Goal: Task Accomplishment & Management: Manage account settings

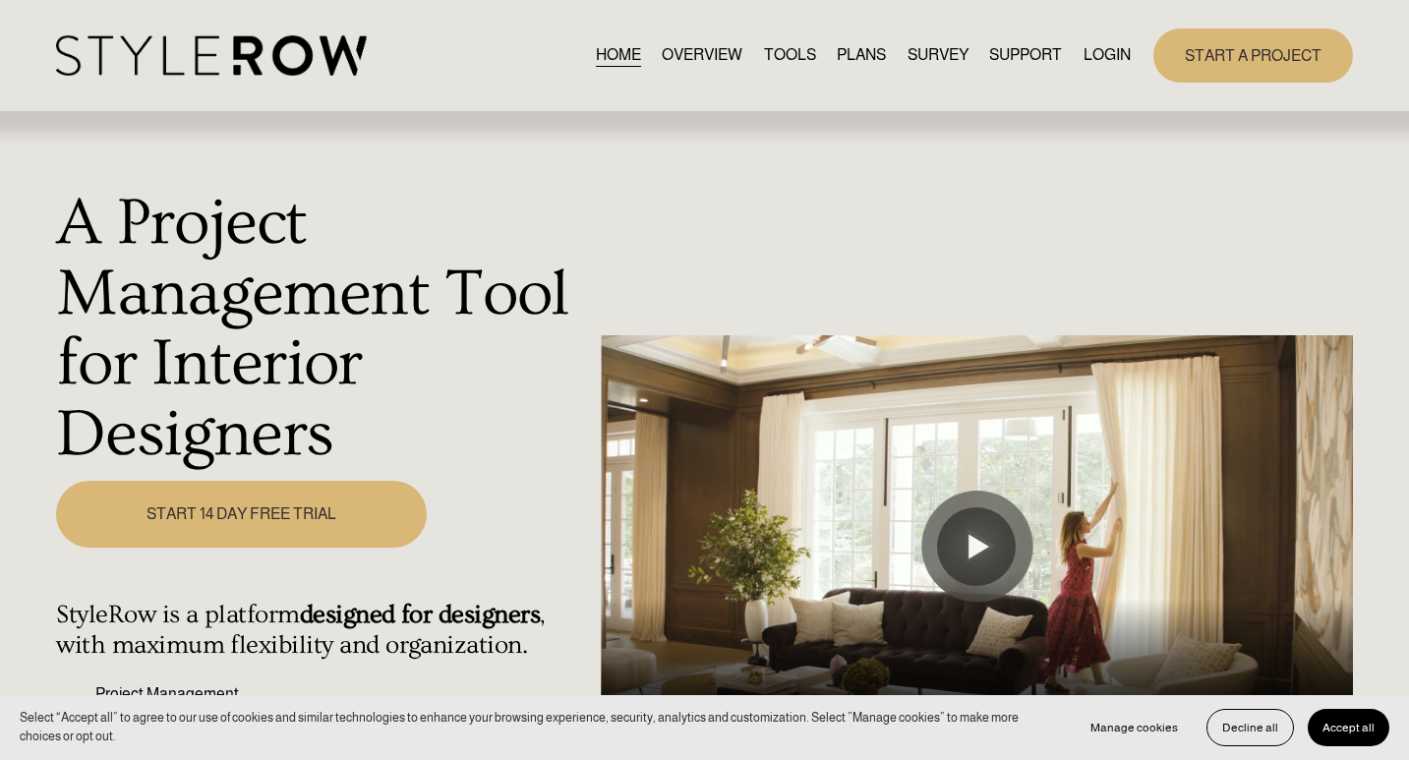
click at [1111, 52] on link "LOGIN" at bounding box center [1107, 55] width 47 height 27
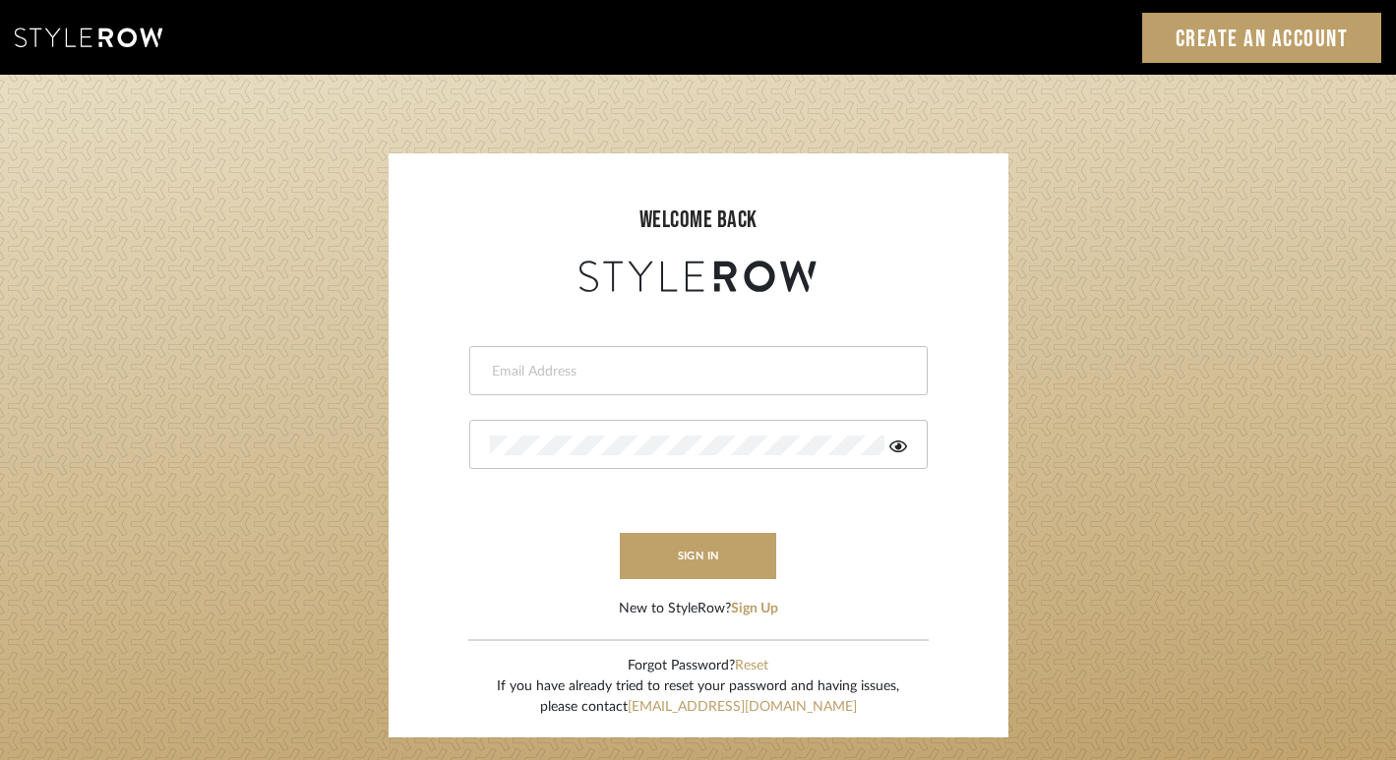
click at [552, 384] on div at bounding box center [698, 370] width 458 height 49
type input "[PERSON_NAME][EMAIL_ADDRESS][DOMAIN_NAME]"
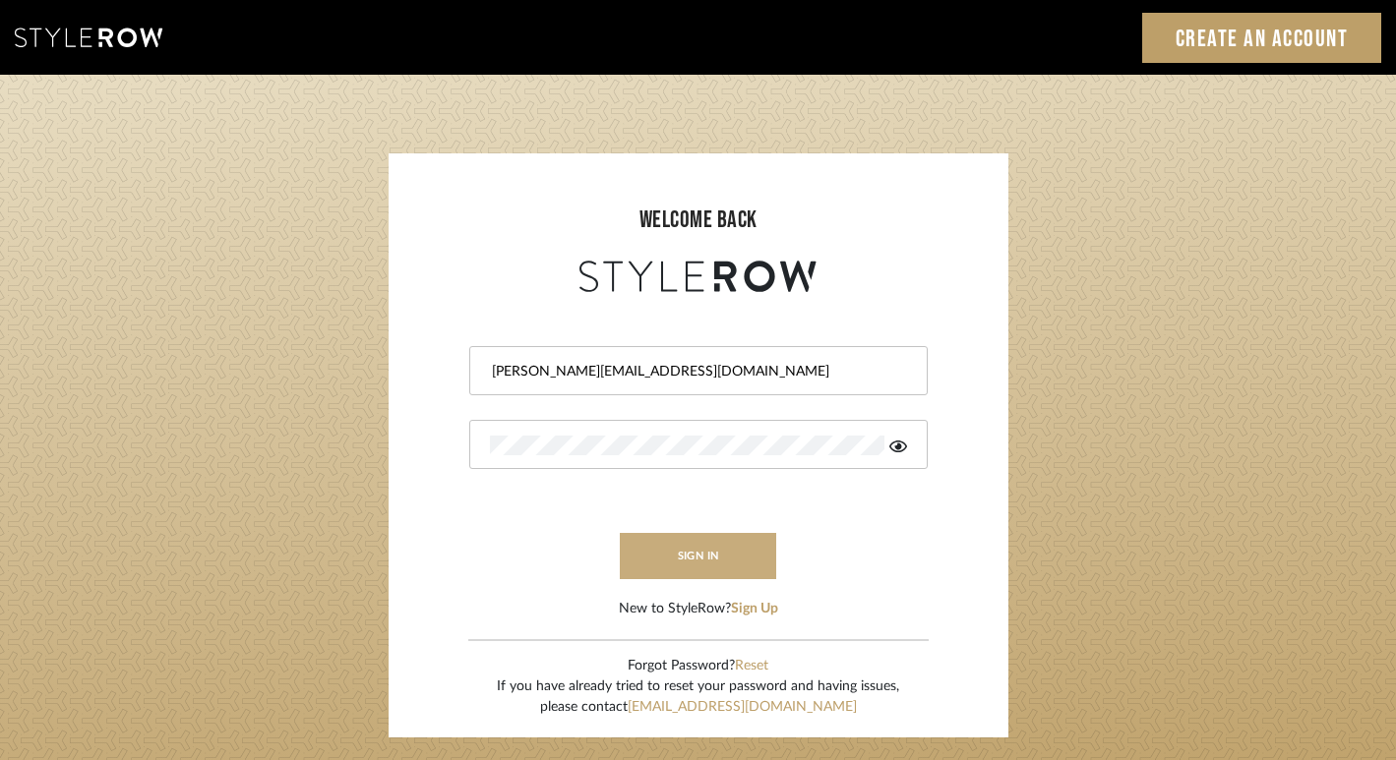
click at [745, 563] on button "sign in" at bounding box center [698, 556] width 157 height 46
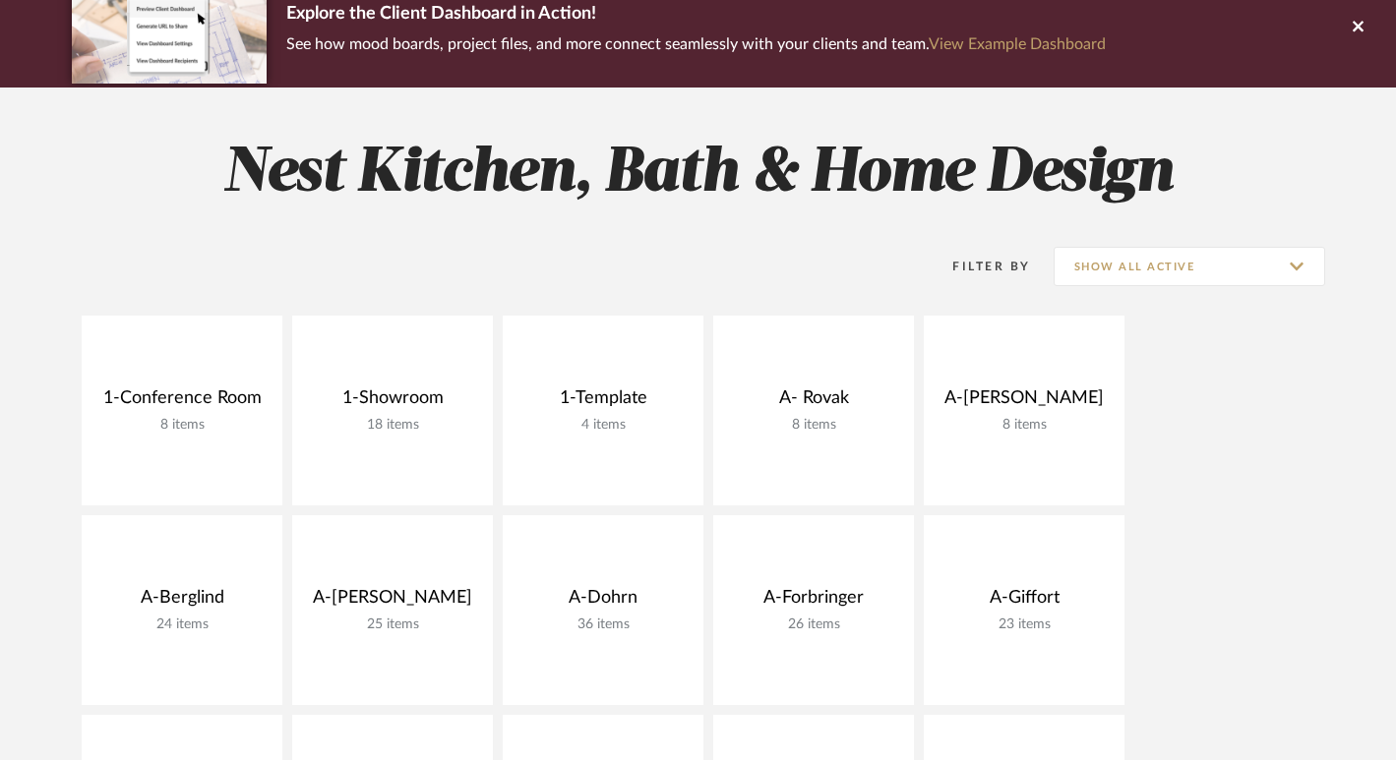
scroll to position [256, 0]
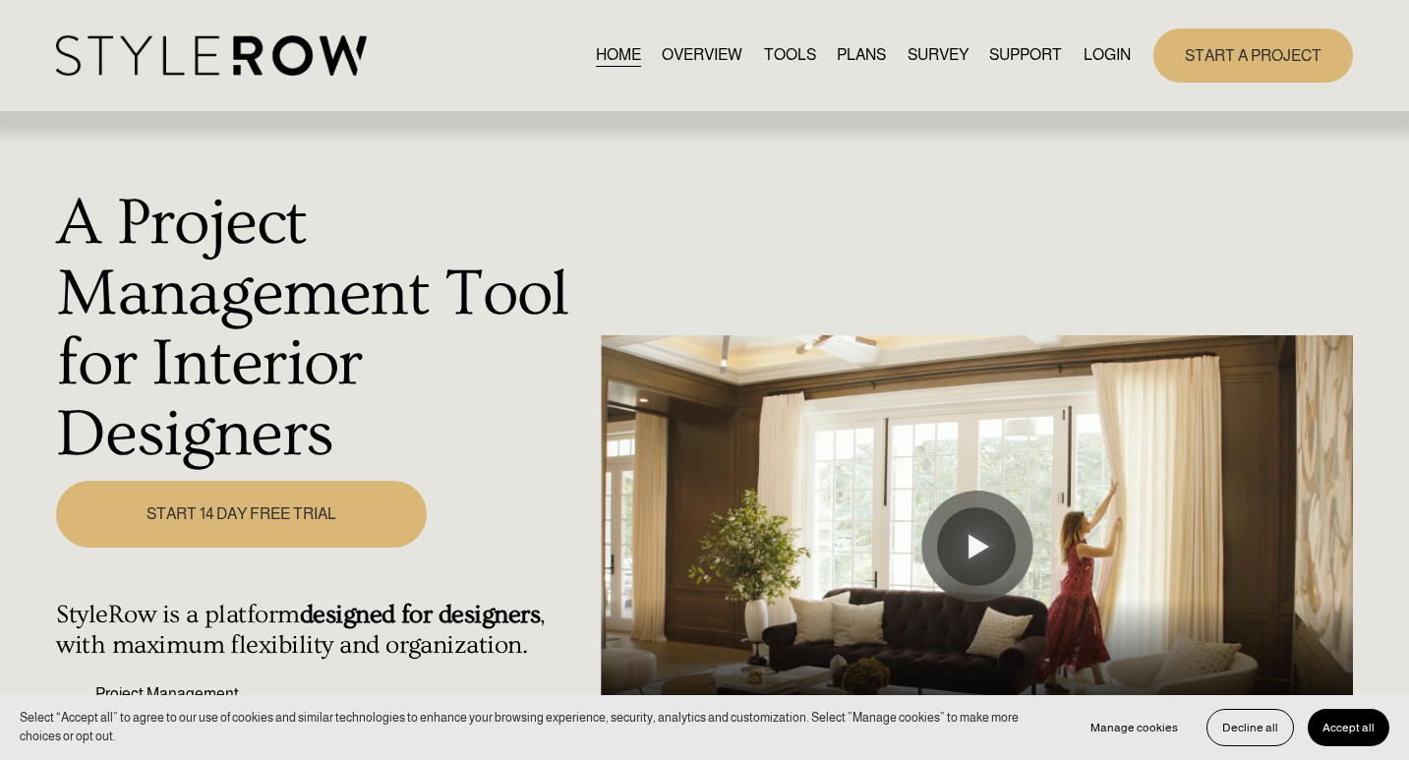
click at [1116, 62] on link "LOGIN" at bounding box center [1107, 55] width 47 height 27
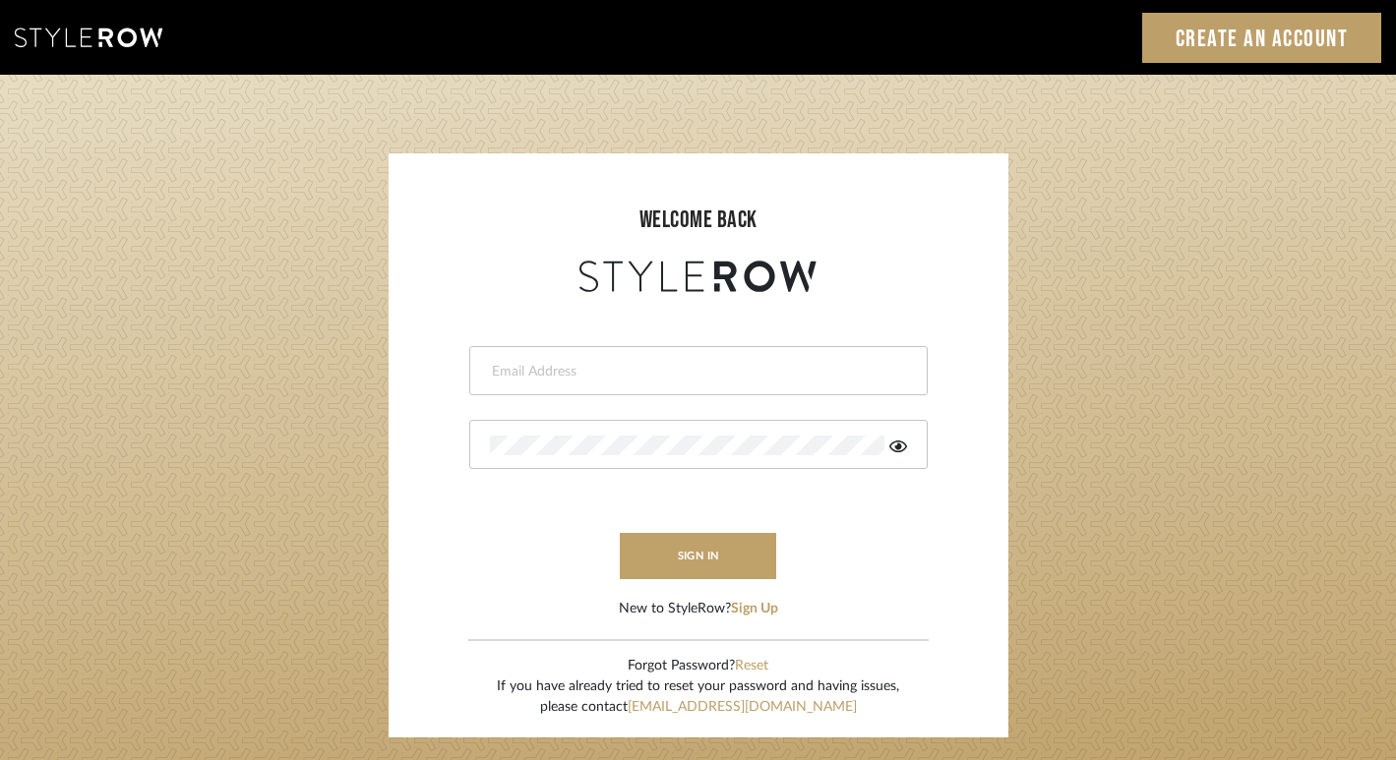
click at [642, 378] on input "email" at bounding box center [696, 372] width 412 height 20
type input "jim@evolvedremodeling.com"
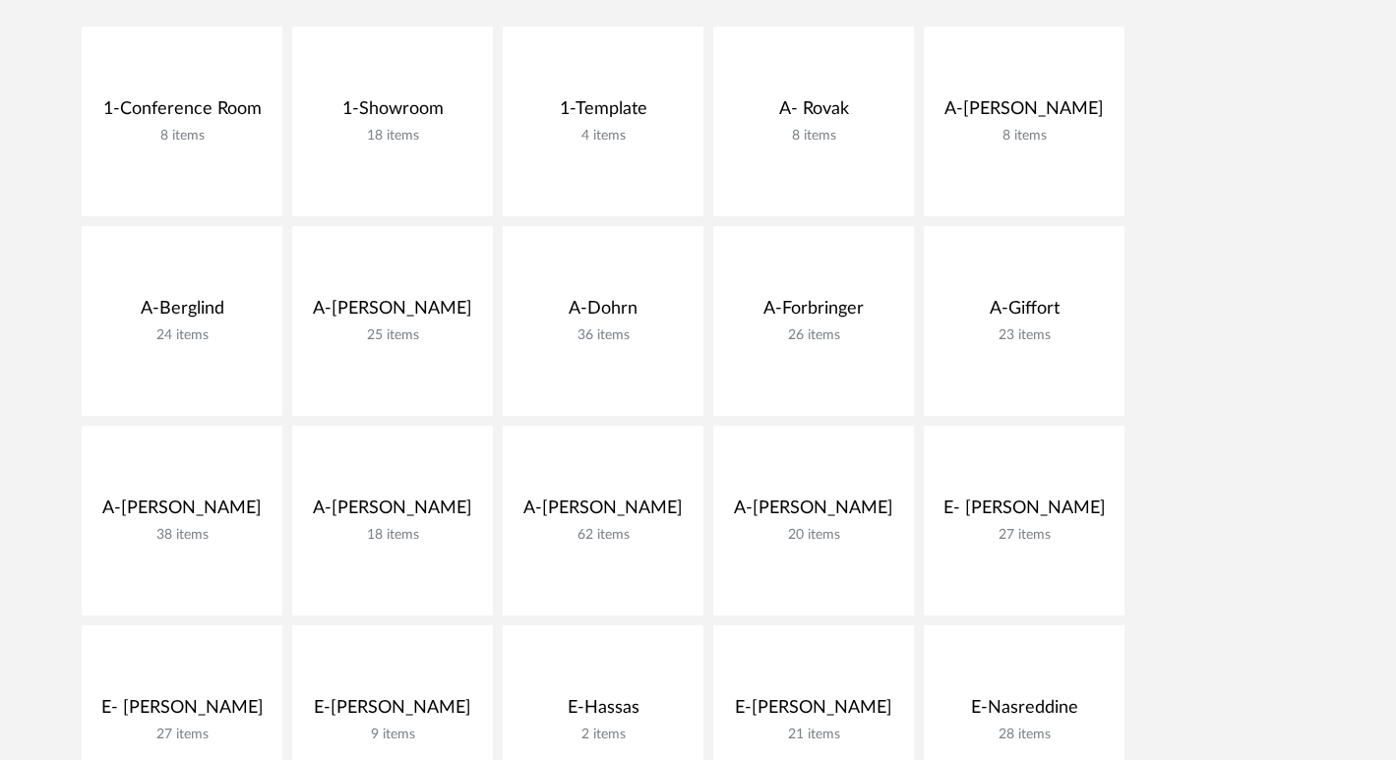
scroll to position [443, 0]
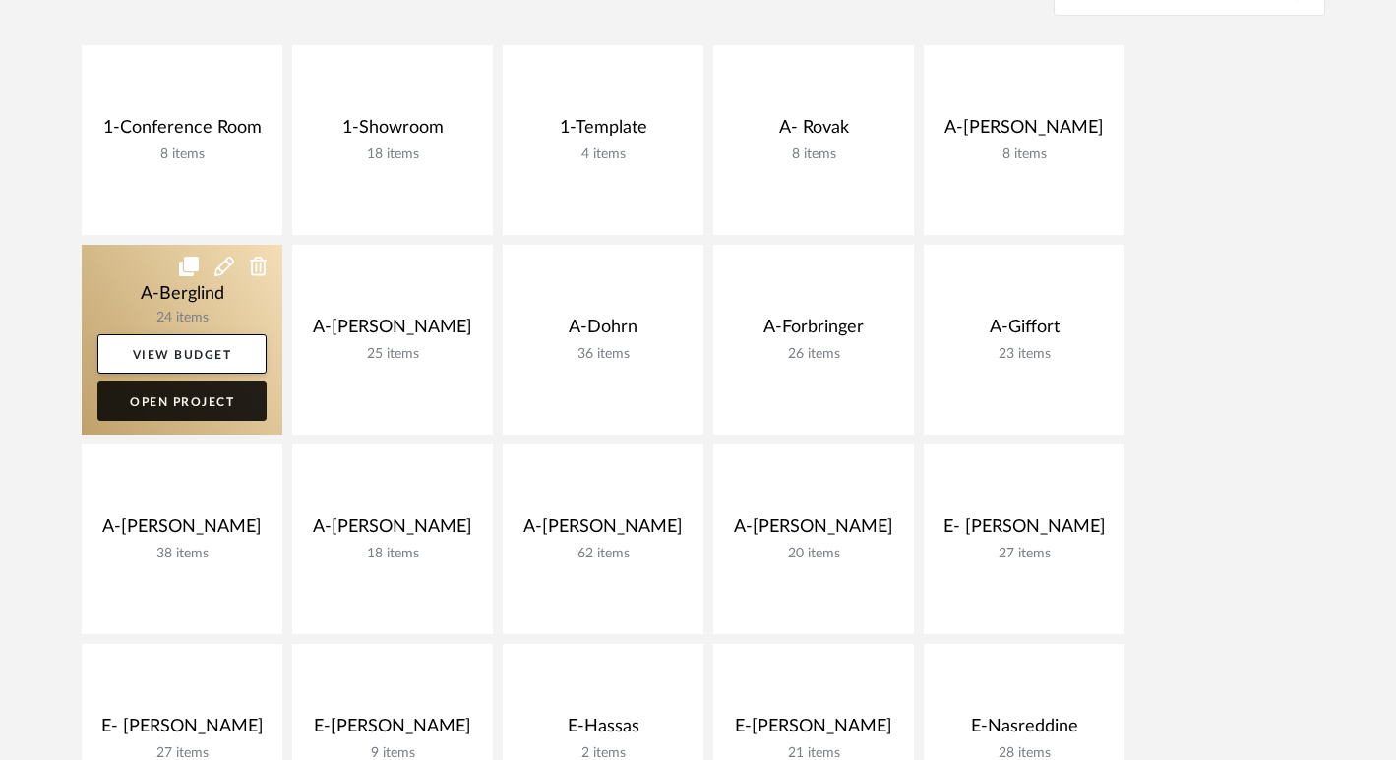
click at [155, 392] on link "Open Project" at bounding box center [181, 401] width 169 height 39
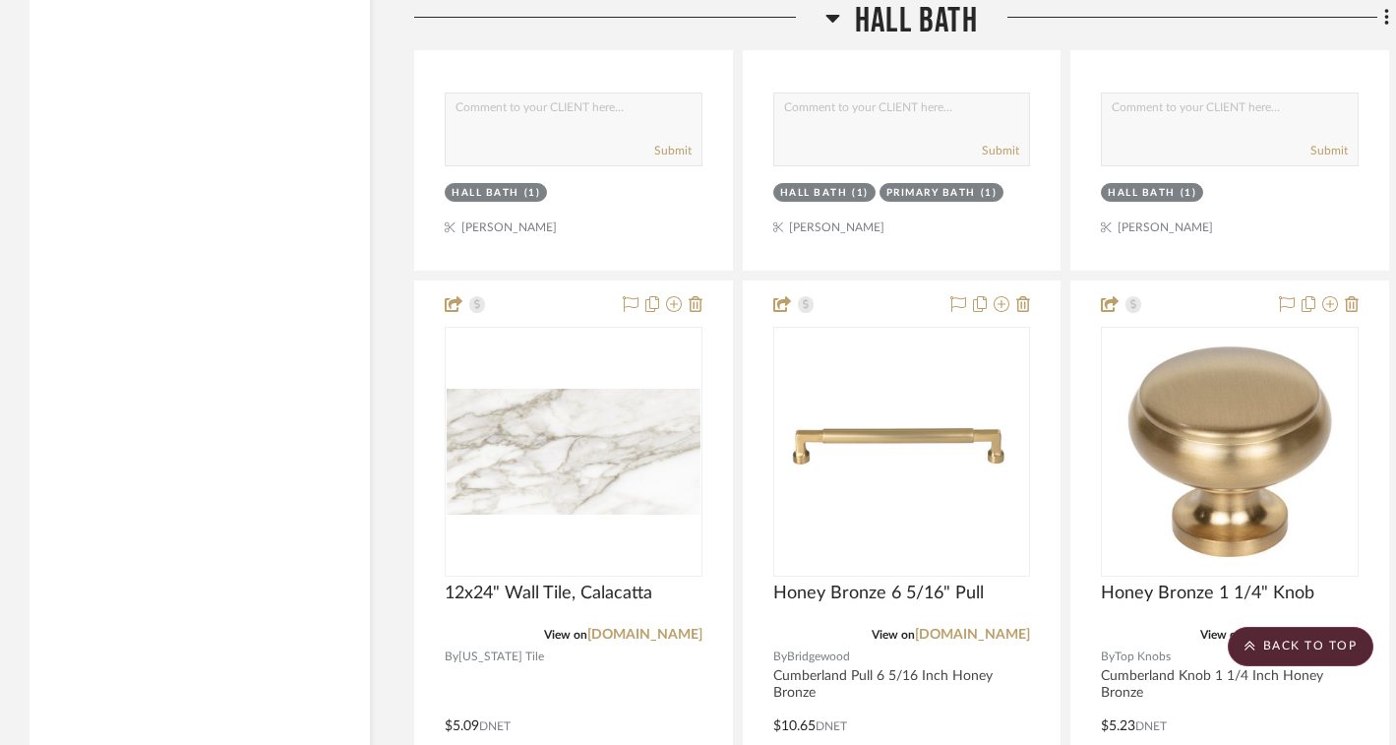
scroll to position [5743, 0]
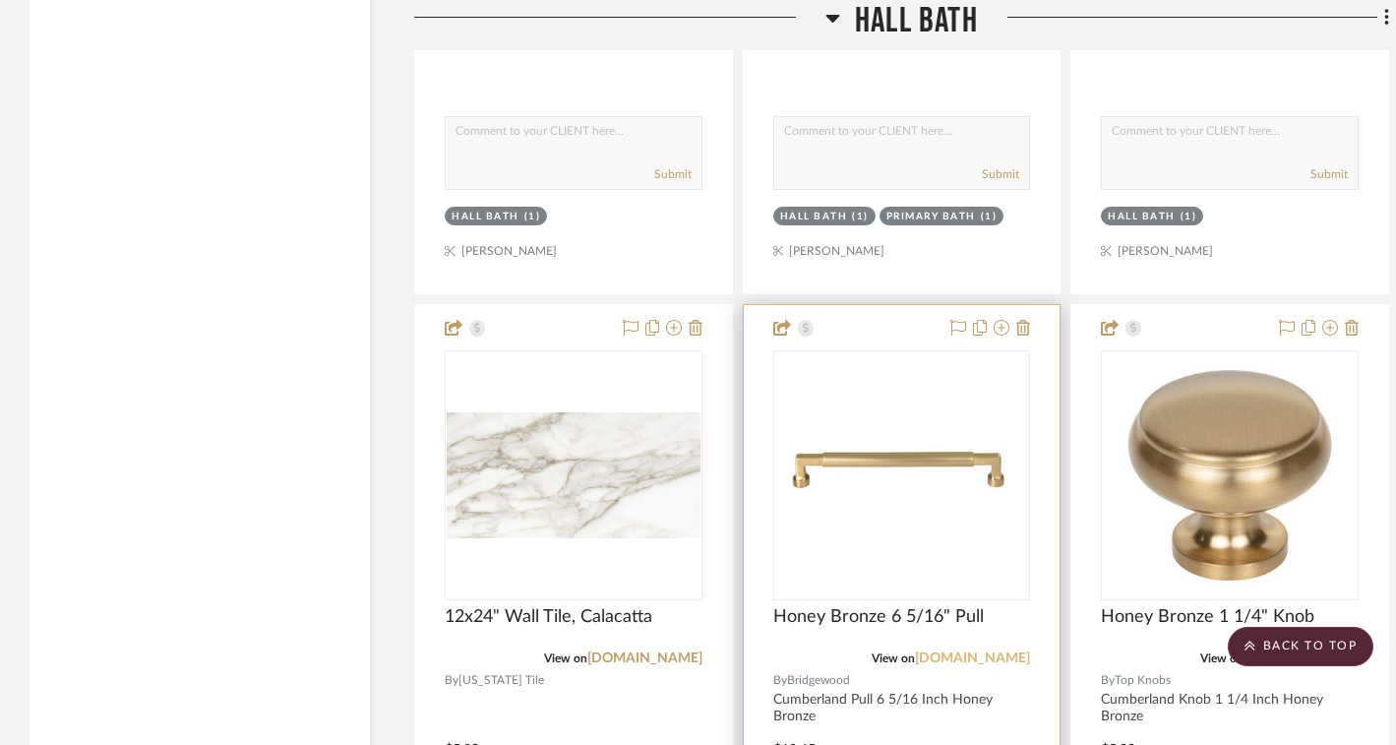
click at [935, 651] on link "[DOMAIN_NAME]" at bounding box center [972, 658] width 115 height 14
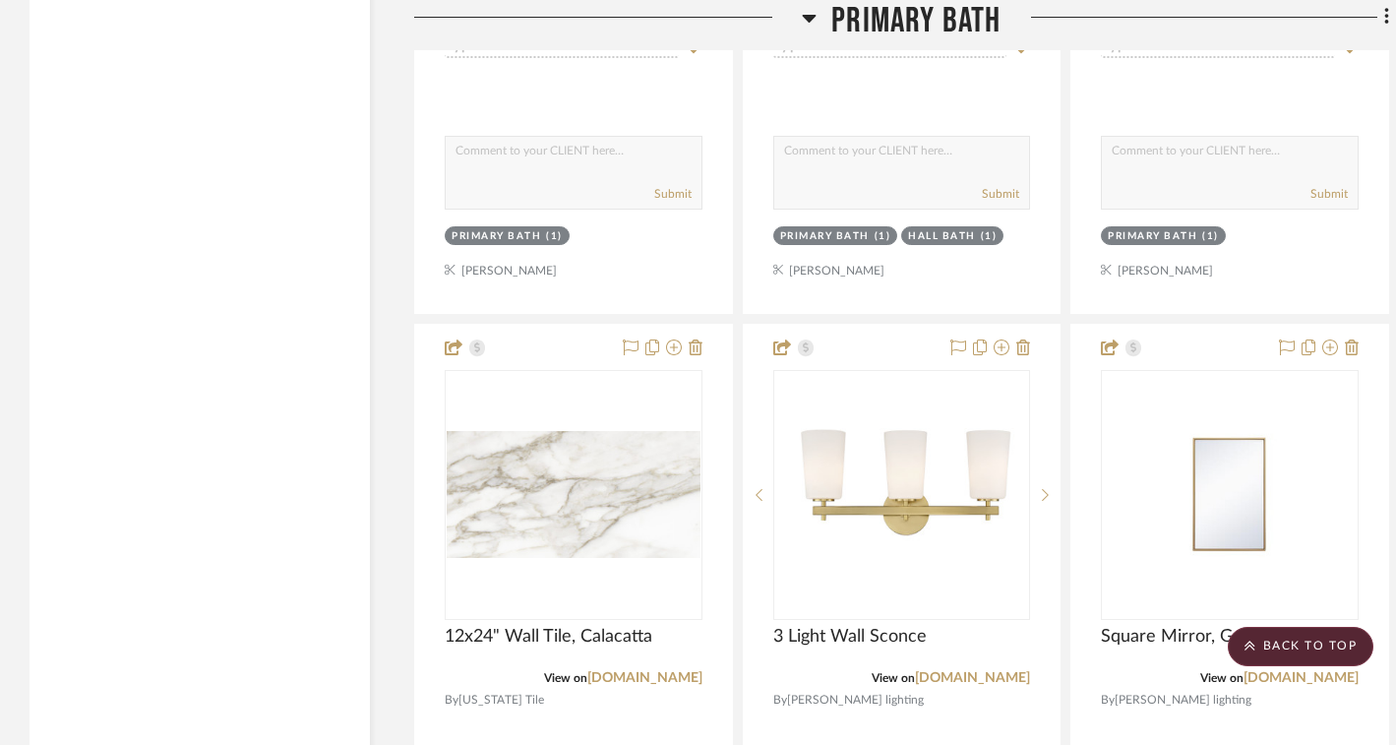
scroll to position [2997, 0]
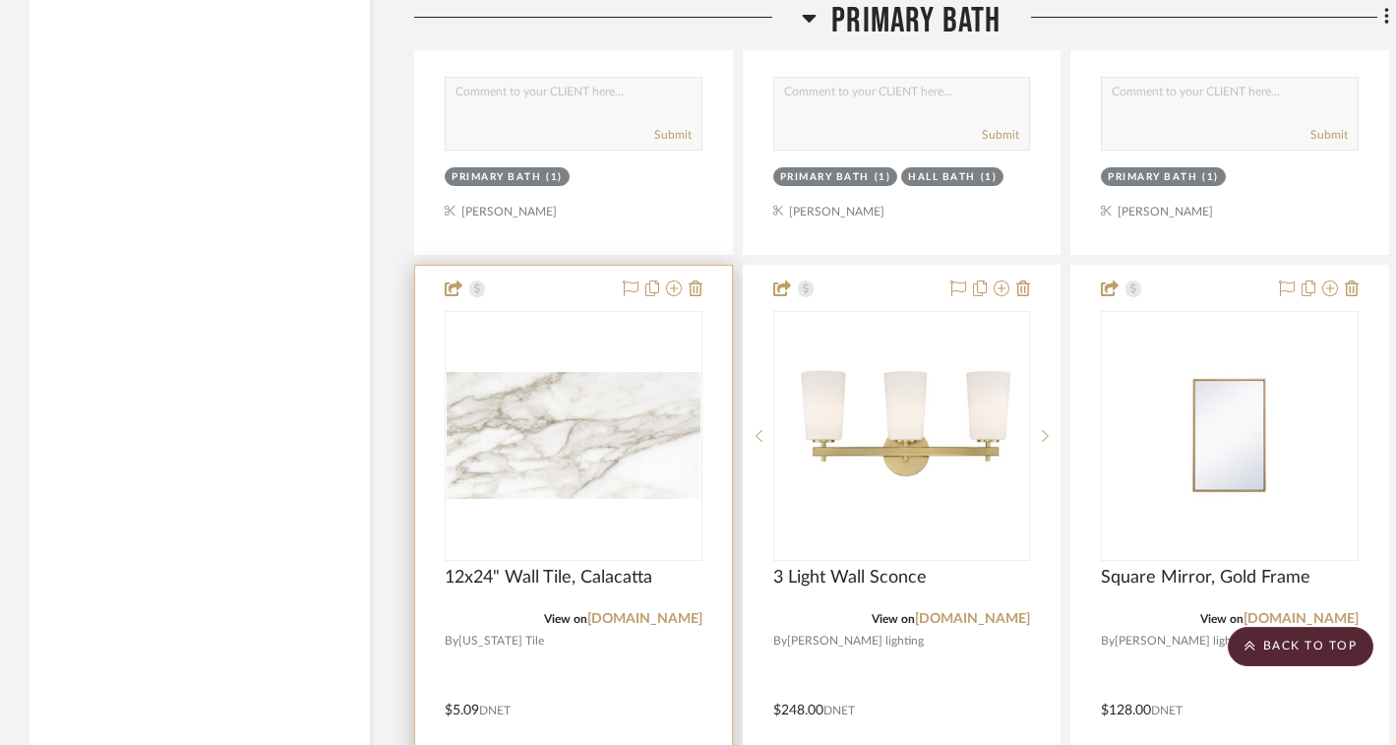
click at [599, 421] on img "0" at bounding box center [574, 435] width 254 height 127
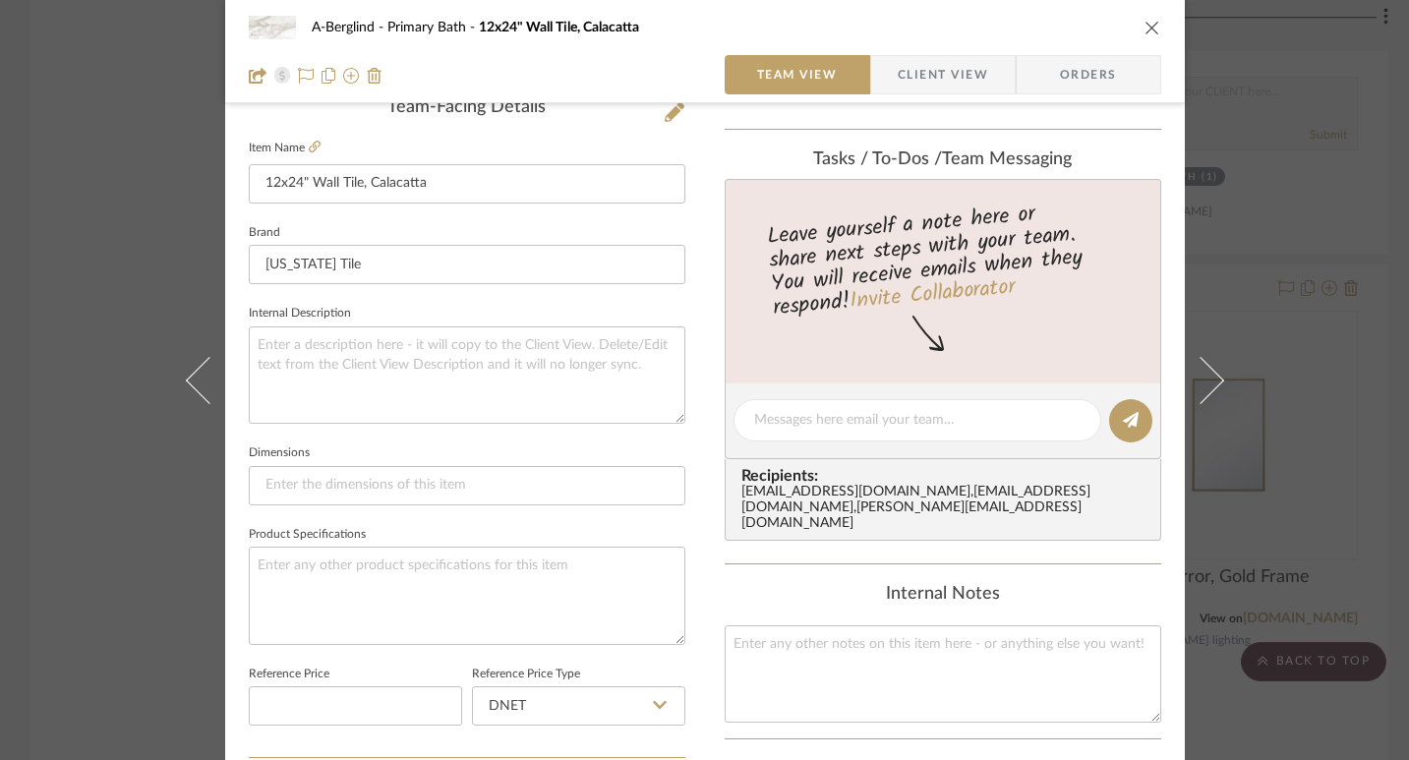
scroll to position [279, 0]
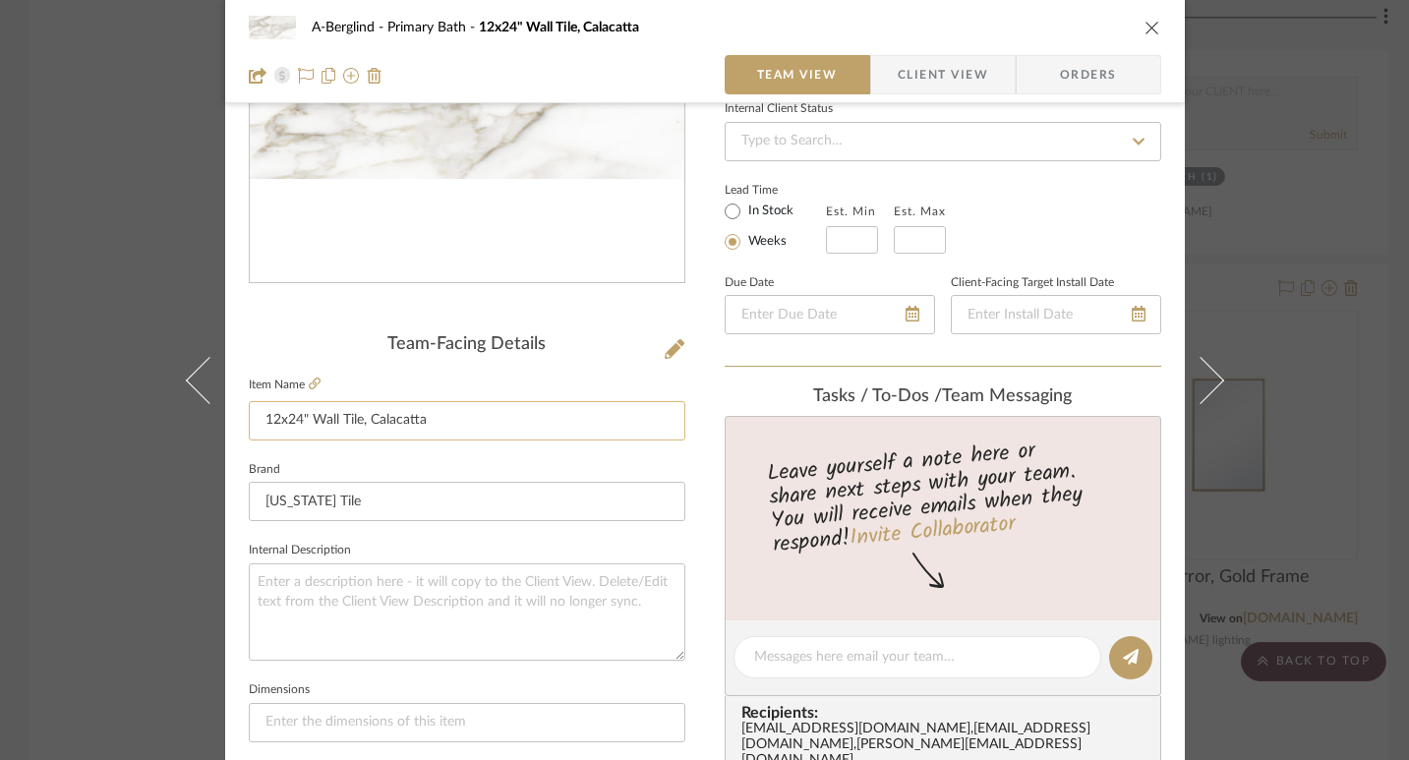
drag, startPoint x: 434, startPoint y: 427, endPoint x: 242, endPoint y: 421, distance: 191.9
click at [249, 421] on input "12x24" Wall Tile, Calacatta" at bounding box center [467, 420] width 437 height 39
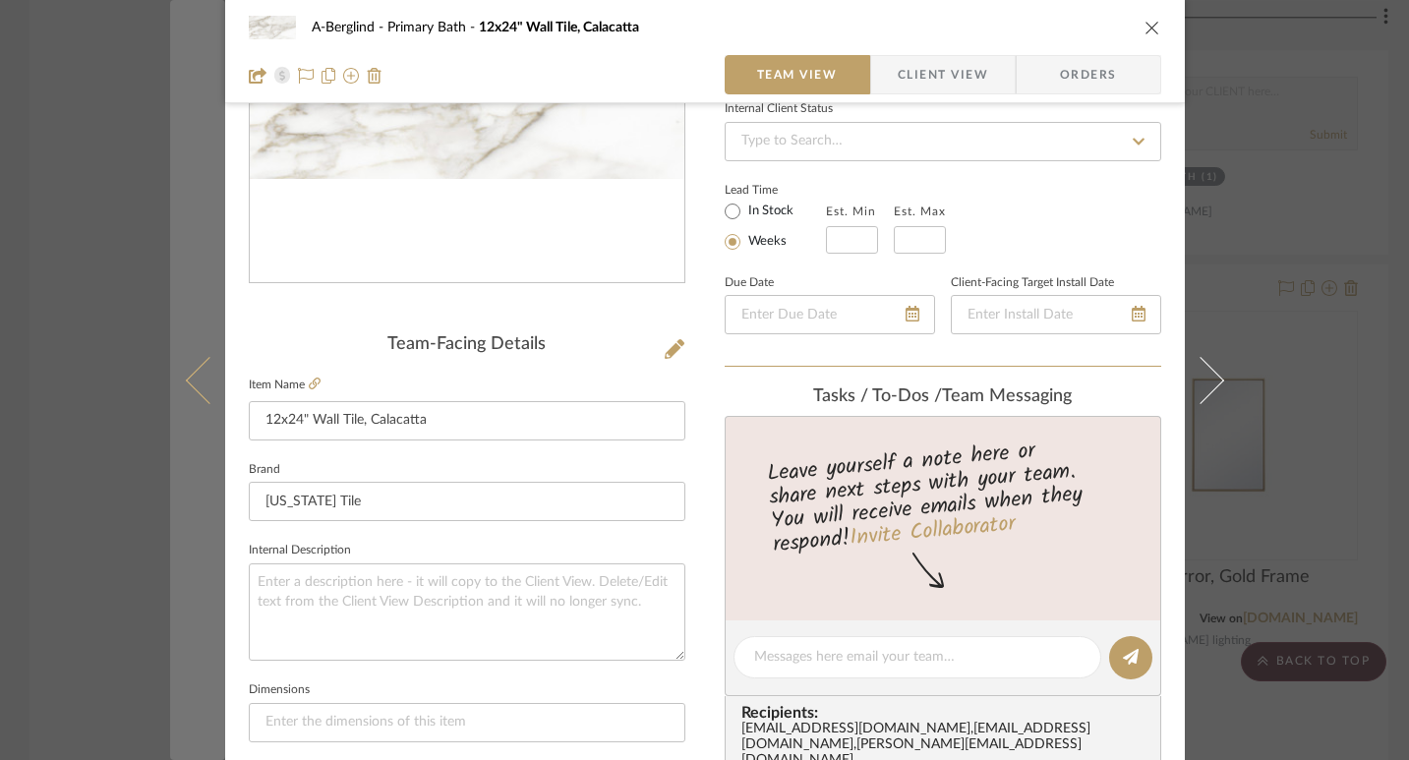
click at [195, 389] on icon at bounding box center [208, 379] width 47 height 47
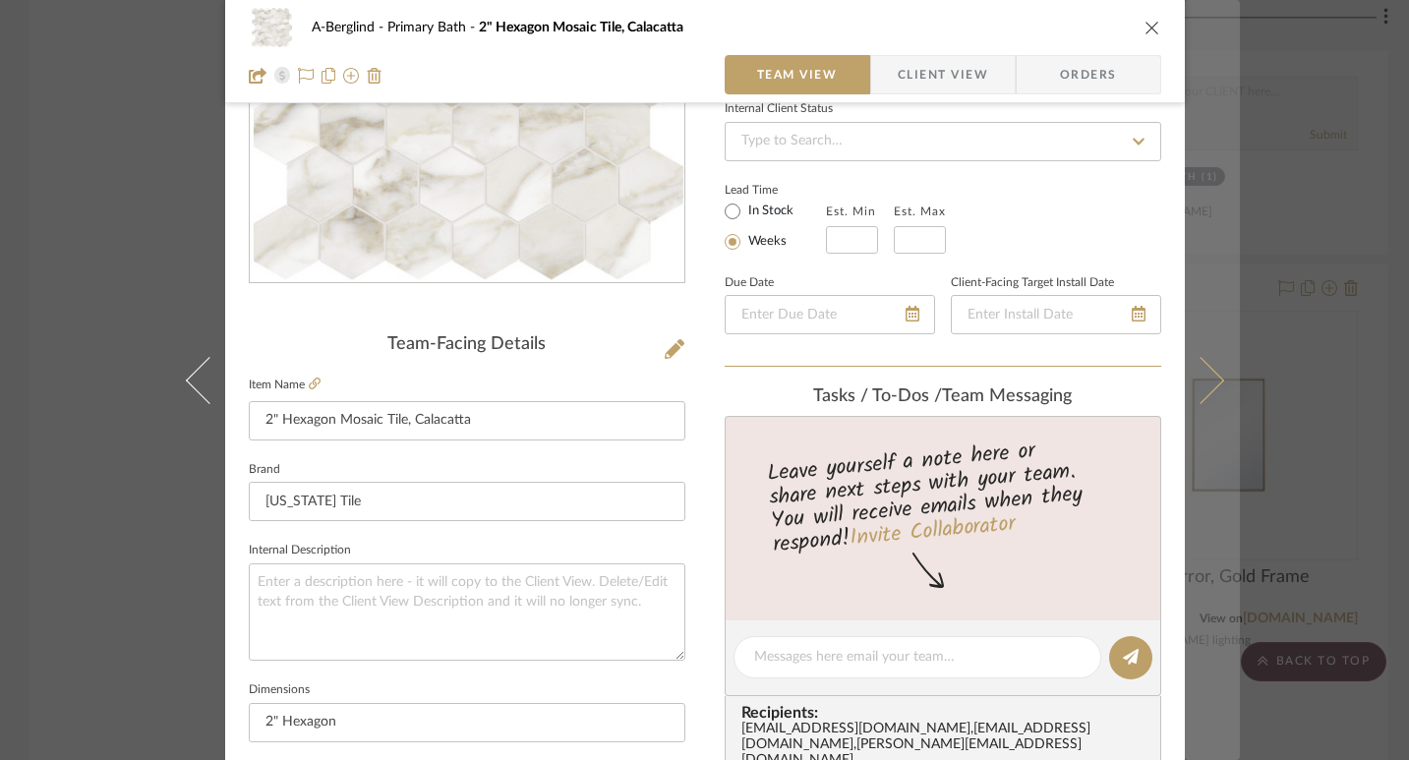
click at [1205, 383] on icon at bounding box center [1199, 379] width 47 height 47
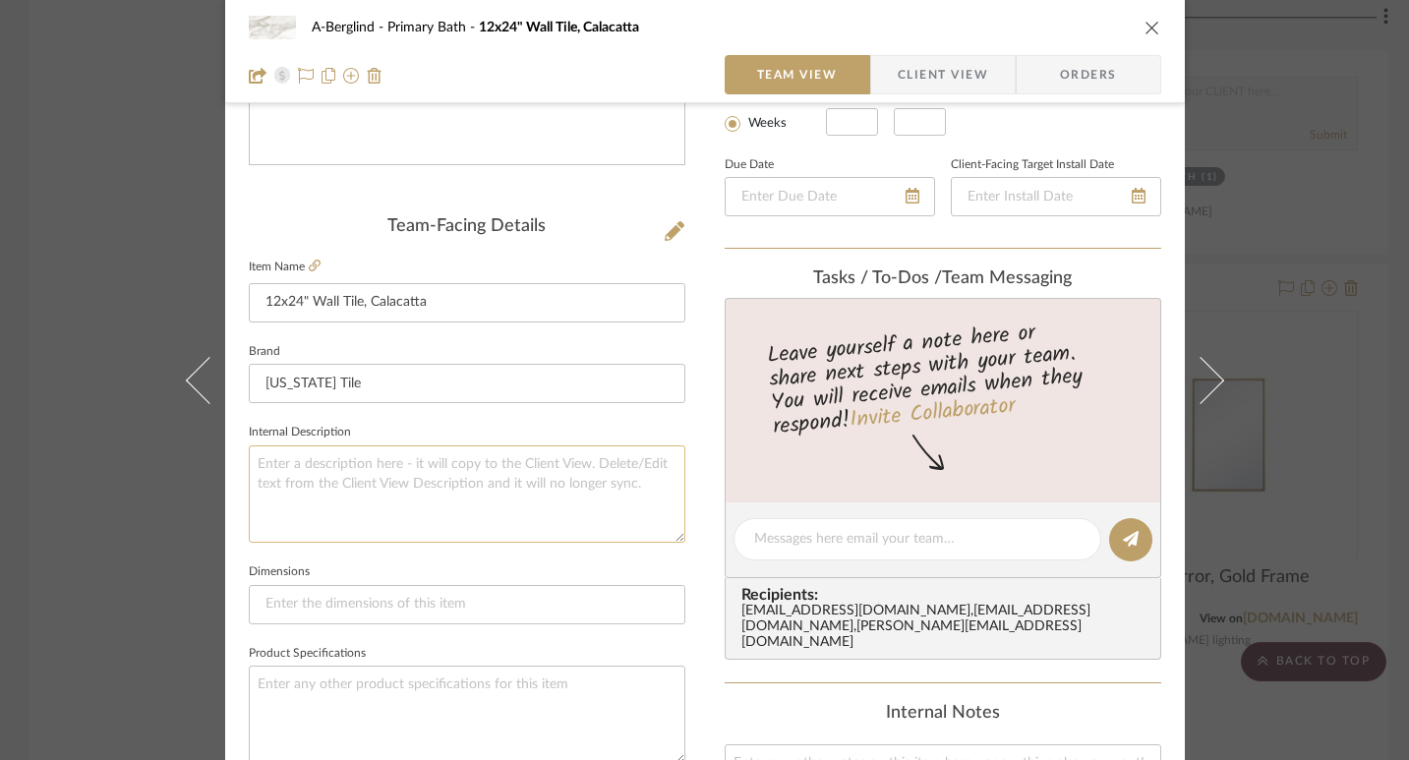
scroll to position [520, 0]
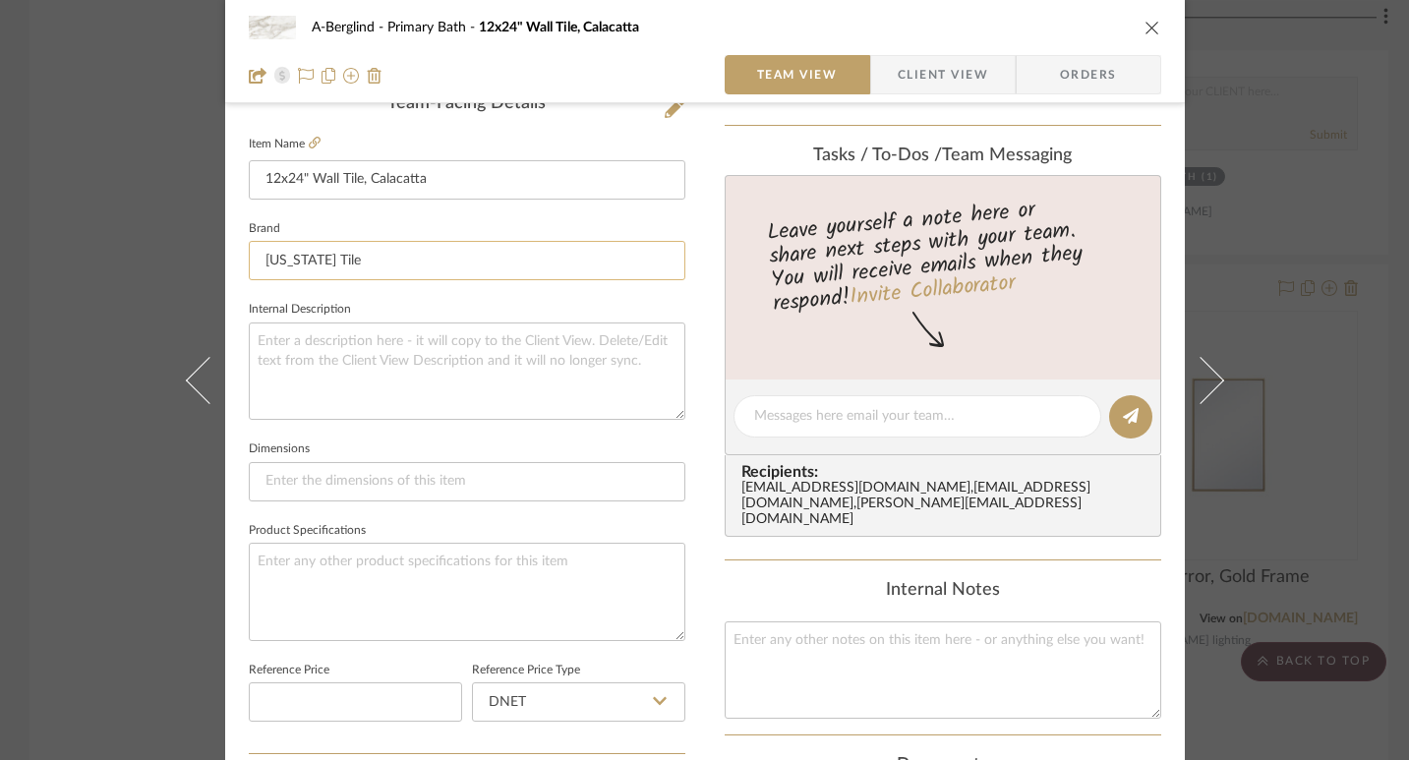
click at [351, 254] on input "[US_STATE] Tile" at bounding box center [467, 260] width 437 height 39
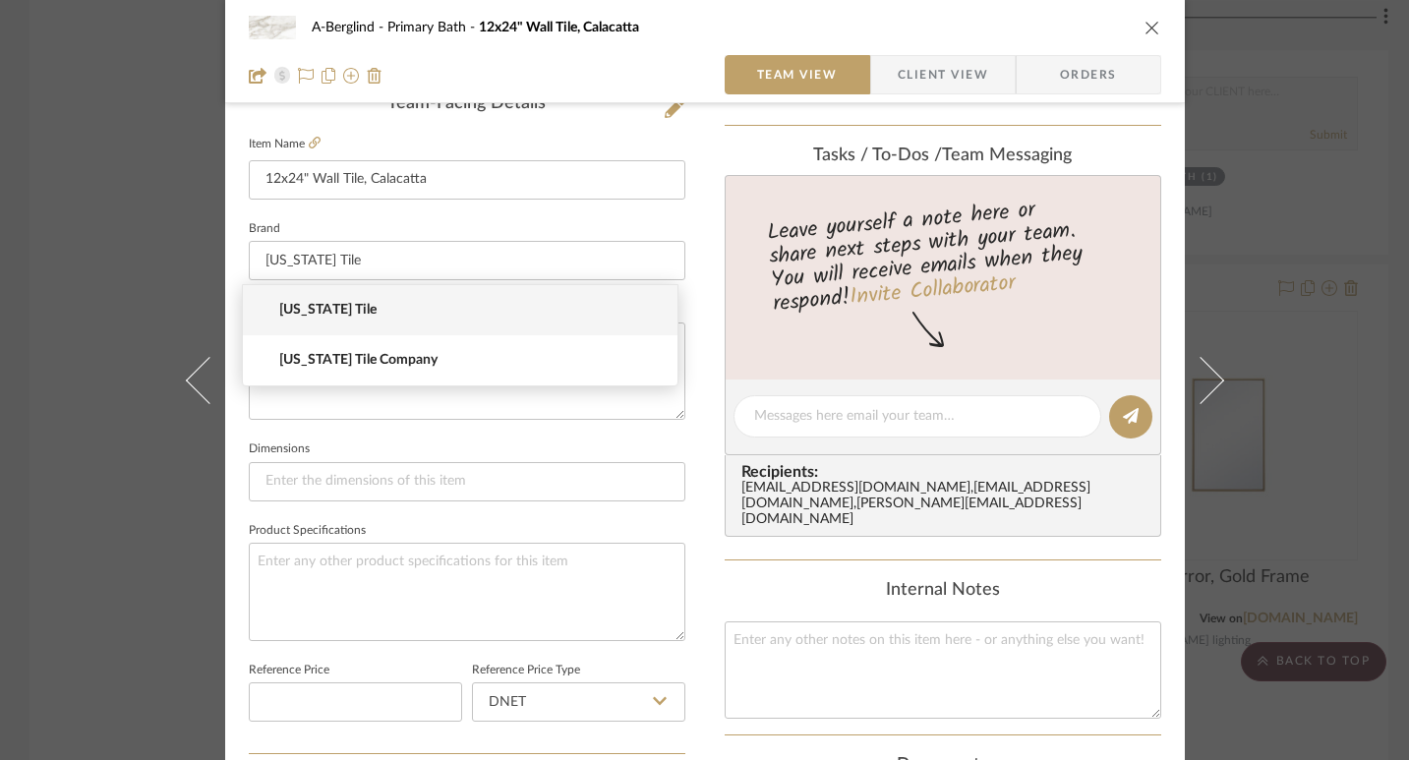
click at [148, 281] on div "A-Berglind Primary Bath 12x24" Wall Tile, Calacatta Team View Client View Order…" at bounding box center [704, 380] width 1409 height 760
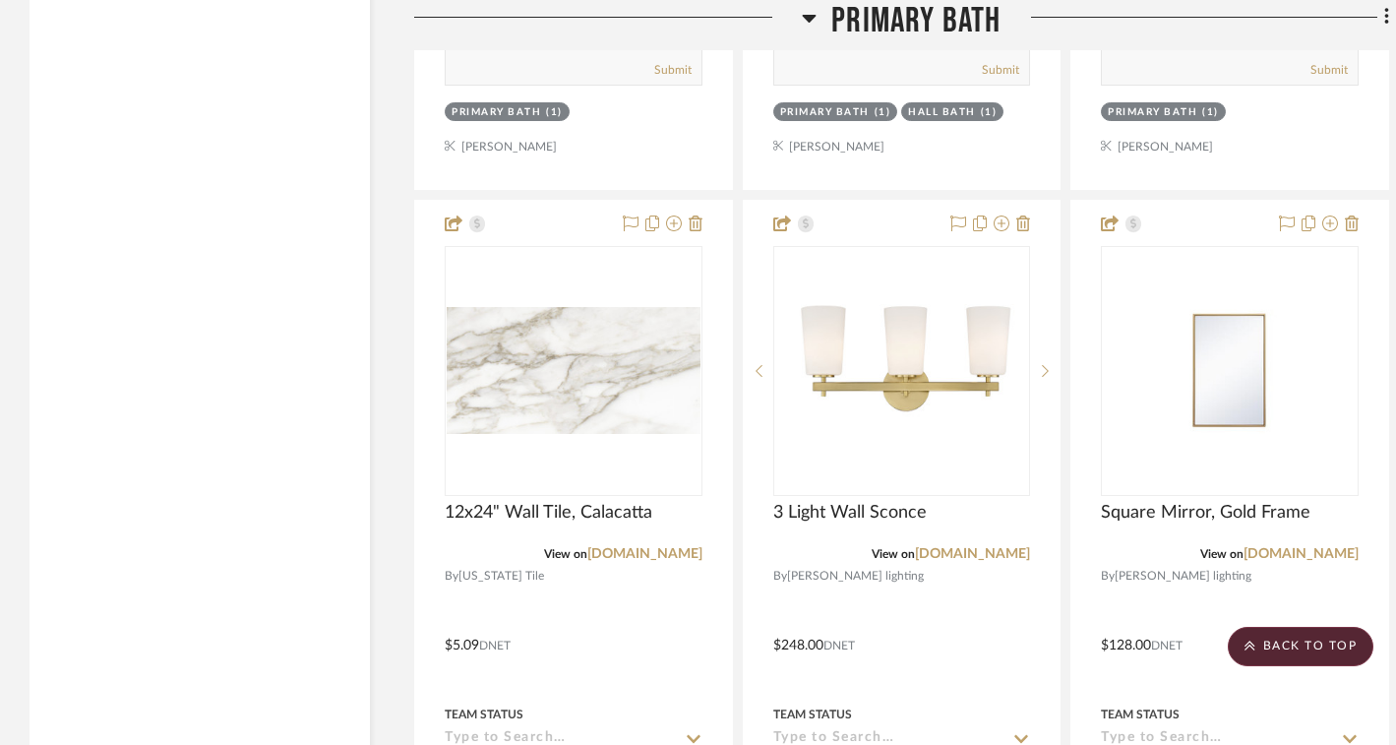
scroll to position [3084, 0]
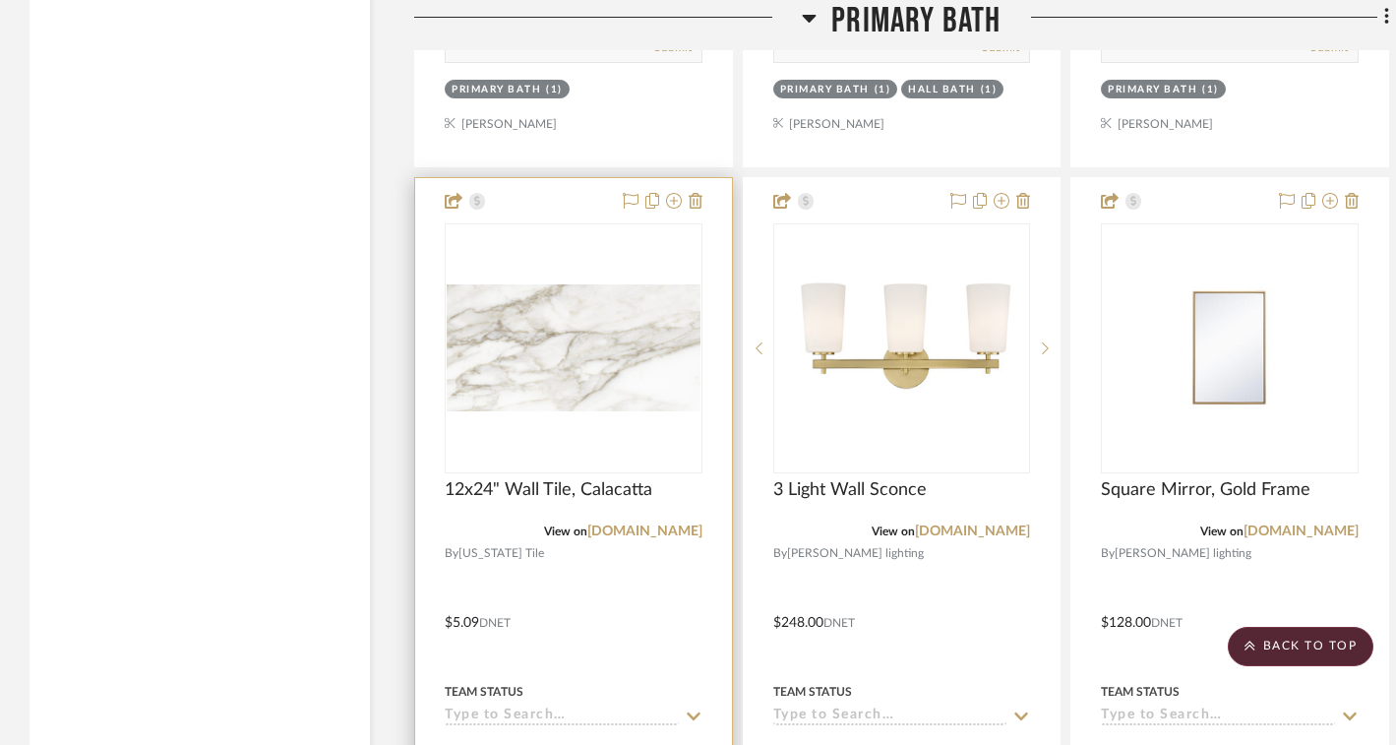
click at [557, 391] on img "0" at bounding box center [574, 347] width 254 height 127
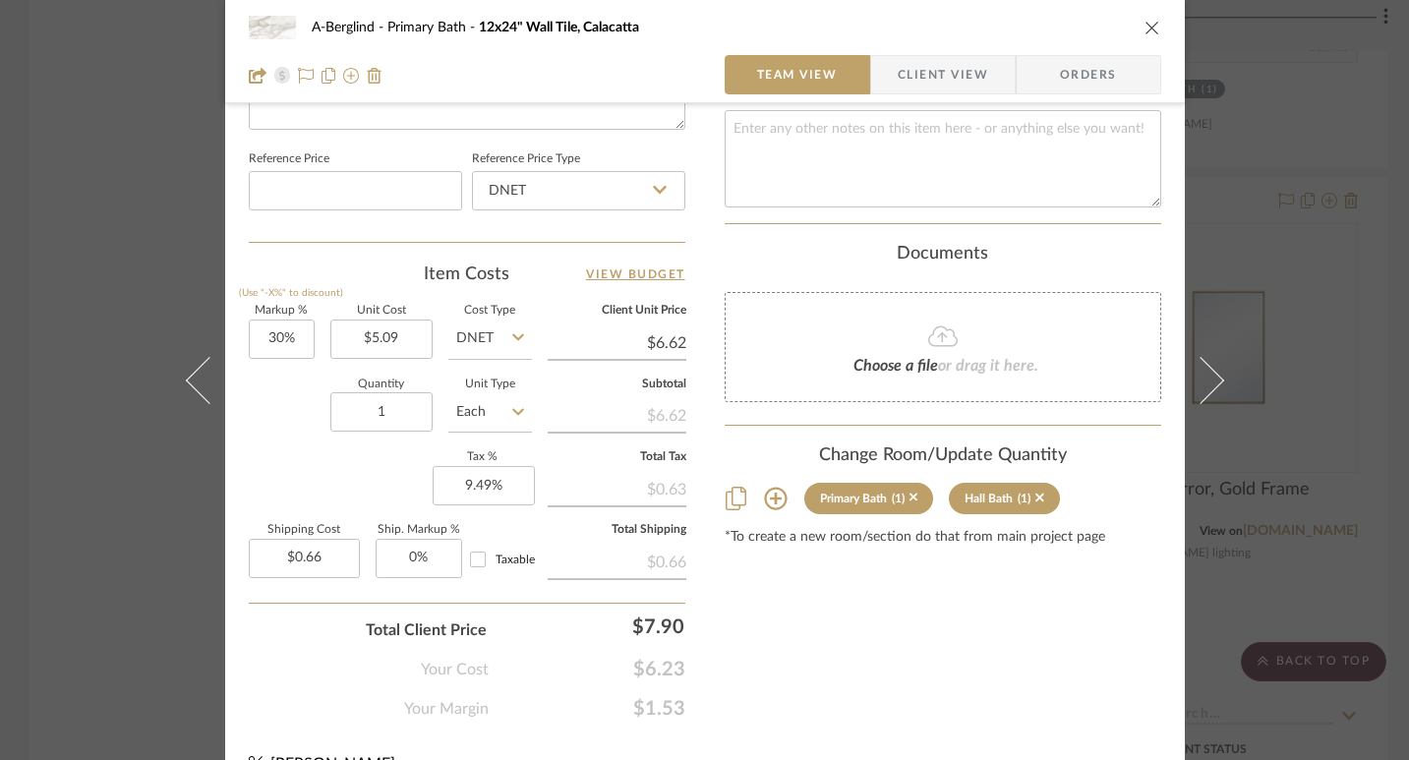
scroll to position [1067, 0]
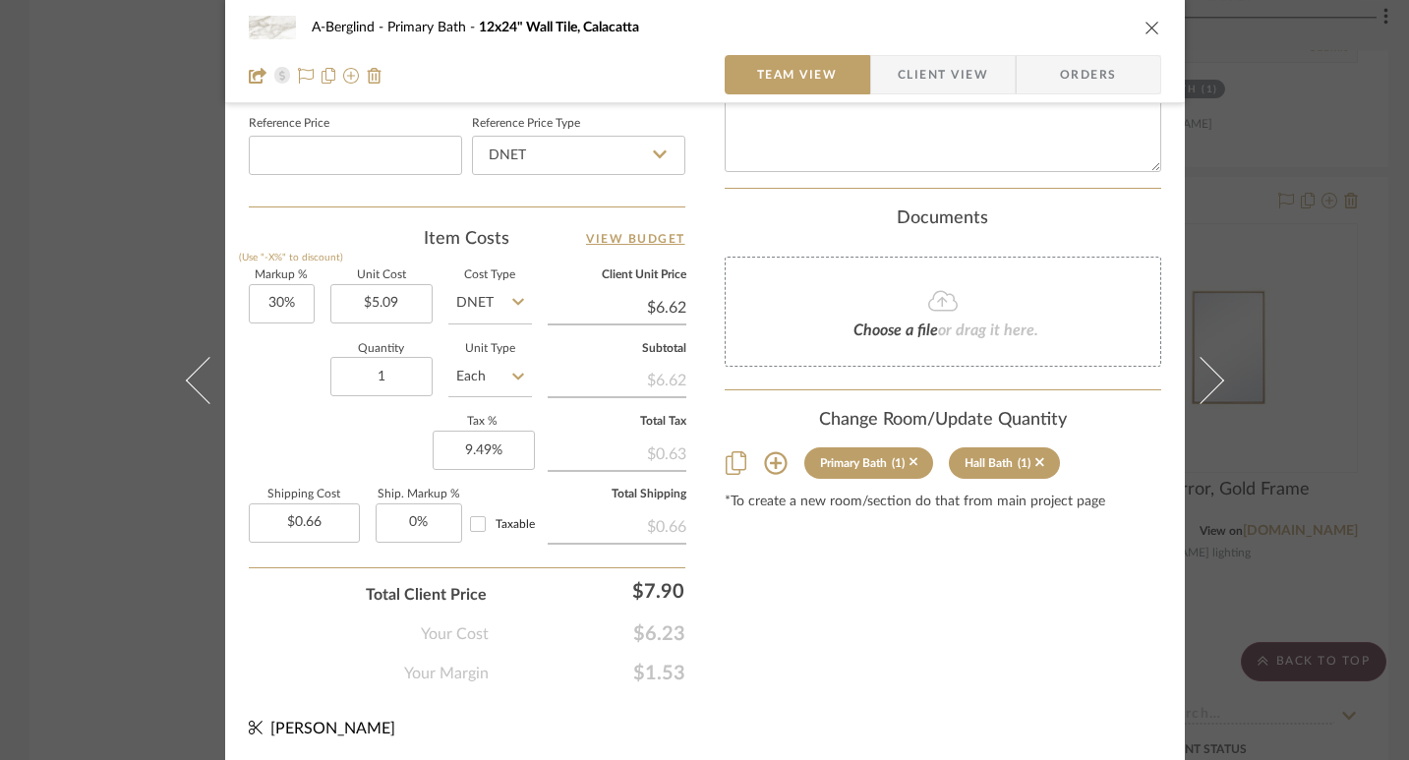
click at [502, 375] on input "Each" at bounding box center [490, 376] width 84 height 39
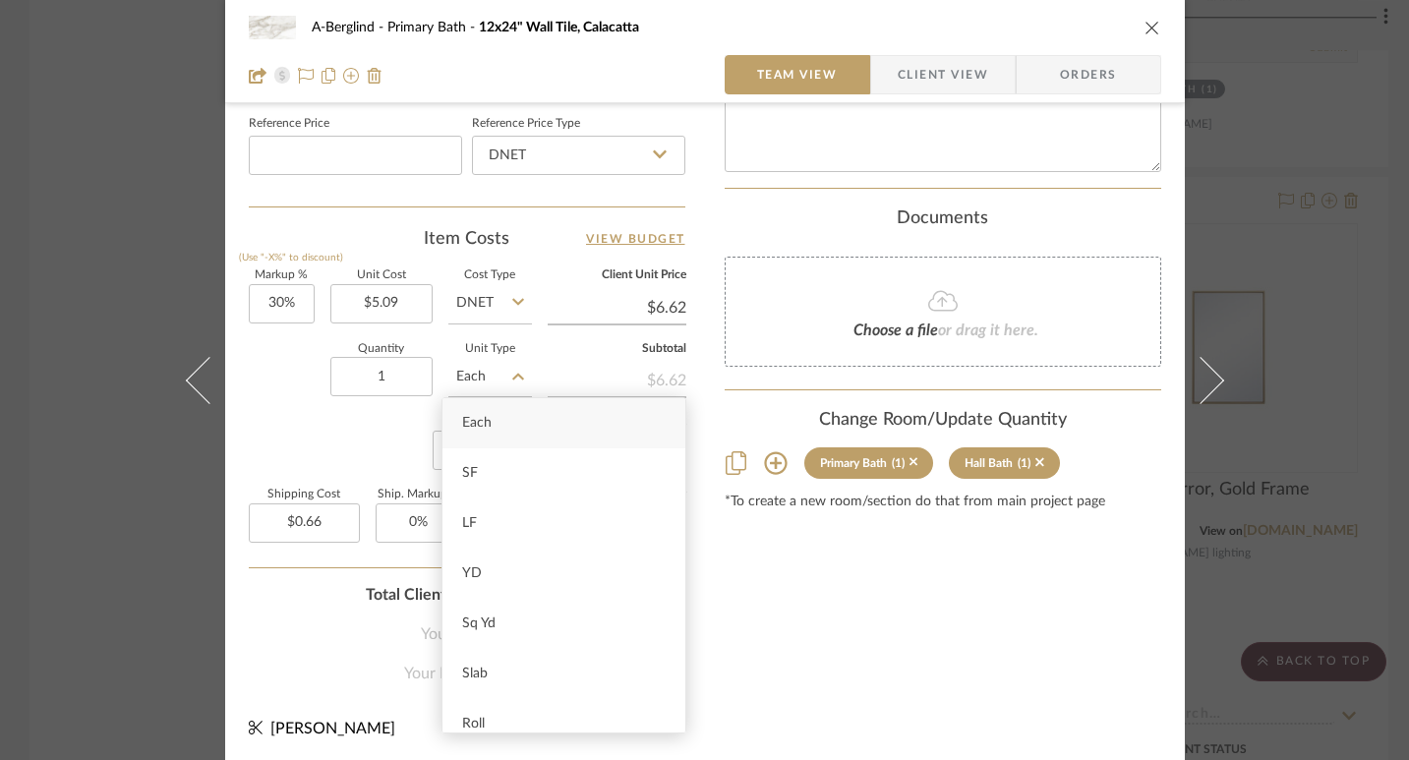
click at [249, 402] on div "Quantity 1 Unit Type Each" at bounding box center [390, 379] width 283 height 70
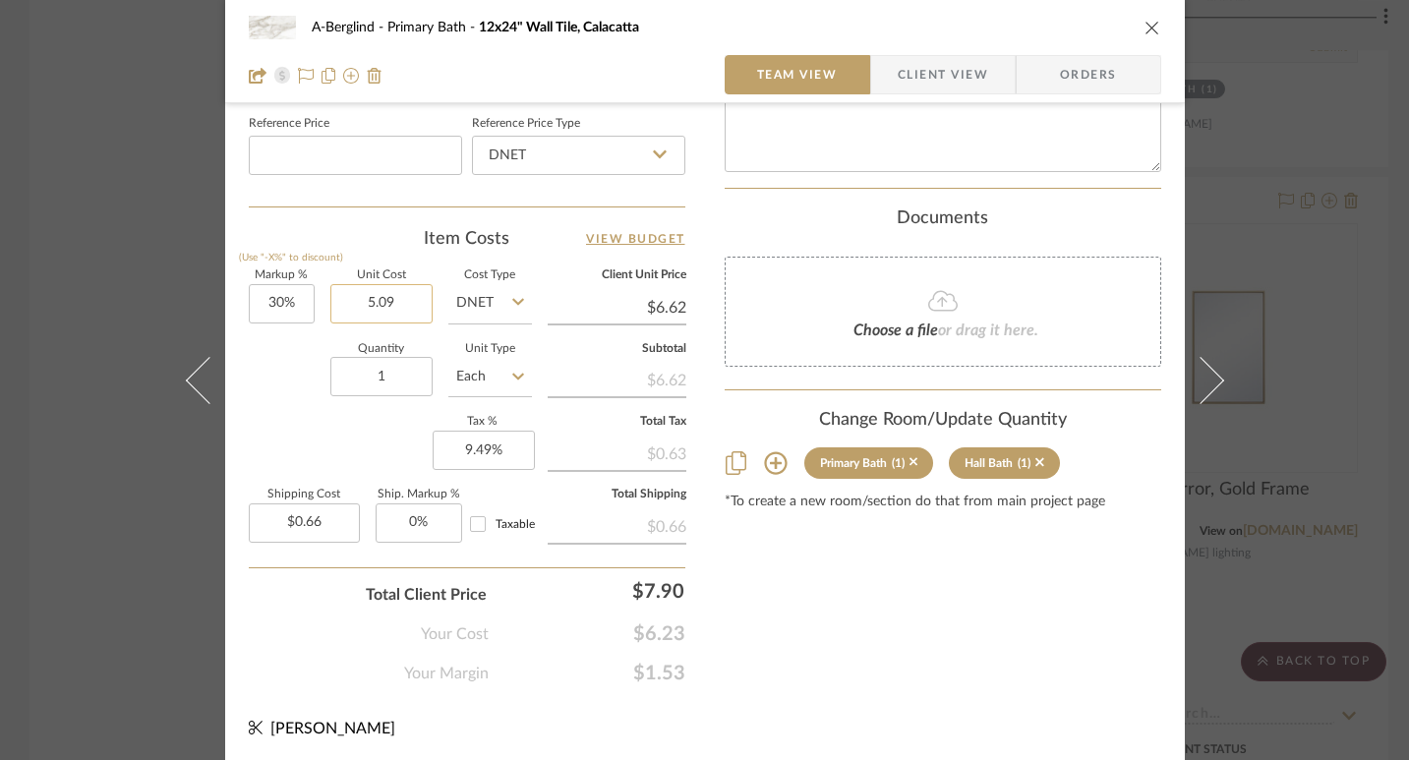
click at [397, 303] on input "5.09" at bounding box center [381, 303] width 102 height 39
click at [132, 256] on div "A-Berglind Primary Bath 12x24" Wall Tile, Calacatta Team View Client View Order…" at bounding box center [704, 380] width 1409 height 760
type input "$5.09"
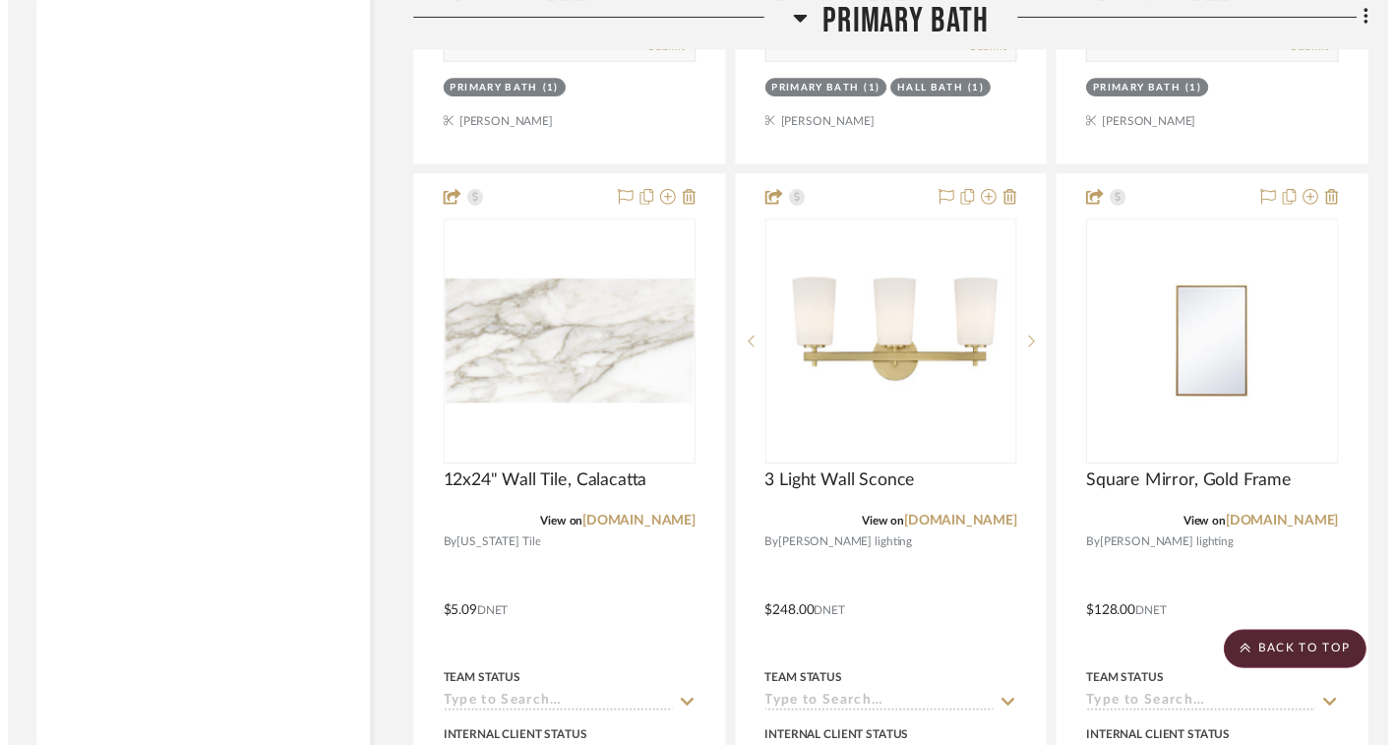
scroll to position [3084, 0]
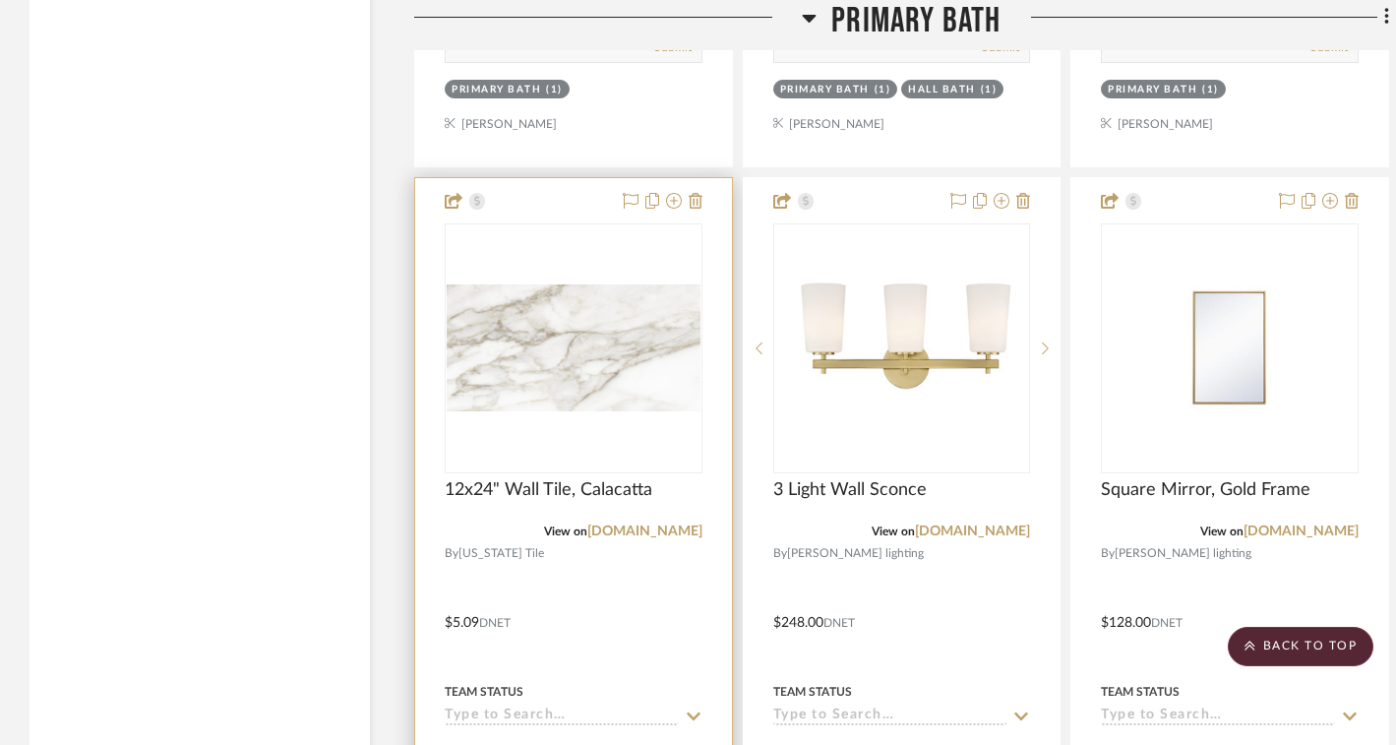
click at [578, 213] on div at bounding box center [573, 608] width 317 height 861
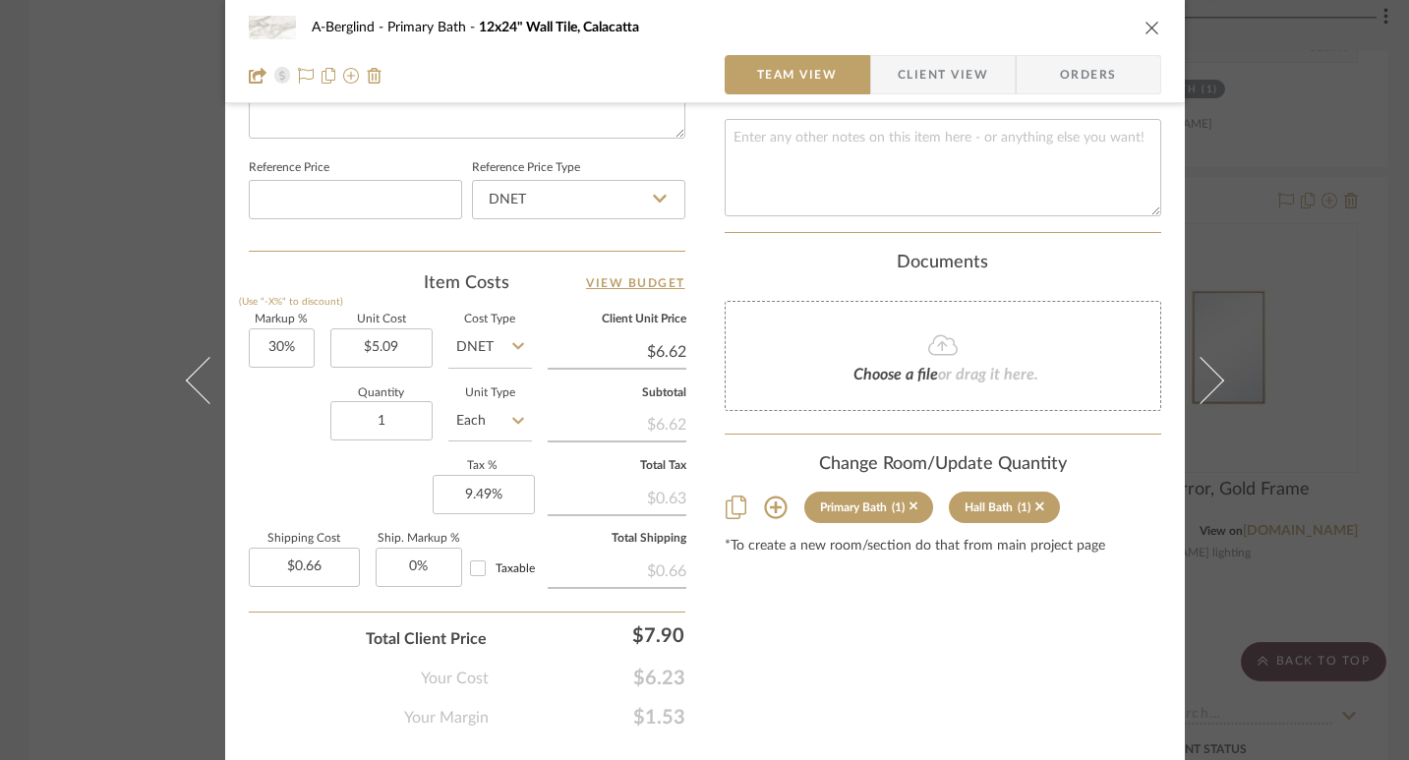
scroll to position [1067, 0]
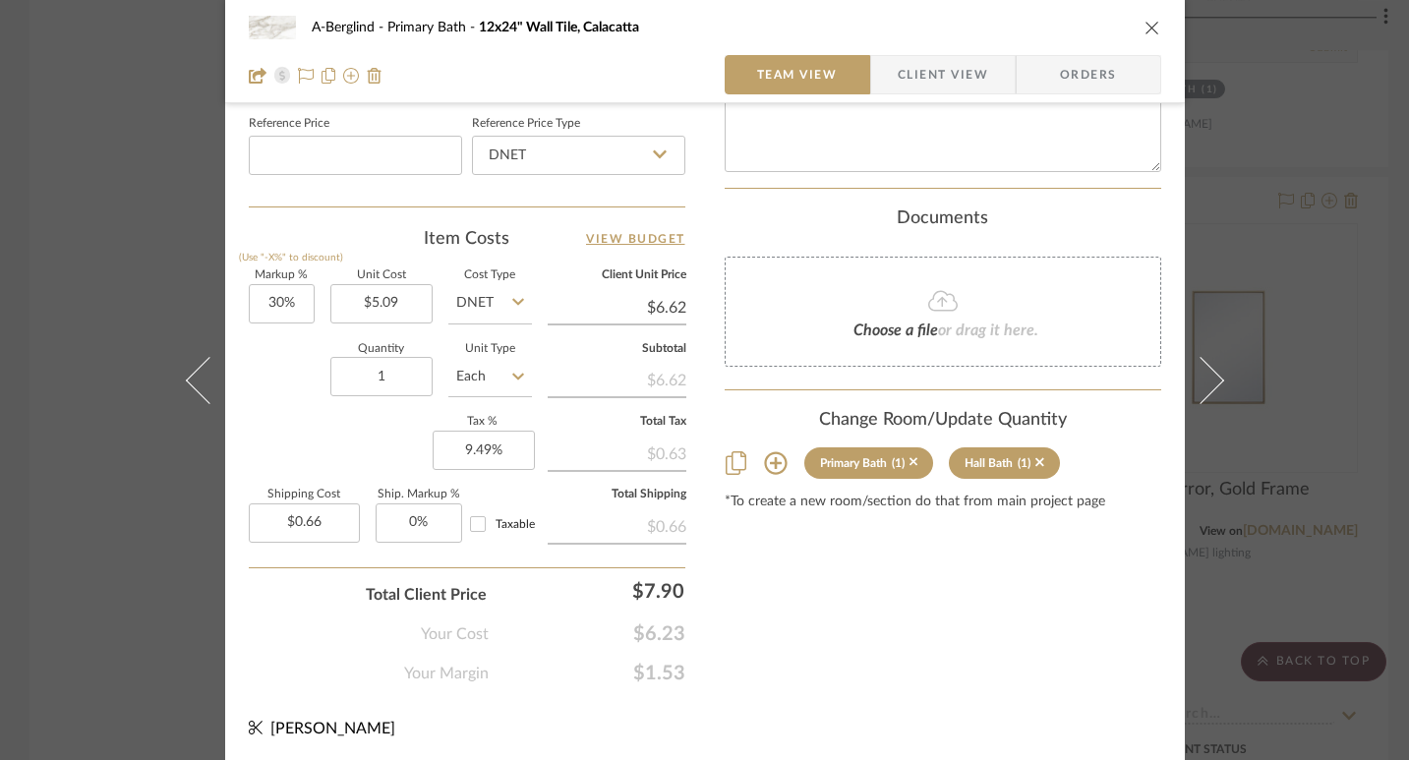
click at [96, 230] on div "A-Berglind Primary Bath 12x24" Wall Tile, Calacatta Team View Client View Order…" at bounding box center [704, 380] width 1409 height 760
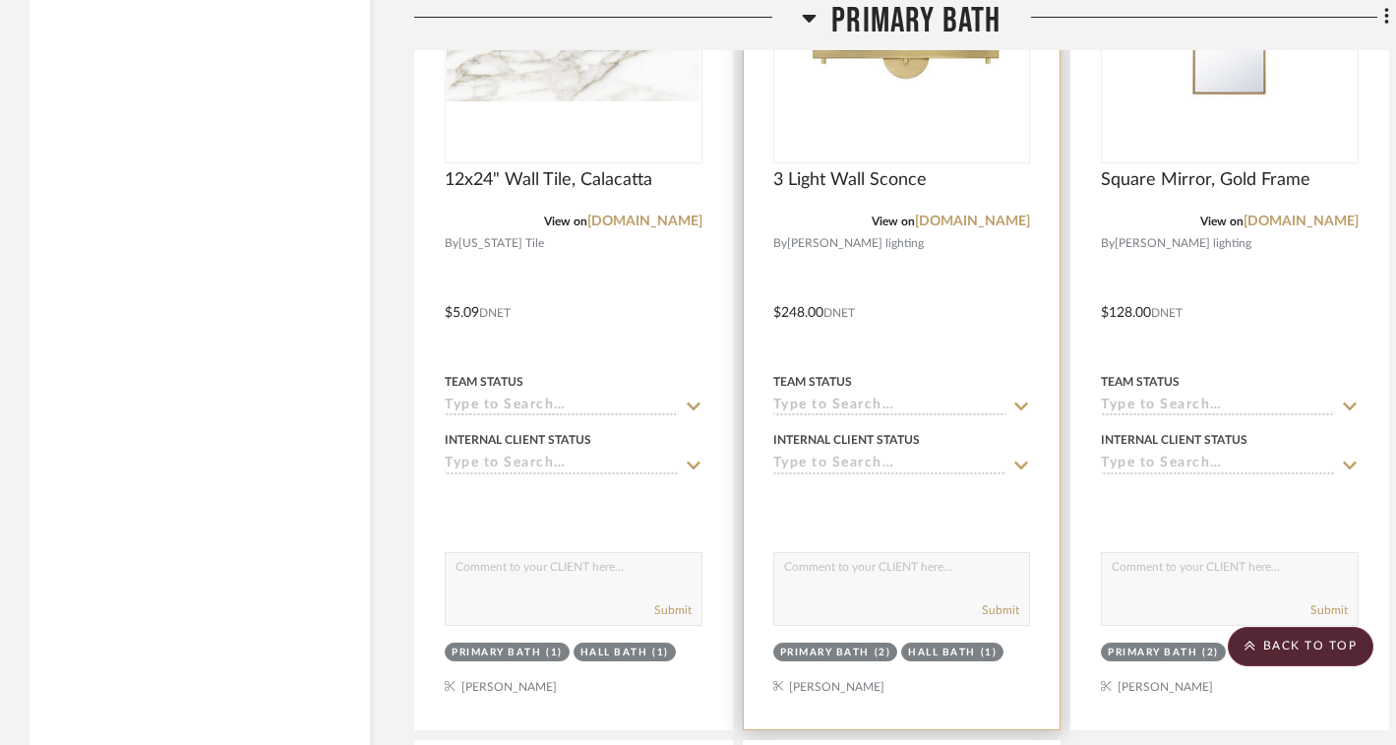
scroll to position [3375, 0]
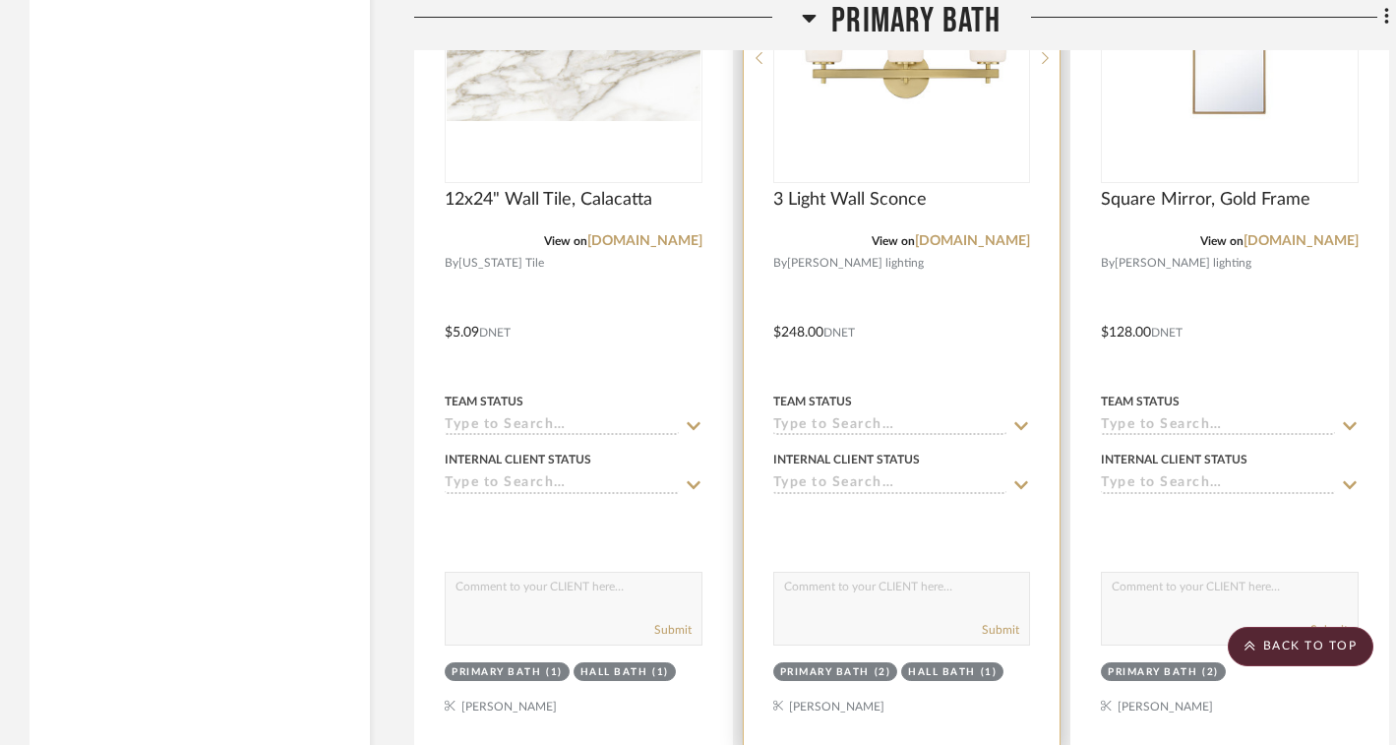
click at [838, 113] on img "0" at bounding box center [901, 58] width 246 height 246
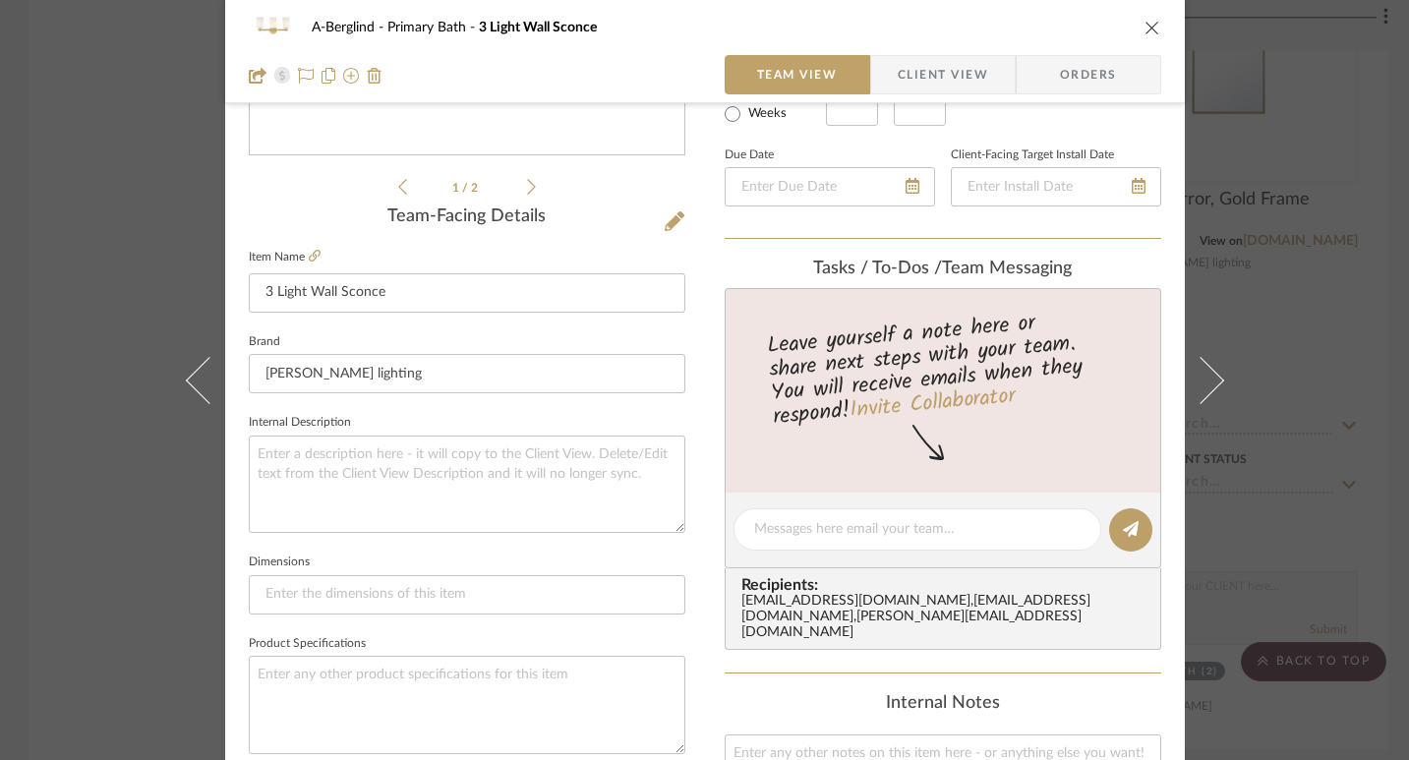
scroll to position [350, 0]
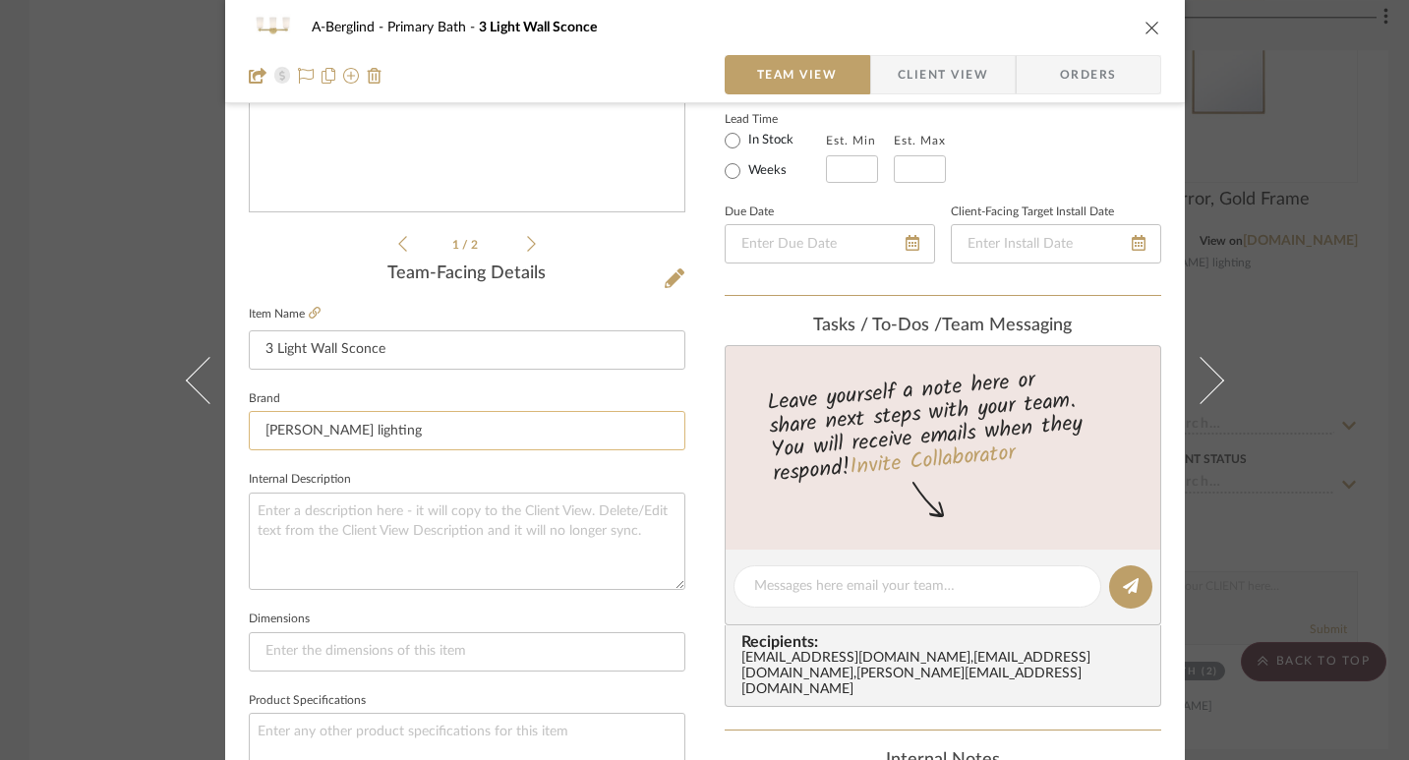
click at [356, 427] on input "[PERSON_NAME] lighting" at bounding box center [467, 430] width 437 height 39
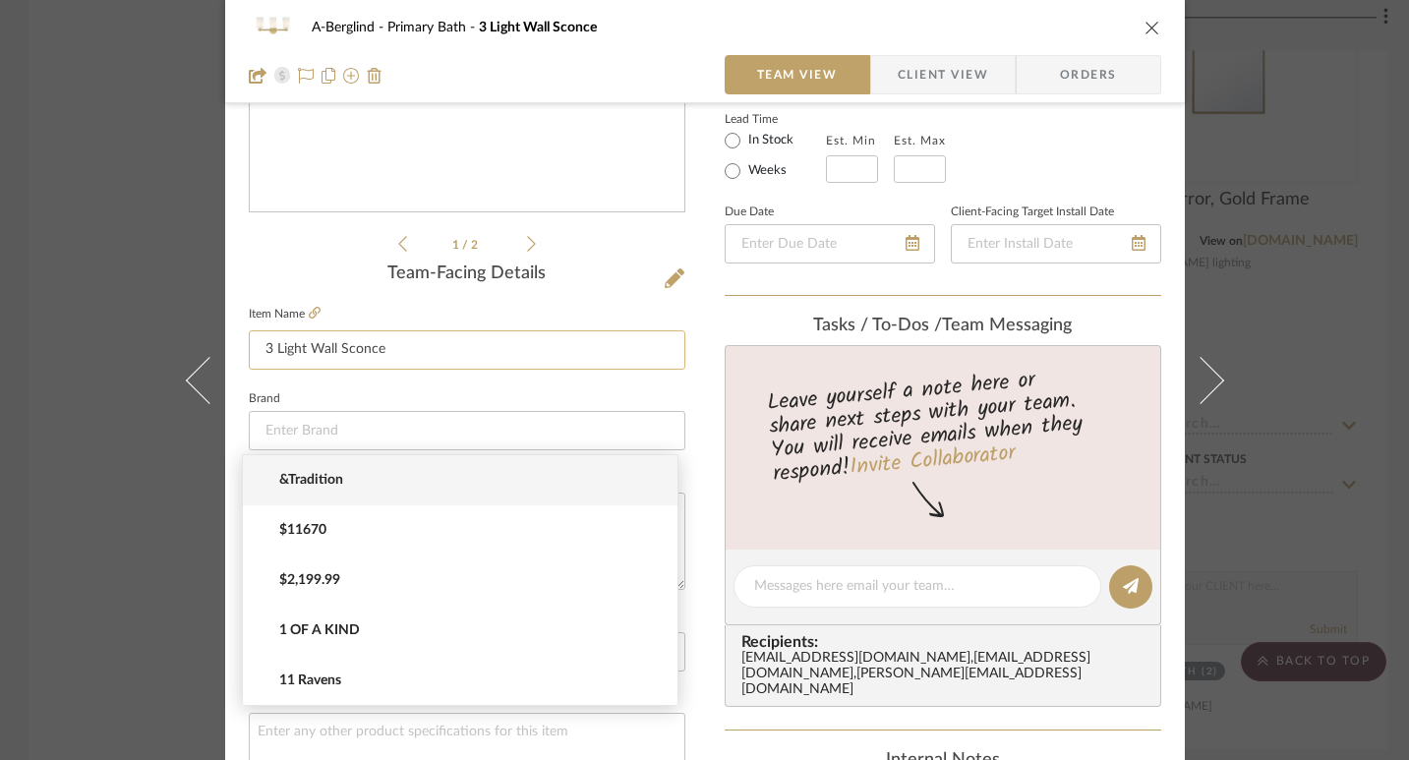
click at [391, 360] on input "3 Light Wall Sconce" at bounding box center [467, 349] width 437 height 39
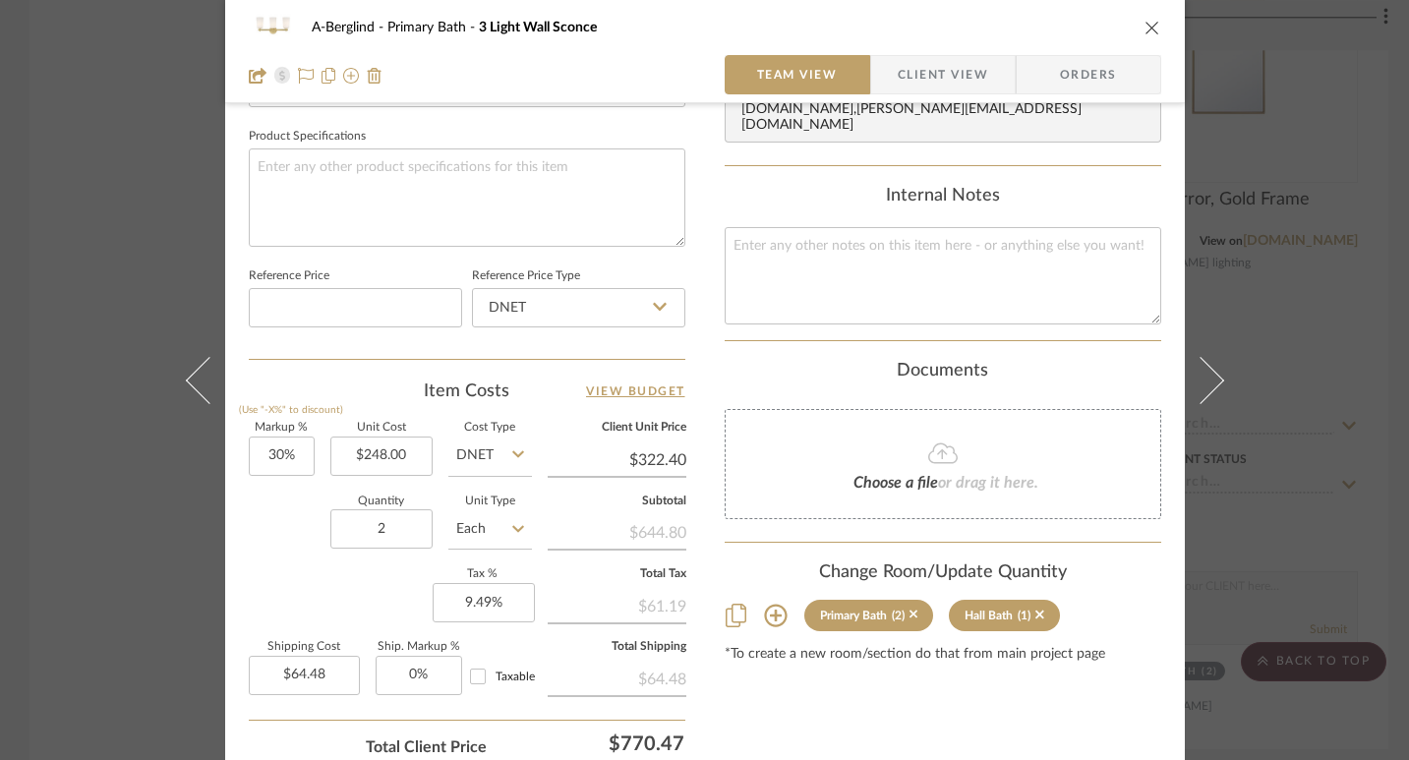
scroll to position [948, 0]
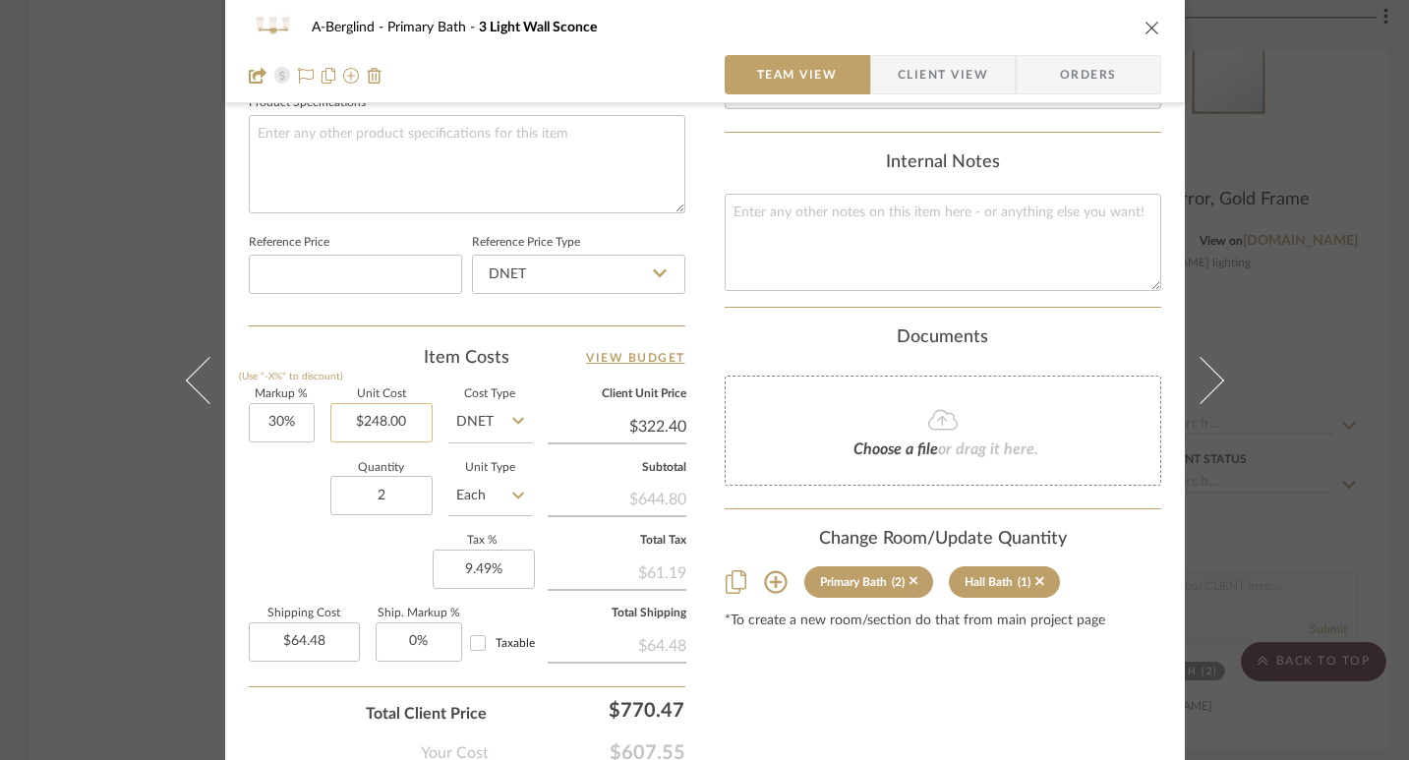
click at [404, 429] on input "$248.00" at bounding box center [381, 422] width 102 height 39
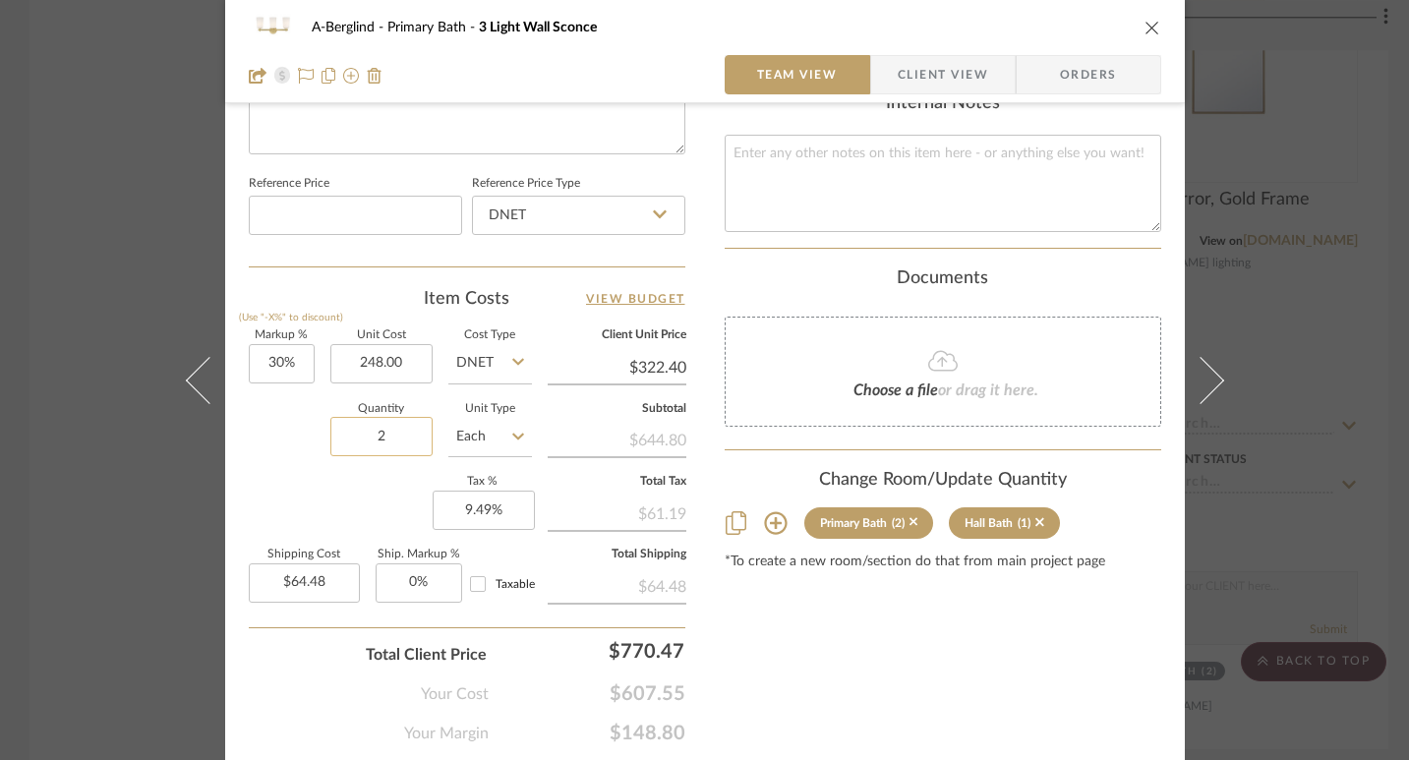
type input "$248.00"
click at [384, 441] on input "2" at bounding box center [381, 436] width 102 height 39
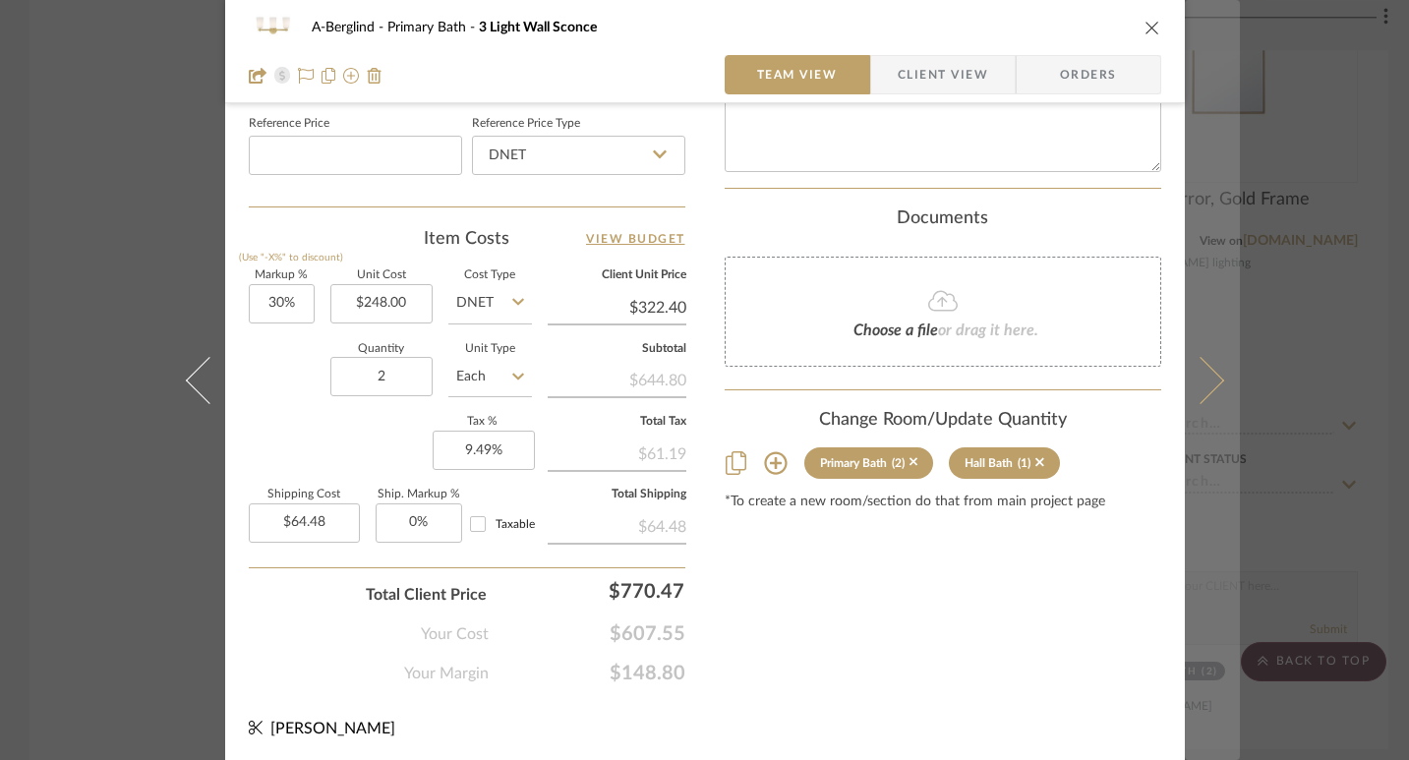
click at [1210, 366] on button at bounding box center [1212, 380] width 55 height 760
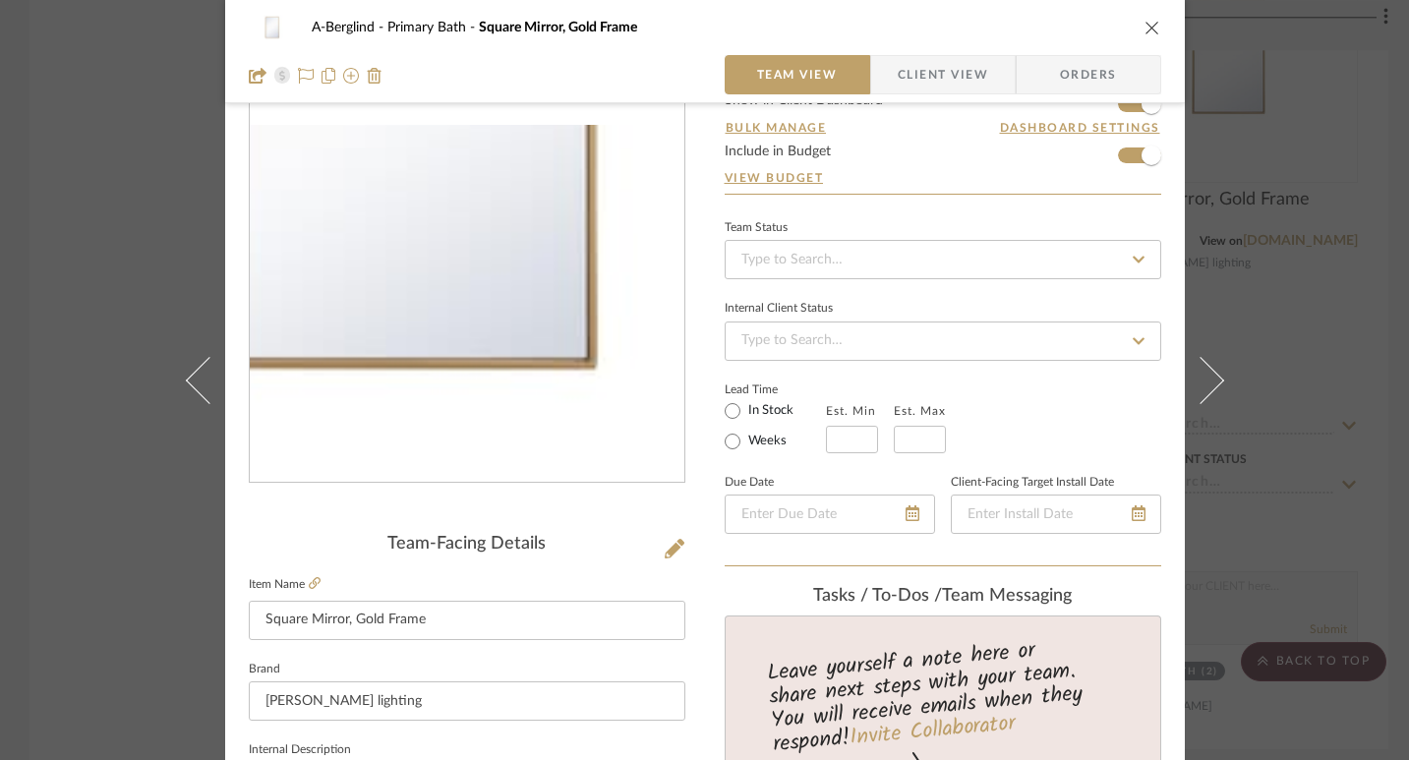
scroll to position [210, 0]
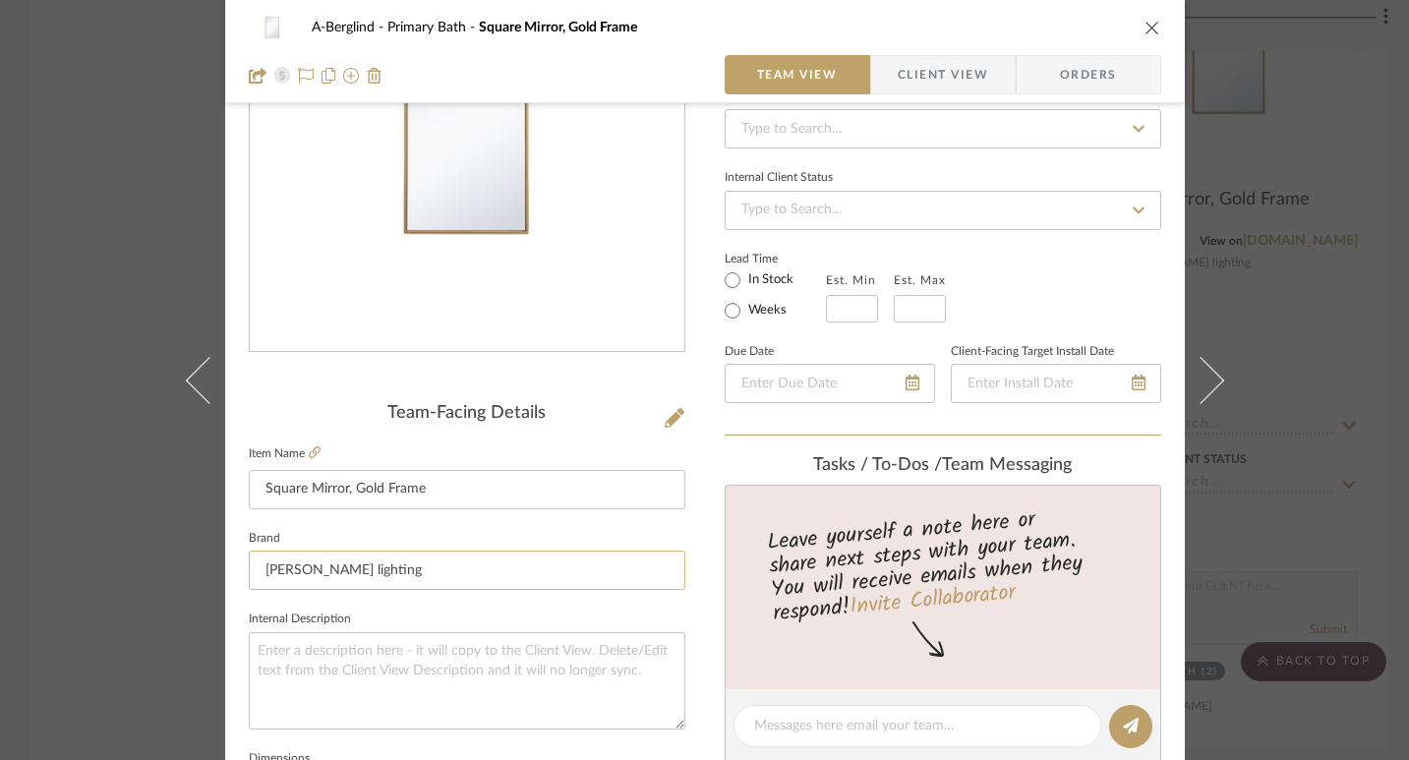
click at [392, 566] on input "[PERSON_NAME] lighting" at bounding box center [467, 570] width 437 height 39
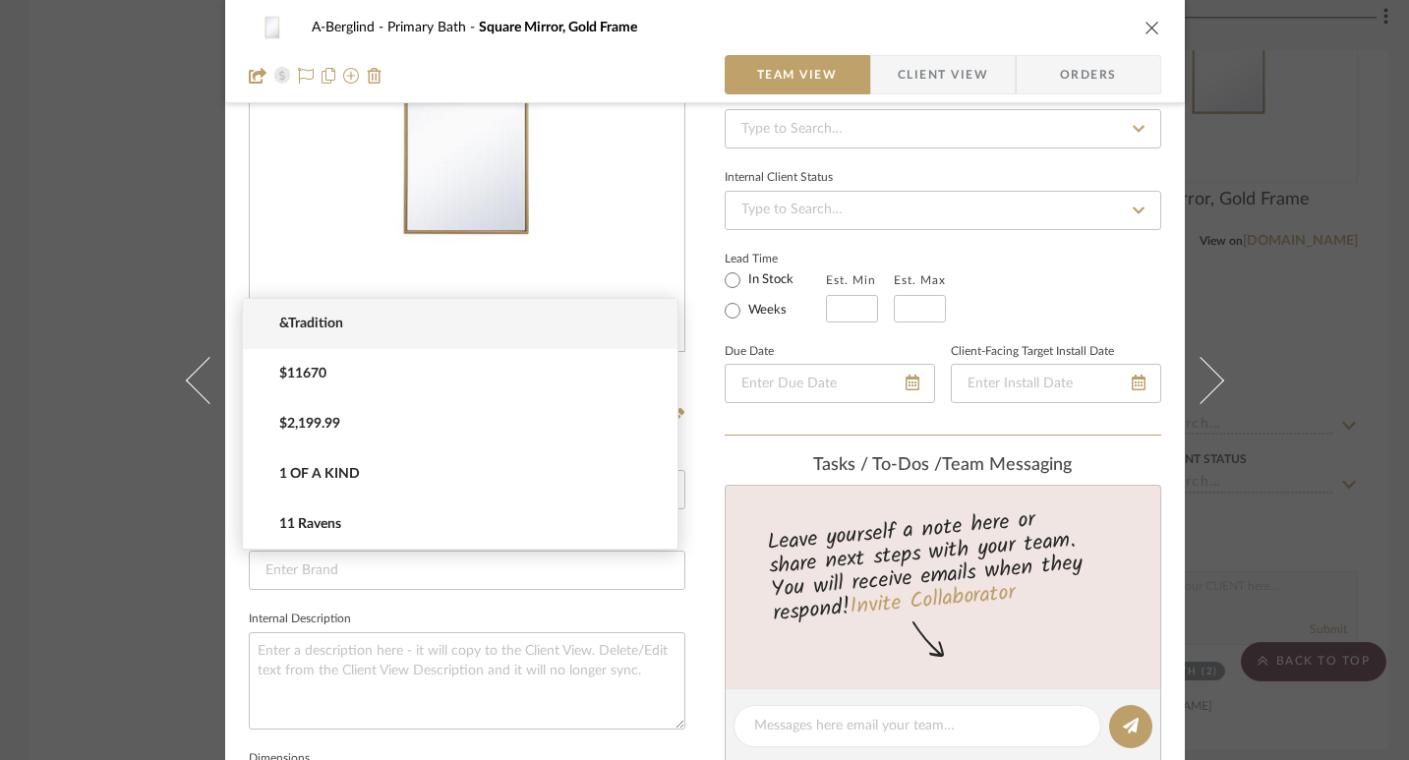
click at [328, 246] on img "0" at bounding box center [467, 139] width 435 height 290
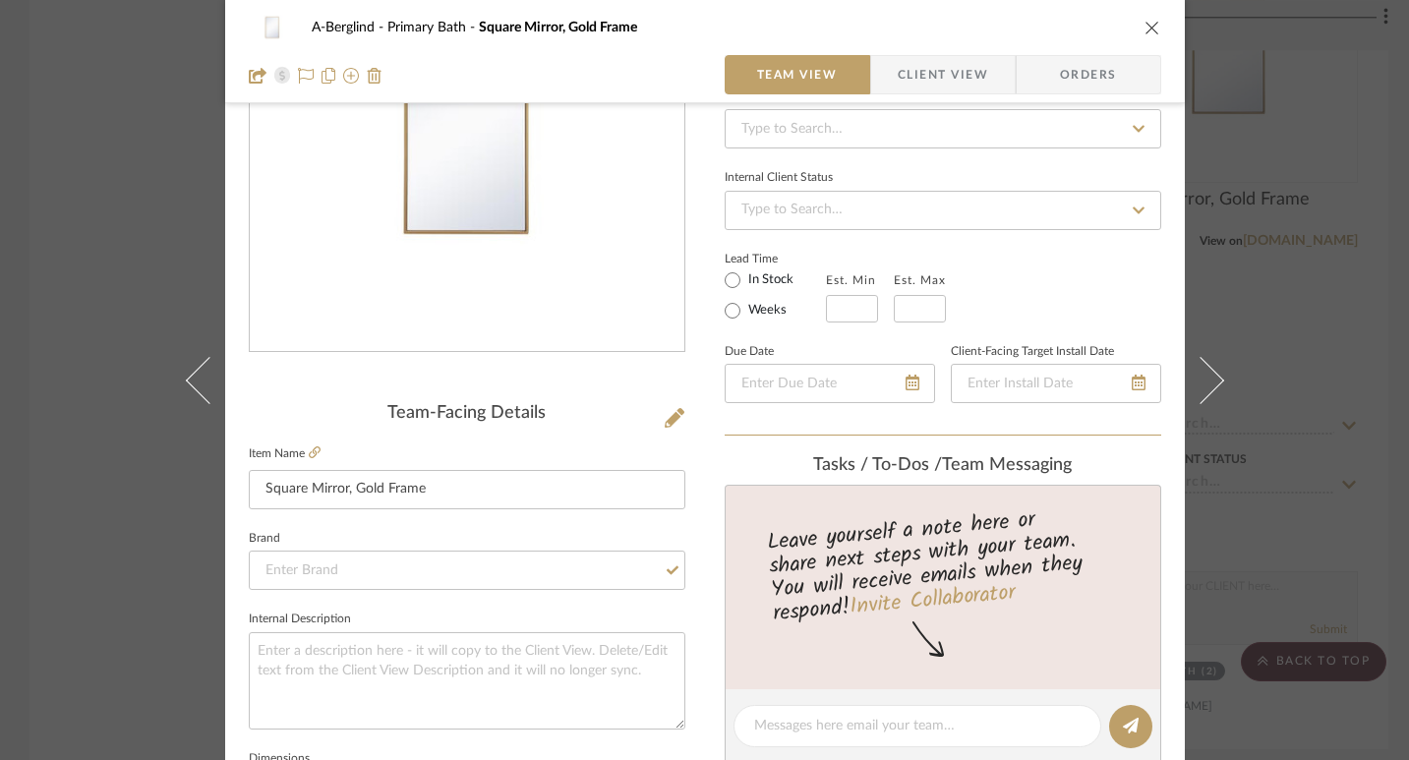
click at [467, 65] on div at bounding box center [467, 74] width 437 height 39
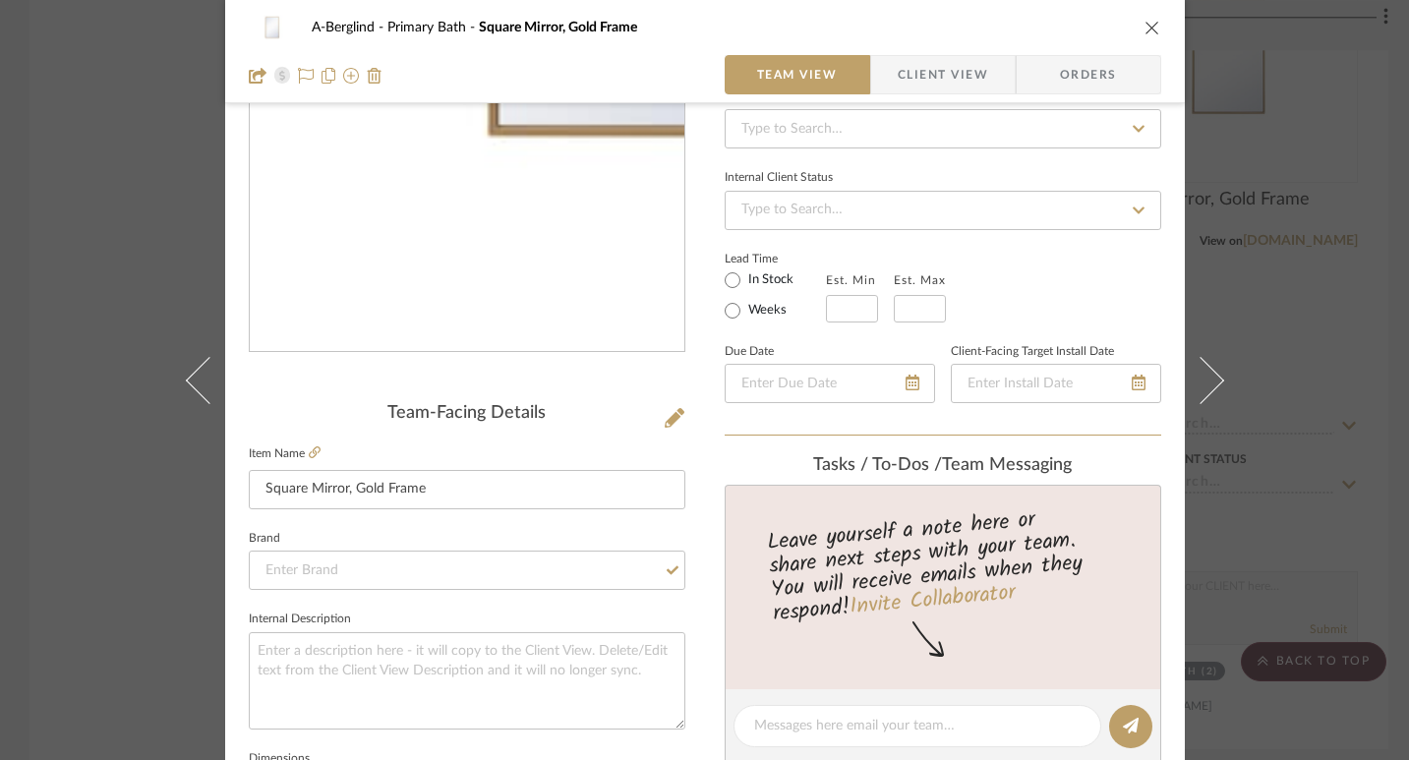
scroll to position [0, 0]
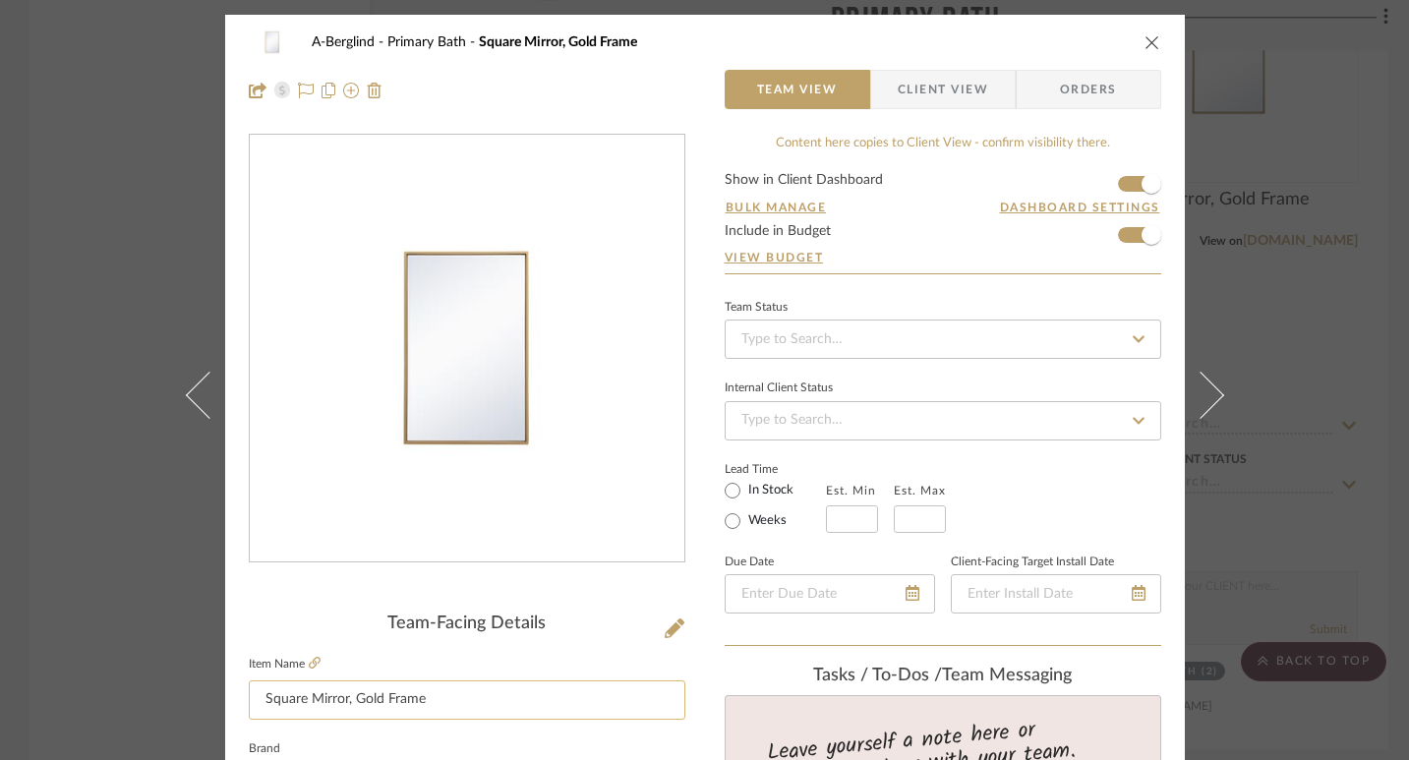
click at [354, 690] on input "Square Mirror, Gold Frame" at bounding box center [467, 700] width 437 height 39
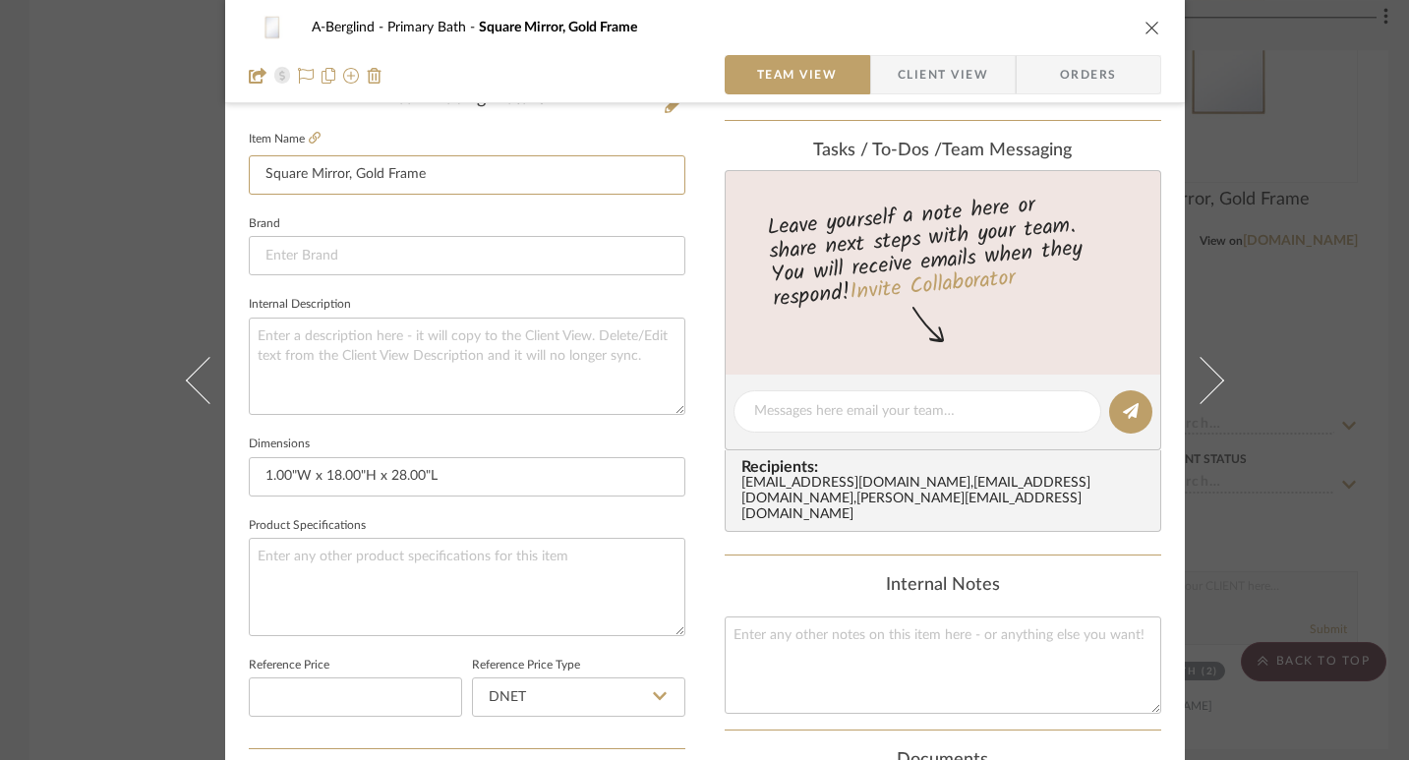
scroll to position [706, 0]
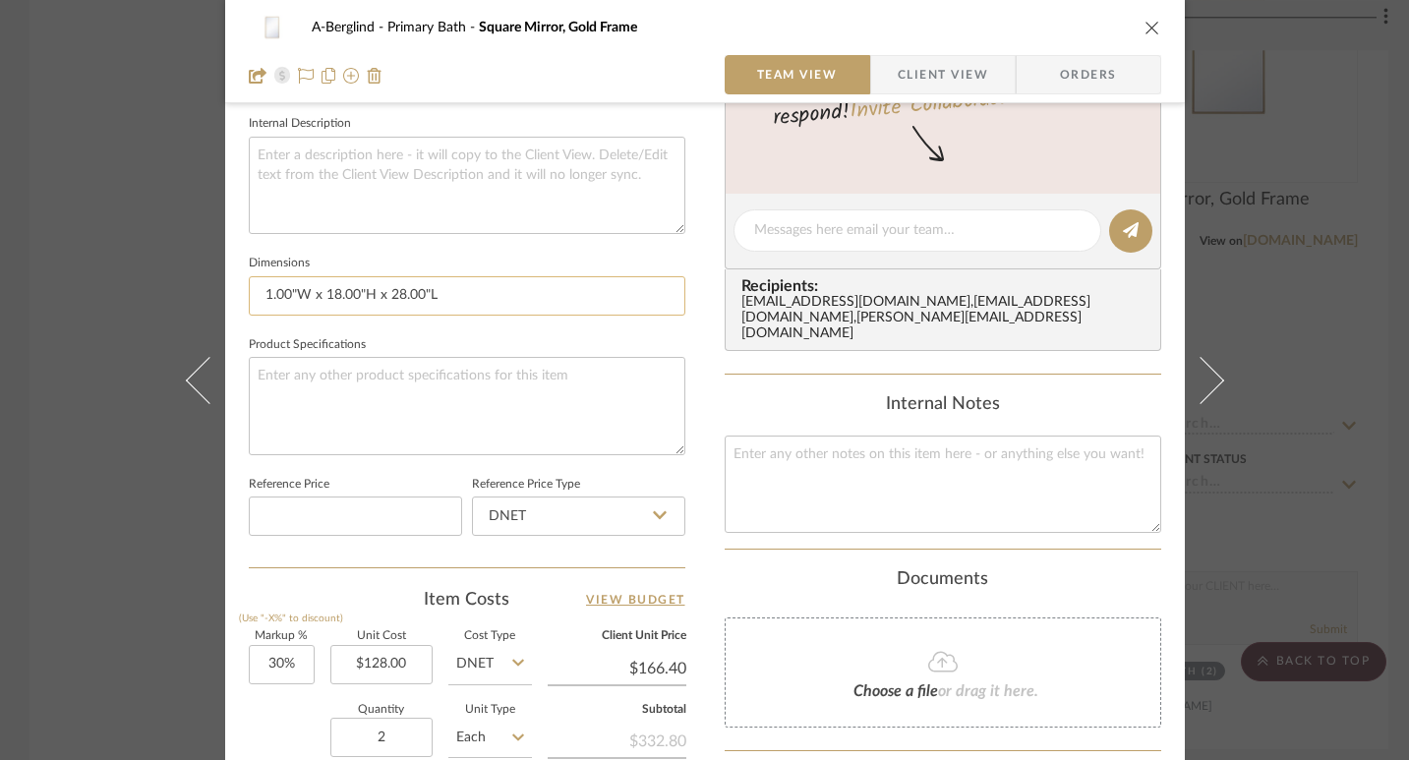
click at [462, 304] on input "1.00"W x 18.00"H x 28.00"L" at bounding box center [467, 295] width 437 height 39
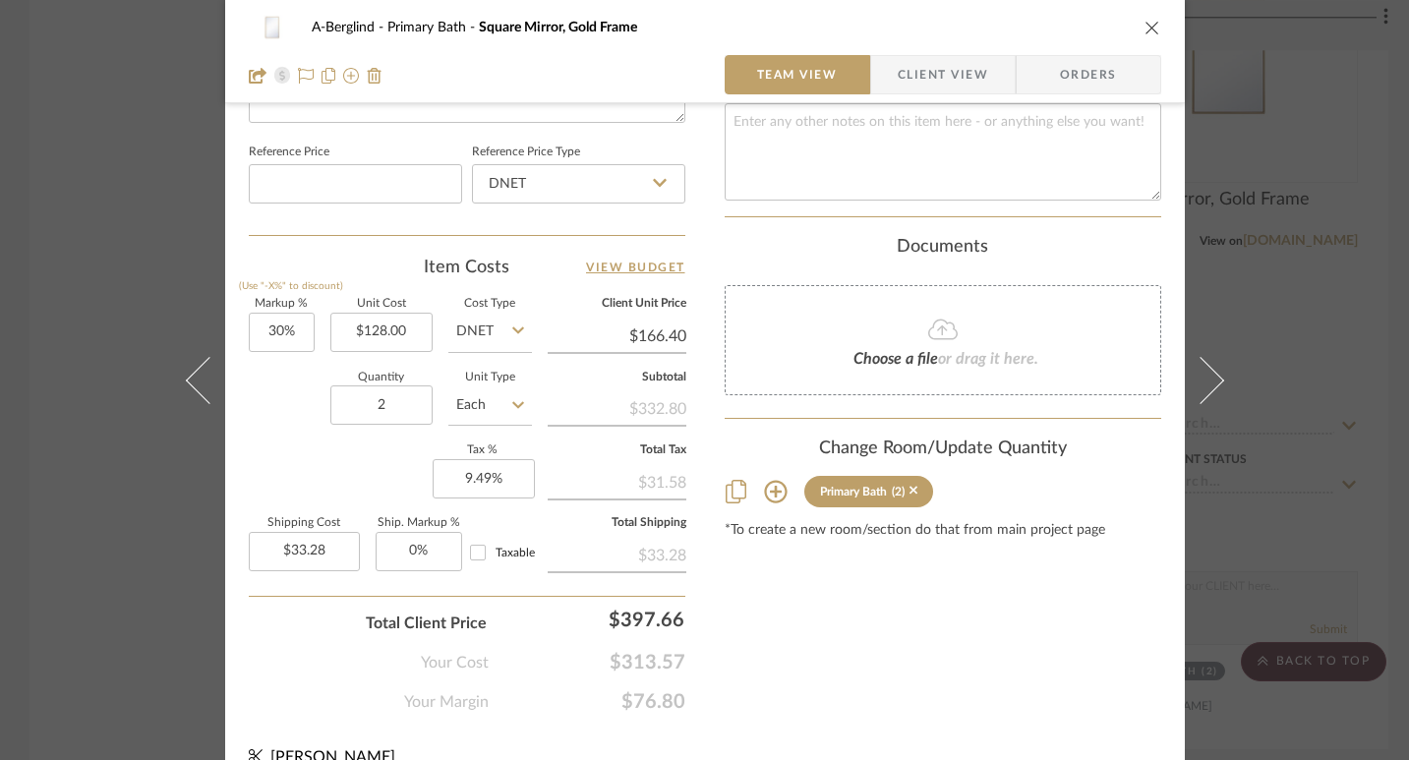
scroll to position [1067, 0]
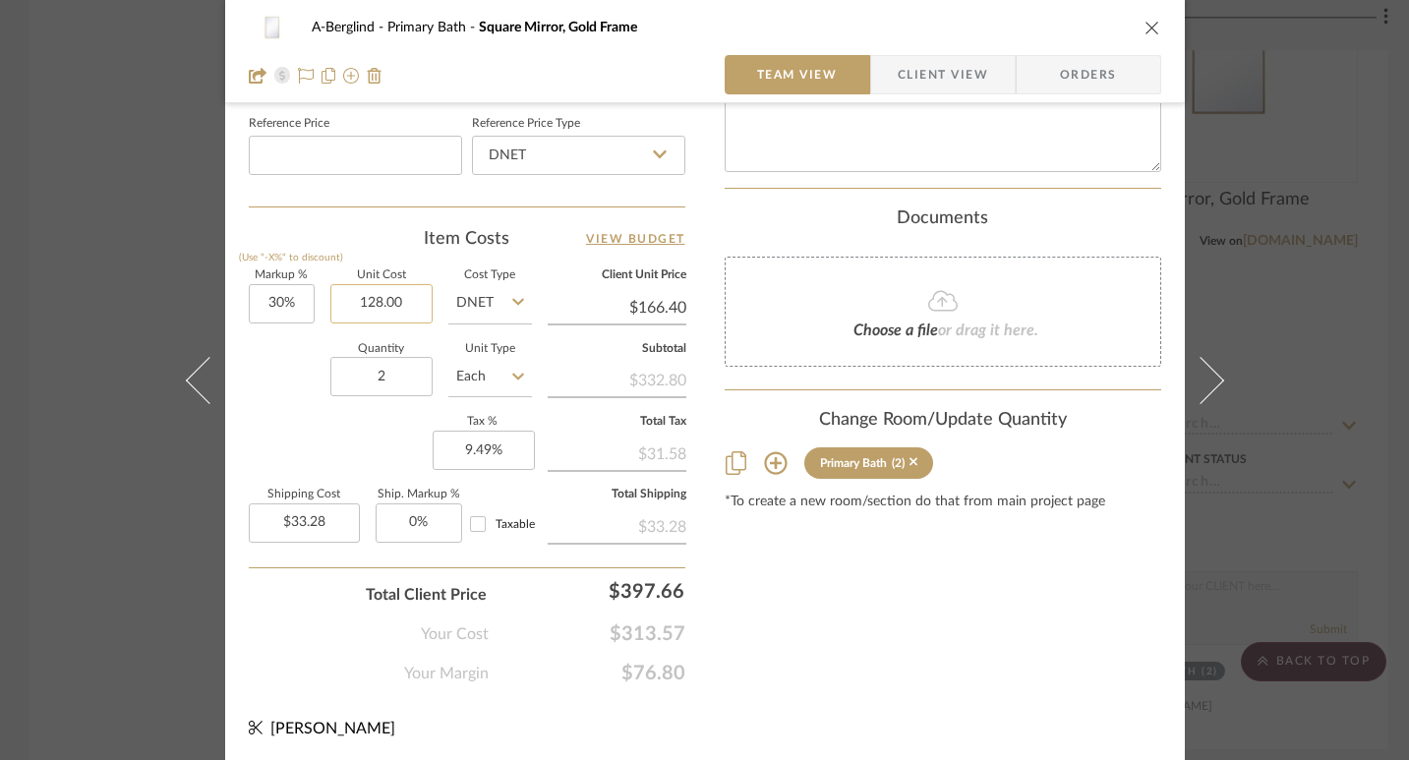
click at [397, 298] on input "128.00" at bounding box center [381, 303] width 102 height 39
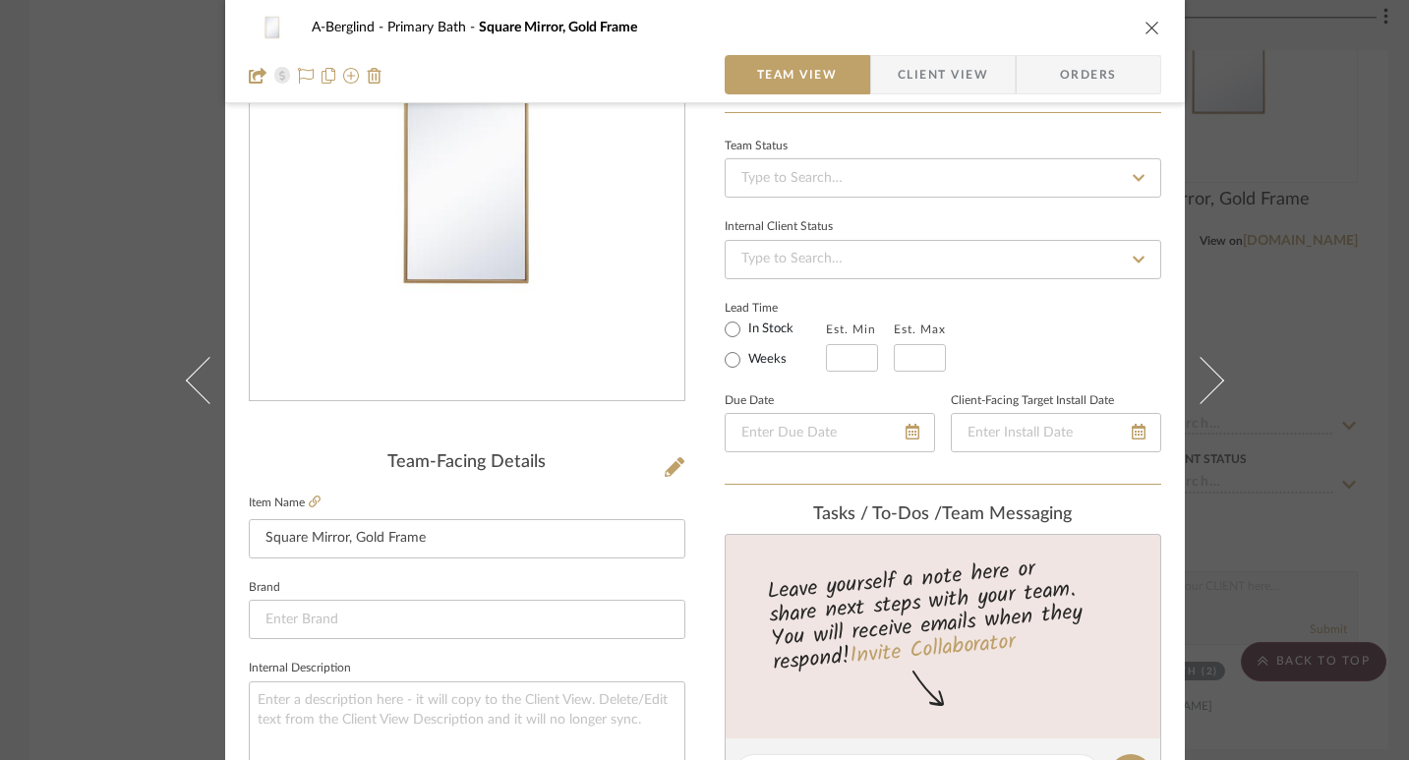
scroll to position [0, 0]
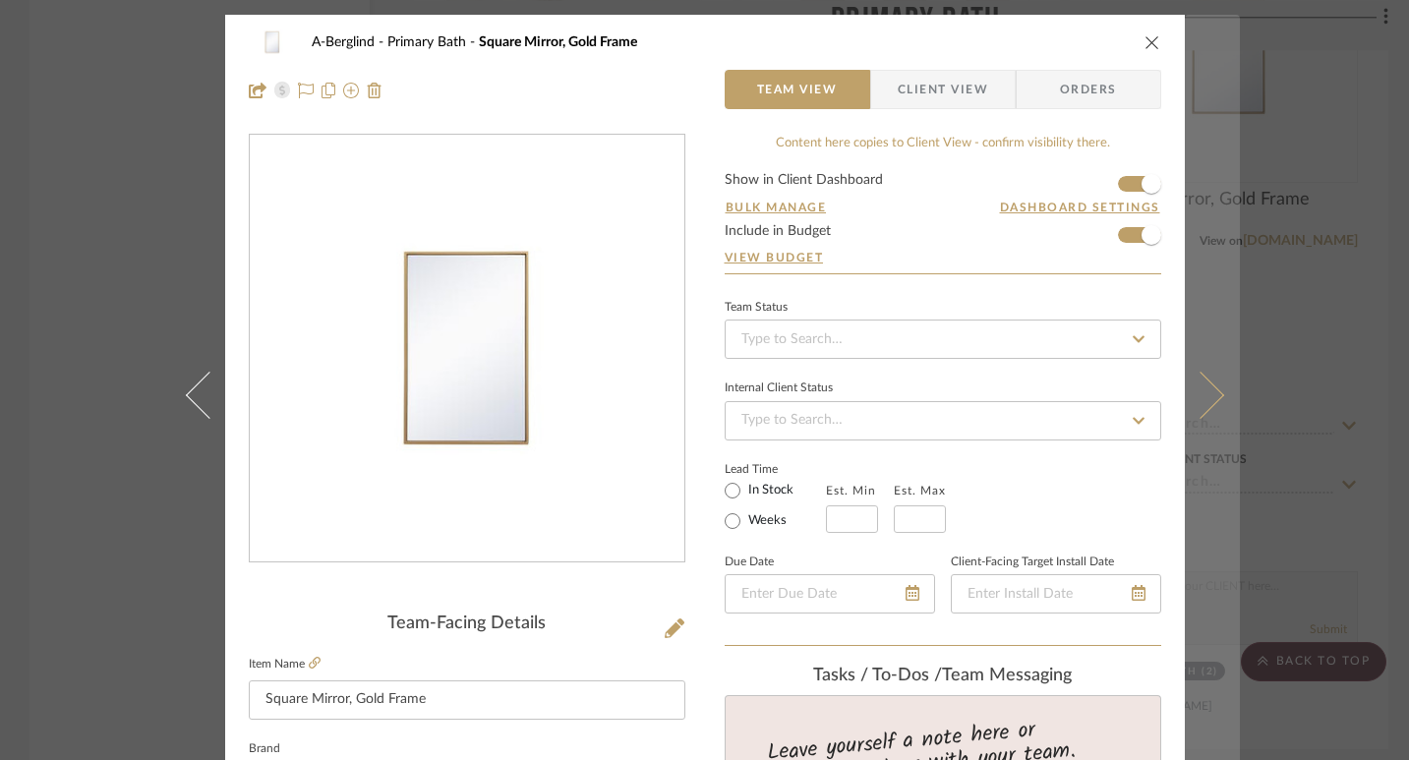
type input "$128.00"
click at [1208, 390] on icon at bounding box center [1199, 394] width 47 height 47
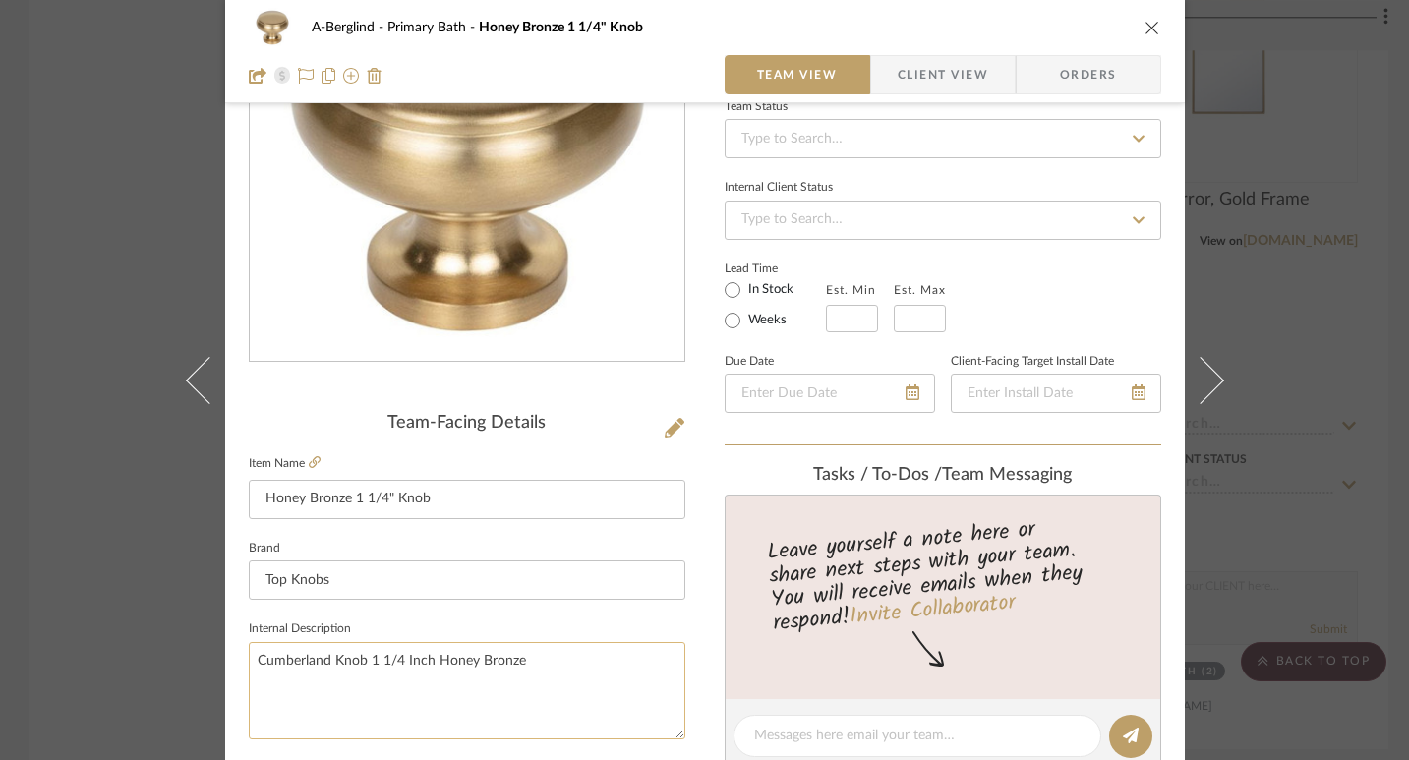
scroll to position [456, 0]
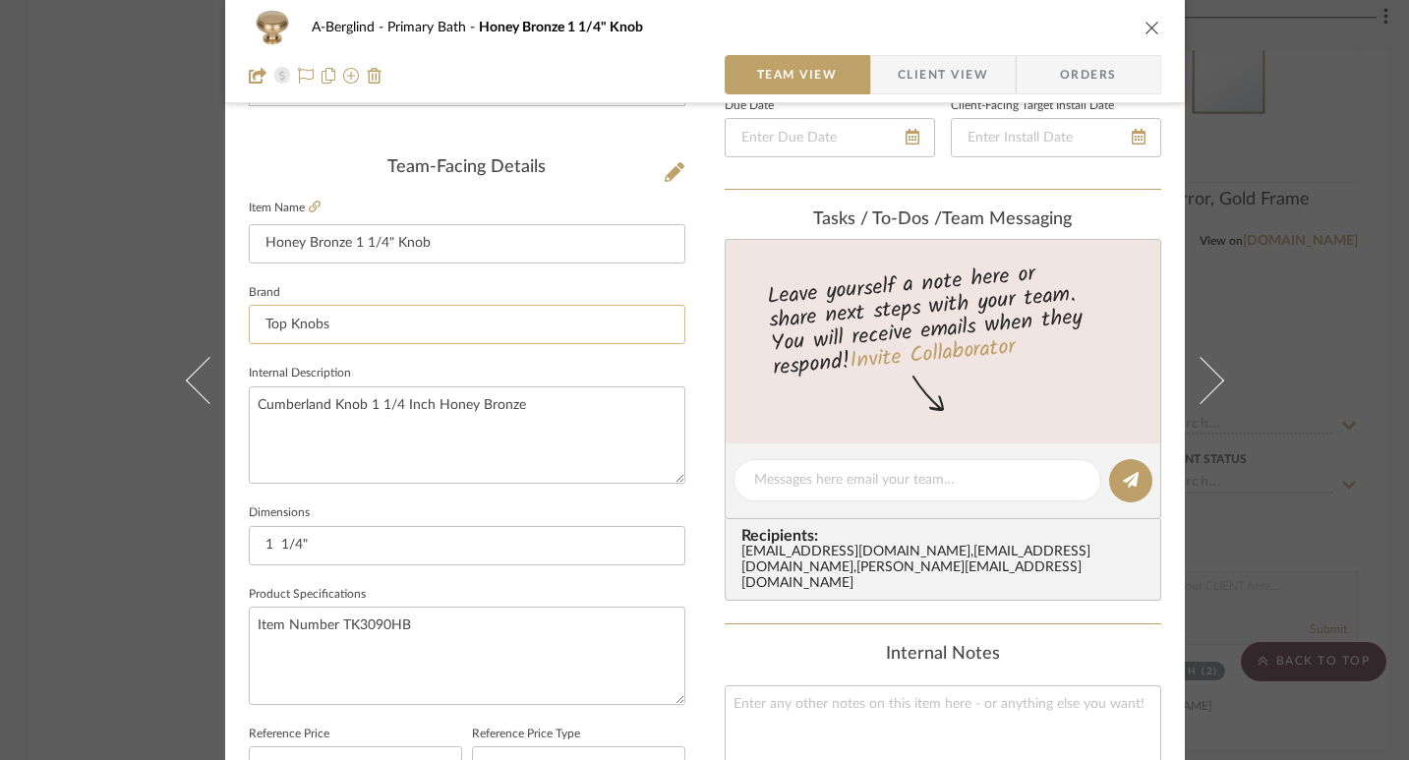
click at [360, 327] on input "Top Knobs" at bounding box center [467, 324] width 437 height 39
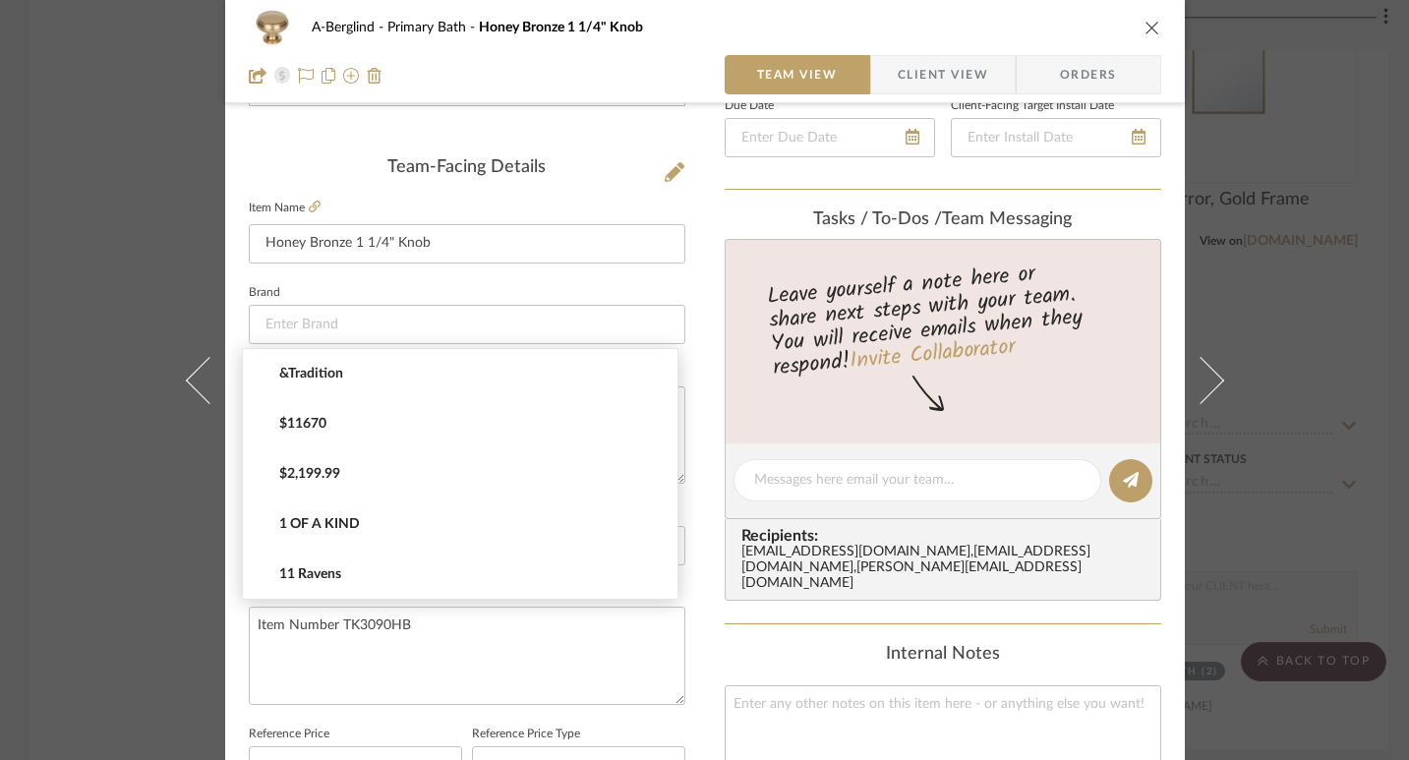
click at [361, 186] on div "Team-Facing Details Item Name Honey Bronze 1 1/4" Knob Brand Internal Descripti…" at bounding box center [467, 487] width 437 height 660
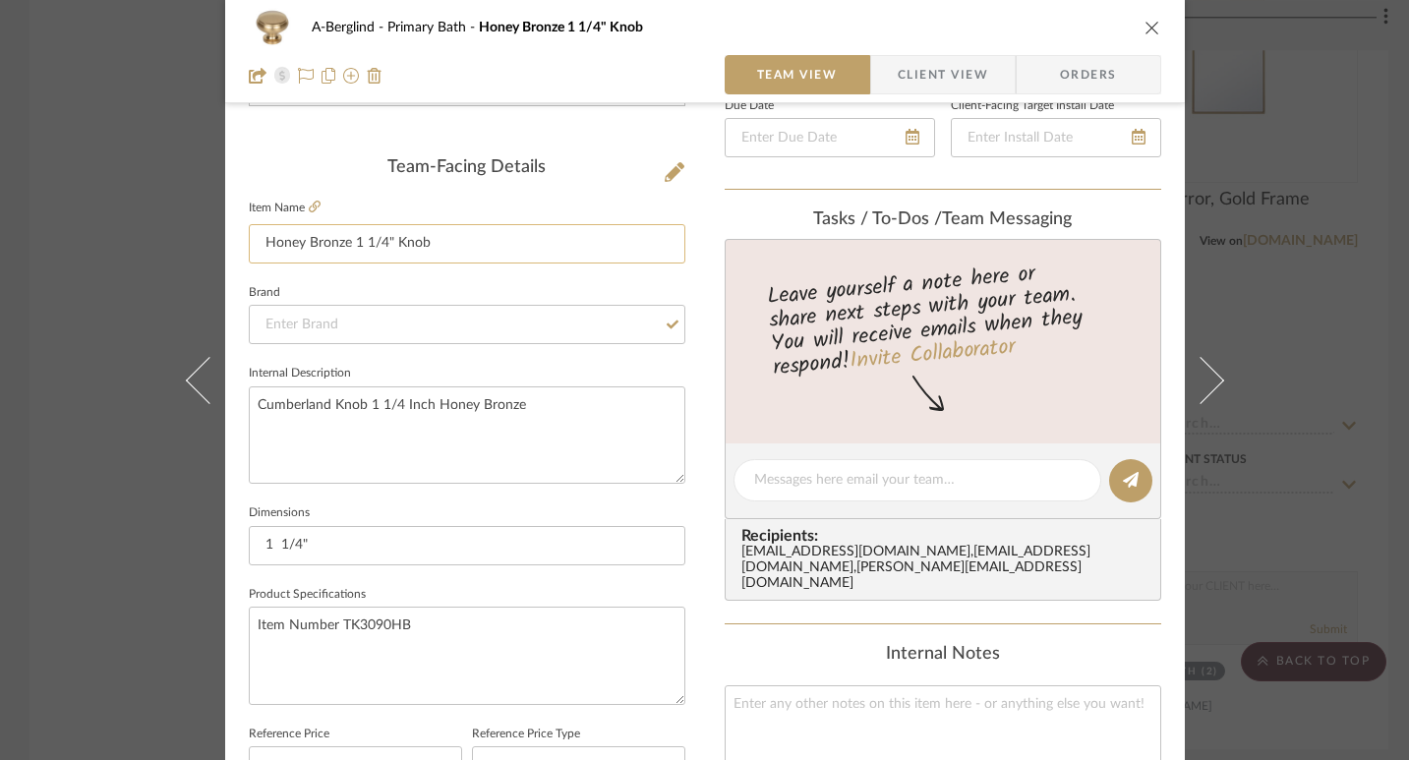
click at [411, 232] on input "Honey Bronze 1 1/4" Knob" at bounding box center [467, 243] width 437 height 39
click at [386, 423] on textarea "Cumberland Knob 1 1/4 Inch Honey Bronze" at bounding box center [467, 435] width 437 height 97
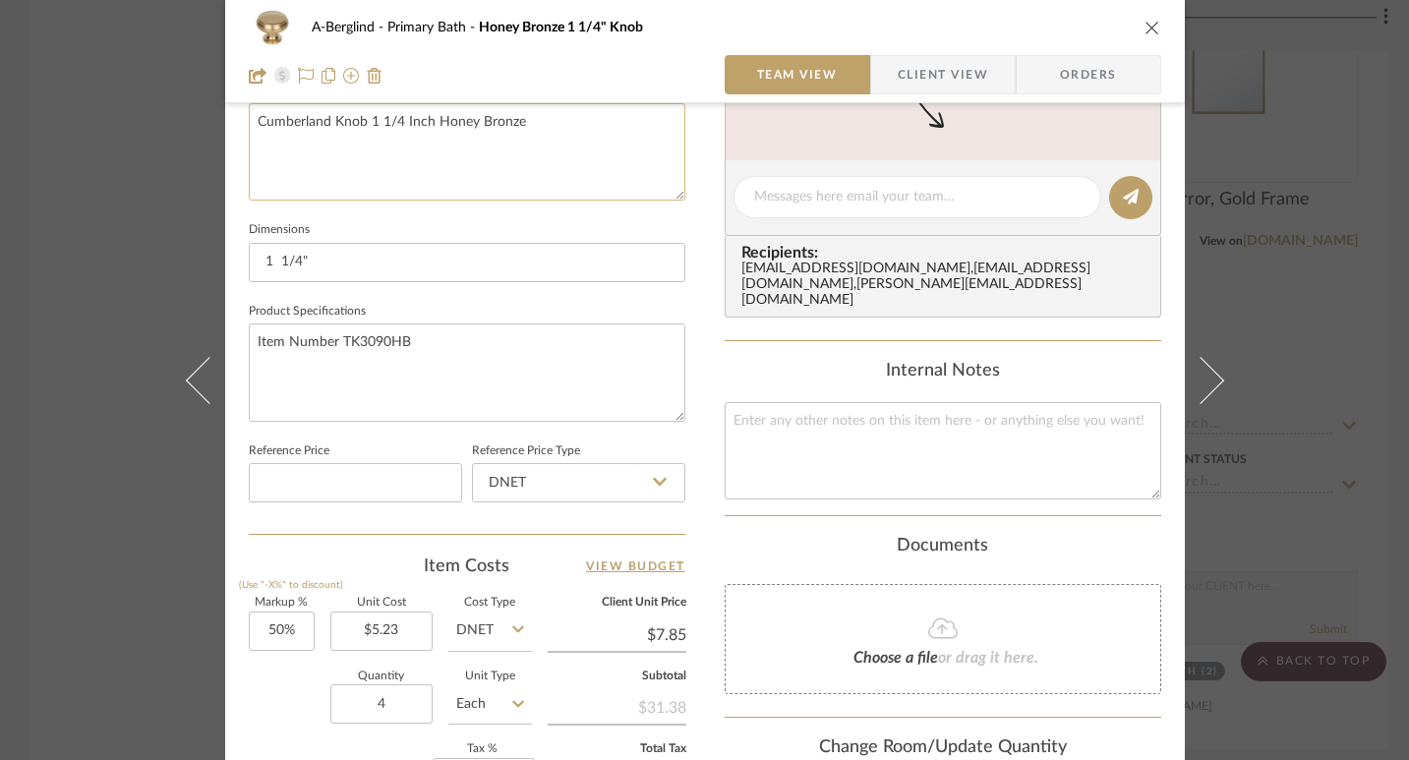
scroll to position [851, 0]
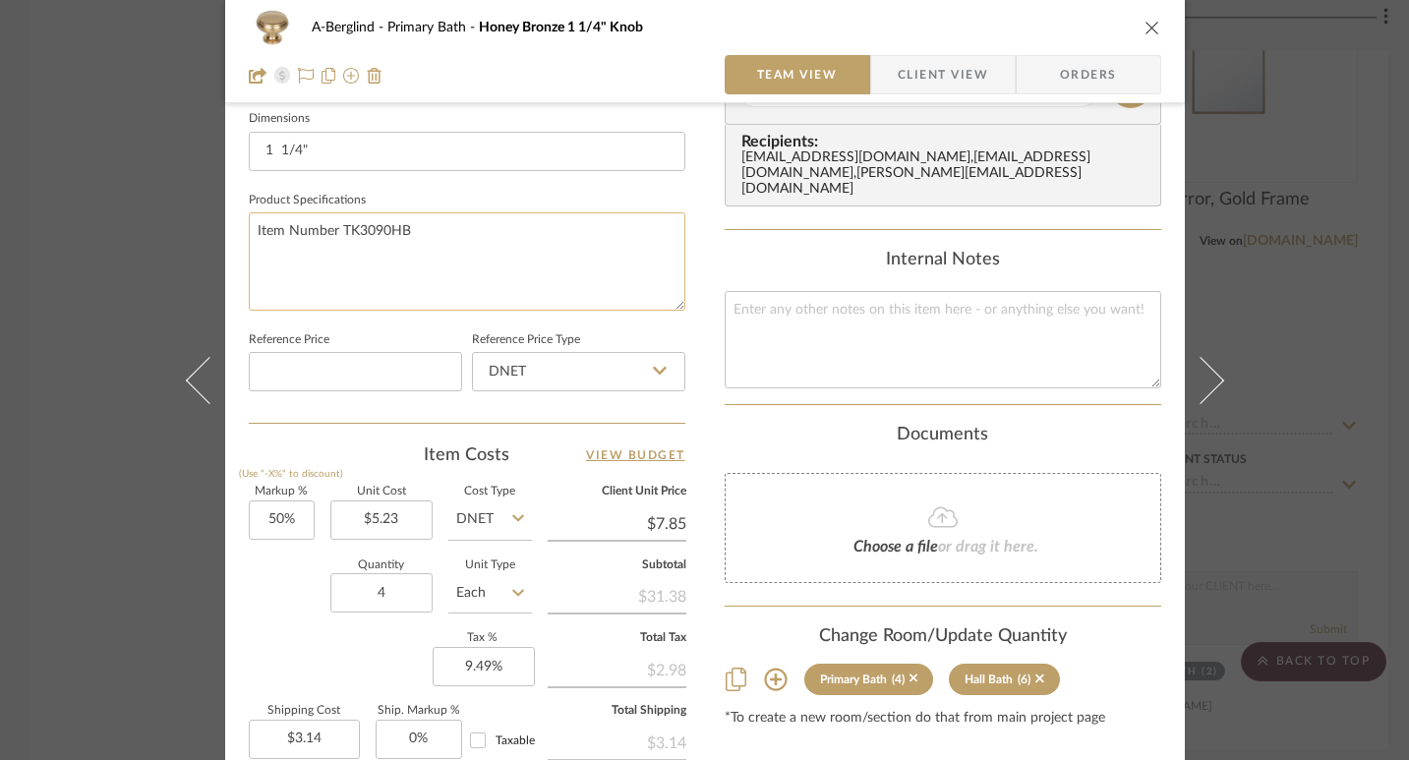
click at [392, 282] on textarea "Item Number TK3090HB" at bounding box center [467, 260] width 437 height 97
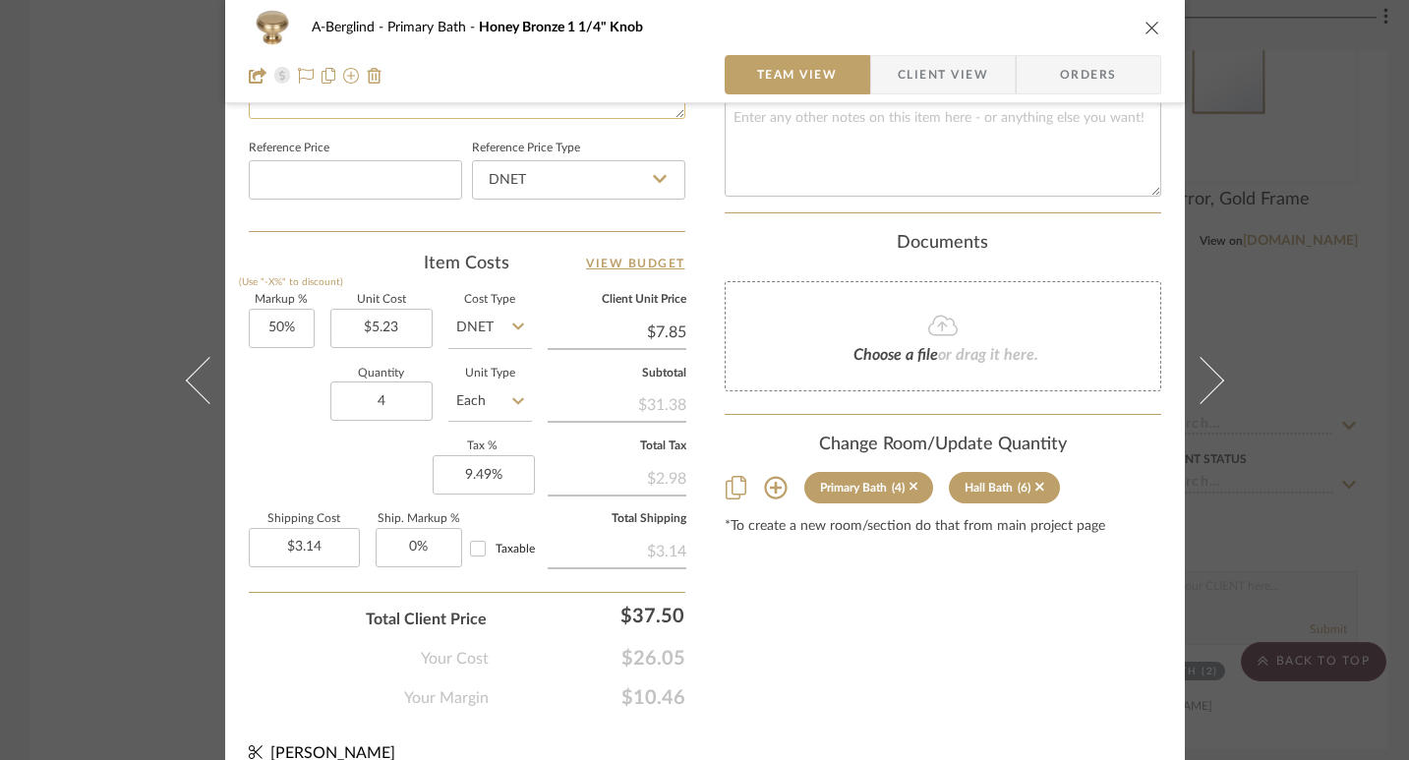
scroll to position [1067, 0]
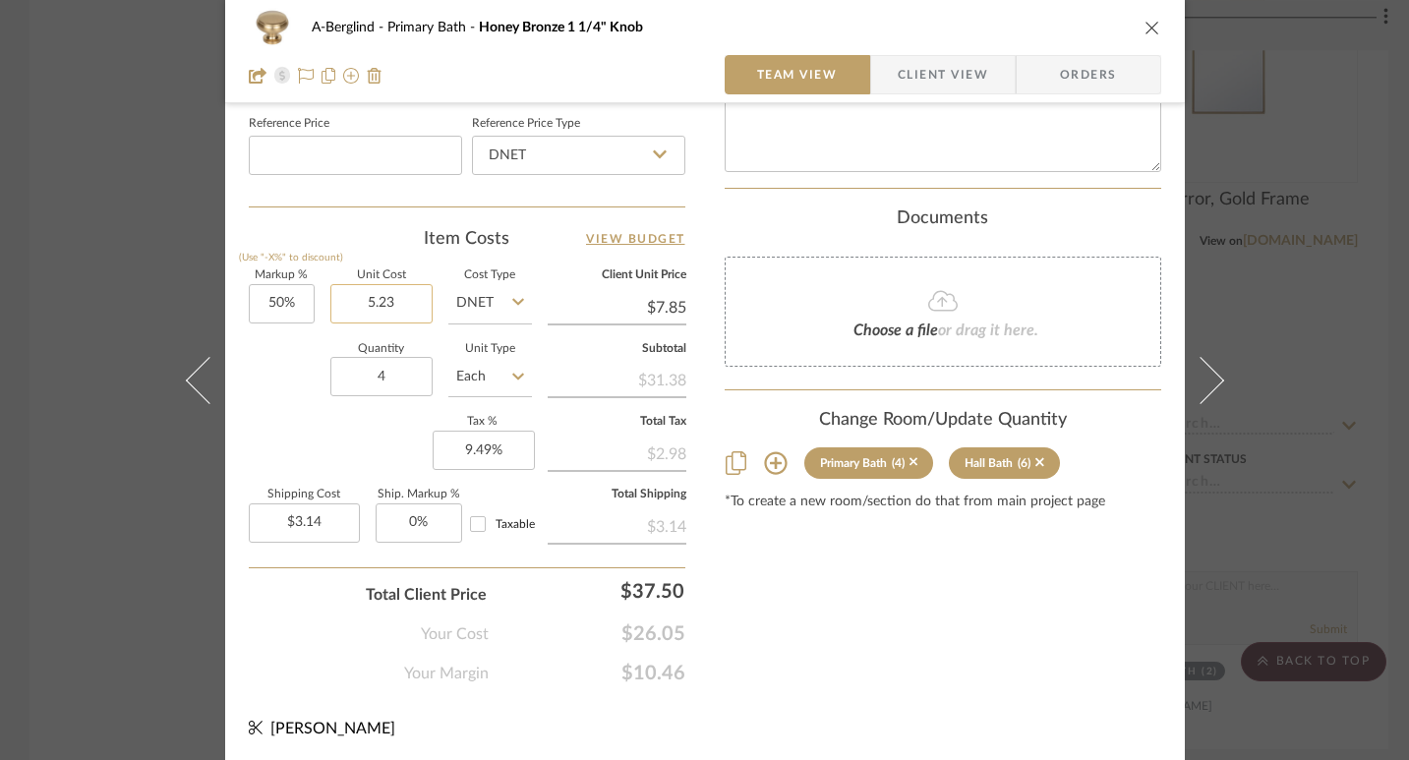
click at [366, 307] on input "5.23" at bounding box center [381, 303] width 102 height 39
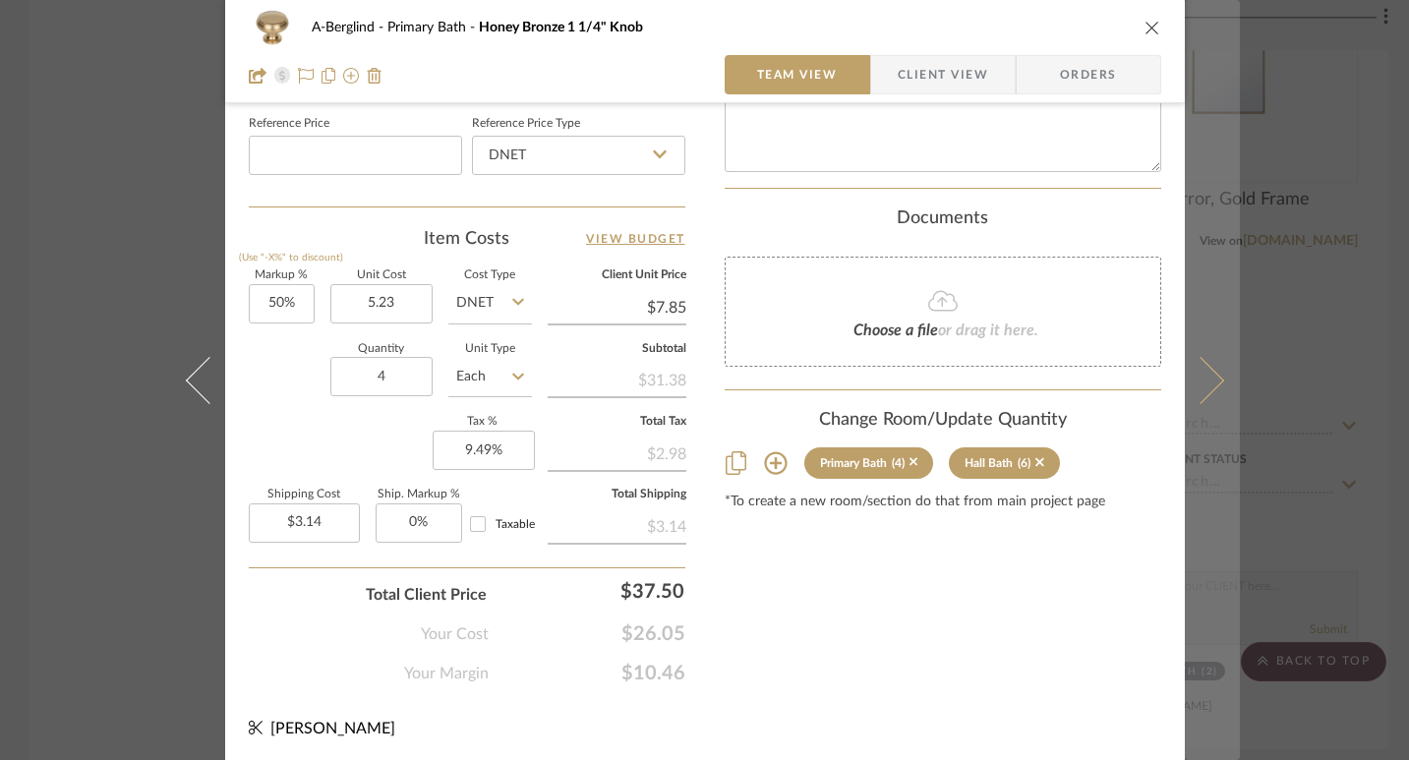
type input "$5.23"
click at [1206, 374] on icon at bounding box center [1199, 379] width 47 height 47
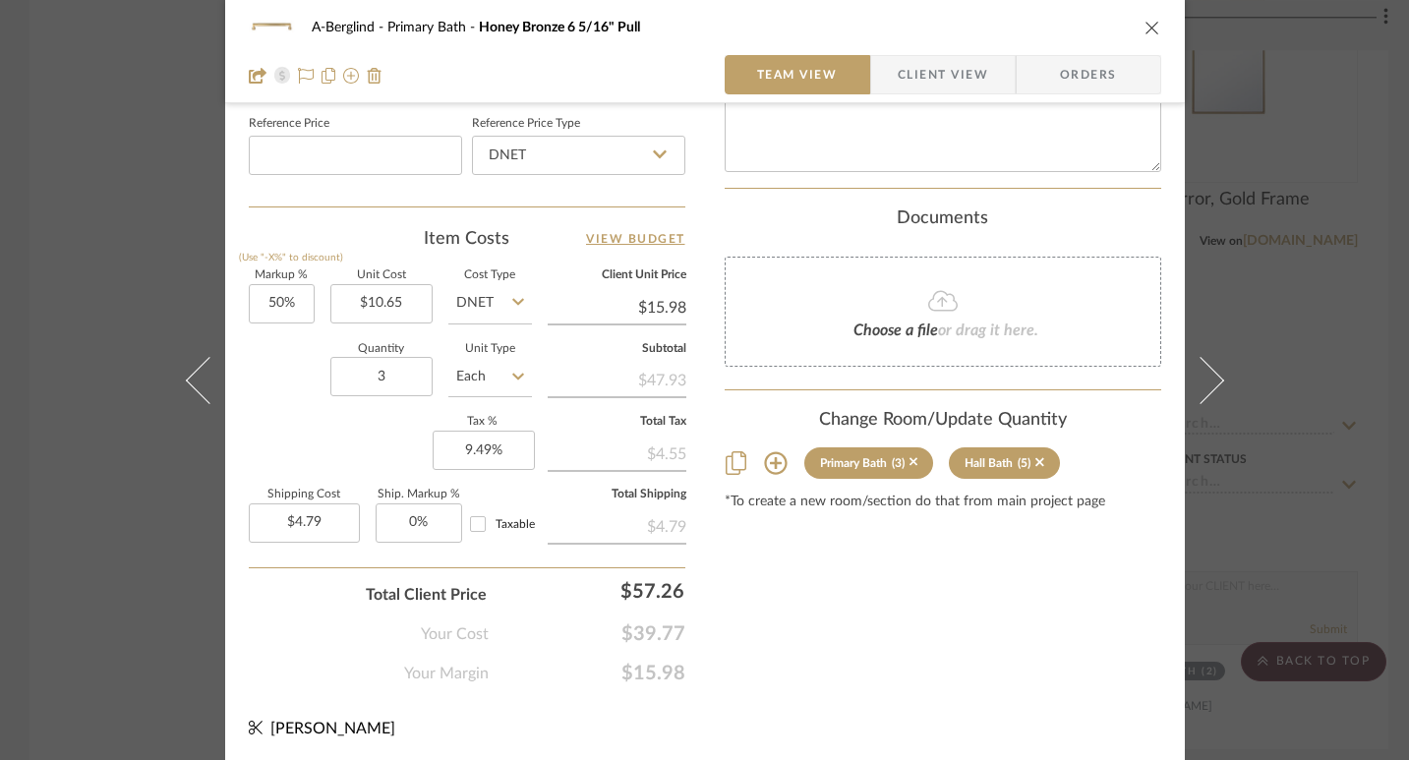
click at [1312, 272] on div "A-Berglind Primary Bath Honey Bronze 6 5/16" Pull Team View Client View Orders …" at bounding box center [704, 380] width 1409 height 760
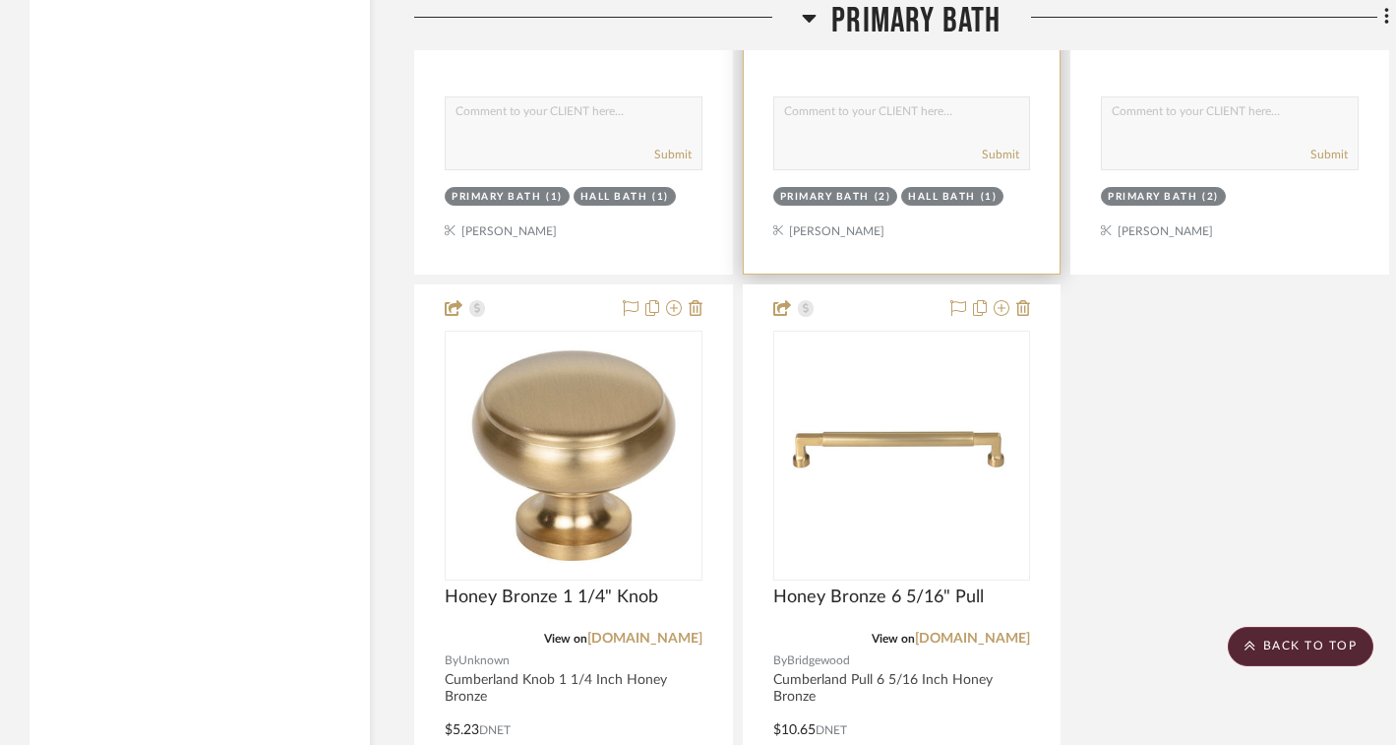
scroll to position [3966, 0]
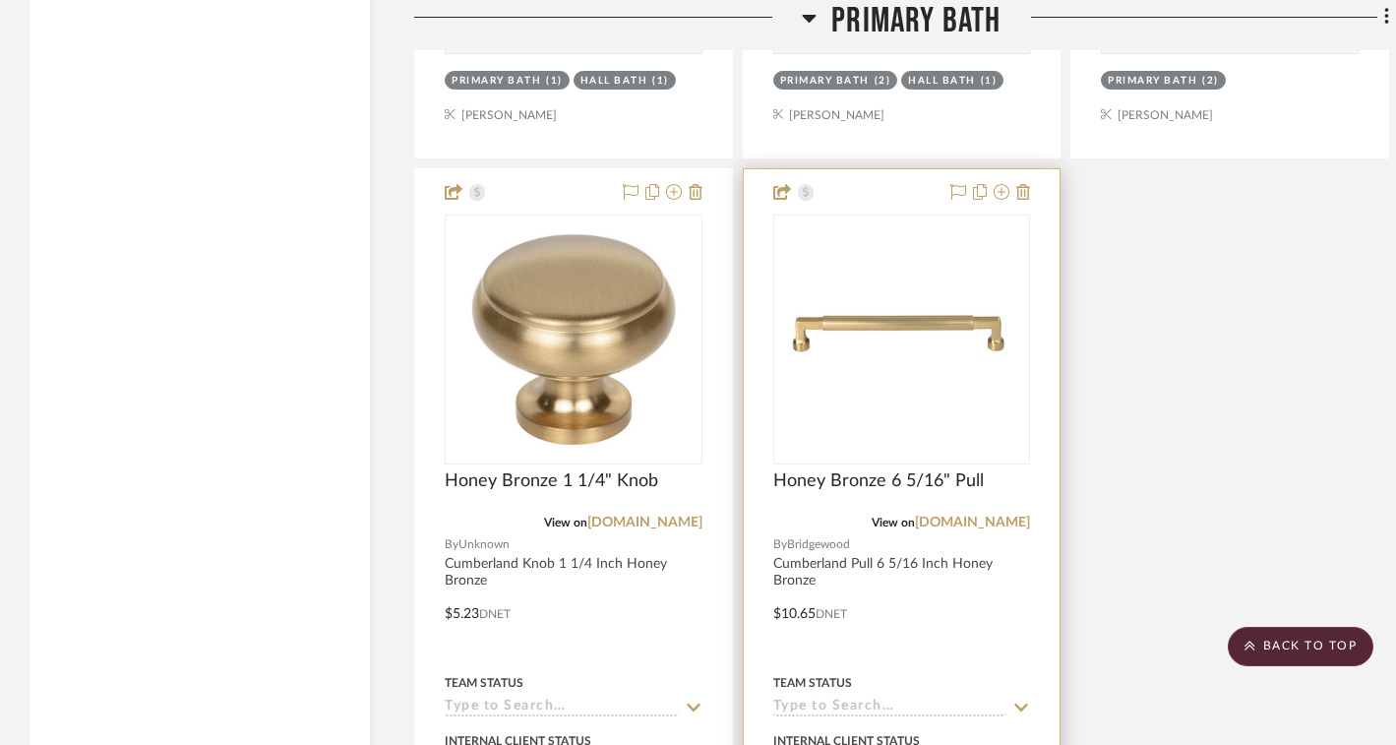
click at [895, 329] on img "0" at bounding box center [902, 339] width 254 height 154
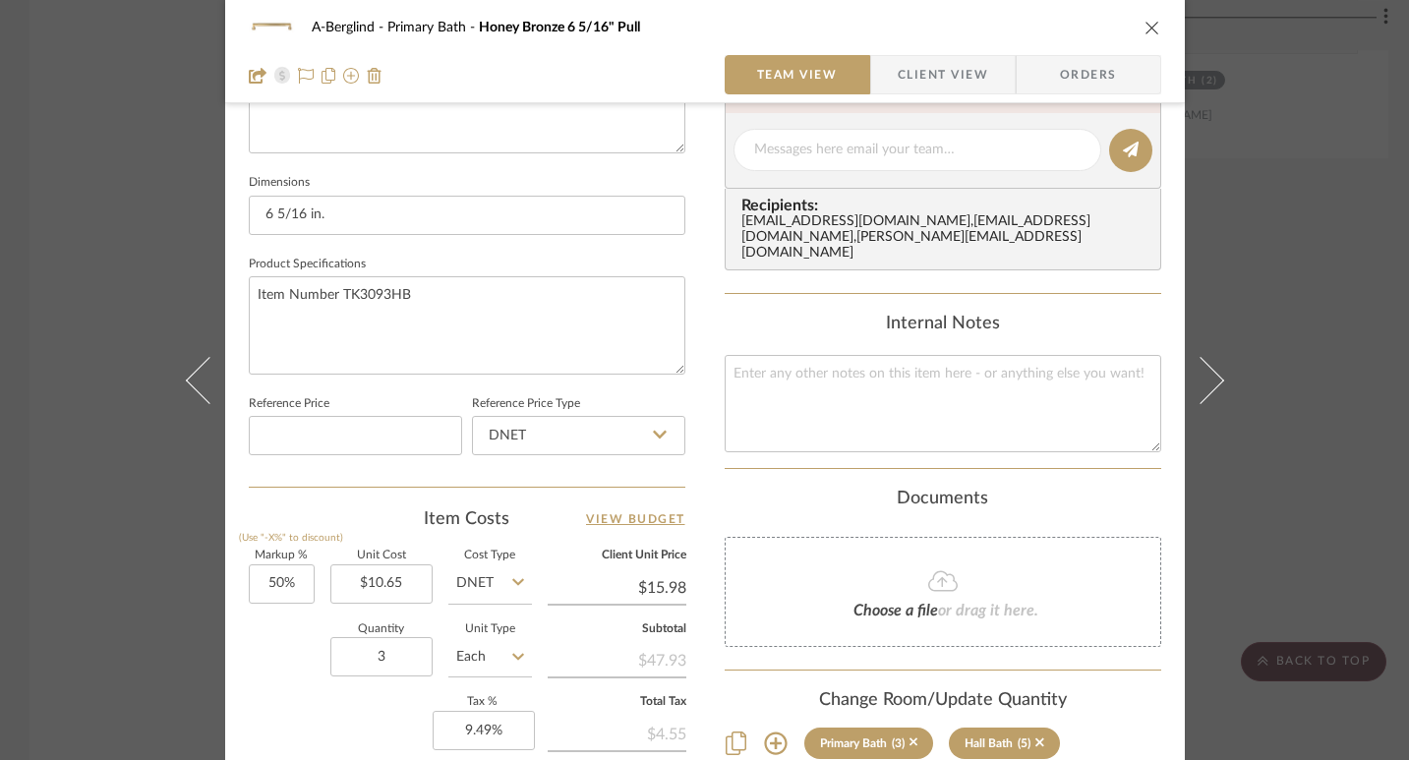
scroll to position [790, 0]
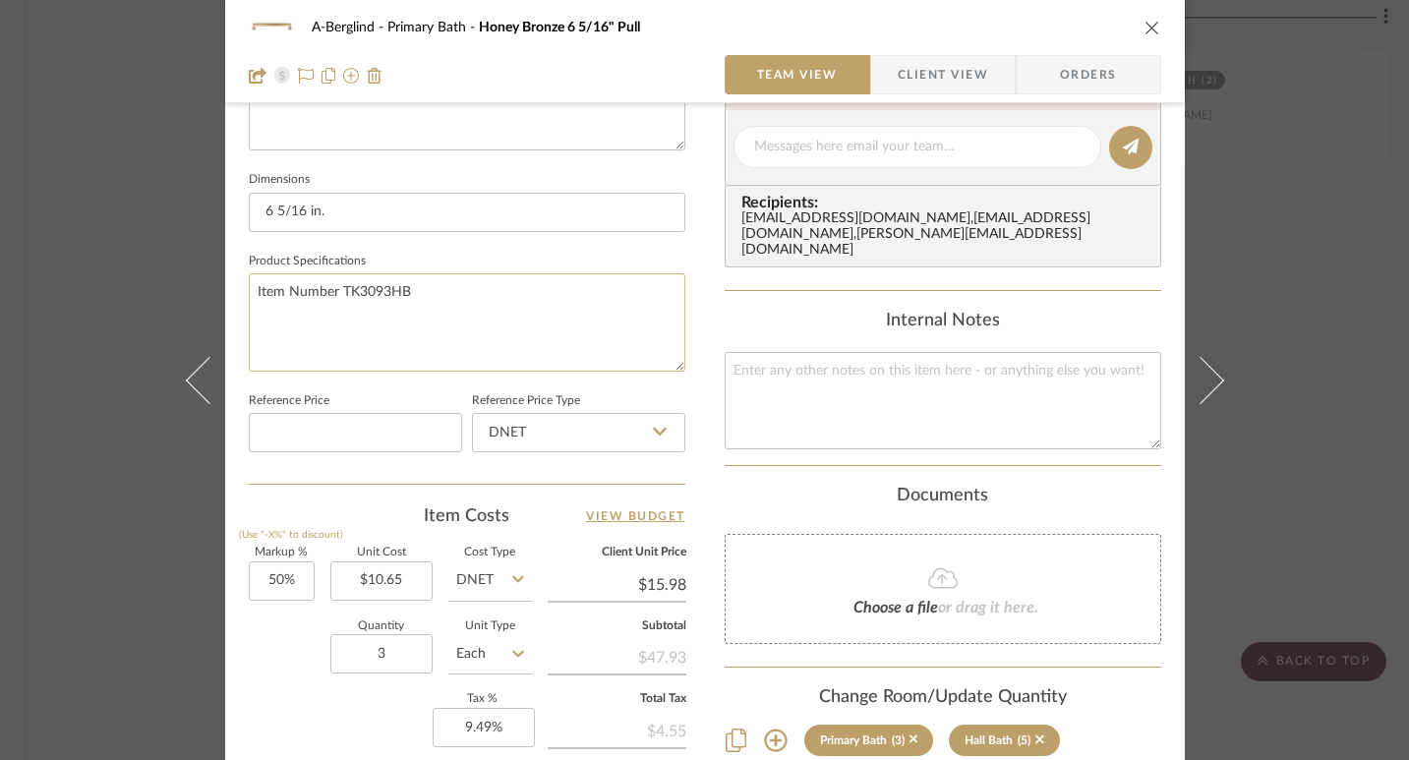
click at [432, 316] on textarea "Item Number TK3093HB" at bounding box center [467, 321] width 437 height 97
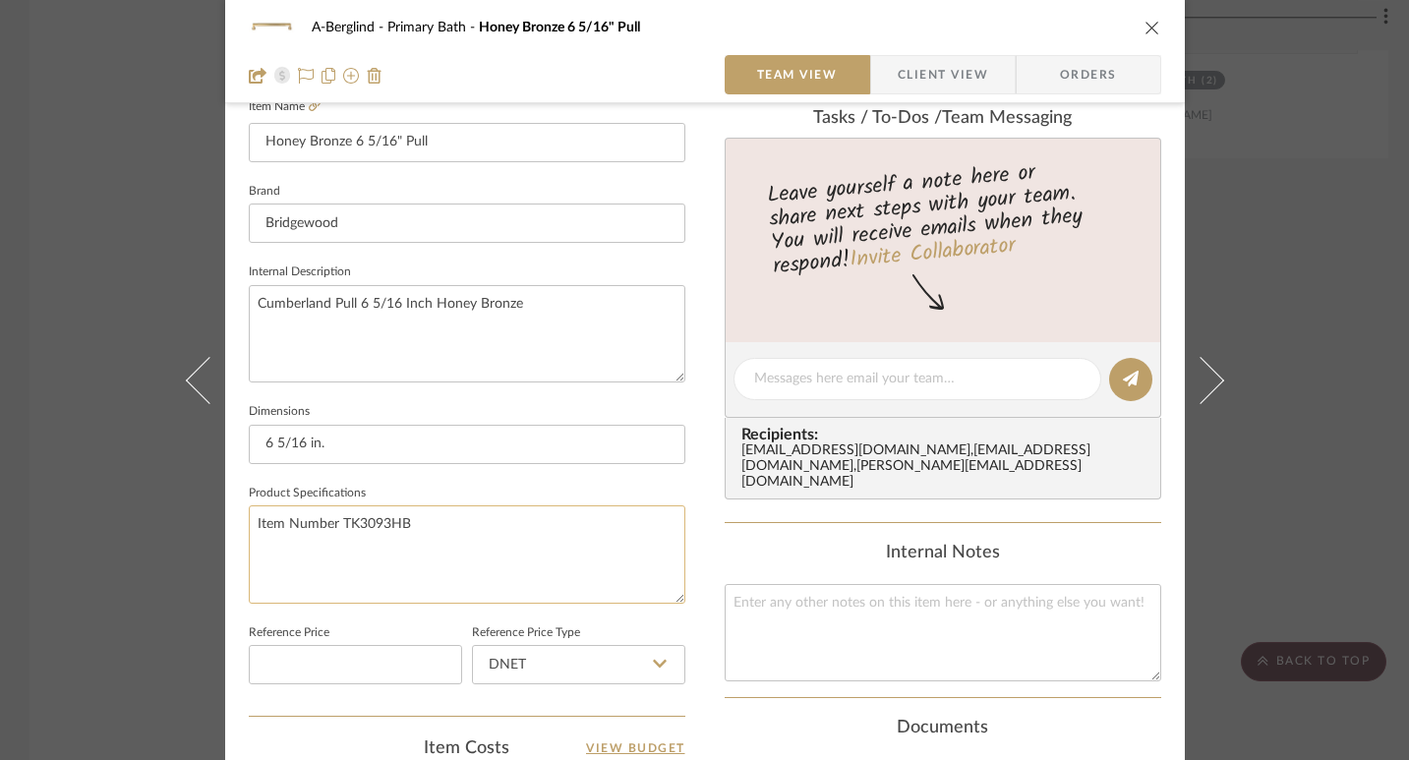
scroll to position [466, 0]
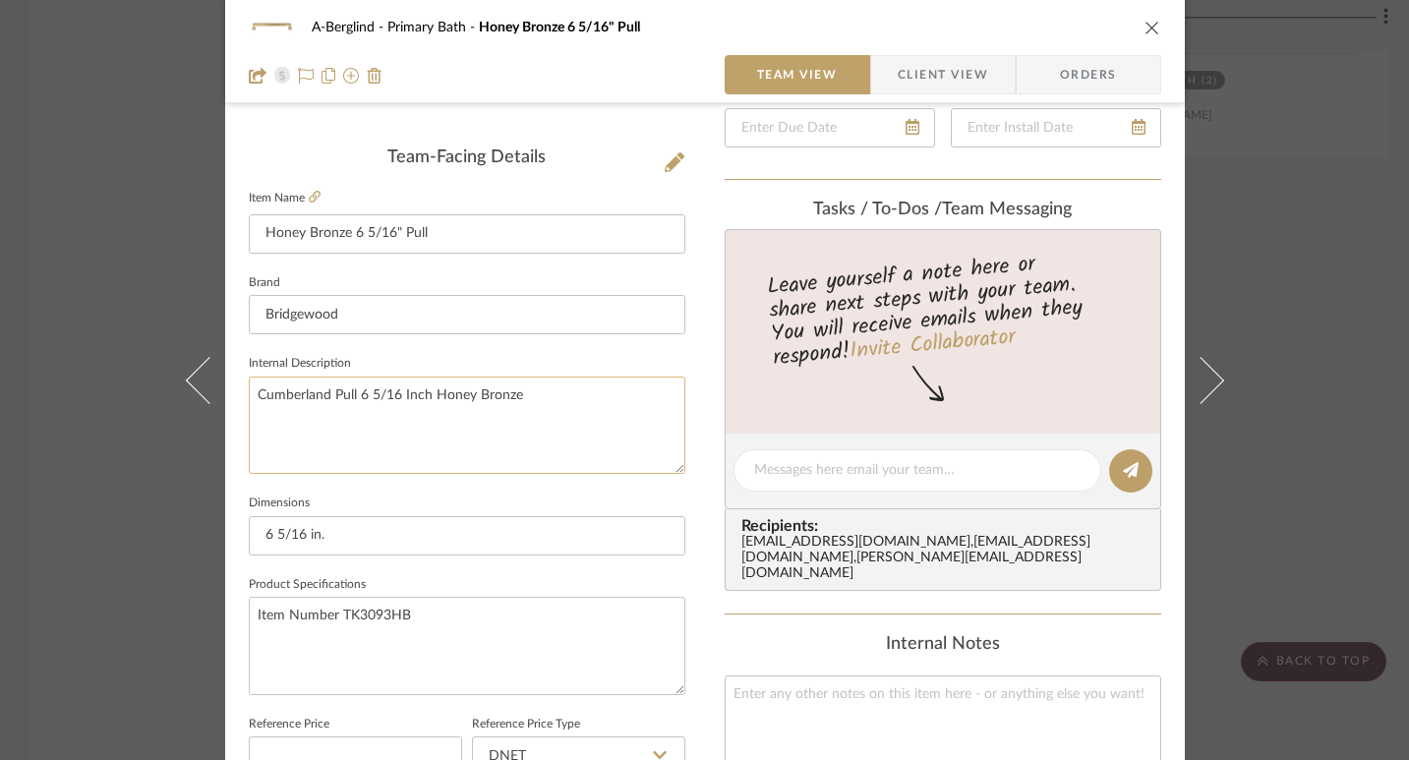
click at [404, 386] on textarea "Cumberland Pull 6 5/16 Inch Honey Bronze" at bounding box center [467, 425] width 437 height 97
click at [337, 620] on textarea "Item Number TK3093HB" at bounding box center [467, 645] width 437 height 97
drag, startPoint x: 404, startPoint y: 618, endPoint x: 336, endPoint y: 617, distance: 67.9
click at [336, 617] on textarea "Item Number TK3093HB" at bounding box center [467, 645] width 437 height 97
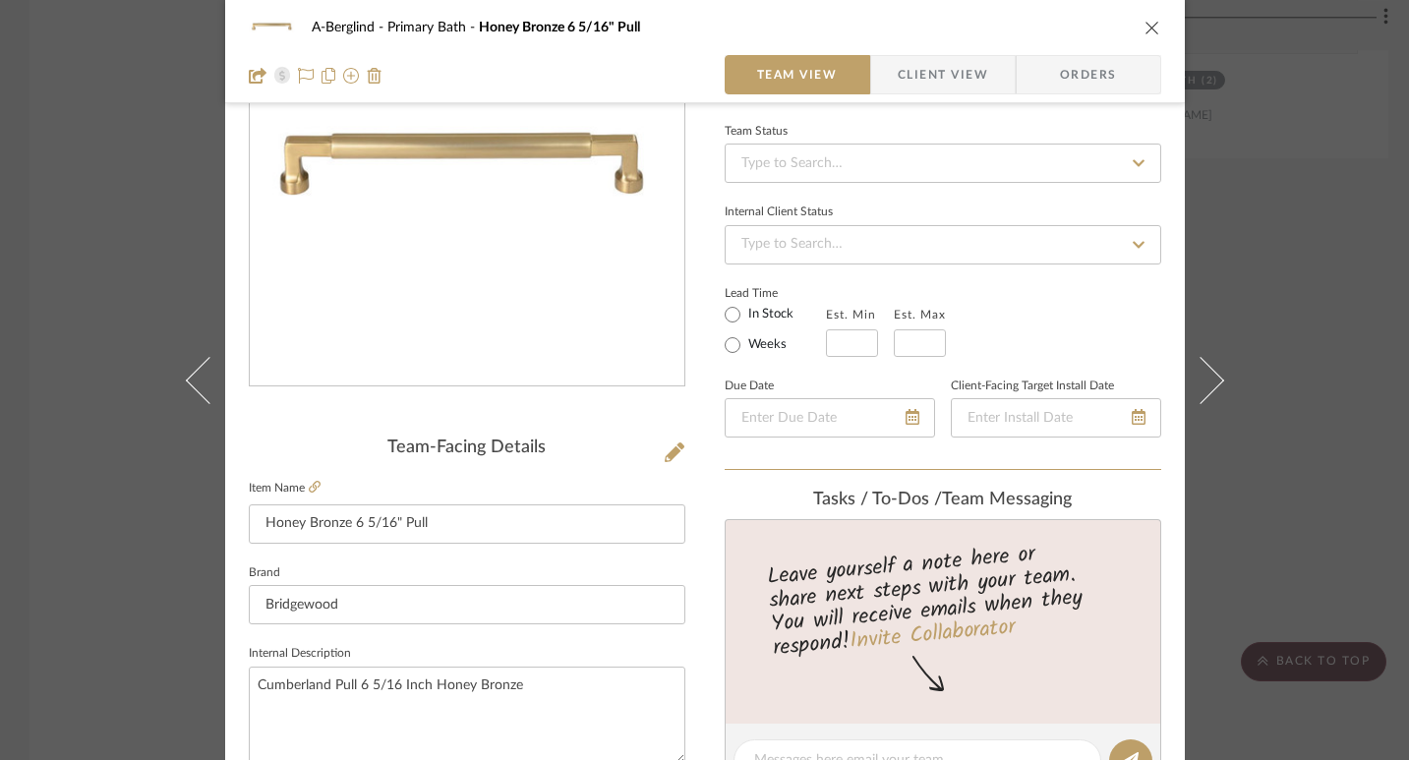
scroll to position [0, 0]
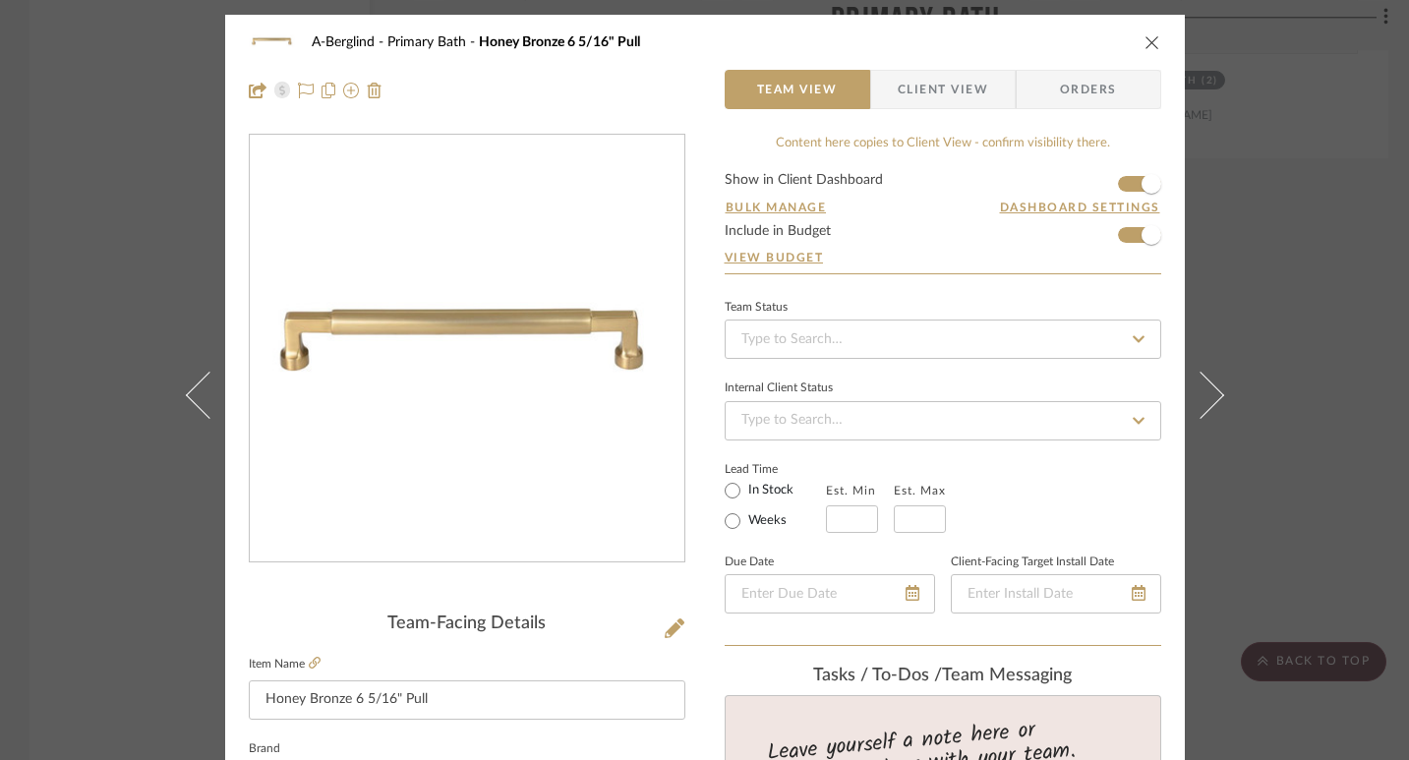
click at [1145, 44] on icon "close" at bounding box center [1153, 42] width 16 height 16
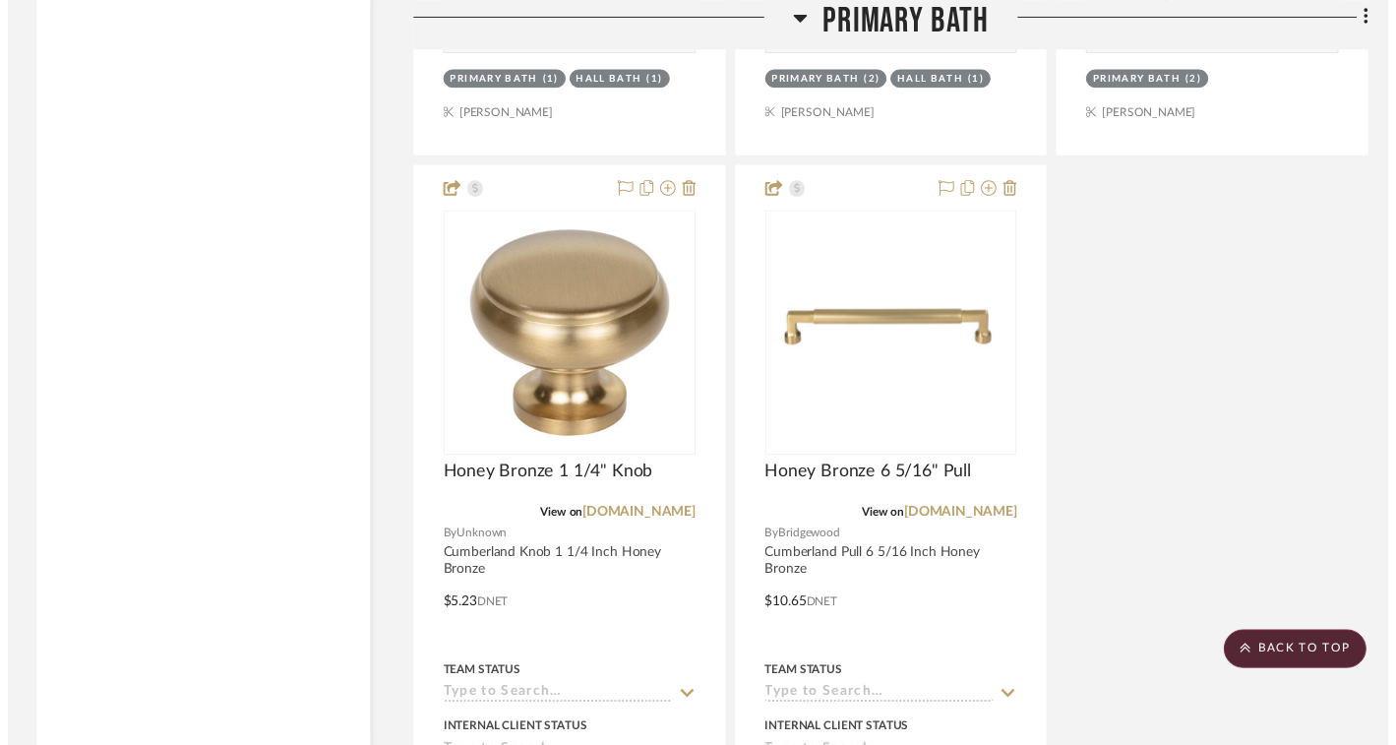
scroll to position [3966, 0]
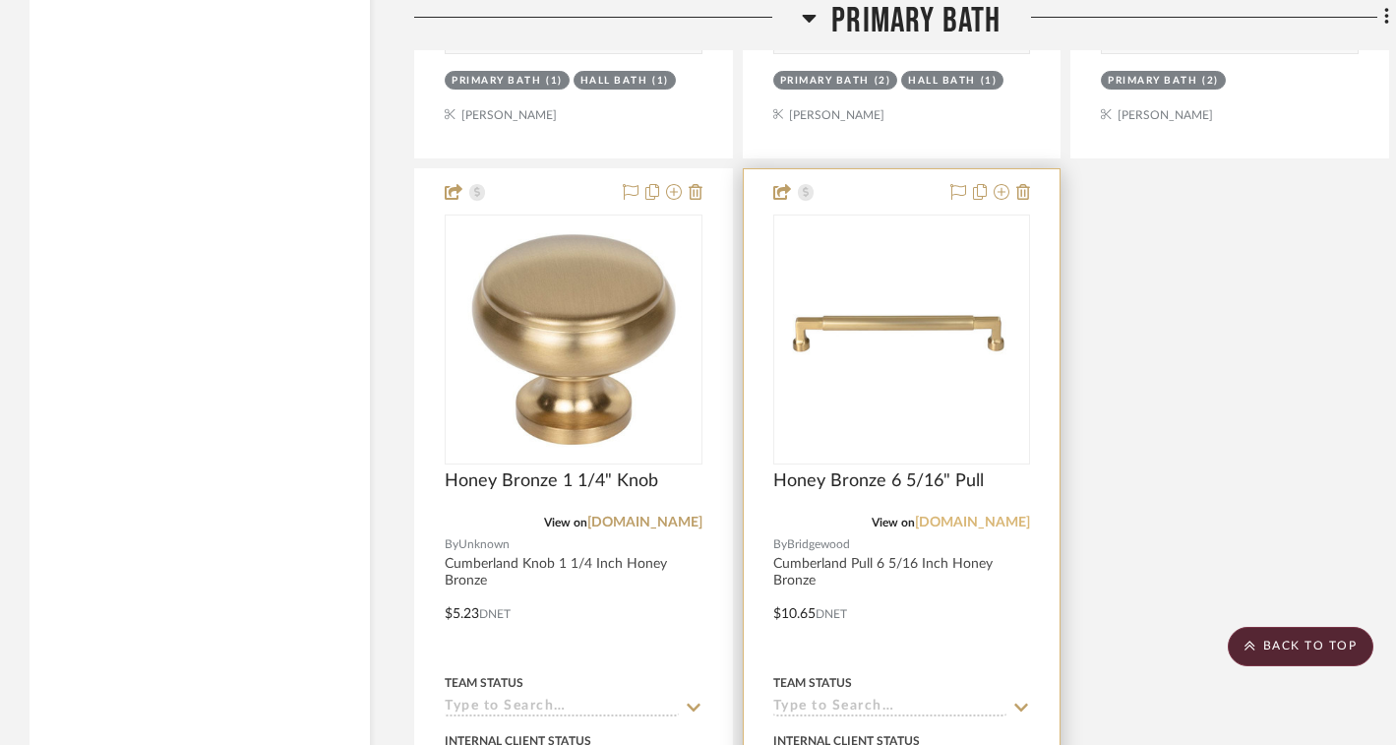
click at [915, 520] on link "[DOMAIN_NAME]" at bounding box center [972, 522] width 115 height 14
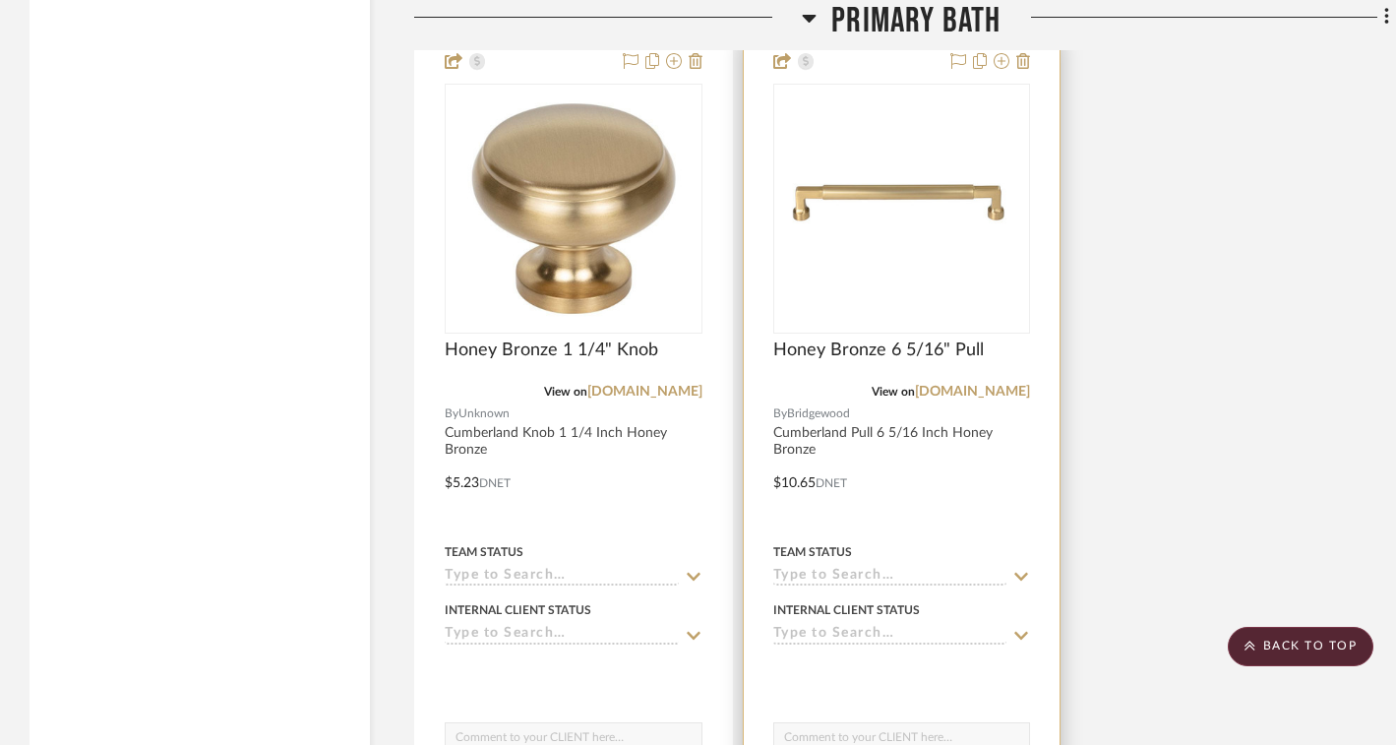
scroll to position [4102, 0]
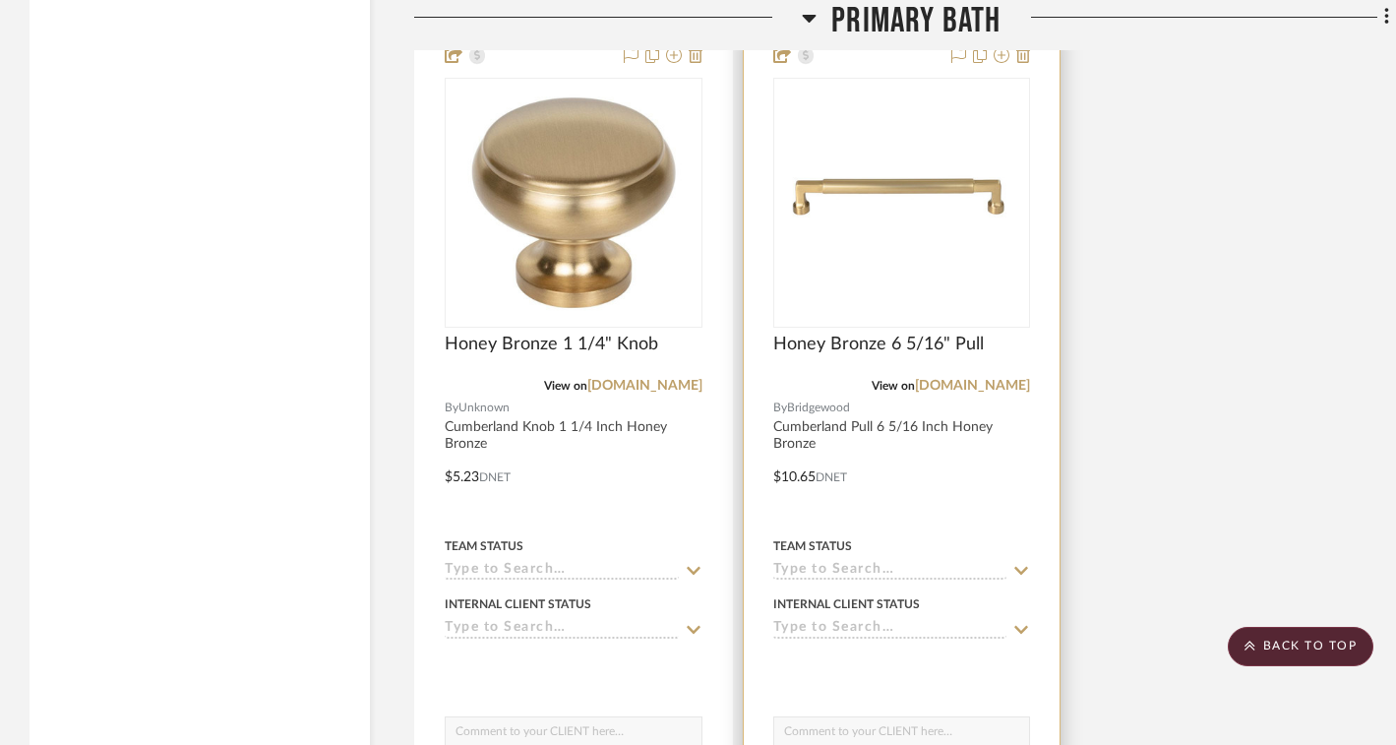
click at [912, 236] on img "0" at bounding box center [902, 202] width 254 height 154
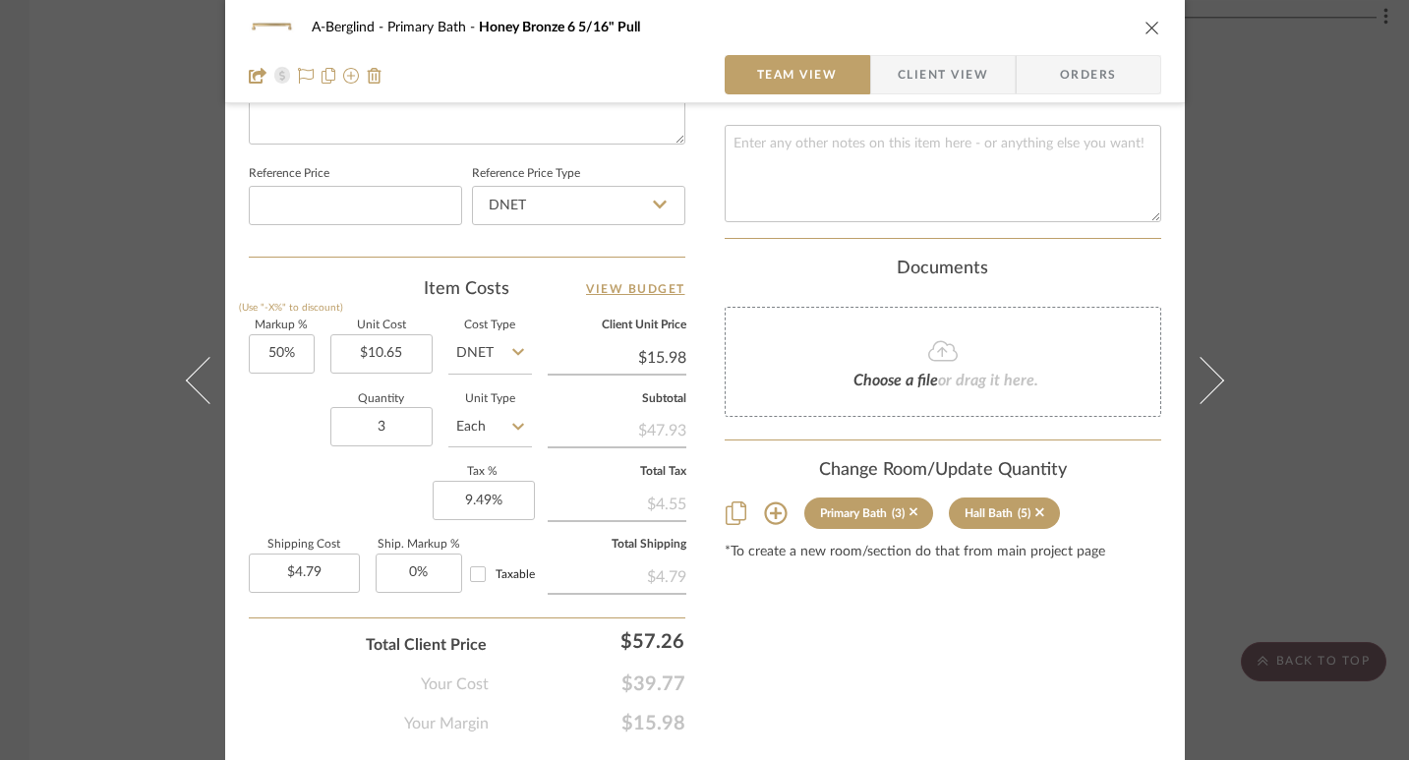
scroll to position [1023, 0]
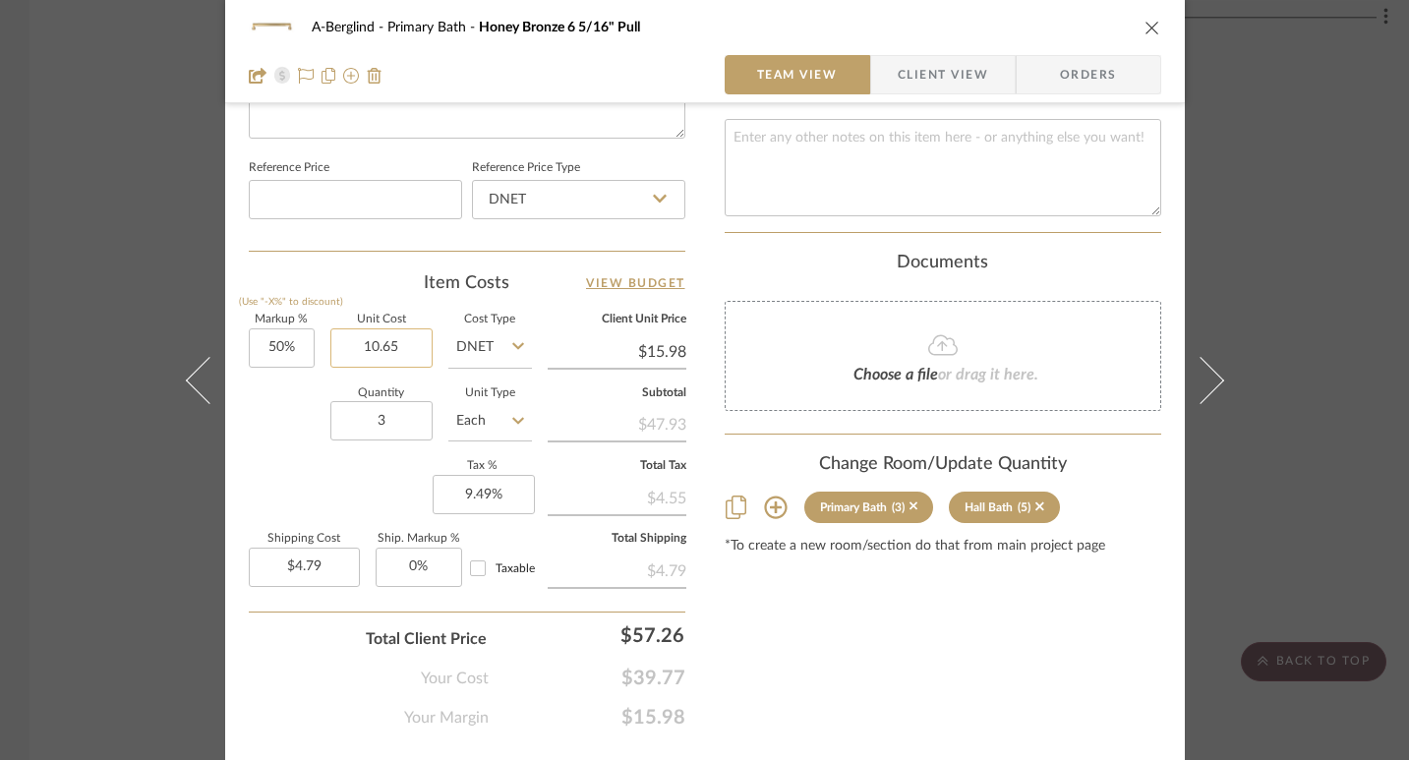
click at [398, 353] on input "10.65" at bounding box center [381, 348] width 102 height 39
type input "10.65"
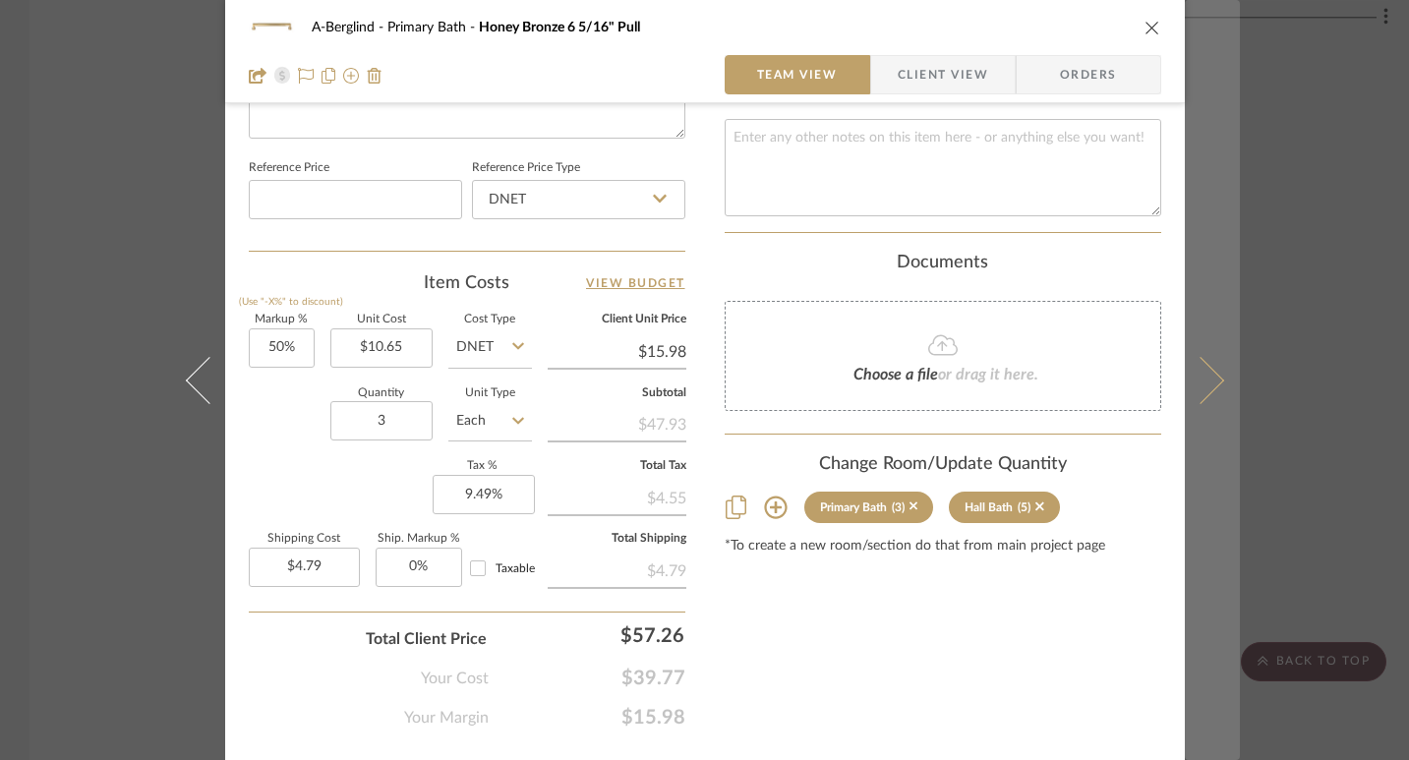
click at [1200, 377] on icon at bounding box center [1199, 379] width 47 height 47
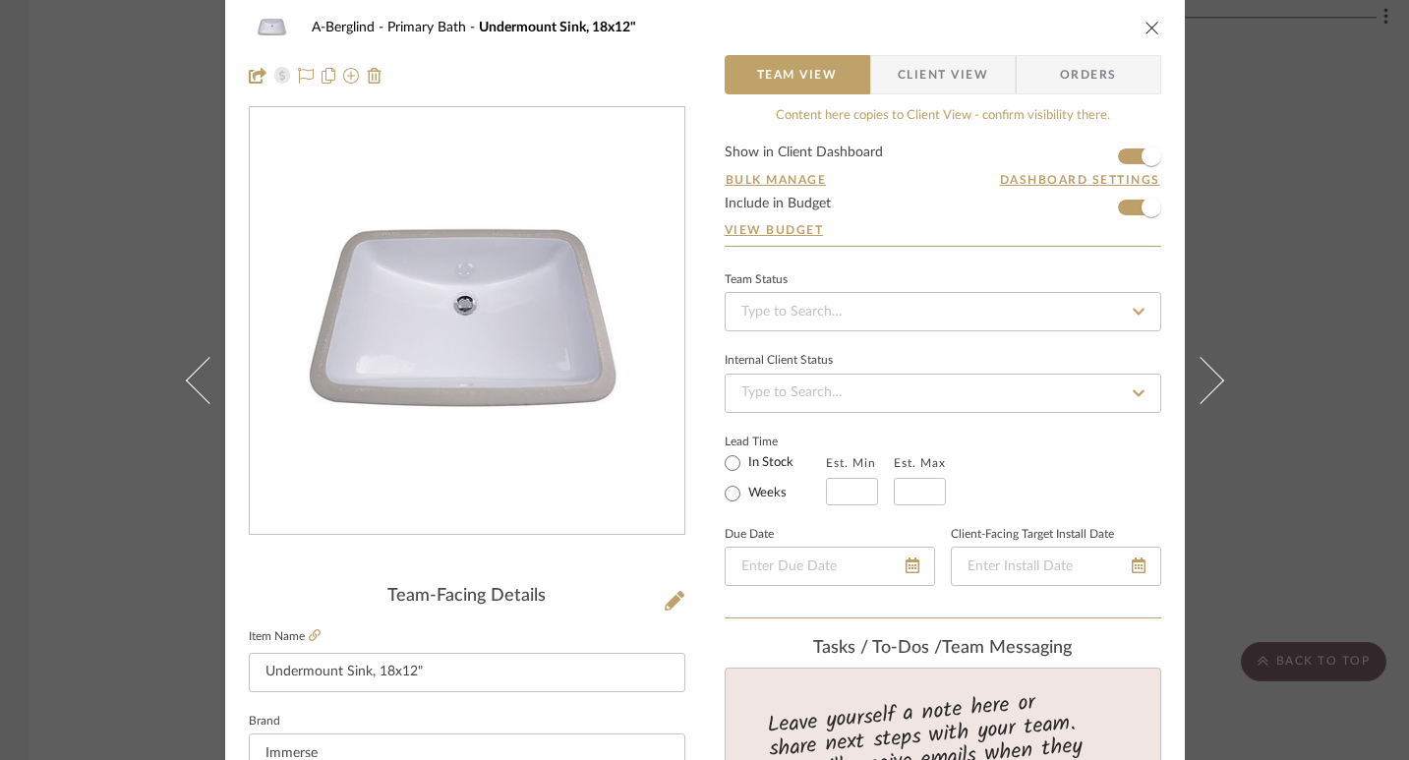
scroll to position [0, 0]
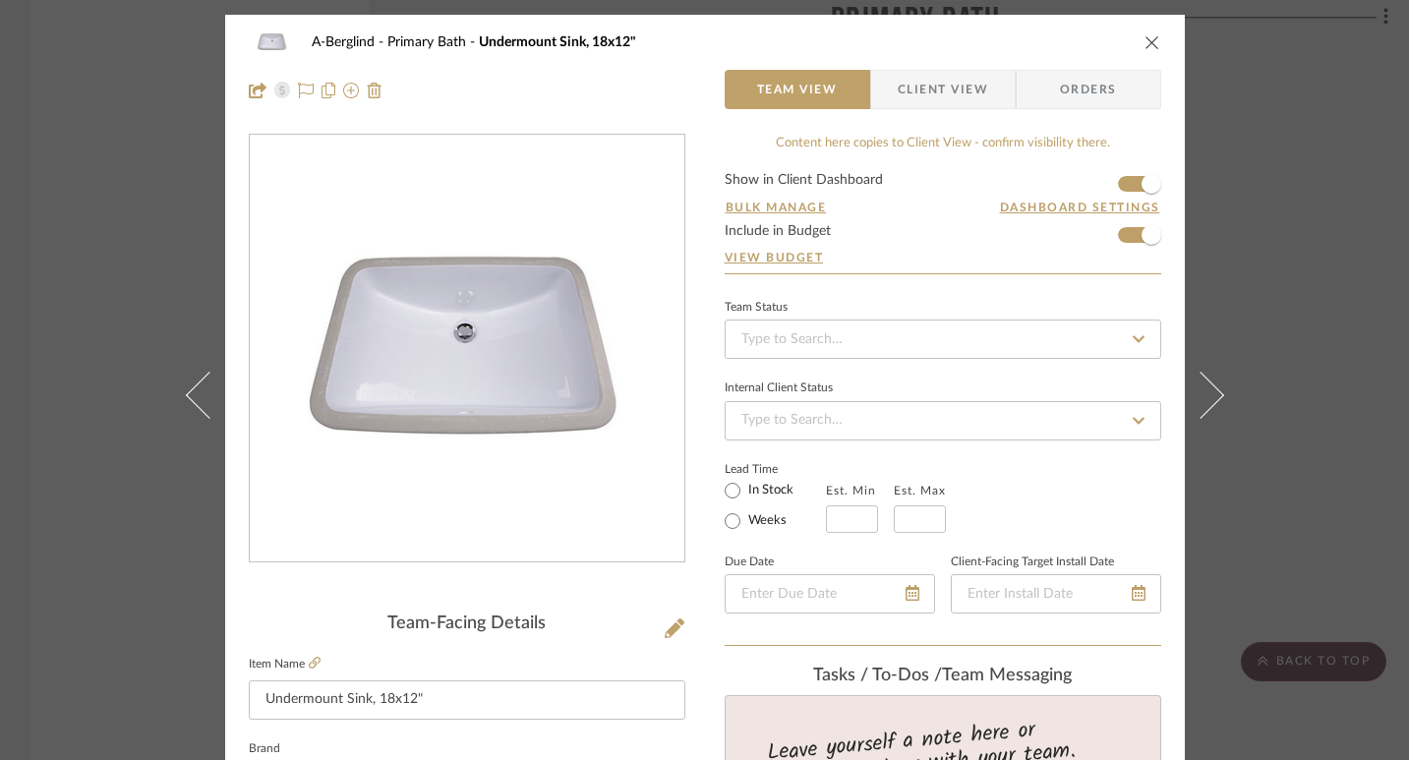
click at [151, 187] on div "A-Berglind Primary Bath Undermount Sink, 18x12" Team View Client View Orders Te…" at bounding box center [704, 380] width 1409 height 760
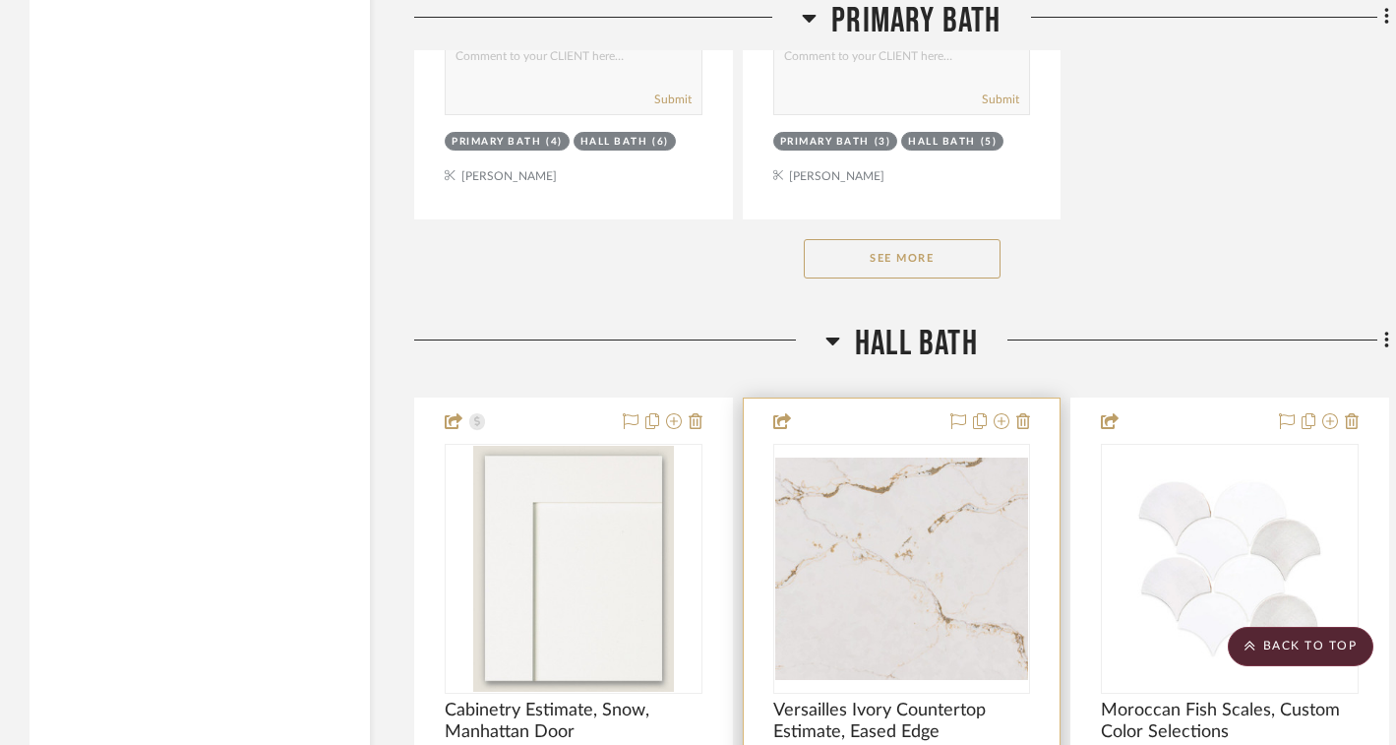
scroll to position [4866, 0]
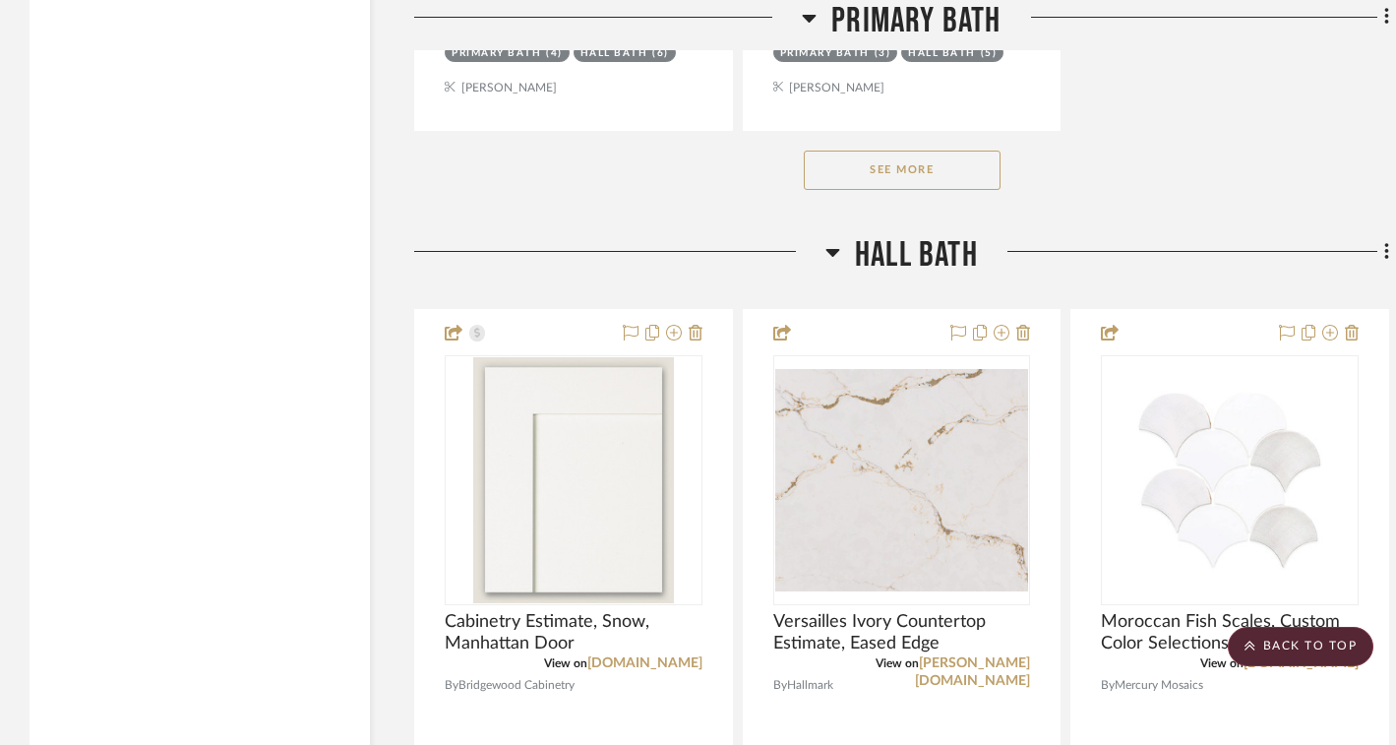
click at [877, 185] on div "See More" at bounding box center [901, 170] width 975 height 79
click at [878, 176] on button "See More" at bounding box center [902, 169] width 197 height 39
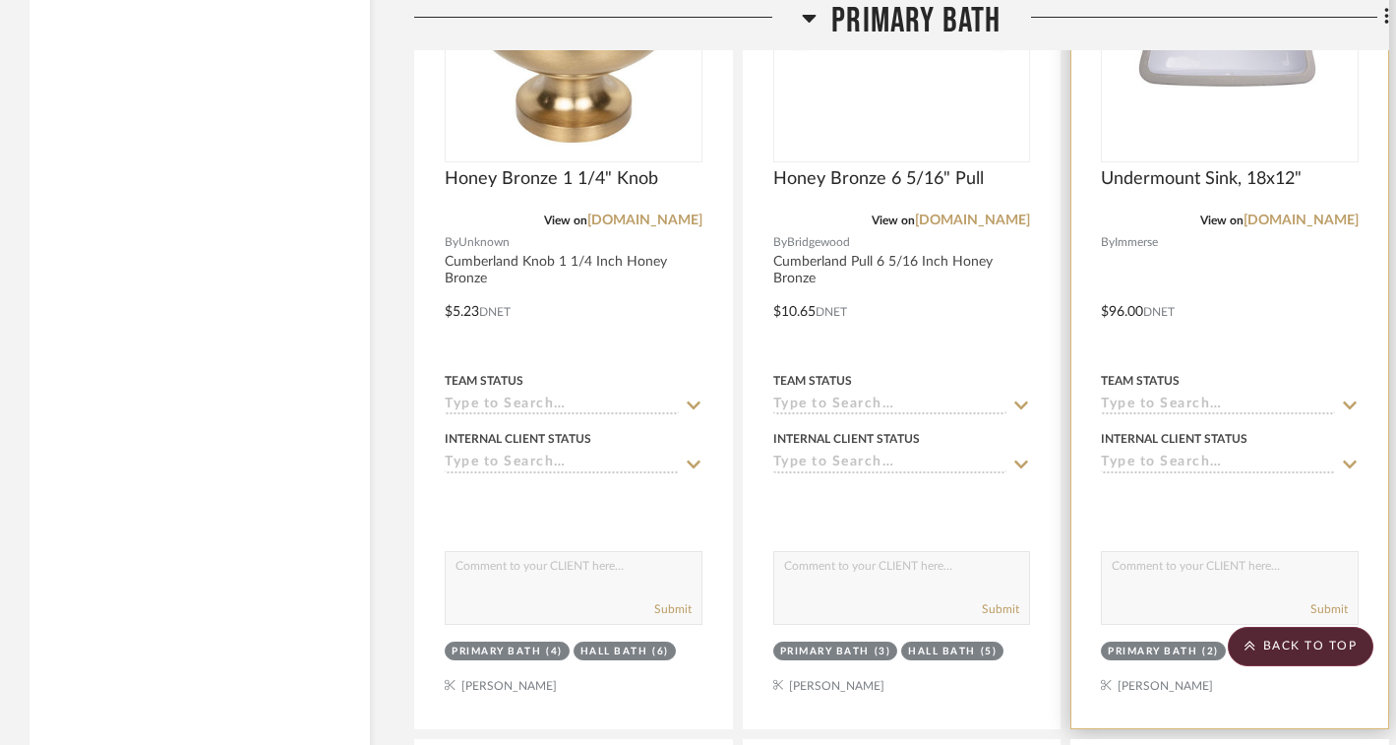
scroll to position [4264, 0]
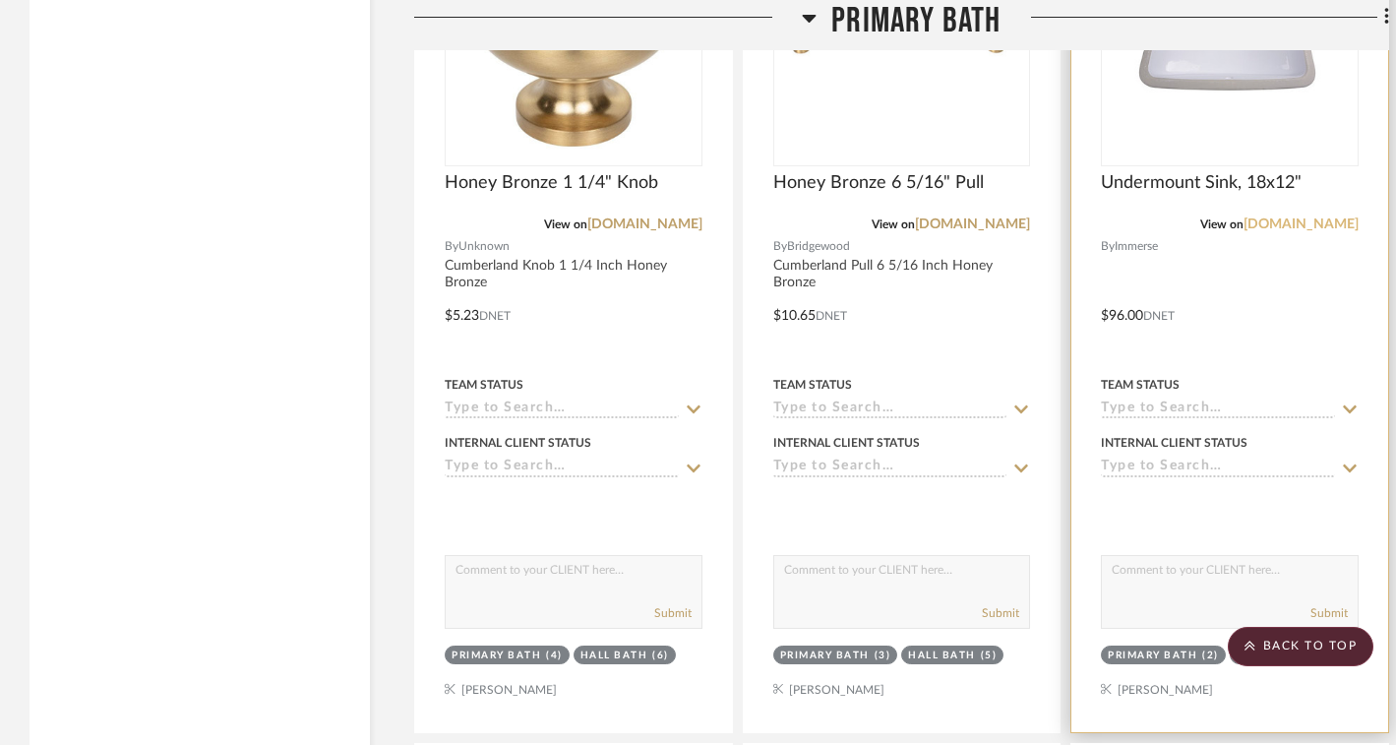
click at [1268, 222] on link "[DOMAIN_NAME]" at bounding box center [1300, 224] width 115 height 14
click at [1170, 206] on div "Undermount Sink, 18x12"" at bounding box center [1230, 193] width 258 height 43
click at [1183, 144] on img at bounding box center [1229, 41] width 246 height 246
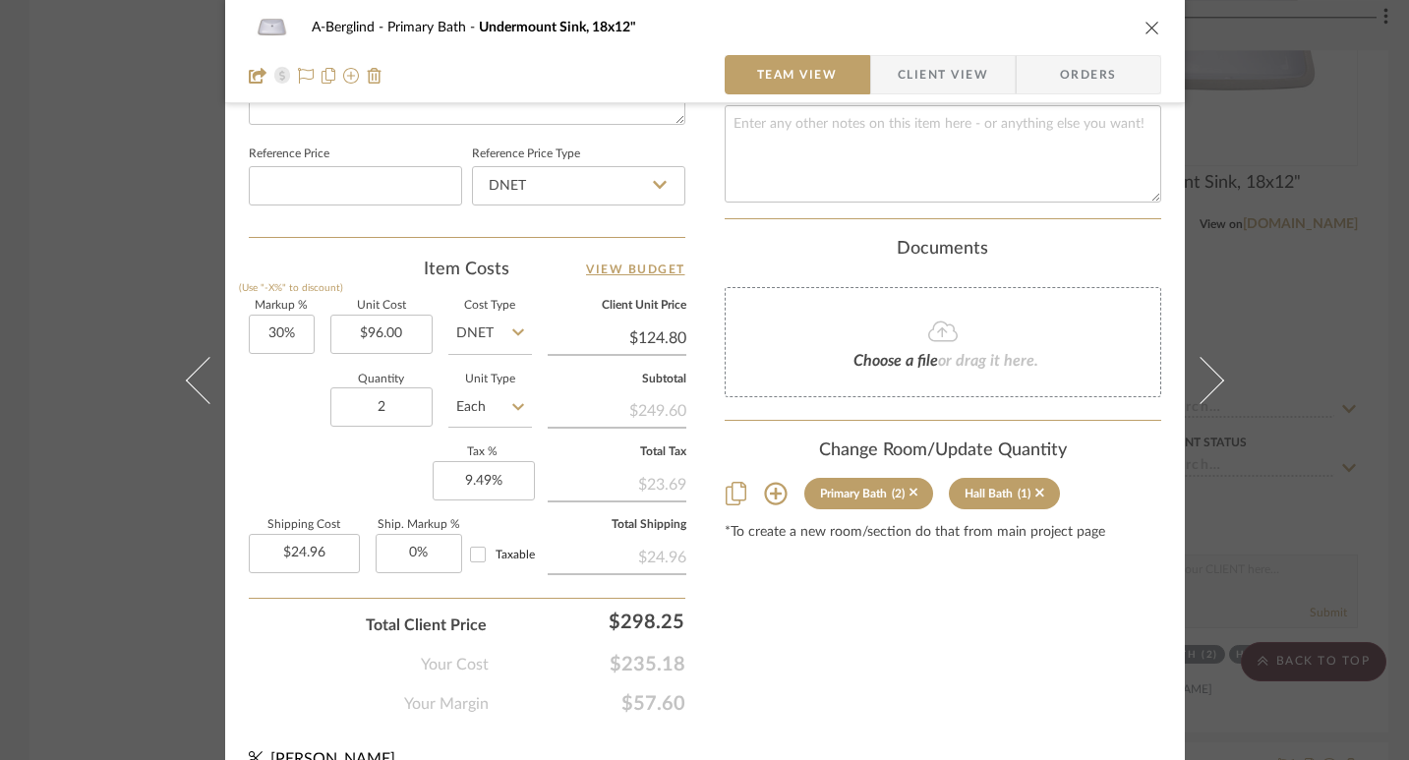
scroll to position [1052, 0]
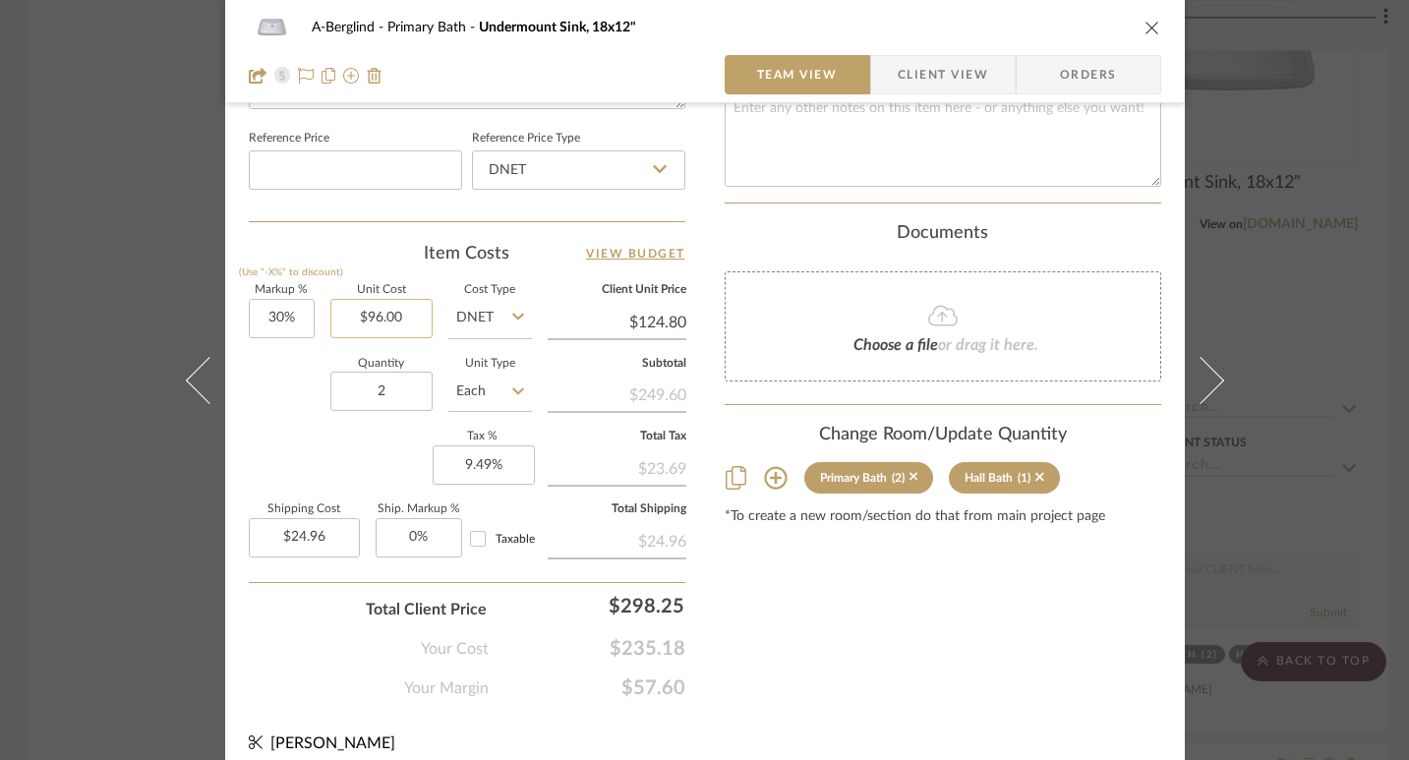
click at [412, 316] on input "$96.00" at bounding box center [381, 318] width 102 height 39
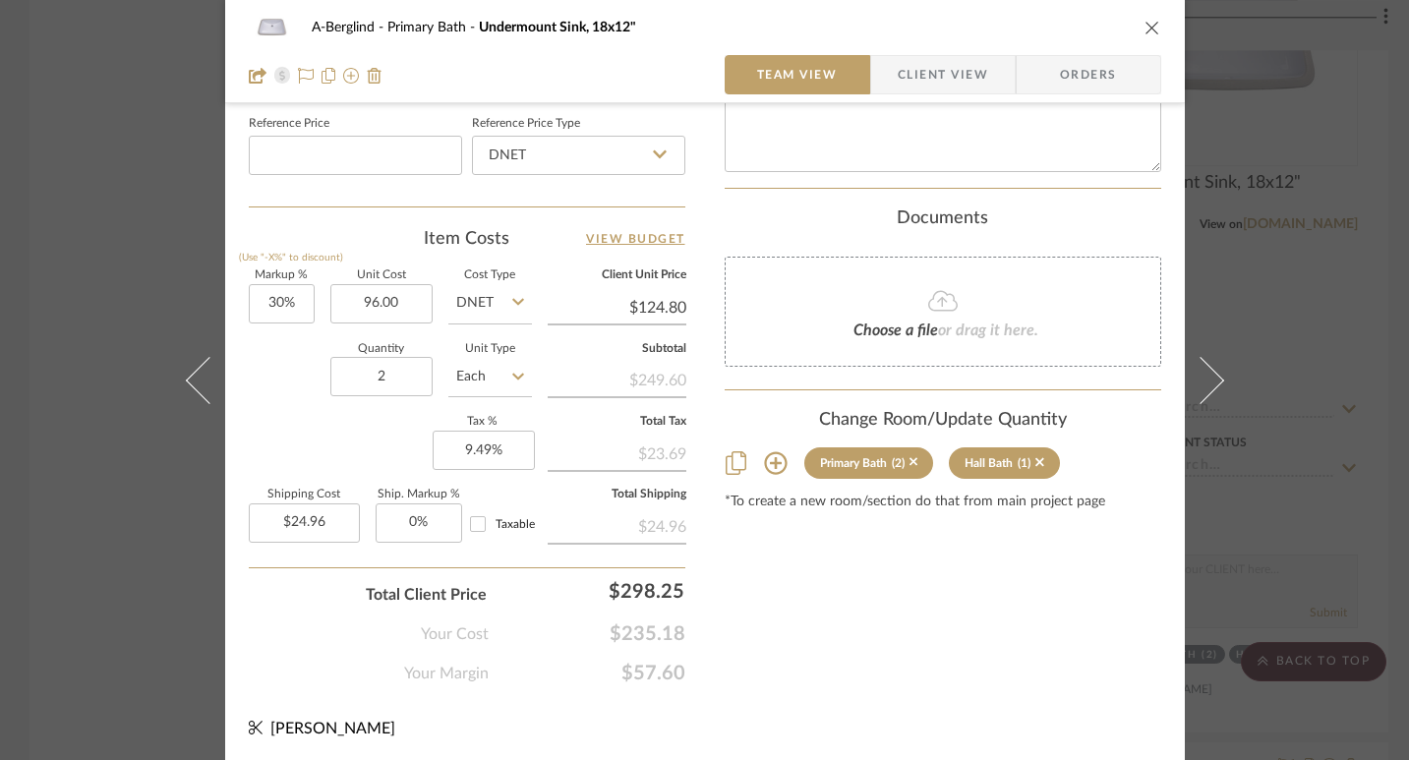
type input "$96.00"
click at [291, 355] on div "Quantity 2 Unit Type Each" at bounding box center [390, 379] width 283 height 70
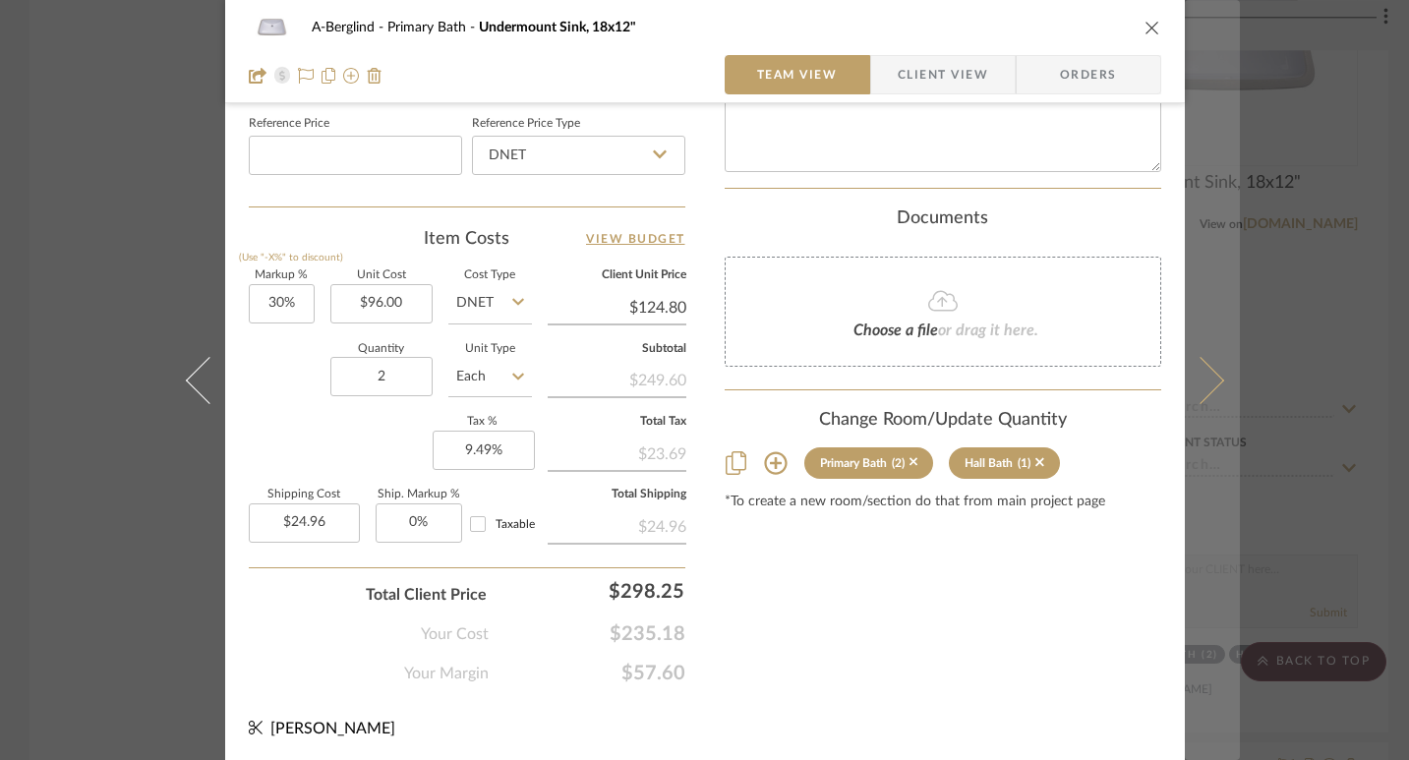
click at [1207, 365] on button at bounding box center [1212, 380] width 55 height 760
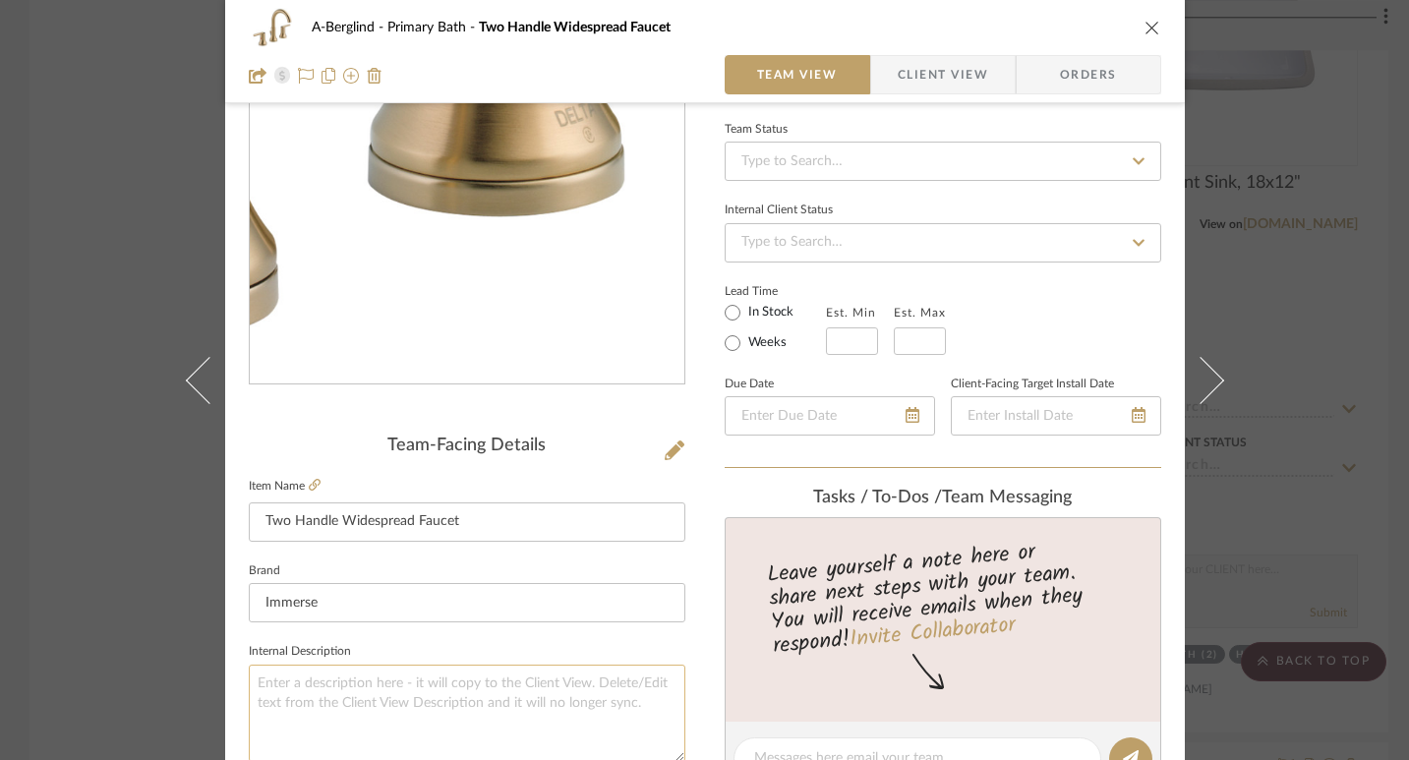
scroll to position [424, 0]
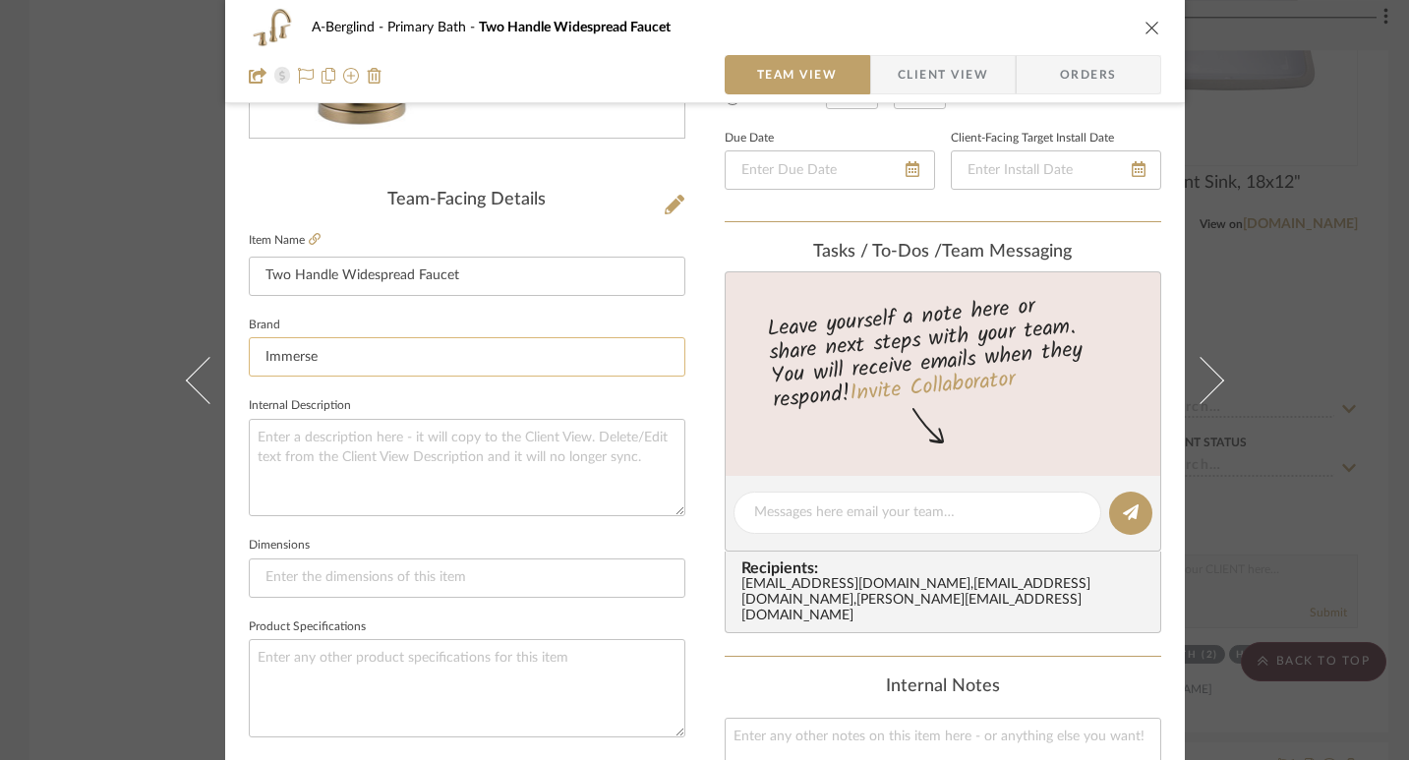
click at [351, 356] on input "Immerse" at bounding box center [467, 356] width 437 height 39
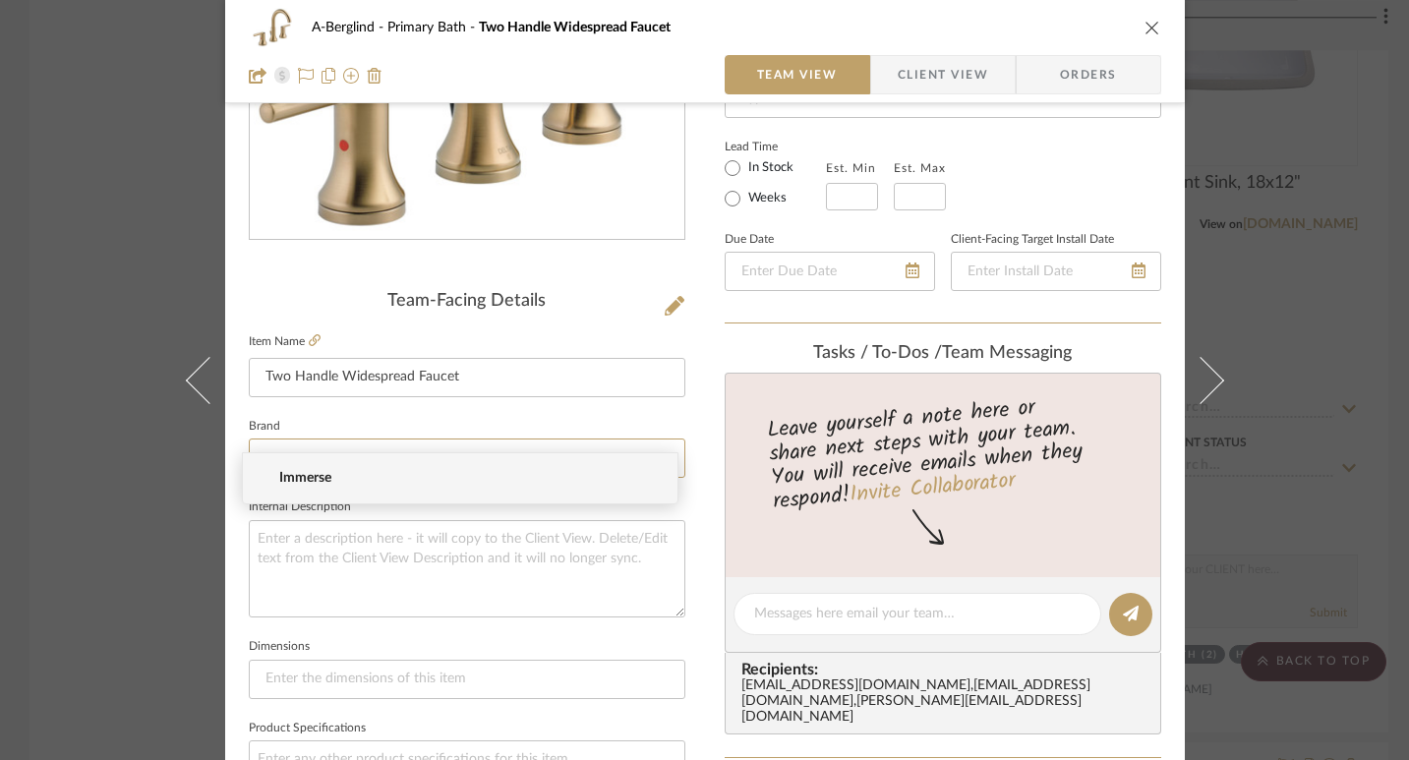
scroll to position [379, 0]
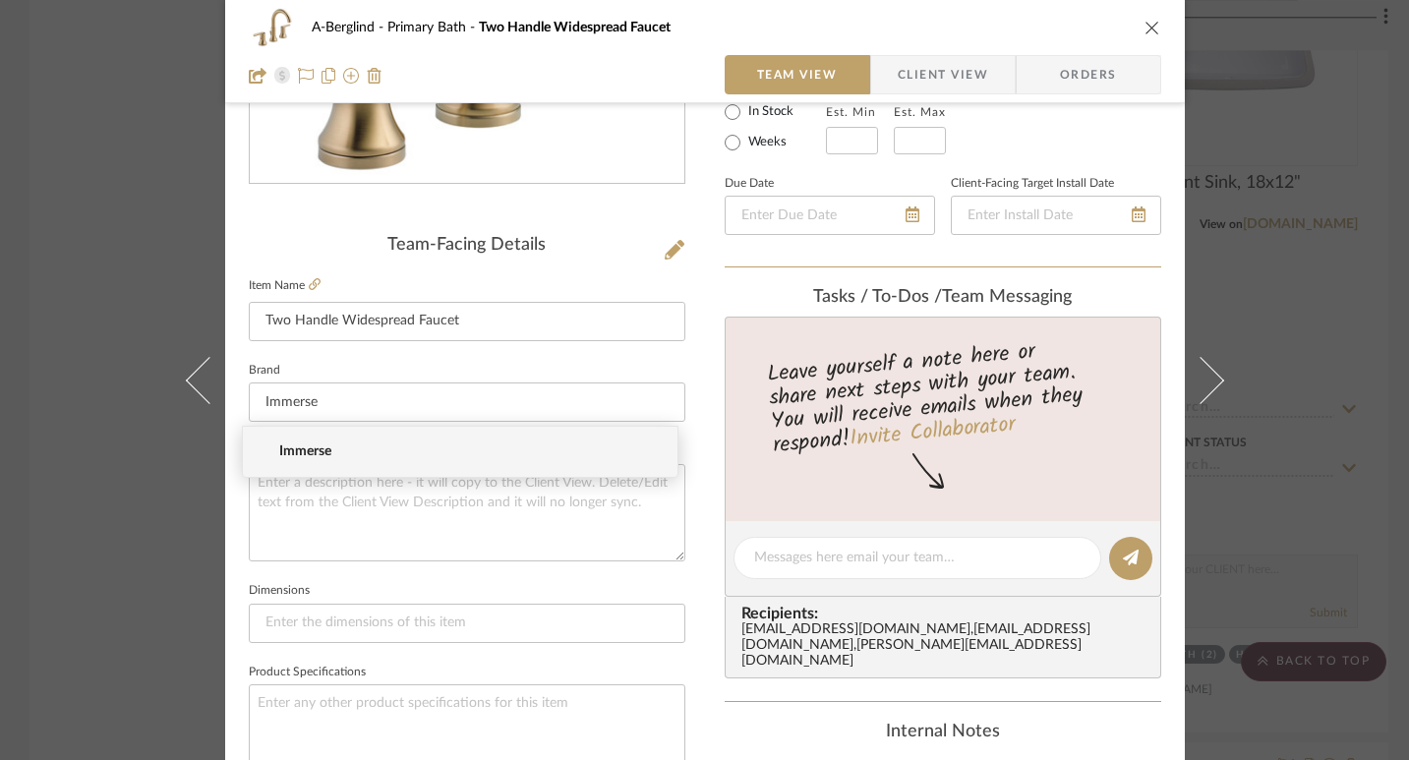
click at [1145, 18] on div "A-Berglind Primary Bath Two Handle Widespread Faucet" at bounding box center [705, 27] width 913 height 39
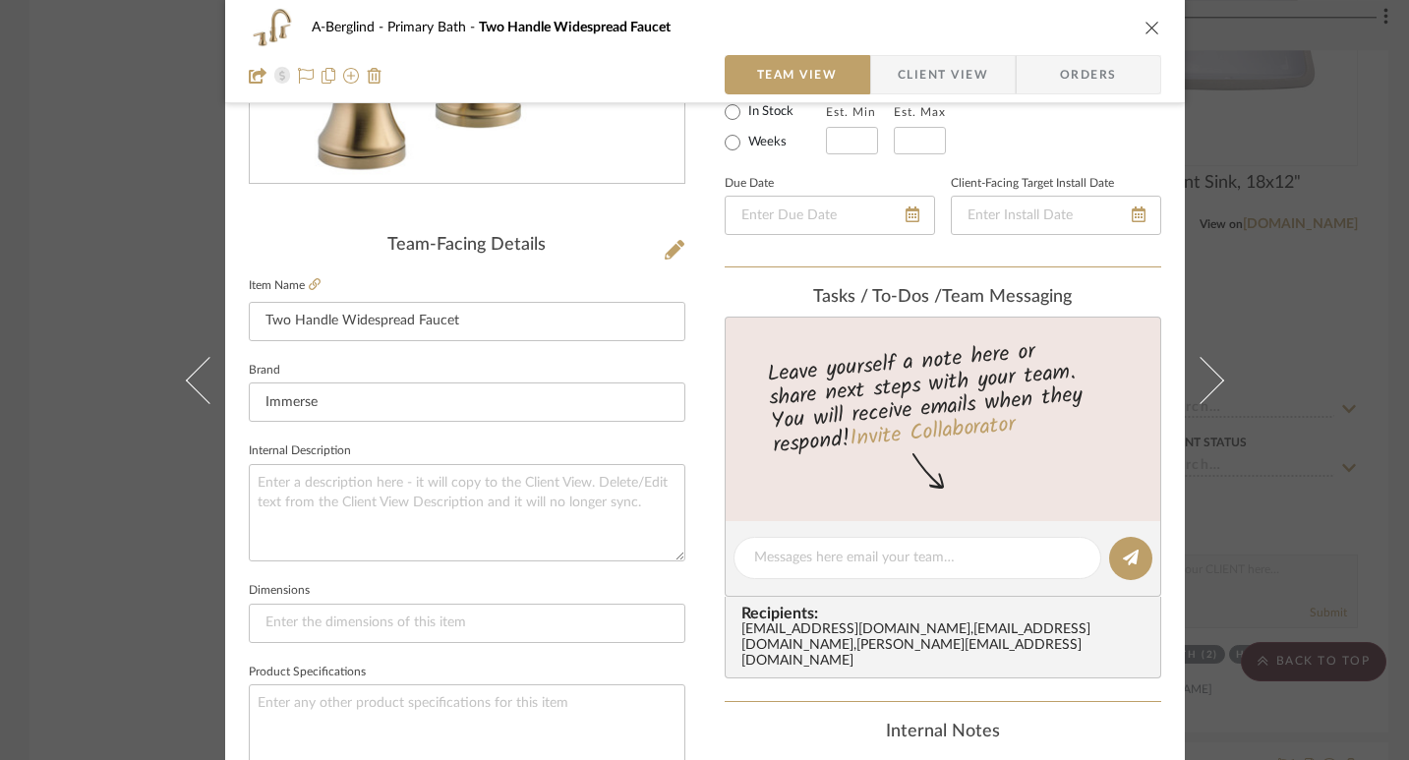
click at [1145, 33] on icon "close" at bounding box center [1153, 28] width 16 height 16
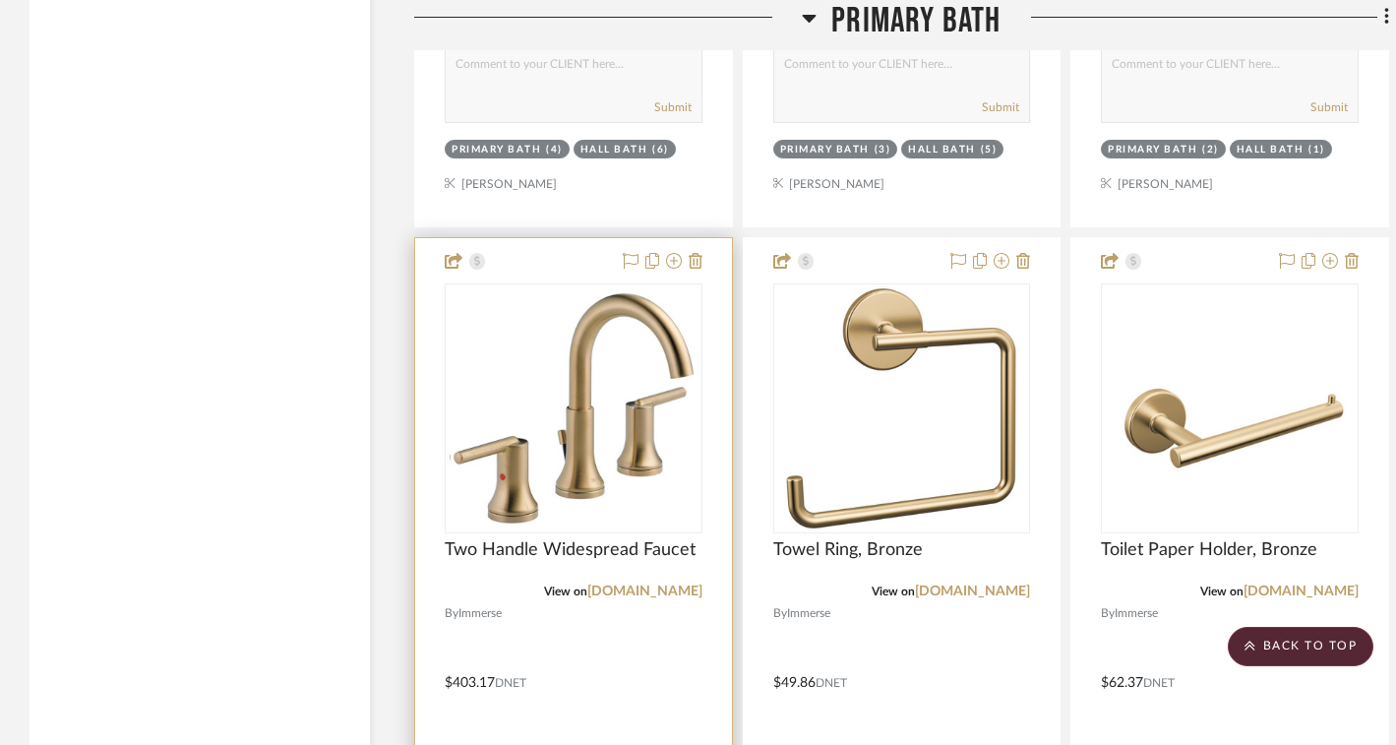
scroll to position [4804, 0]
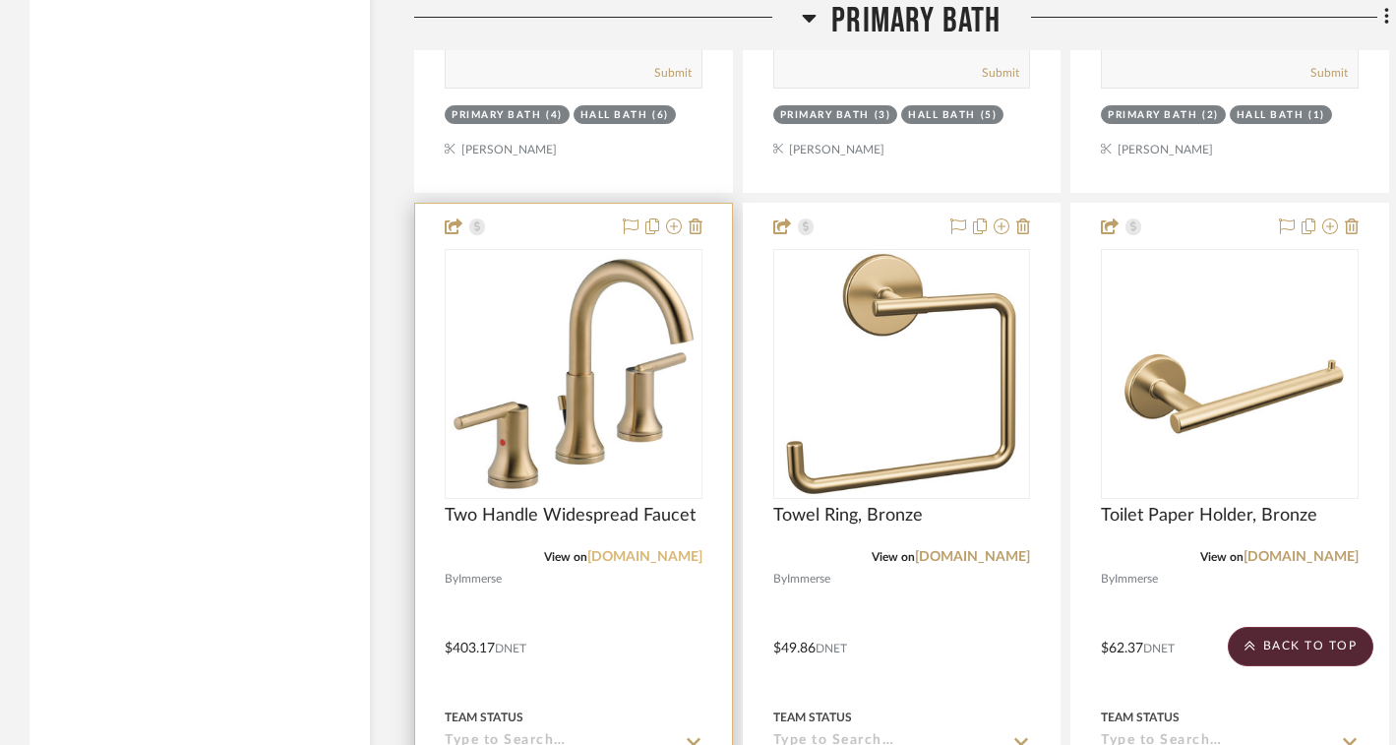
click at [631, 555] on link "[DOMAIN_NAME]" at bounding box center [644, 557] width 115 height 14
click at [590, 345] on img "0" at bounding box center [573, 374] width 246 height 246
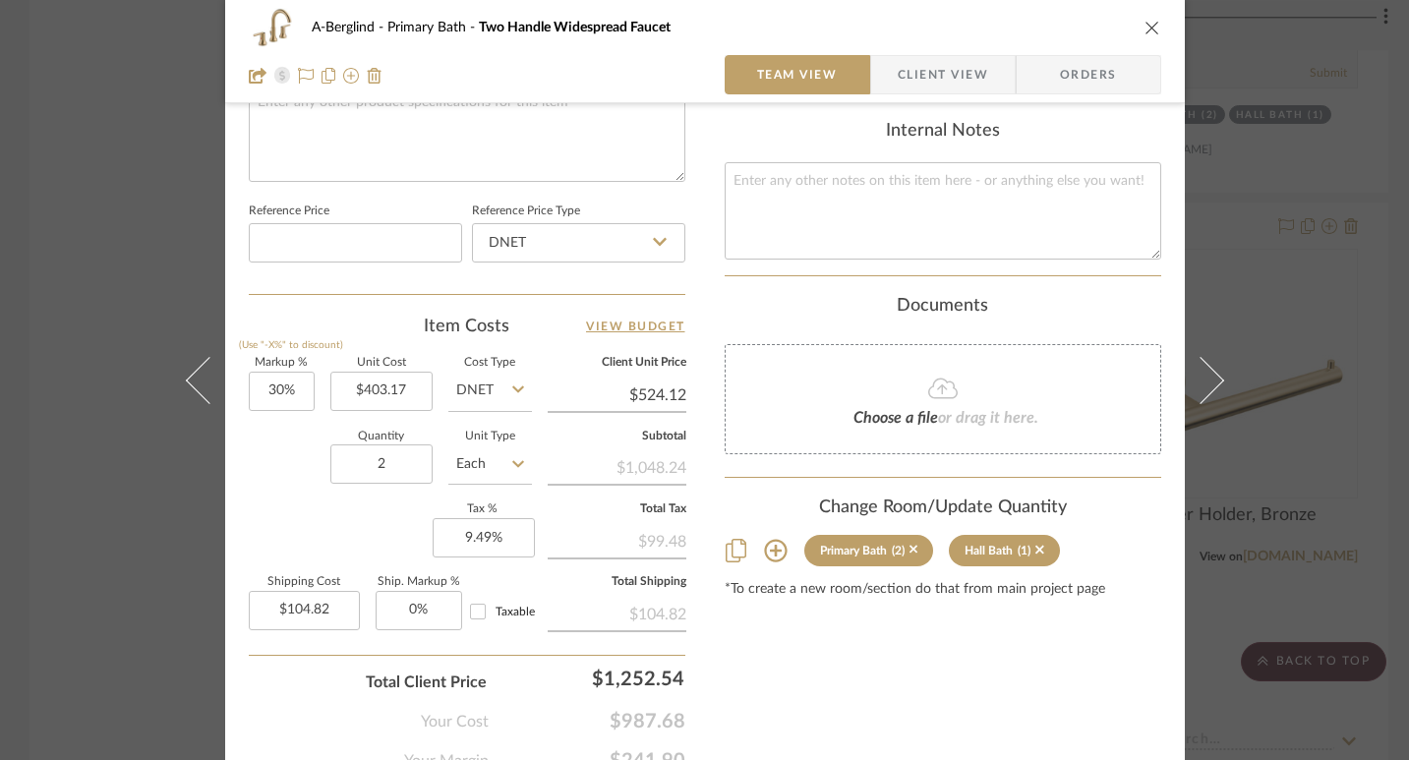
scroll to position [995, 0]
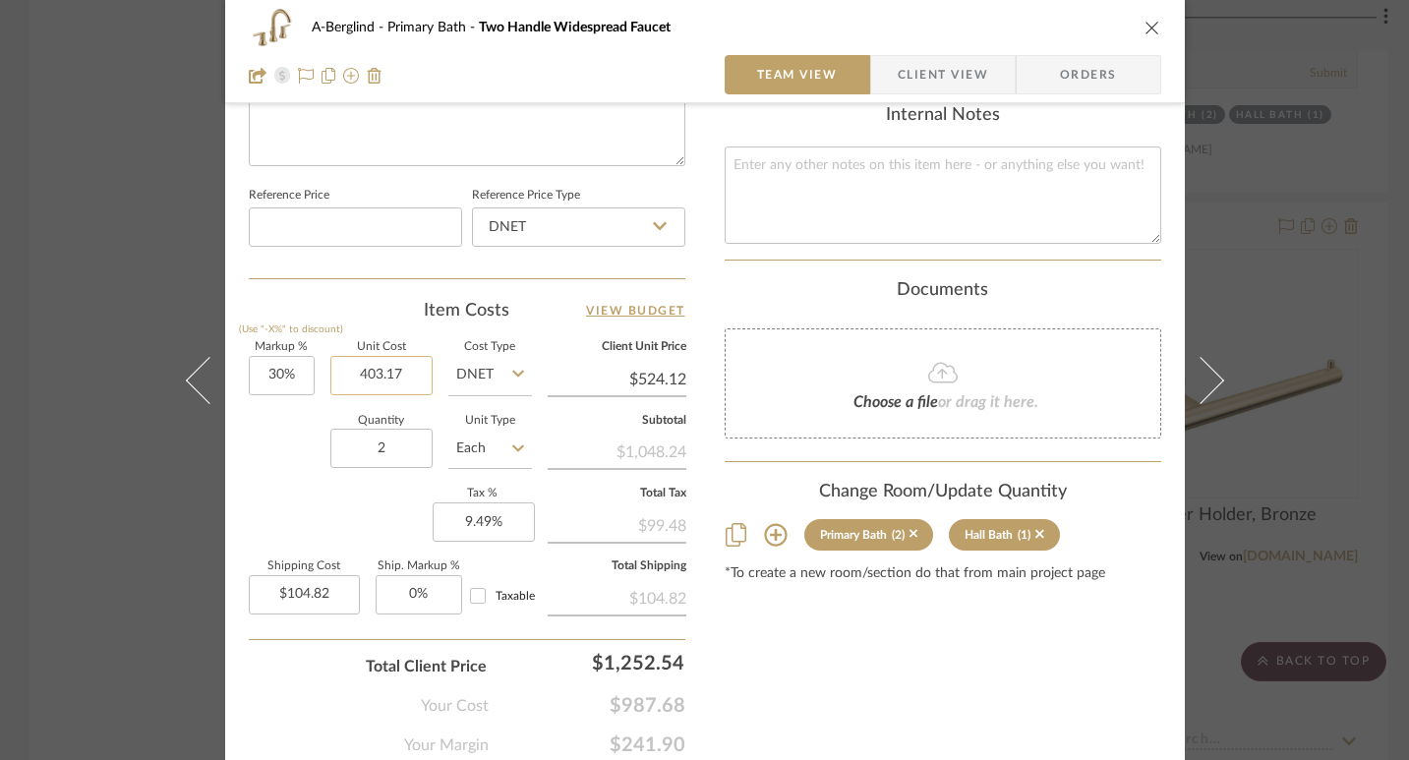
click at [404, 376] on input "403.17" at bounding box center [381, 375] width 102 height 39
type input "403.17"
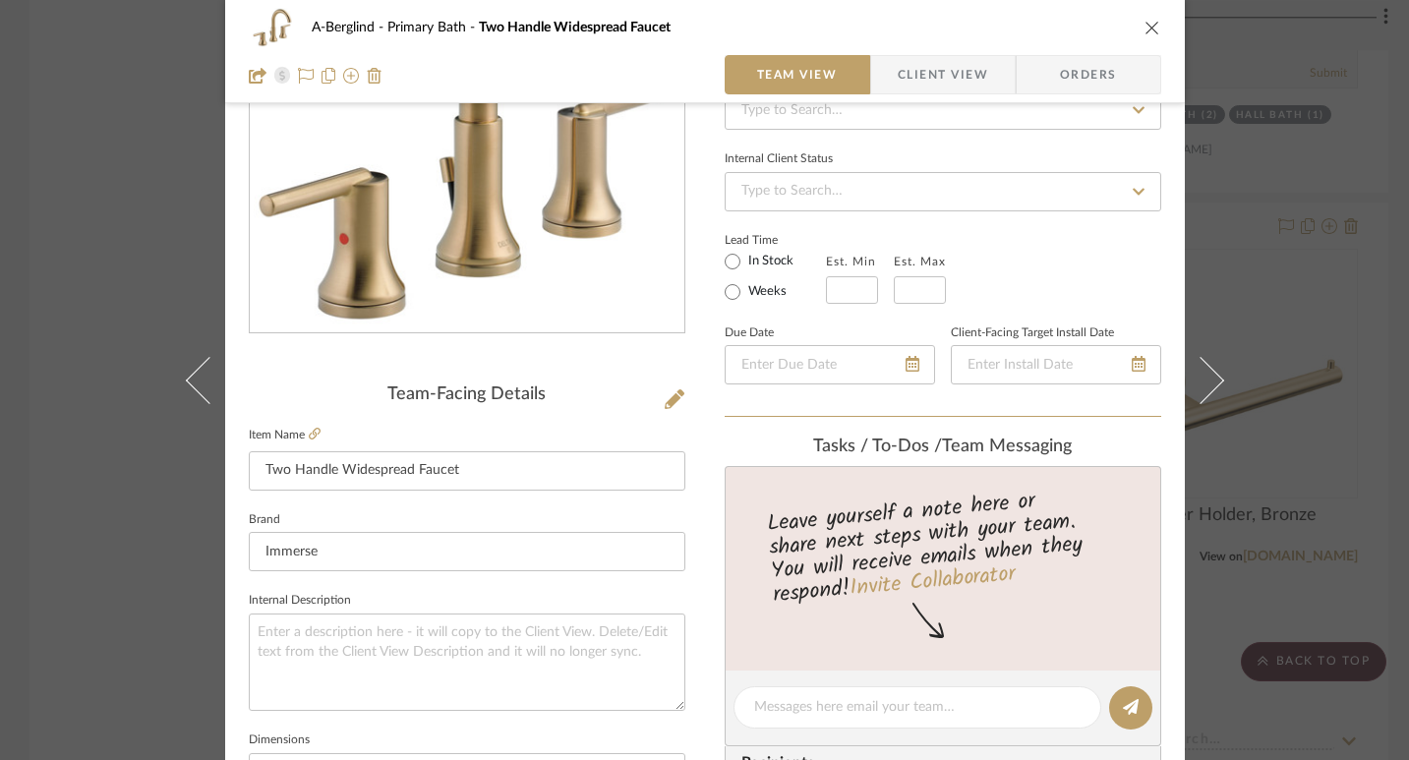
scroll to position [227, 0]
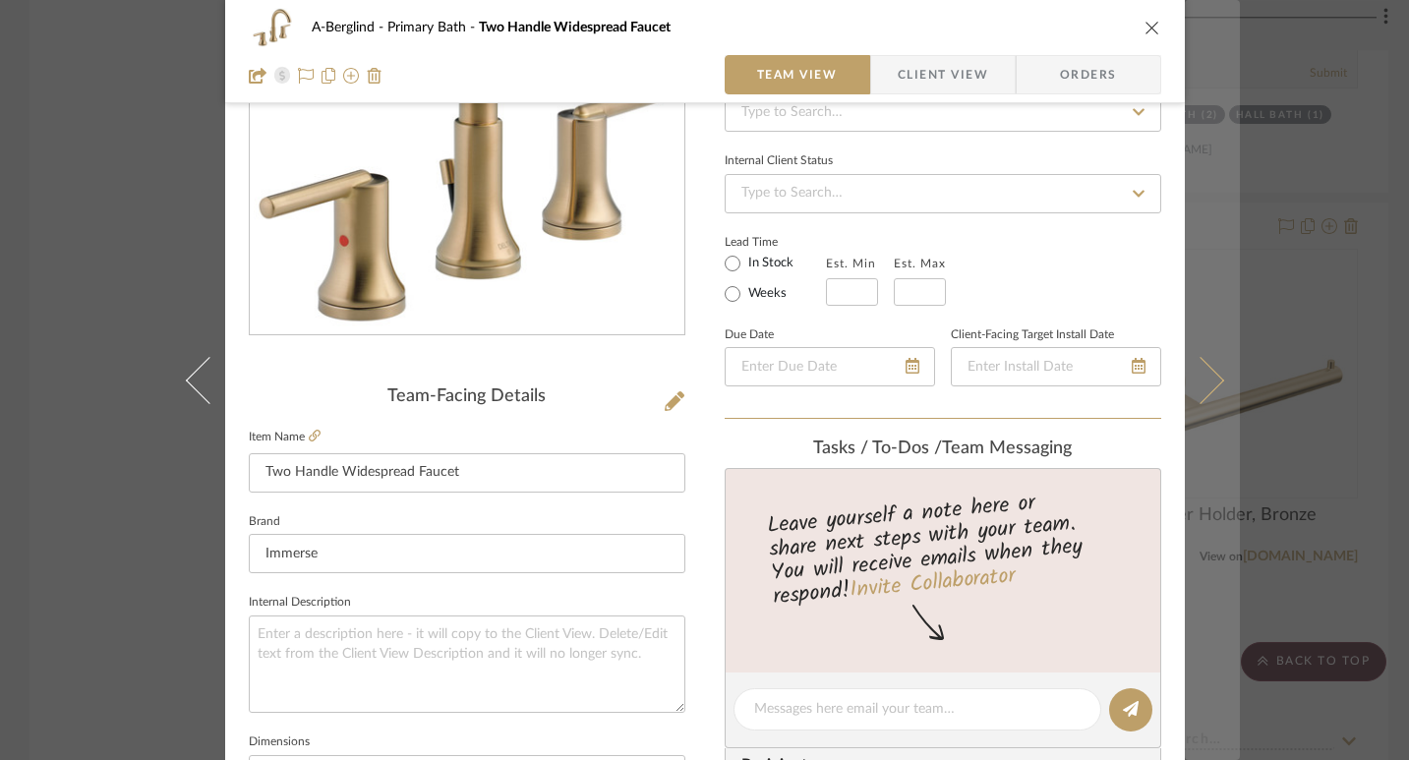
click at [1206, 372] on icon at bounding box center [1199, 379] width 47 height 47
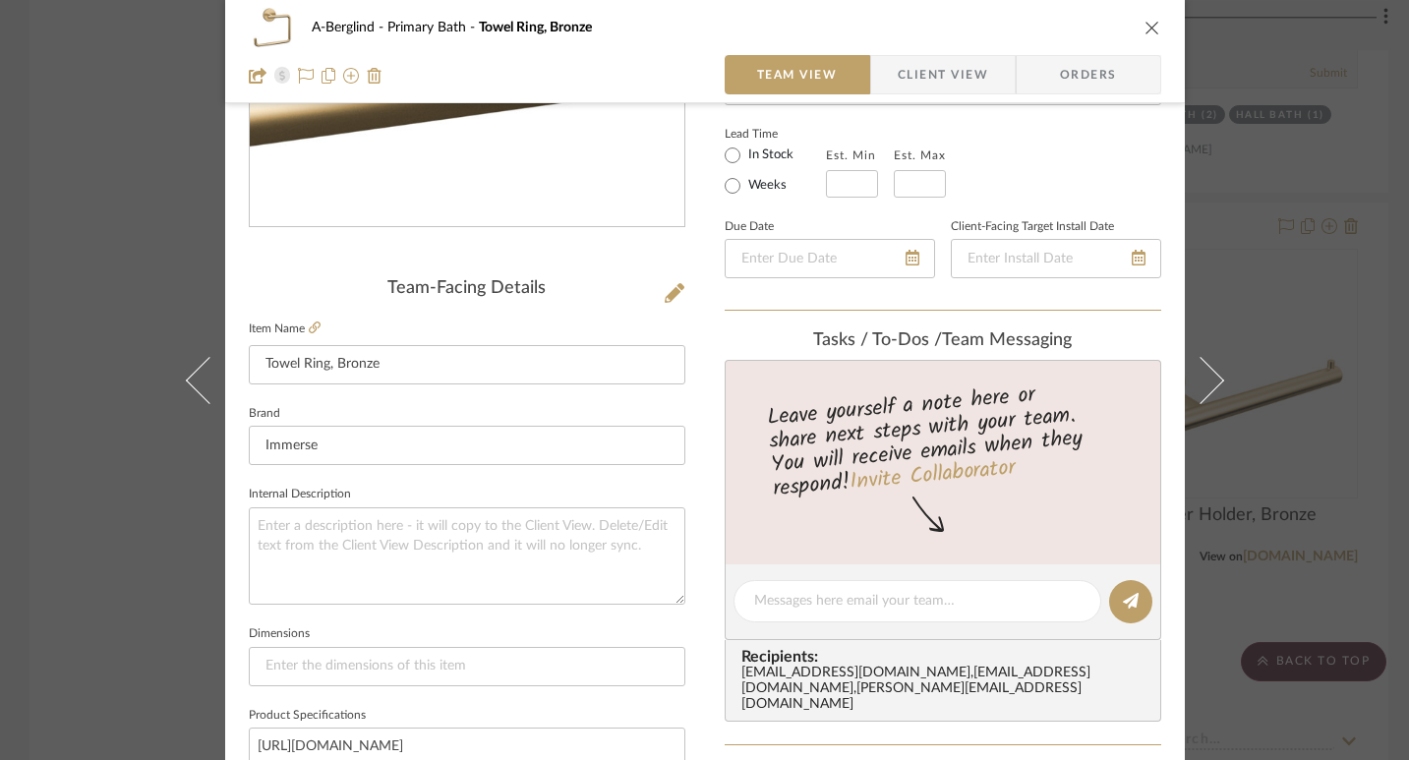
scroll to position [371, 0]
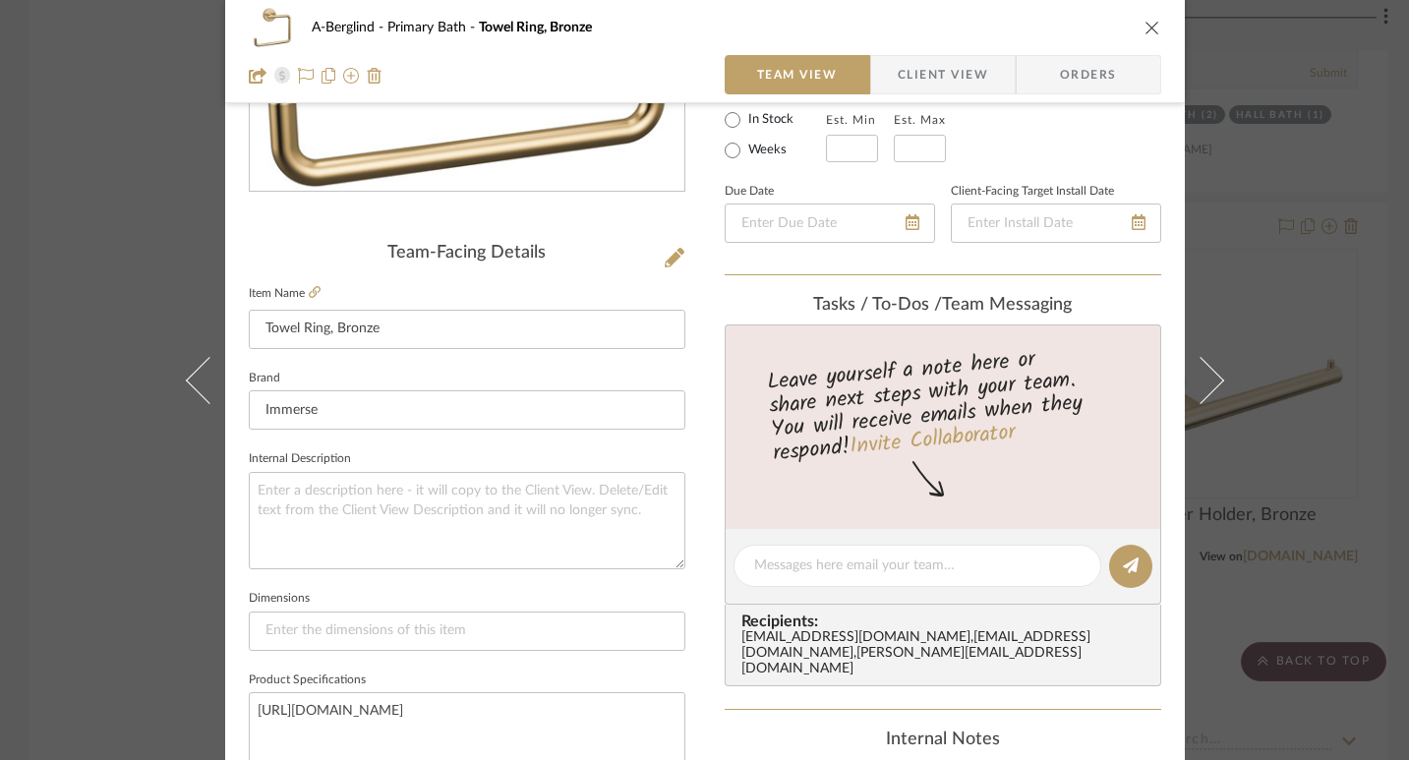
click at [1147, 32] on icon "close" at bounding box center [1153, 28] width 16 height 16
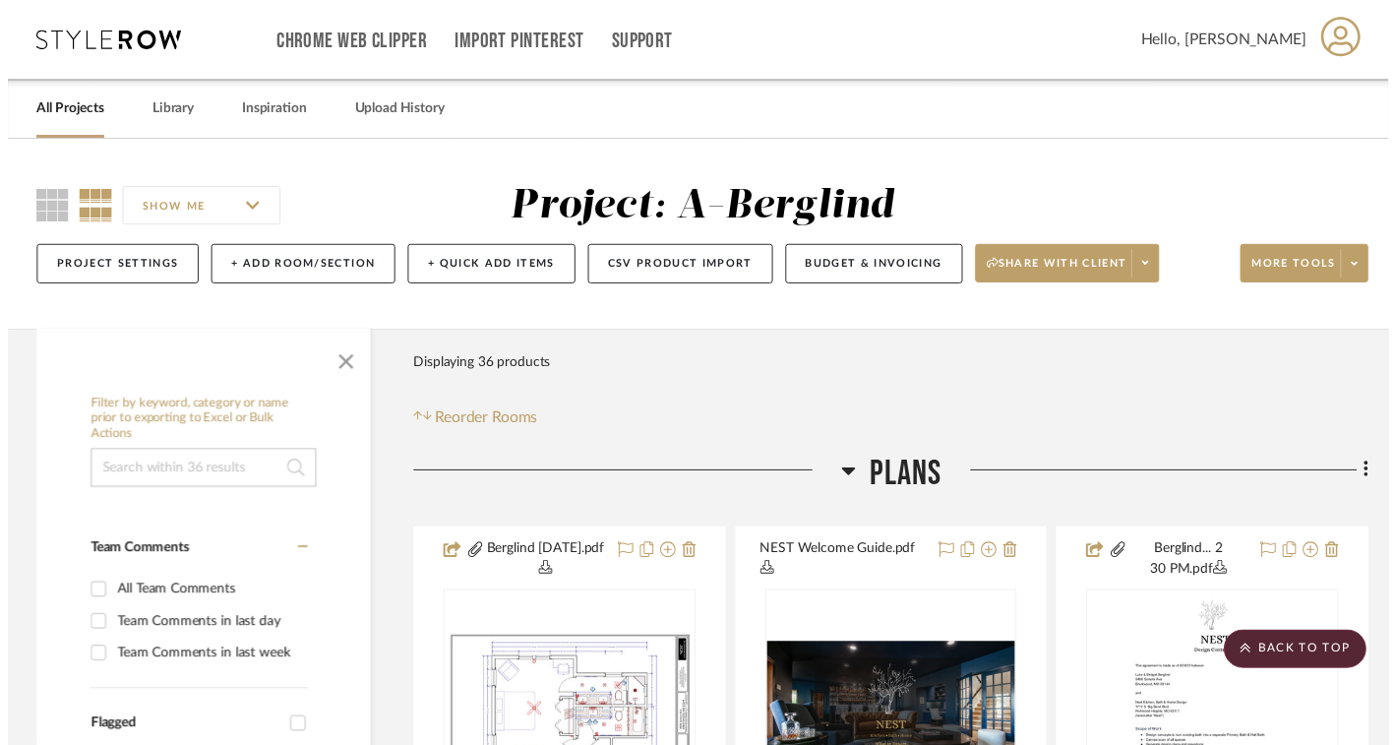
scroll to position [4804, 0]
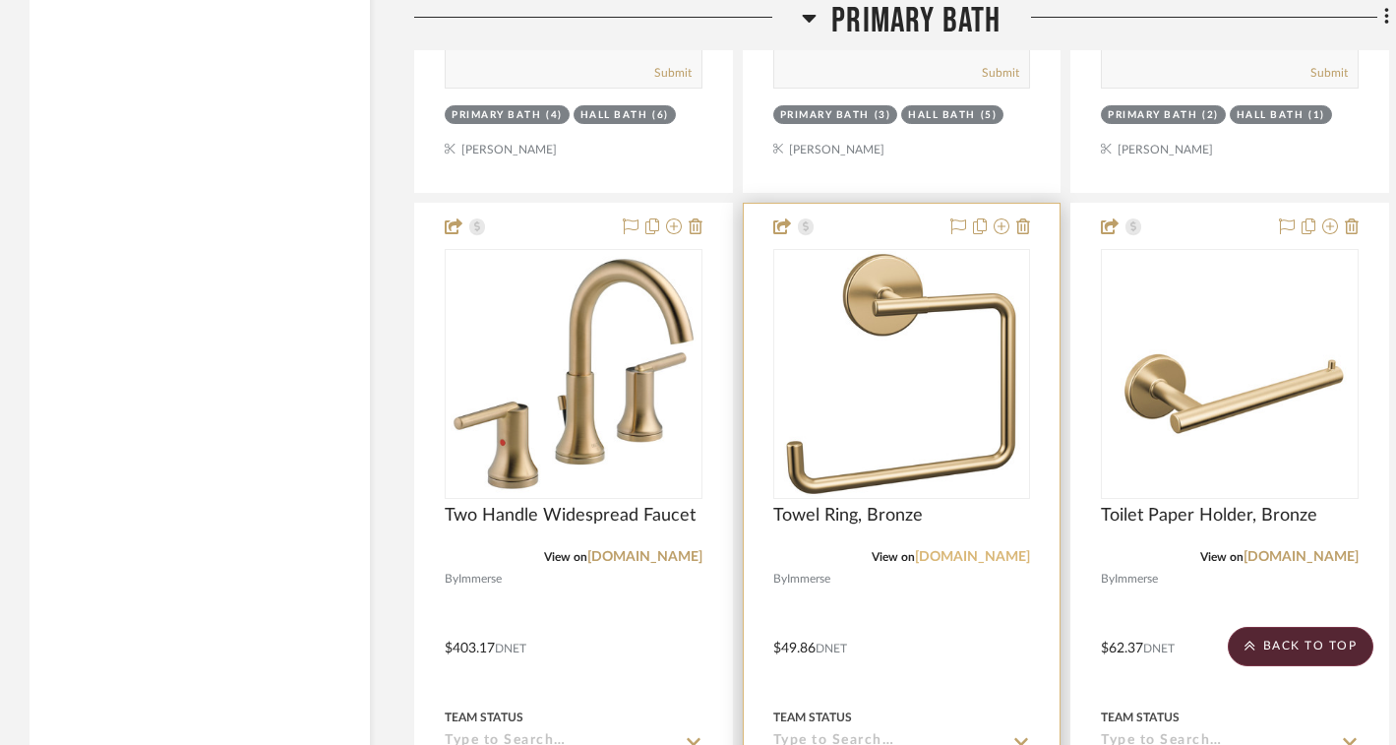
click at [947, 551] on link "[DOMAIN_NAME]" at bounding box center [972, 557] width 115 height 14
click at [866, 433] on img "0" at bounding box center [901, 374] width 246 height 246
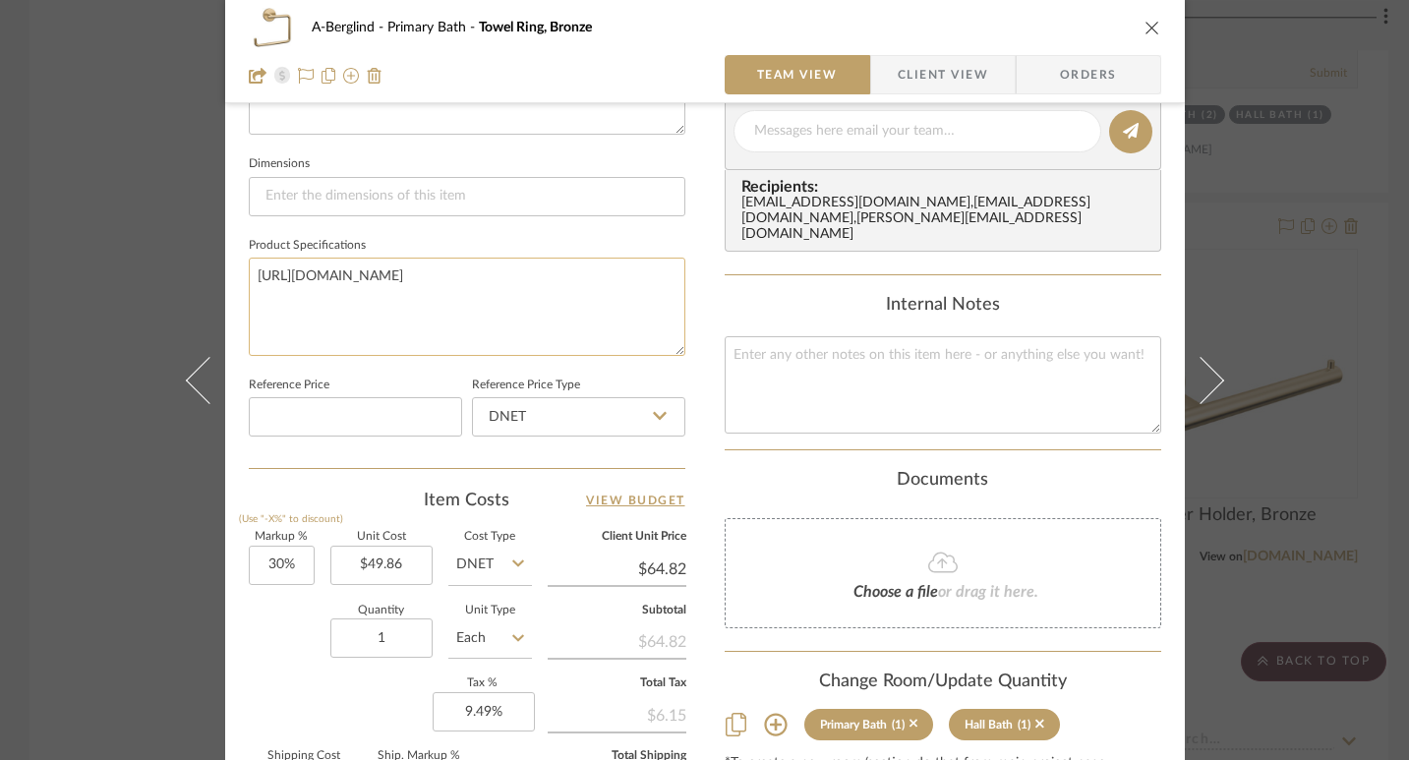
scroll to position [842, 0]
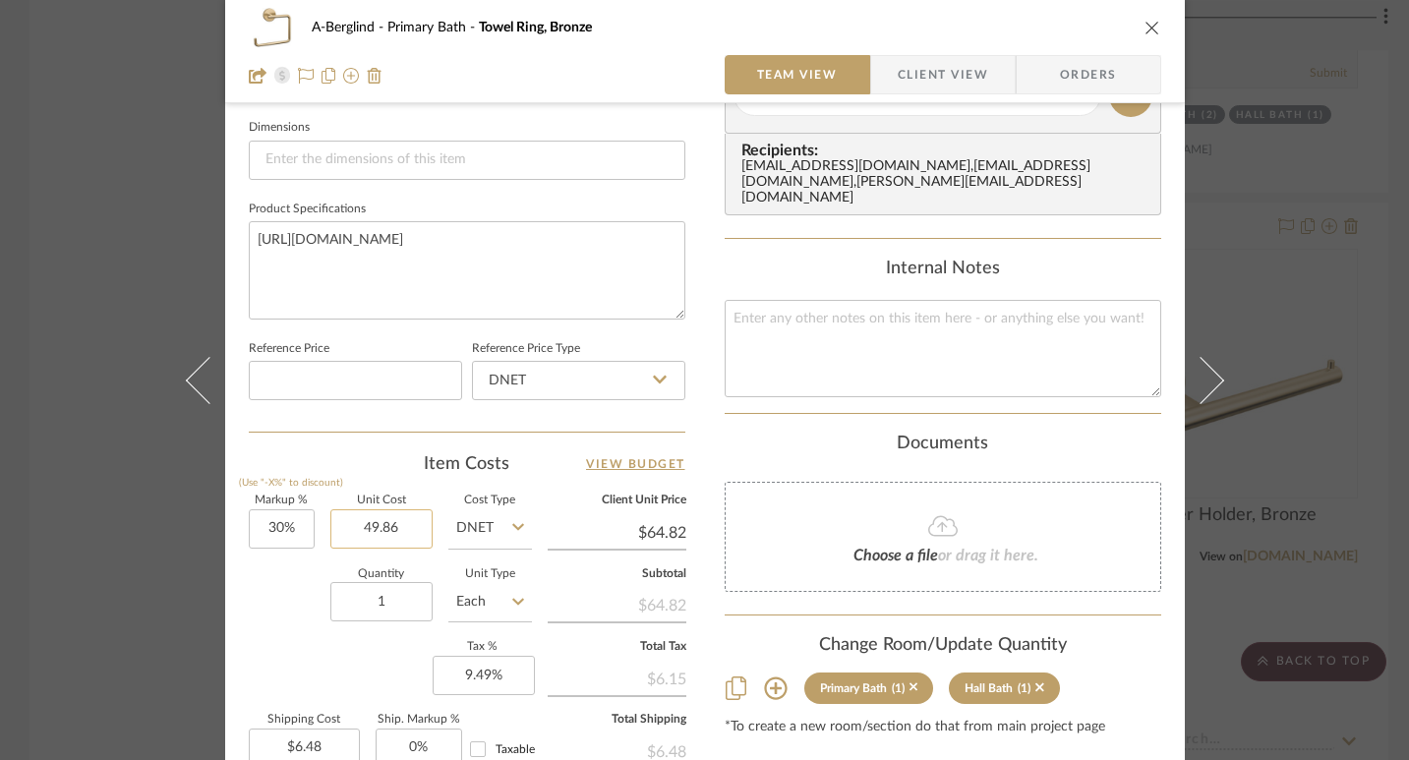
click at [399, 527] on input "49.86" at bounding box center [381, 528] width 102 height 39
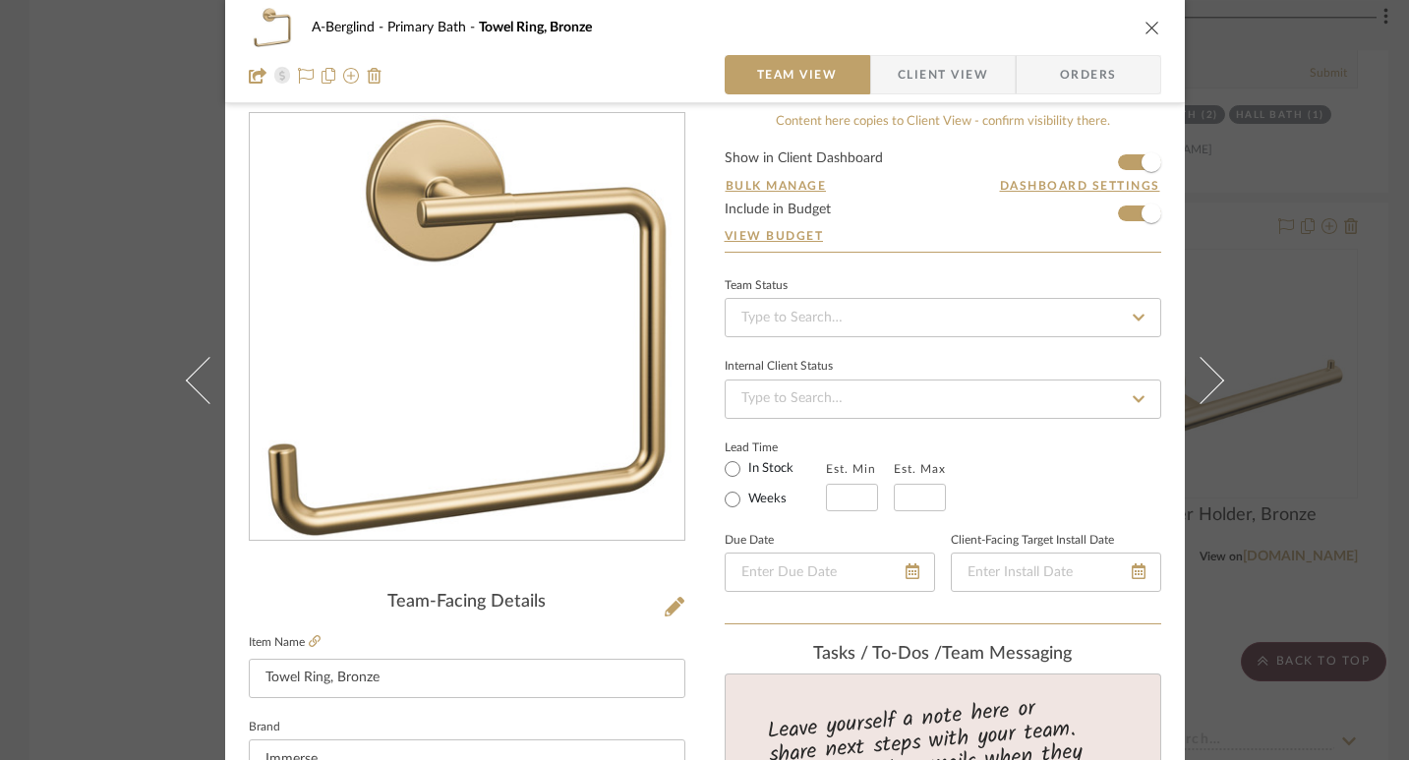
scroll to position [0, 0]
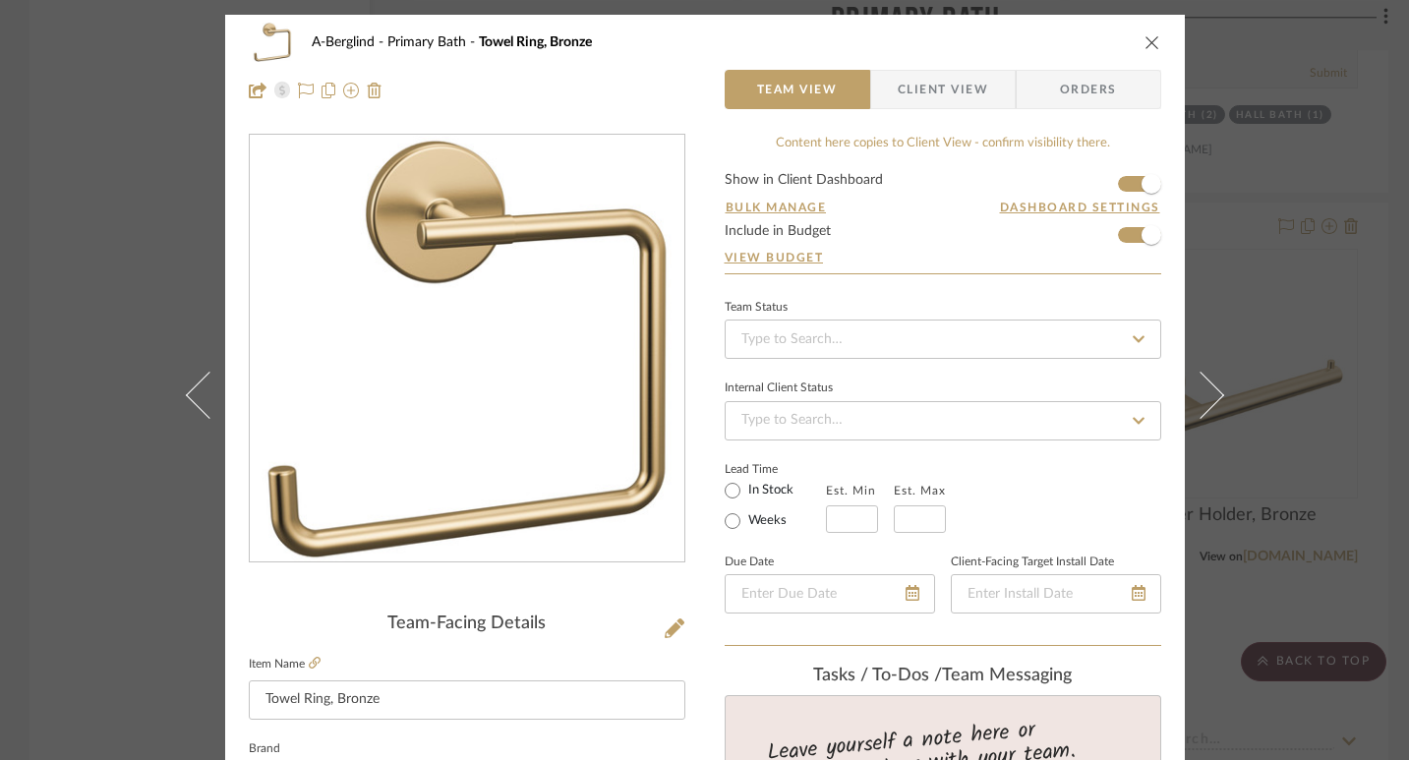
type input "$49.86"
click at [1148, 35] on icon "close" at bounding box center [1153, 42] width 16 height 16
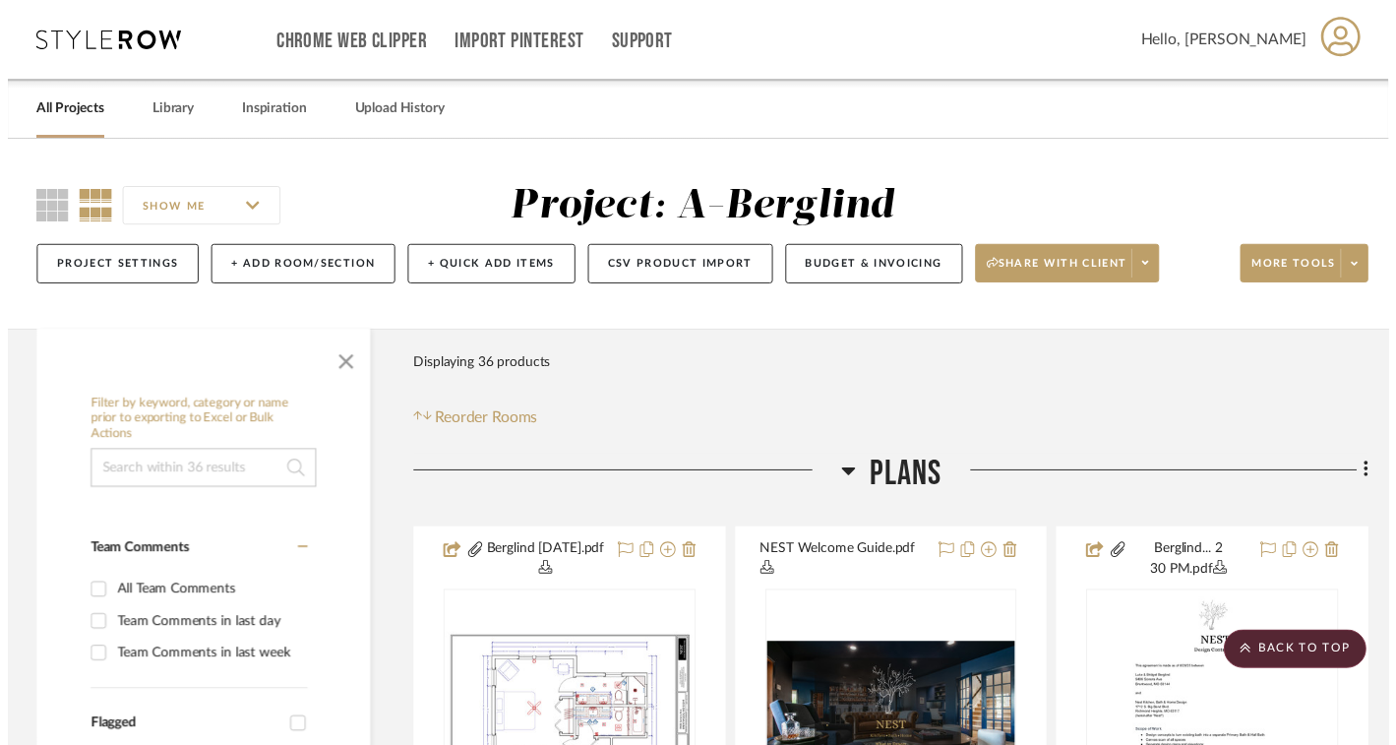
scroll to position [4804, 0]
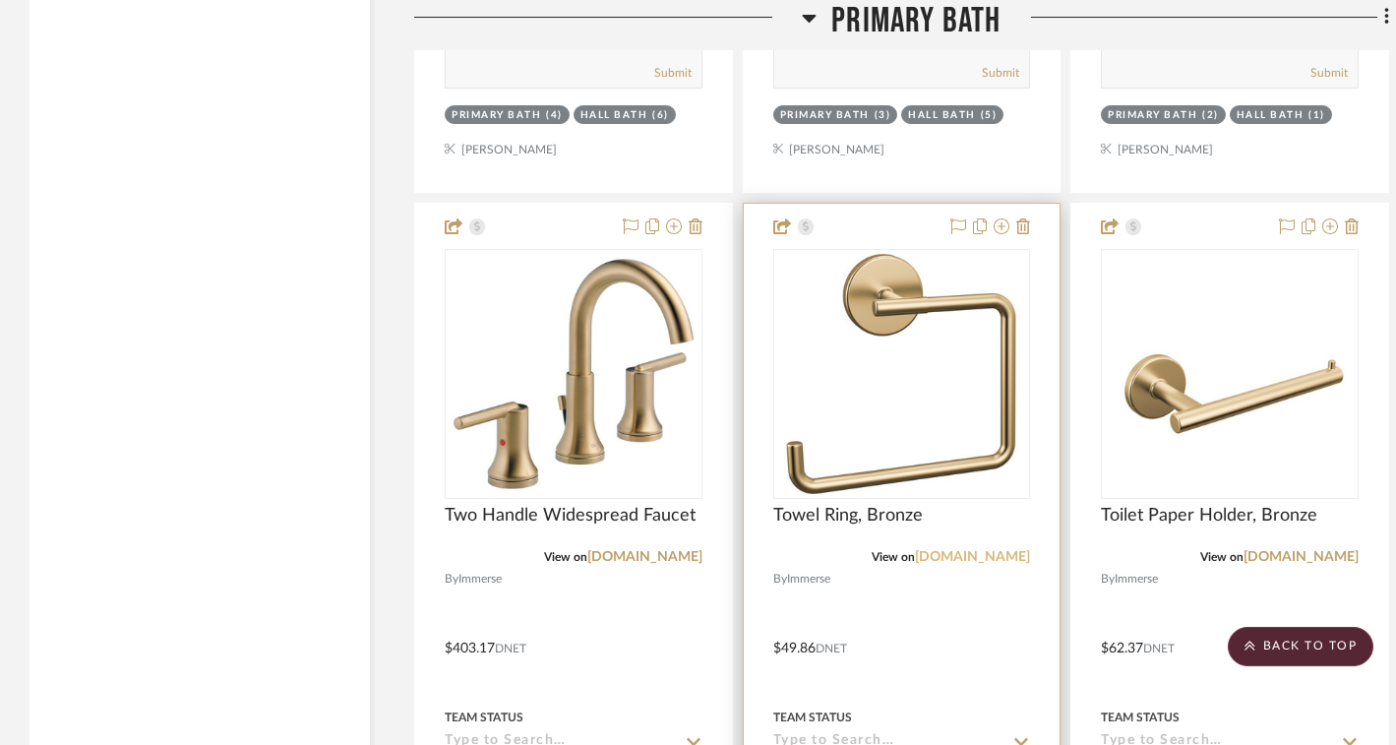
click at [930, 550] on link "[DOMAIN_NAME]" at bounding box center [972, 557] width 115 height 14
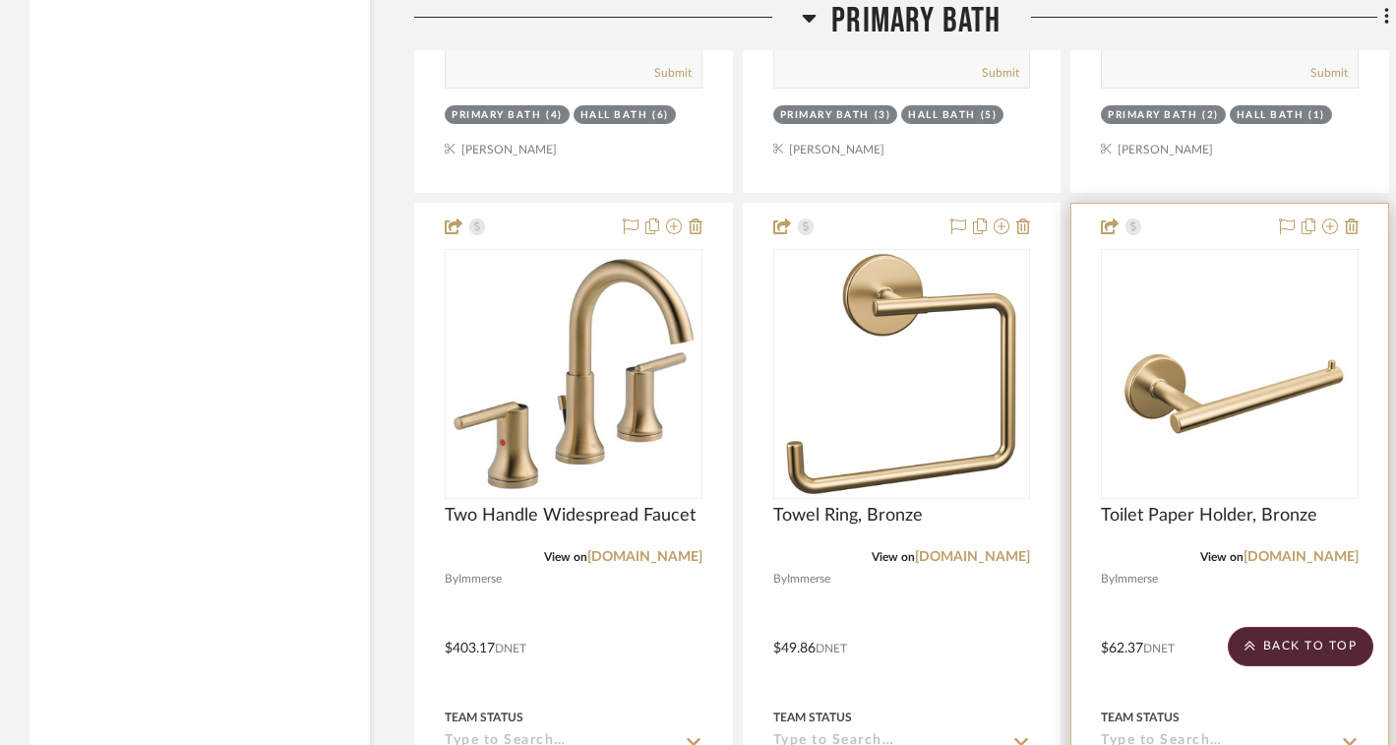
click at [1276, 401] on img "0" at bounding box center [1230, 373] width 254 height 188
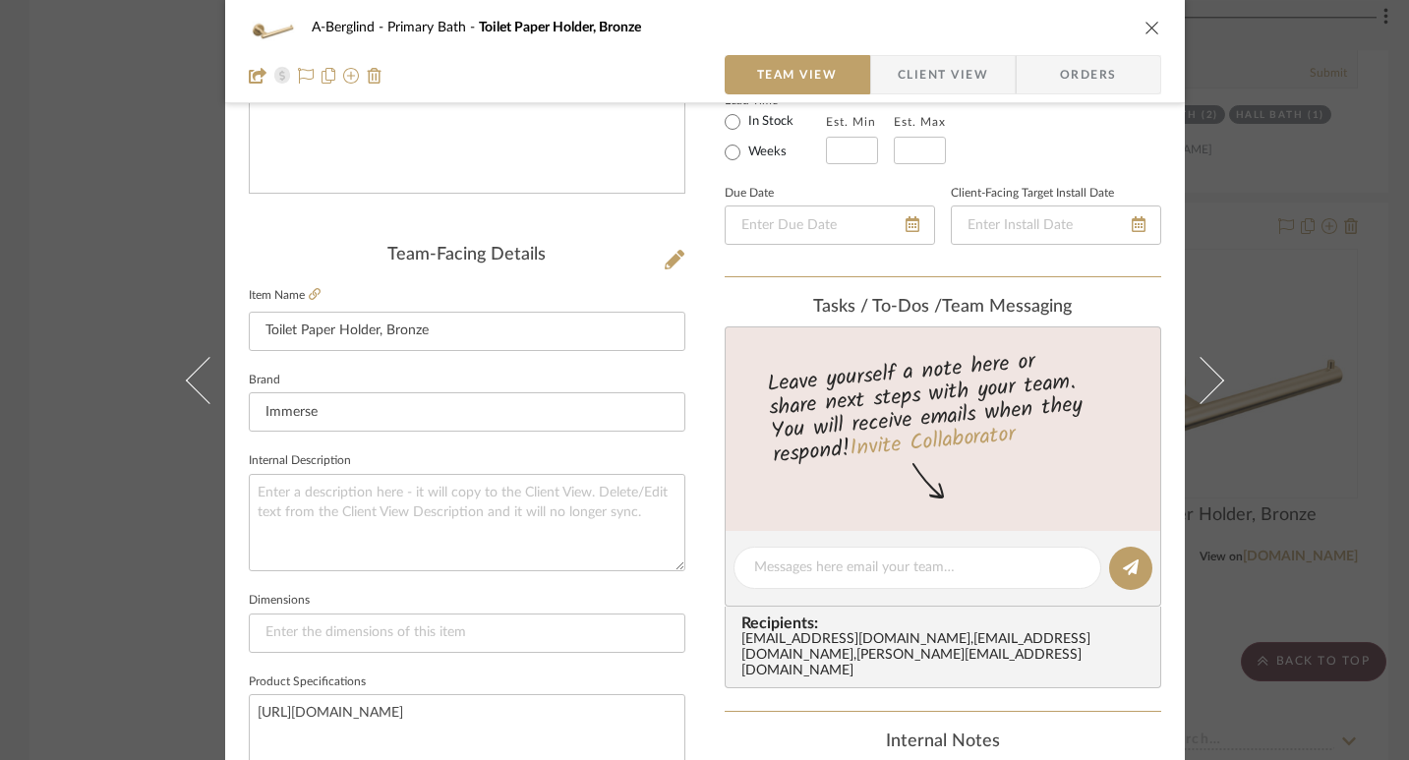
scroll to position [563, 0]
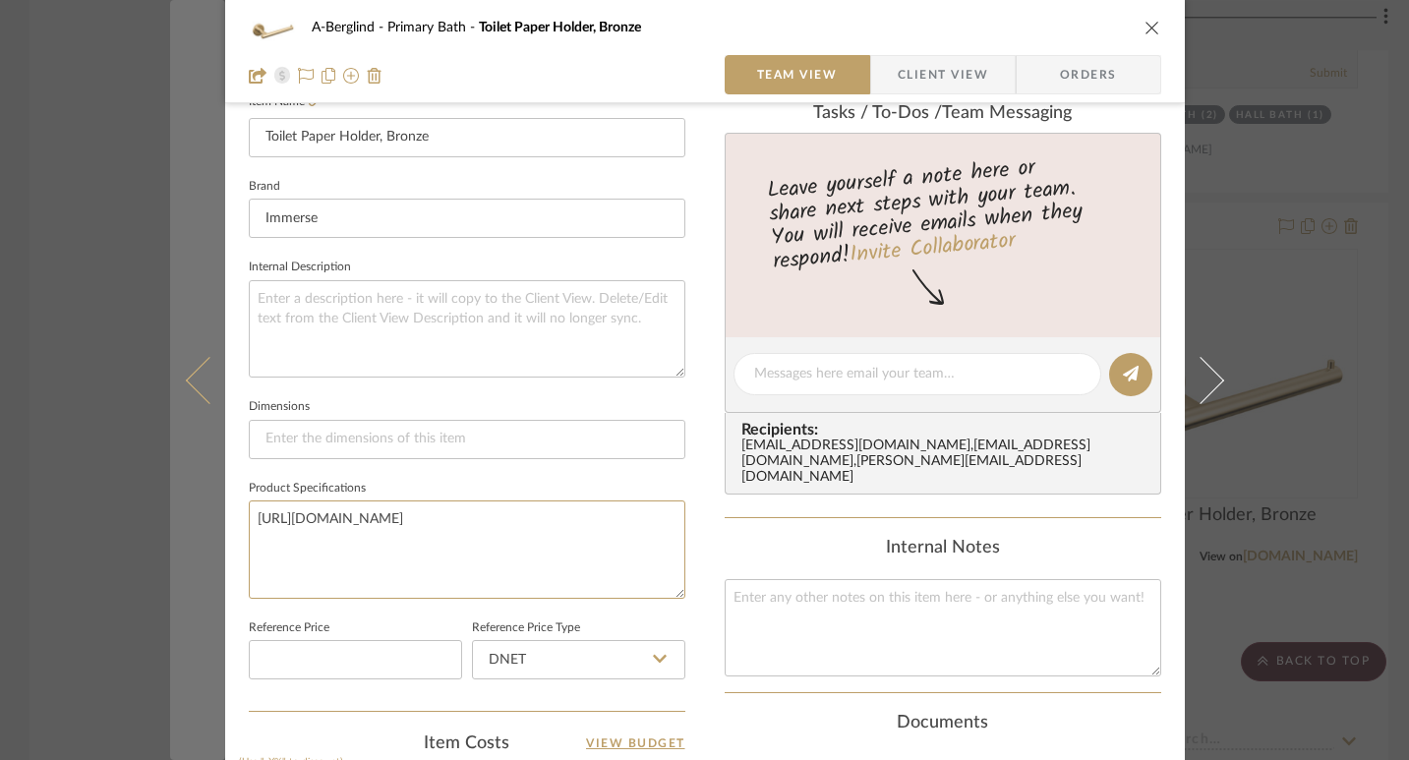
drag, startPoint x: 638, startPoint y: 517, endPoint x: 186, endPoint y: 496, distance: 452.9
click at [186, 496] on mat-dialog-content "A-Berglind Primary Bath Toilet Paper Holder, Bronze Team View Client View Order…" at bounding box center [705, 360] width 1070 height 1817
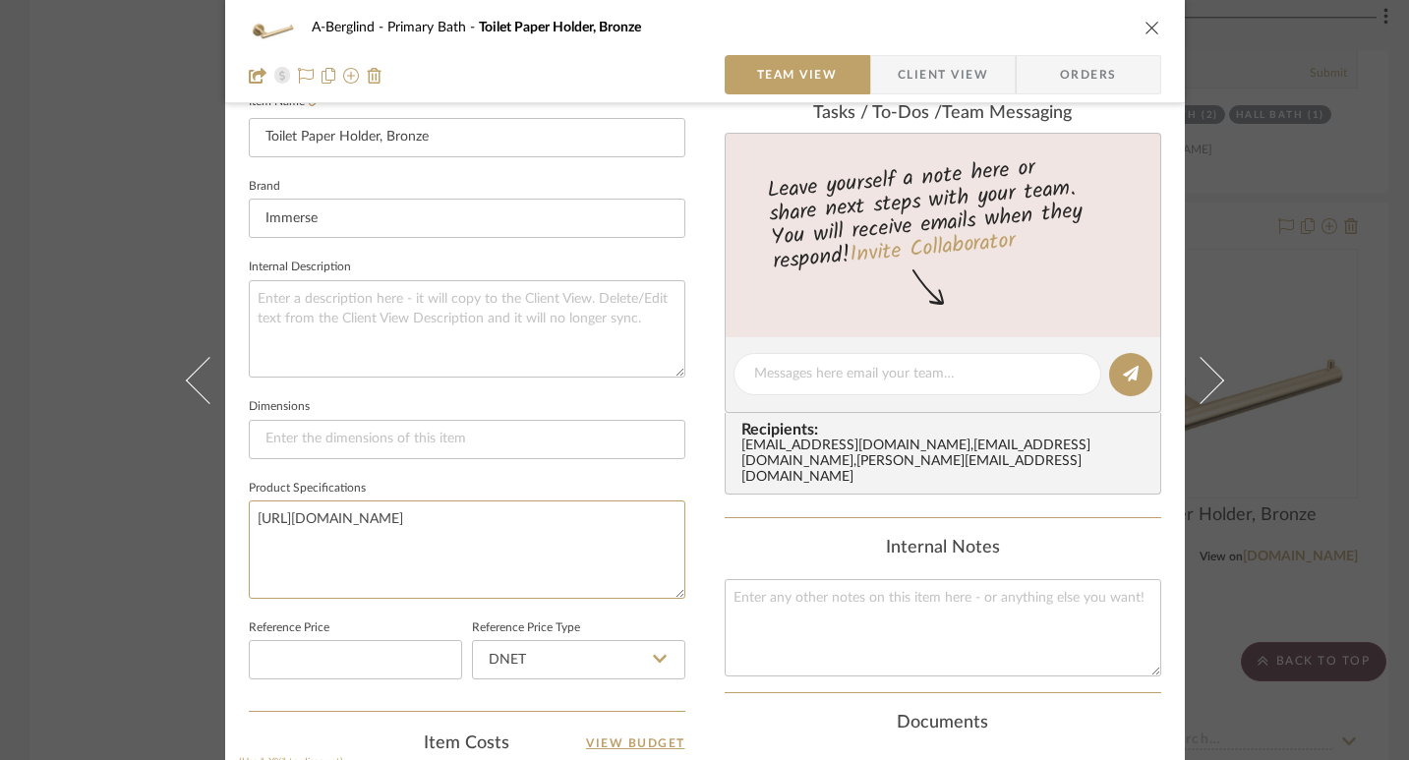
scroll to position [379, 0]
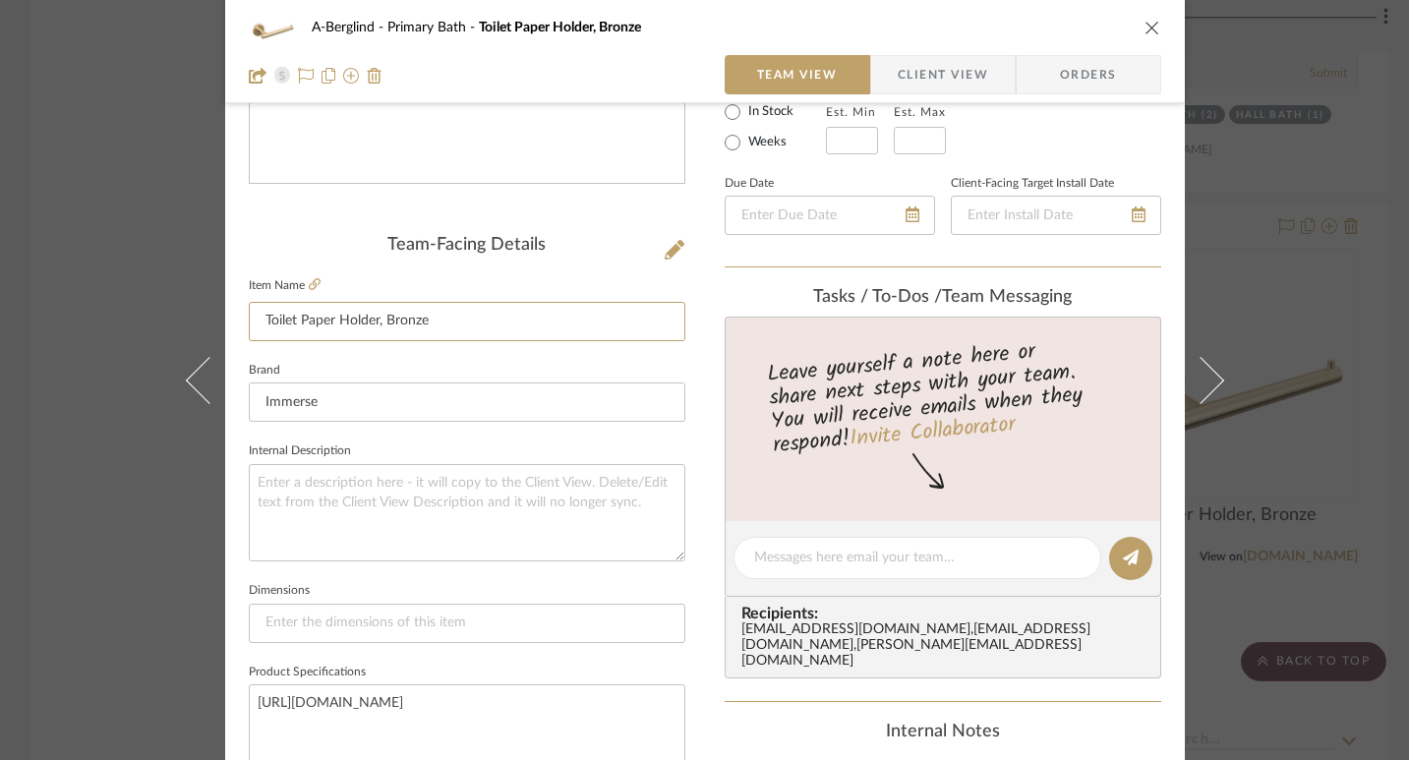
drag, startPoint x: 430, startPoint y: 316, endPoint x: 237, endPoint y: 315, distance: 192.8
click at [237, 315] on div "A-Berglind Primary Bath Toilet Paper Holder, Bronze Team View Client View Order…" at bounding box center [705, 544] width 960 height 1817
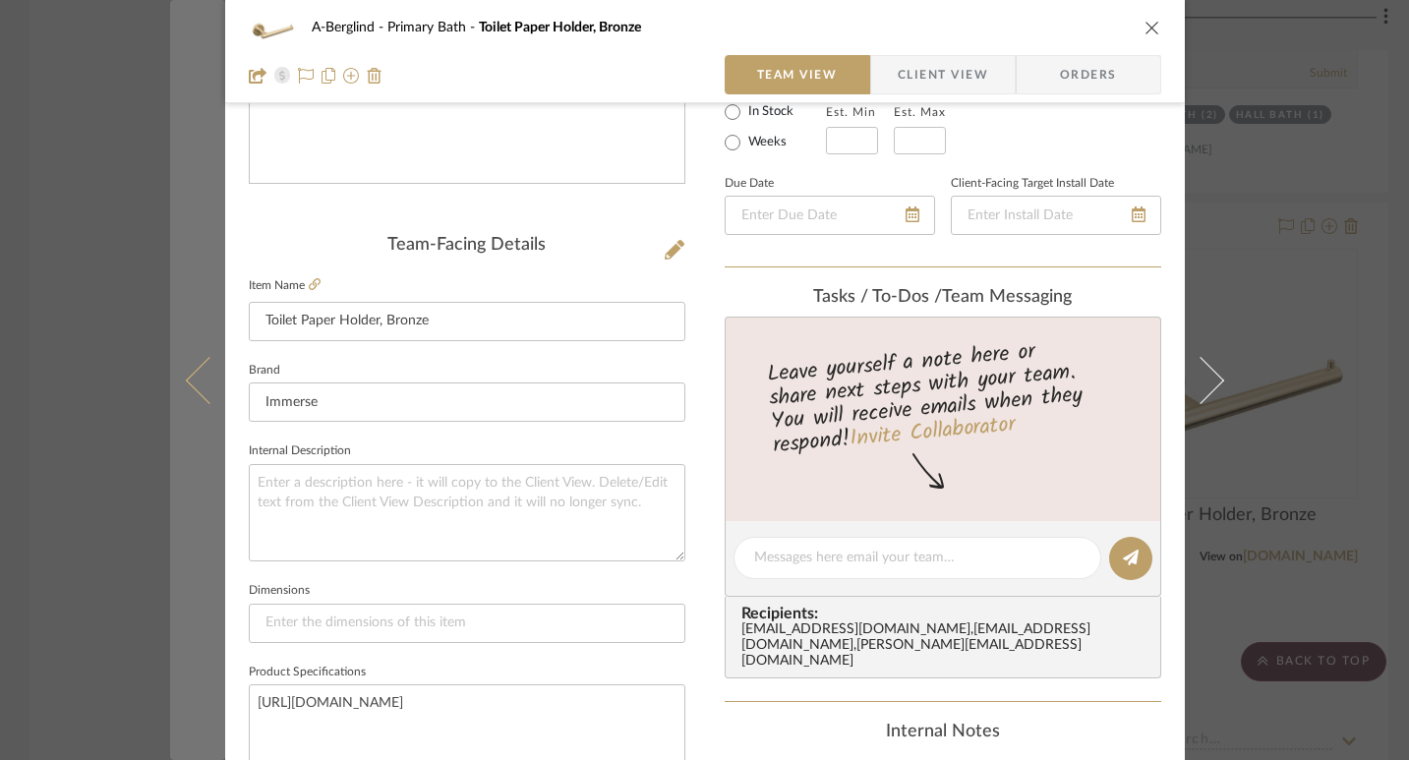
click at [170, 202] on button at bounding box center [197, 380] width 55 height 760
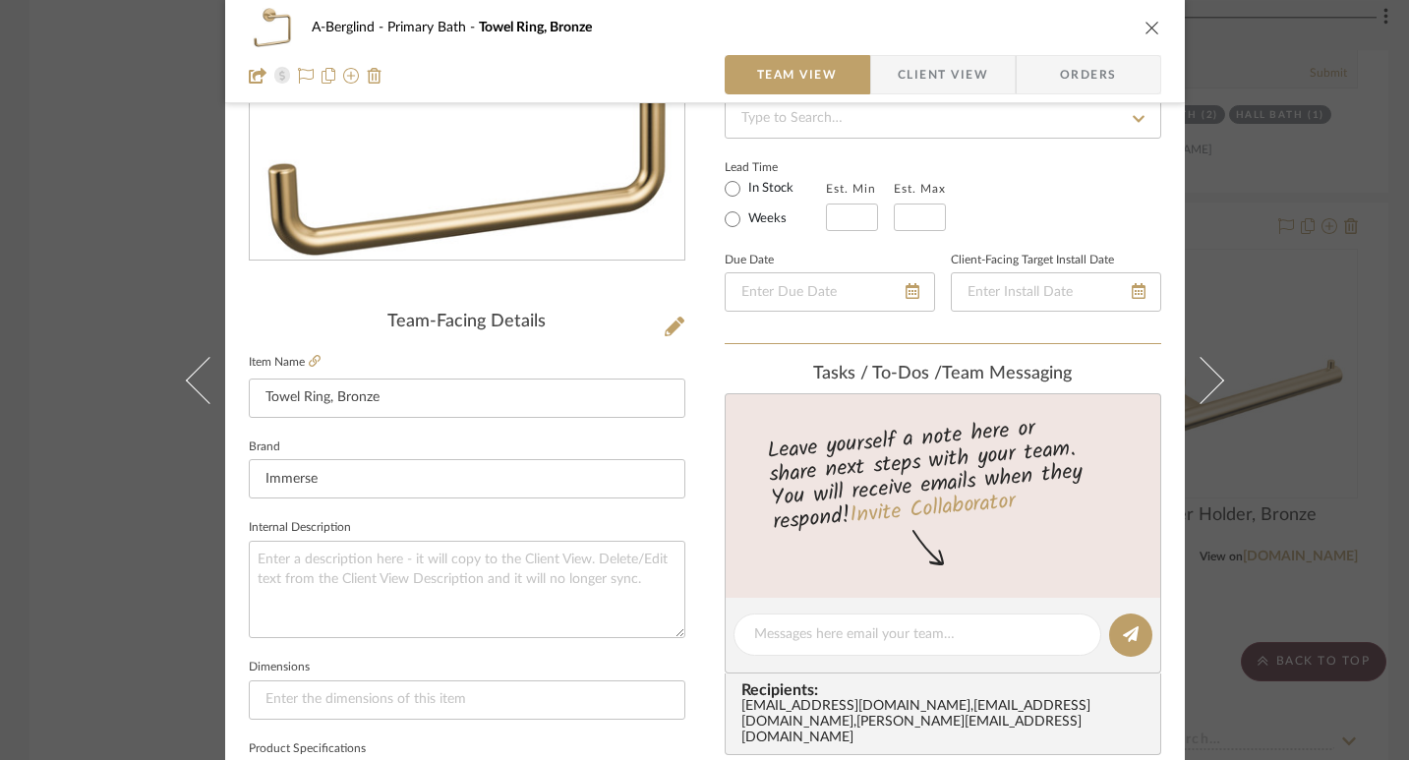
scroll to position [277, 0]
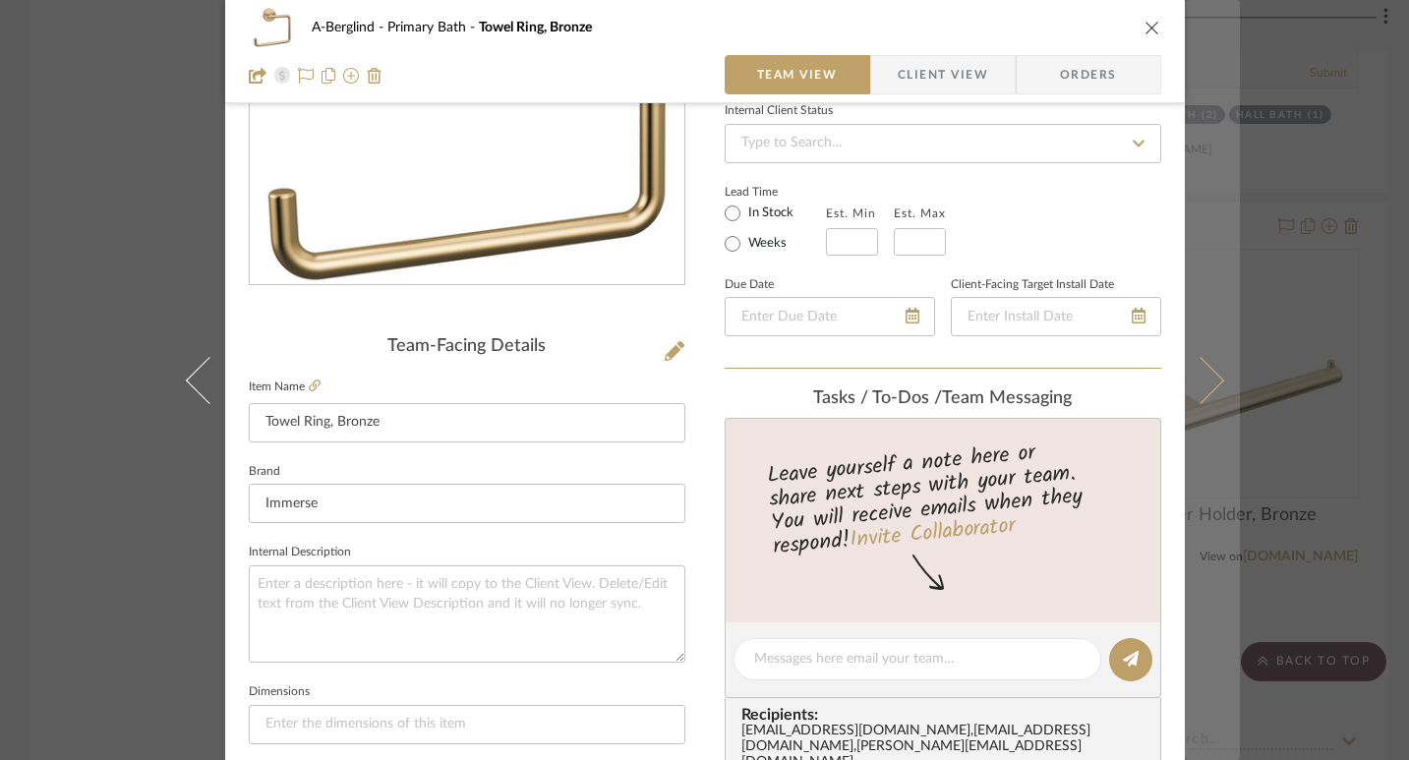
click at [1195, 369] on icon at bounding box center [1199, 379] width 47 height 47
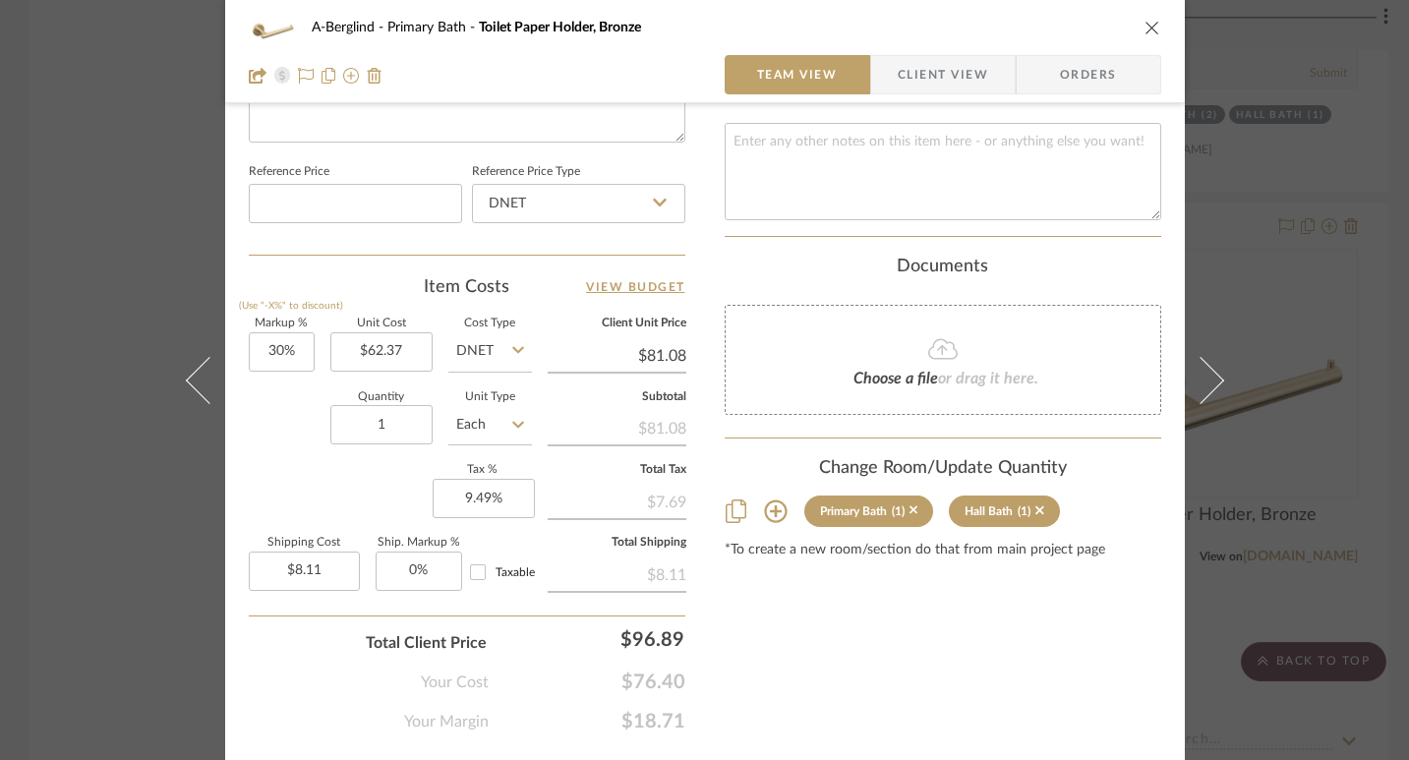
scroll to position [1067, 0]
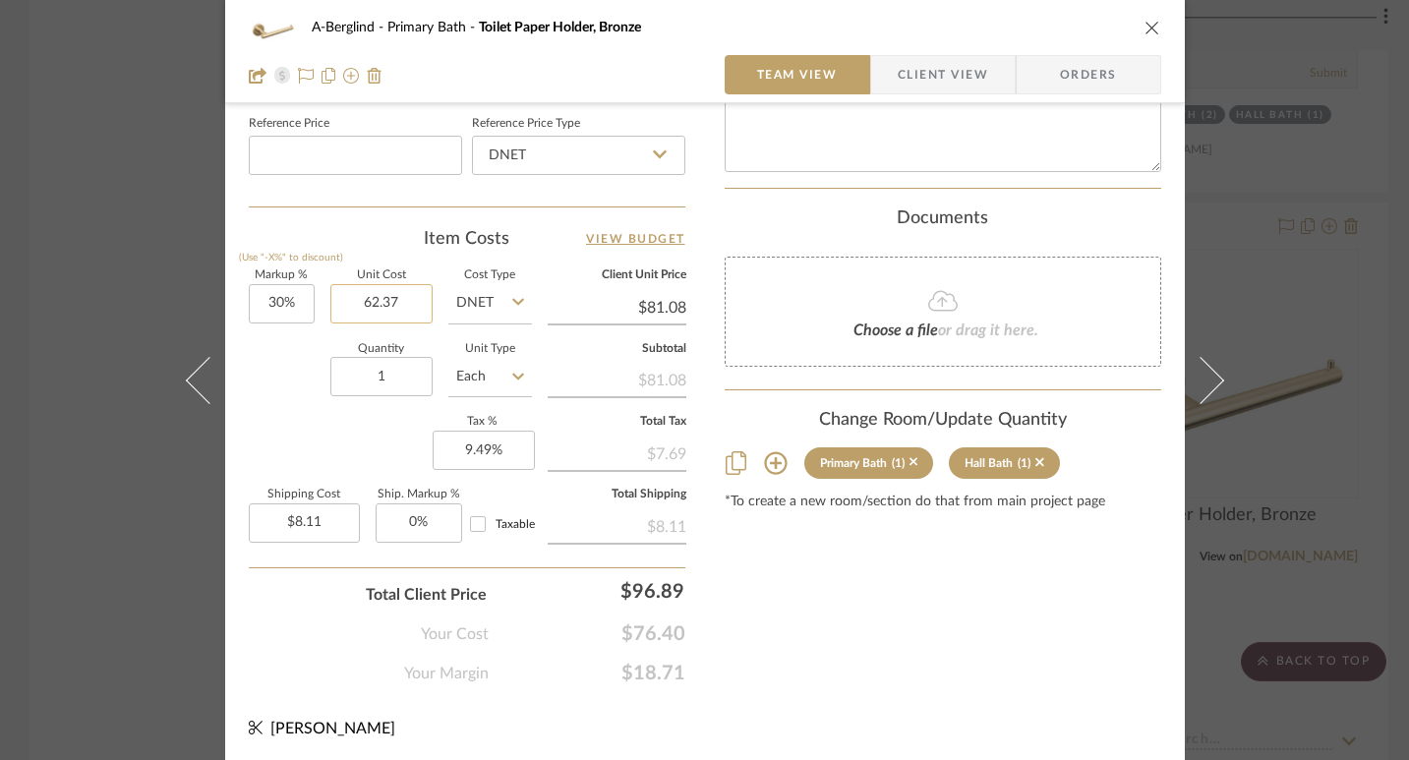
click at [401, 296] on input "62.37" at bounding box center [381, 303] width 102 height 39
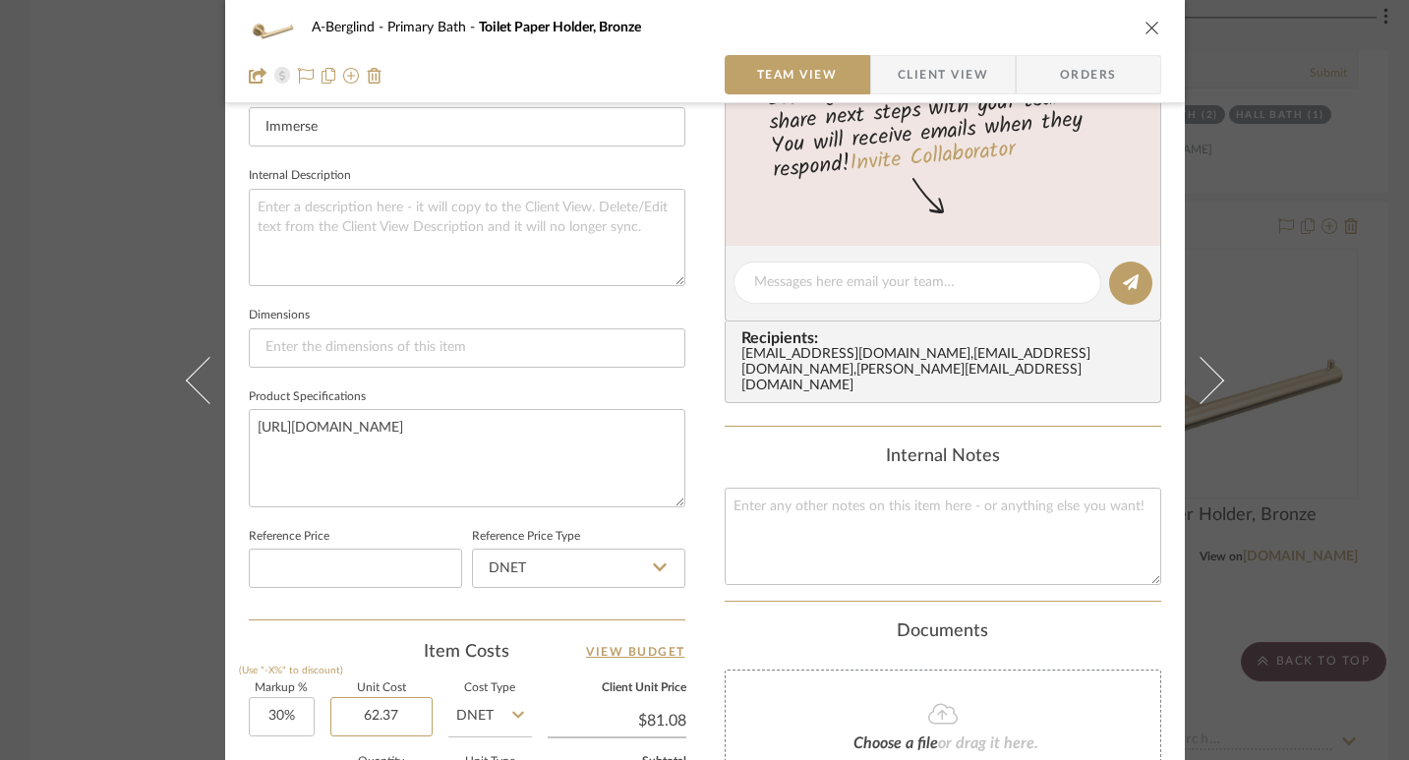
scroll to position [653, 0]
type input "$62.37"
click at [506, 416] on textarea "[URL][DOMAIN_NAME]" at bounding box center [467, 458] width 437 height 97
click at [1145, 25] on icon "close" at bounding box center [1153, 28] width 16 height 16
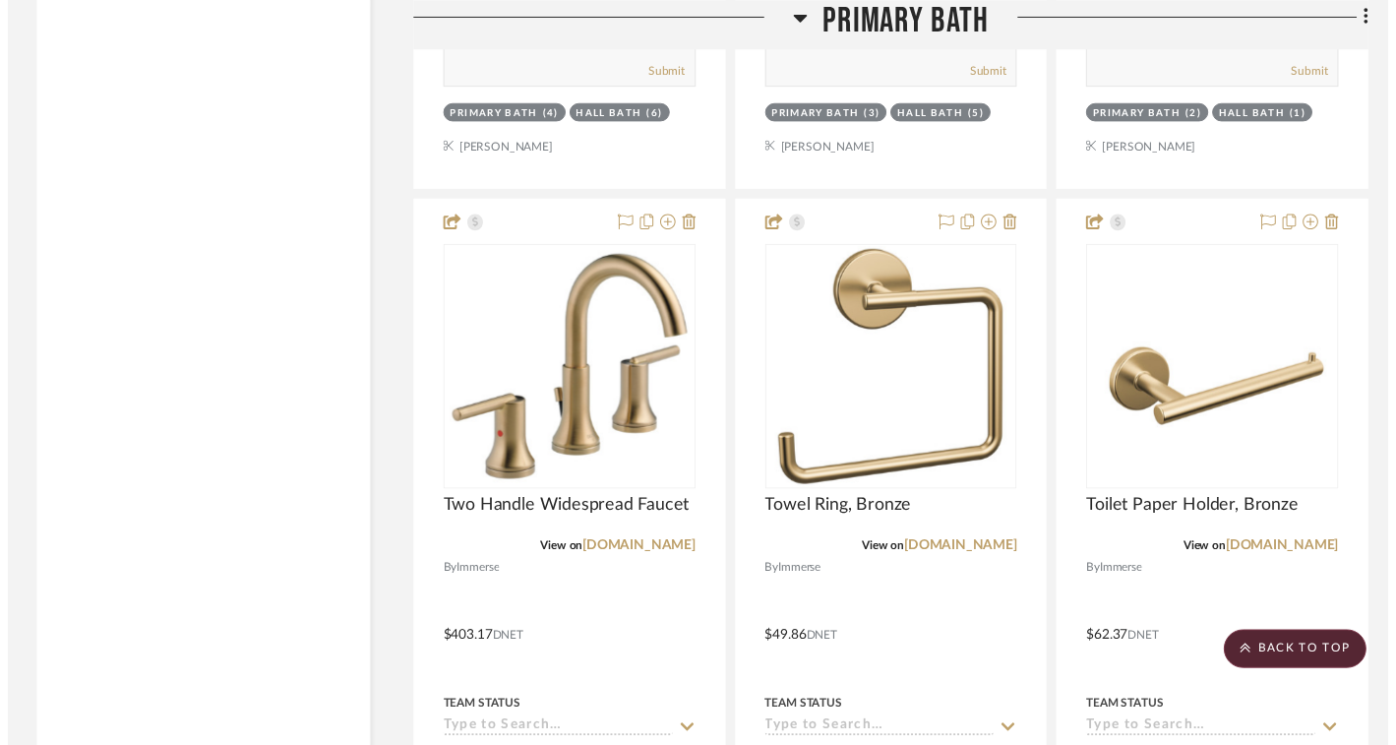
scroll to position [4804, 0]
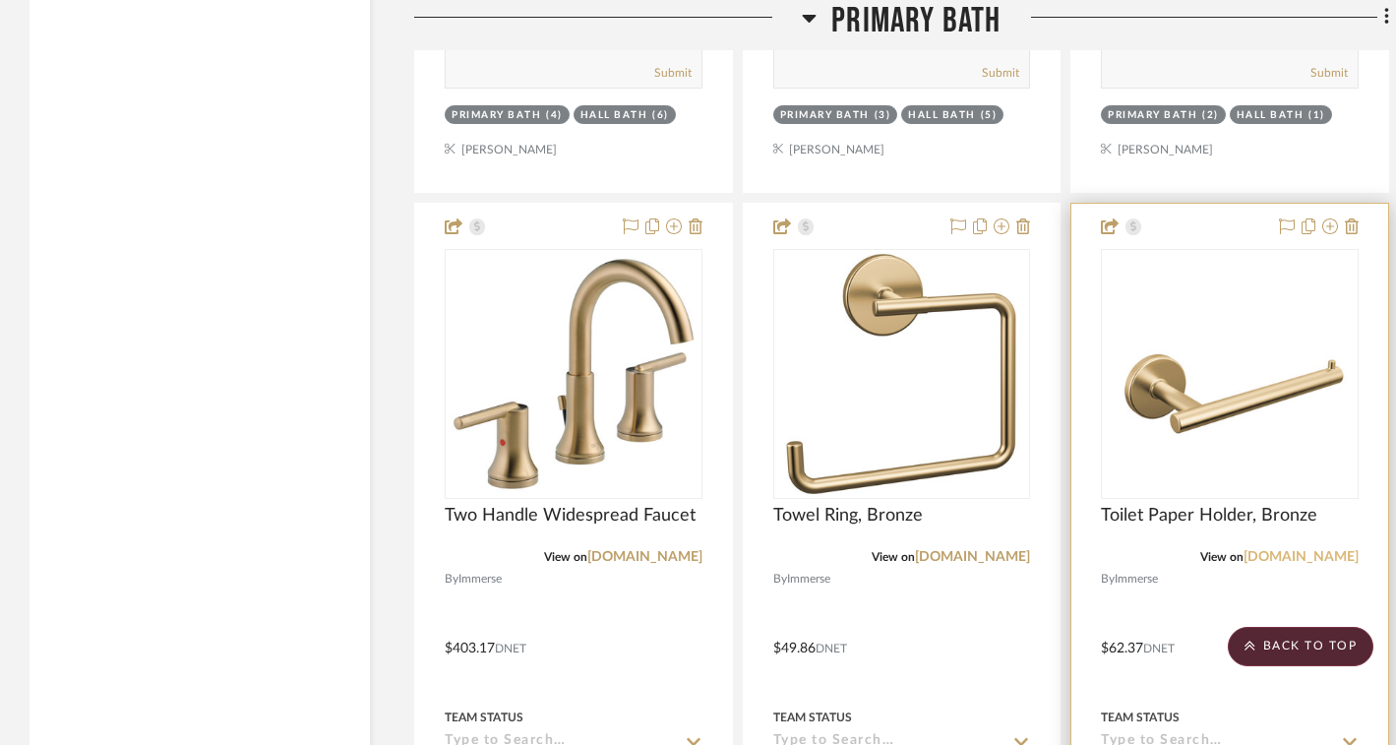
click at [1266, 551] on link "[DOMAIN_NAME]" at bounding box center [1300, 557] width 115 height 14
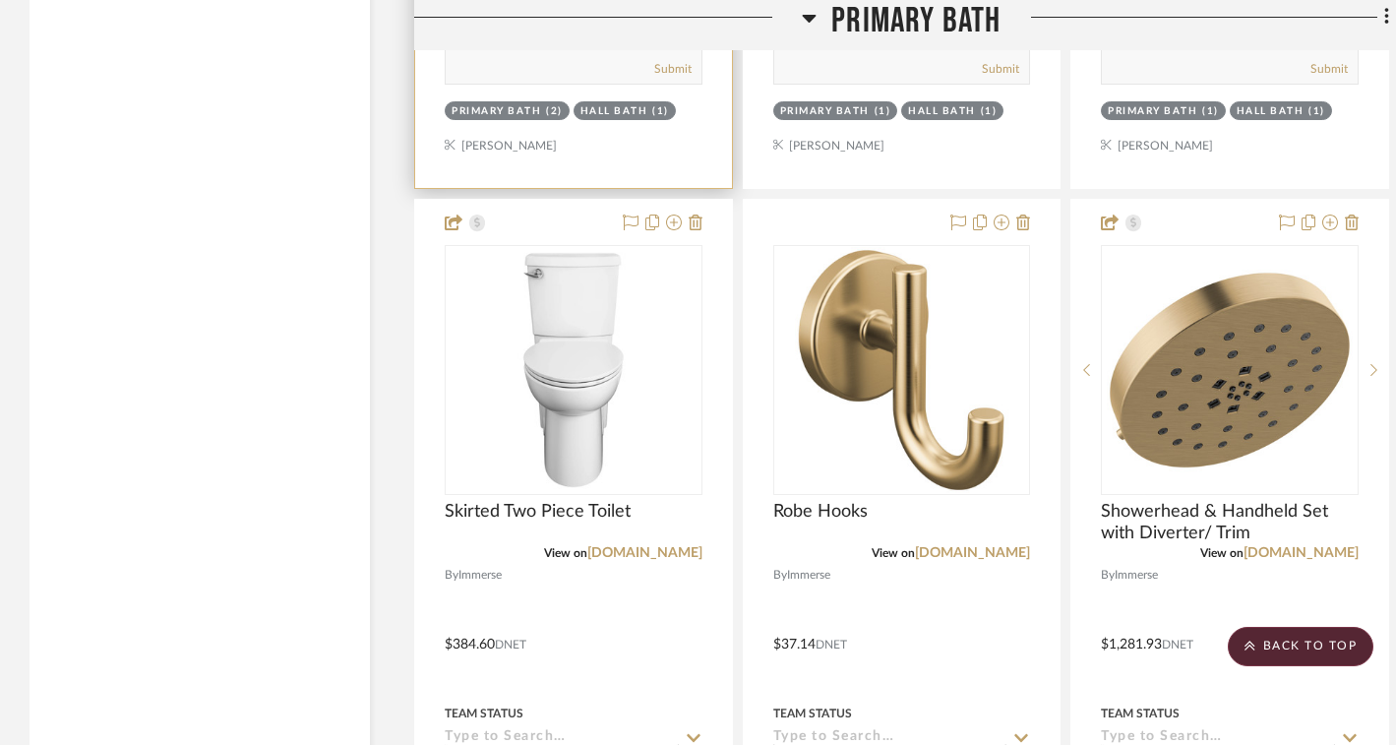
scroll to position [5766, 0]
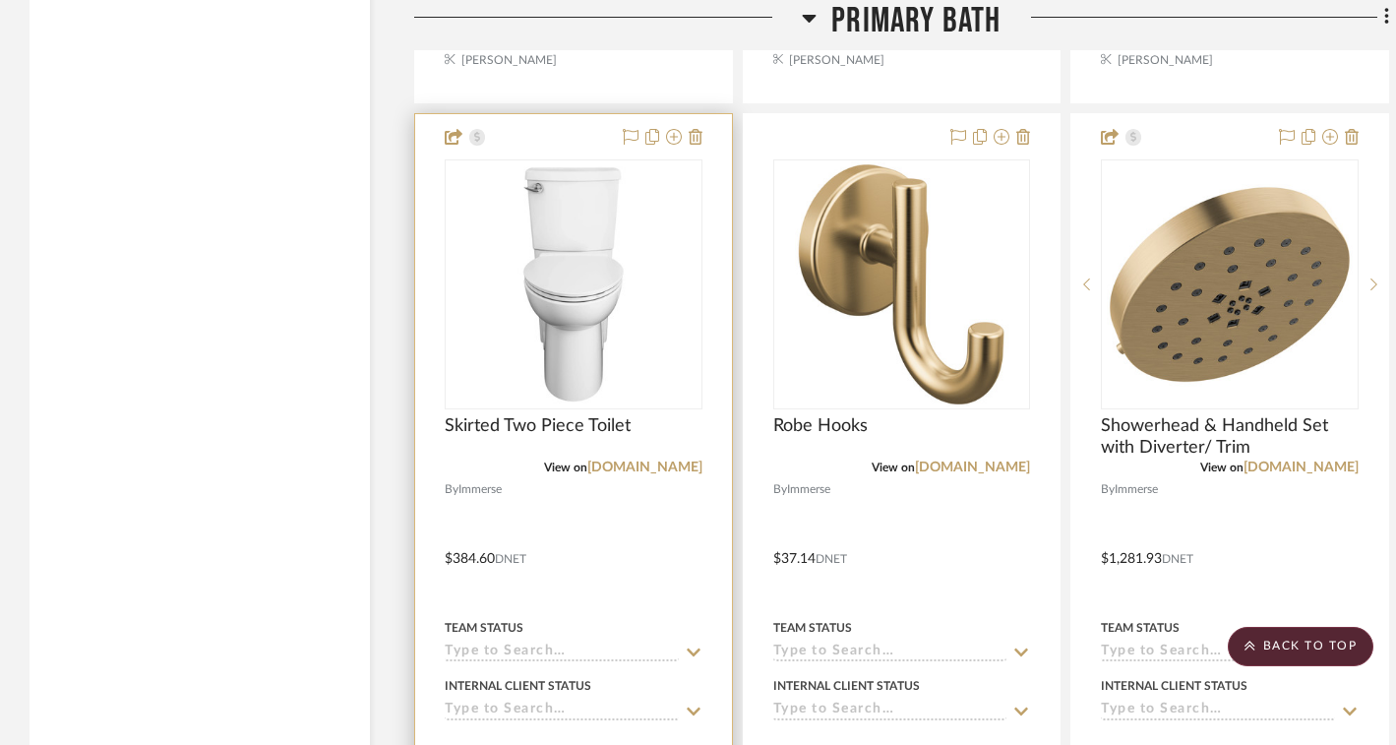
click at [581, 335] on img "0" at bounding box center [573, 284] width 246 height 246
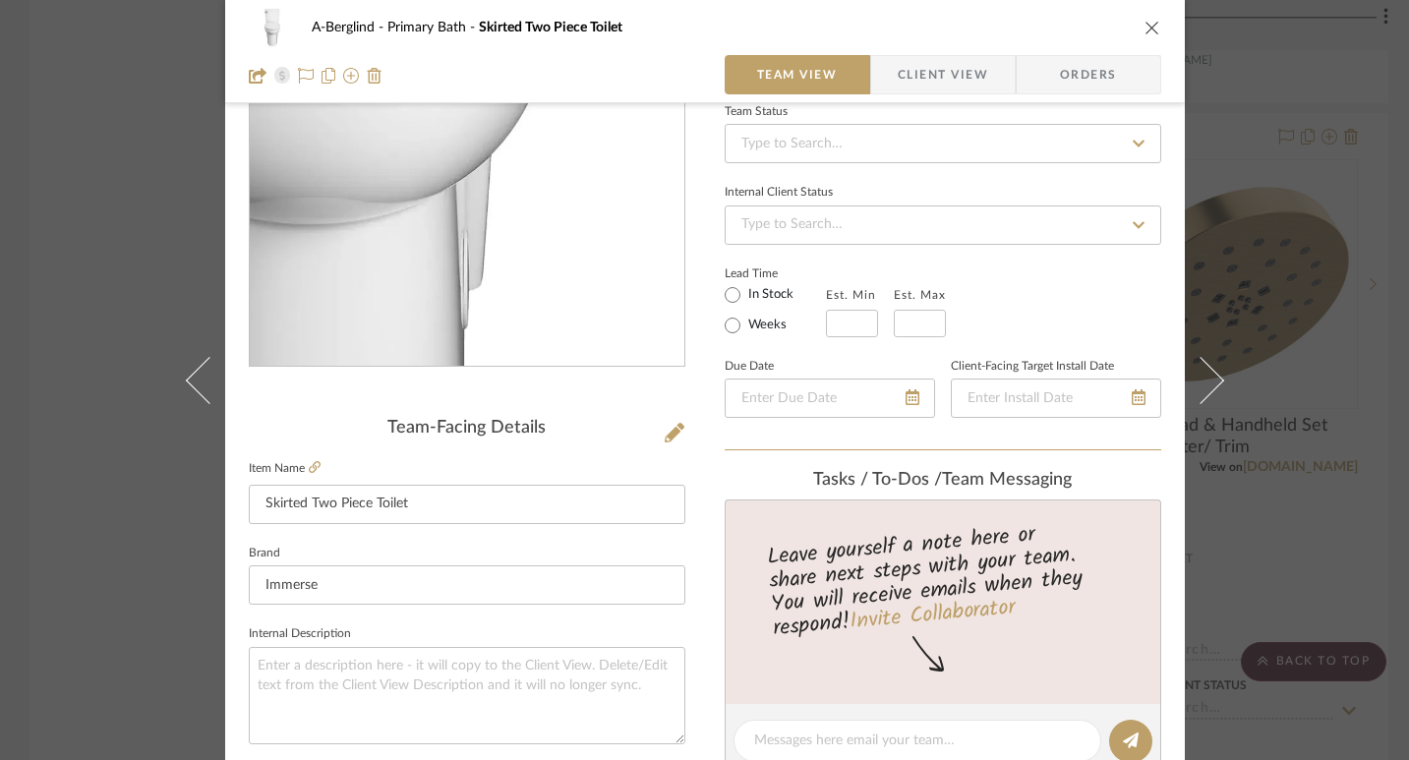
scroll to position [234, 0]
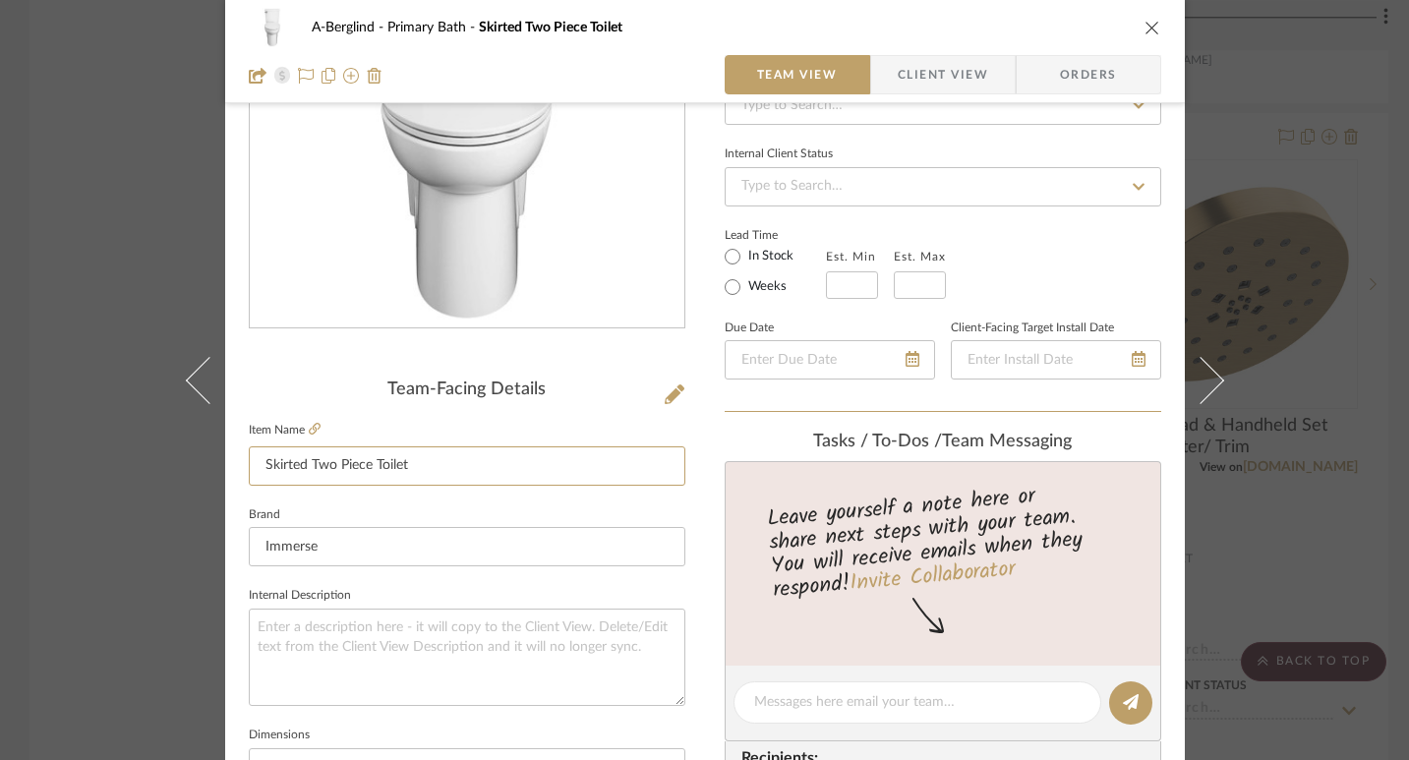
drag, startPoint x: 434, startPoint y: 467, endPoint x: 229, endPoint y: 460, distance: 204.7
click at [229, 460] on div "A-Berglind Primary Bath Skirted Two Piece Toilet Team View Client View Orders T…" at bounding box center [705, 689] width 960 height 1817
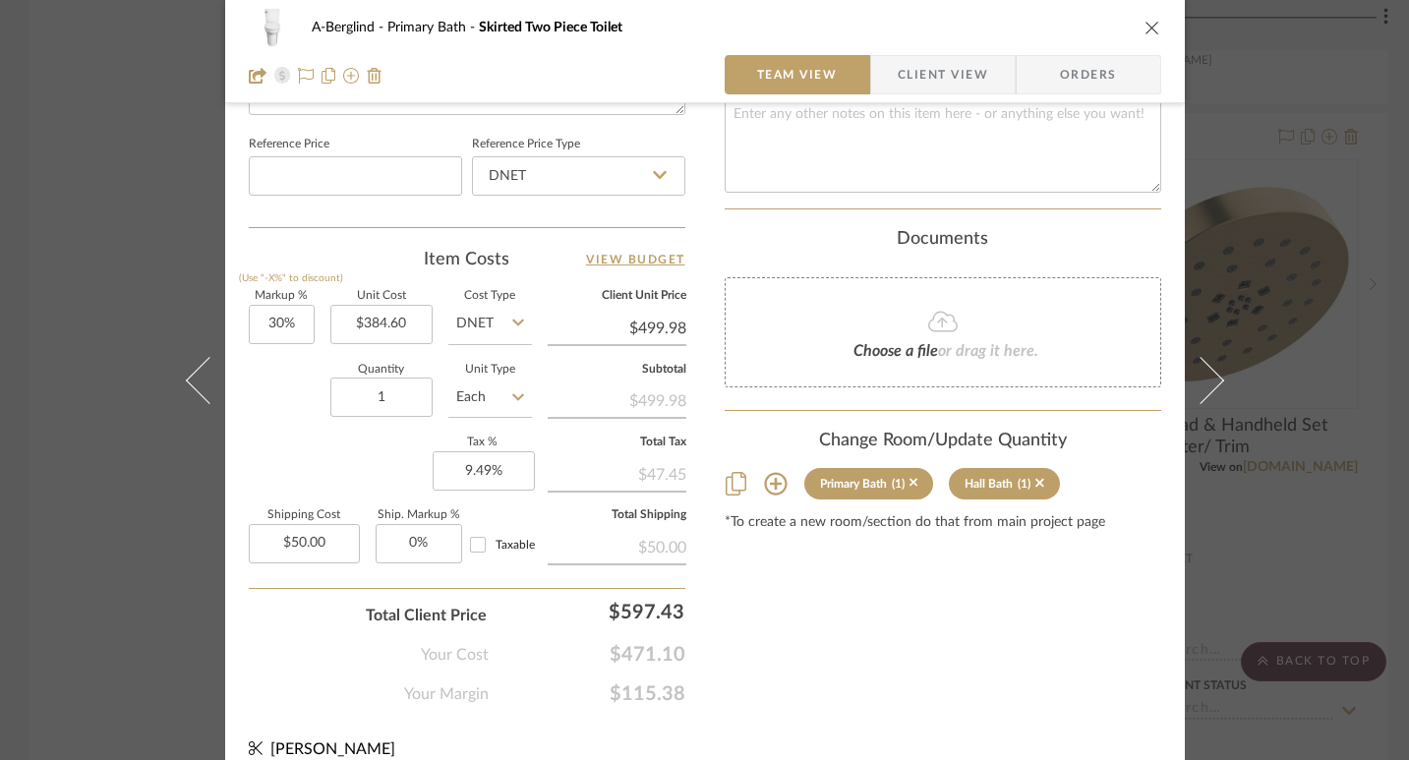
scroll to position [1067, 0]
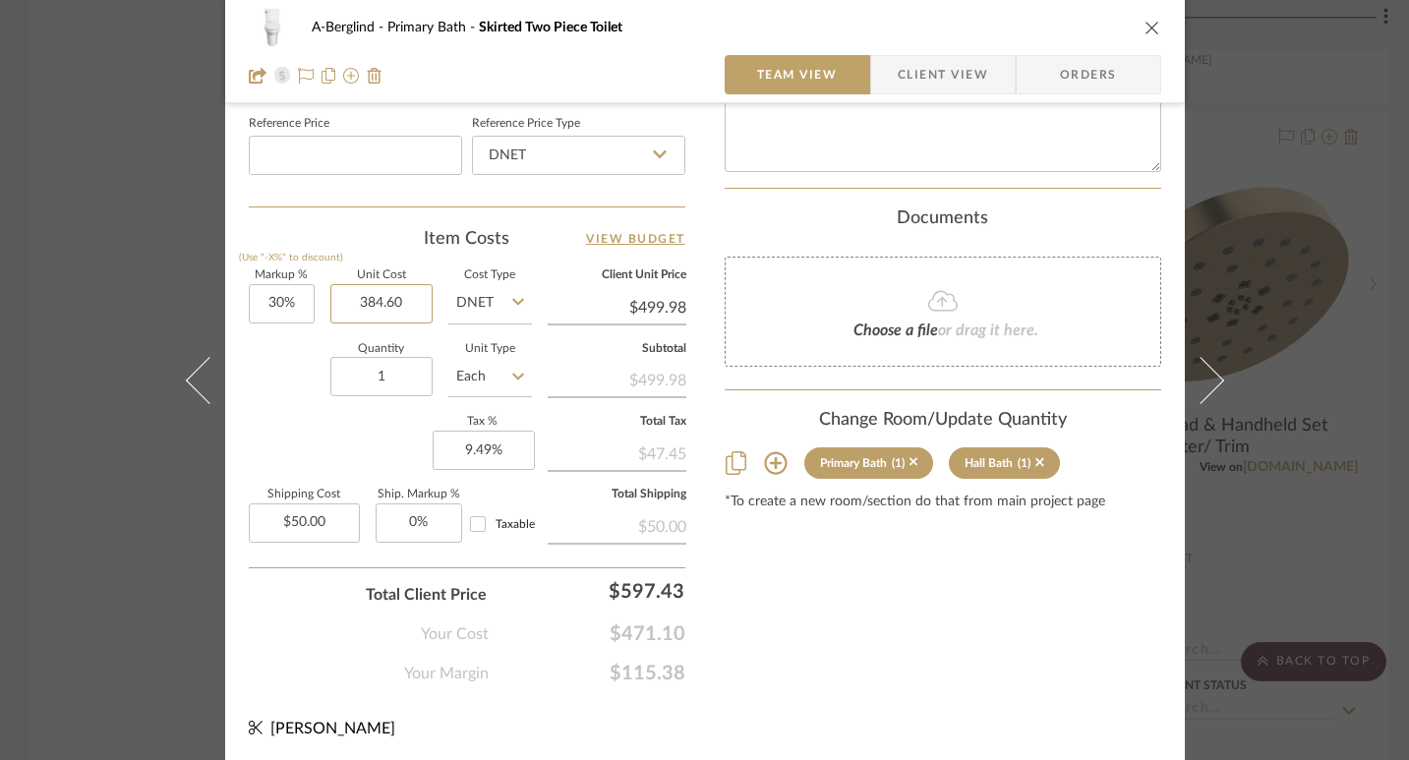
drag, startPoint x: 413, startPoint y: 304, endPoint x: 430, endPoint y: 296, distance: 18.5
click at [430, 296] on div "Markup % (Use "-X%" to discount) 30% Unit Cost 384.60 Cost Type DNET Client Uni…" at bounding box center [467, 413] width 437 height 287
type input "$384.60"
click at [1144, 19] on button "close" at bounding box center [1153, 28] width 18 height 18
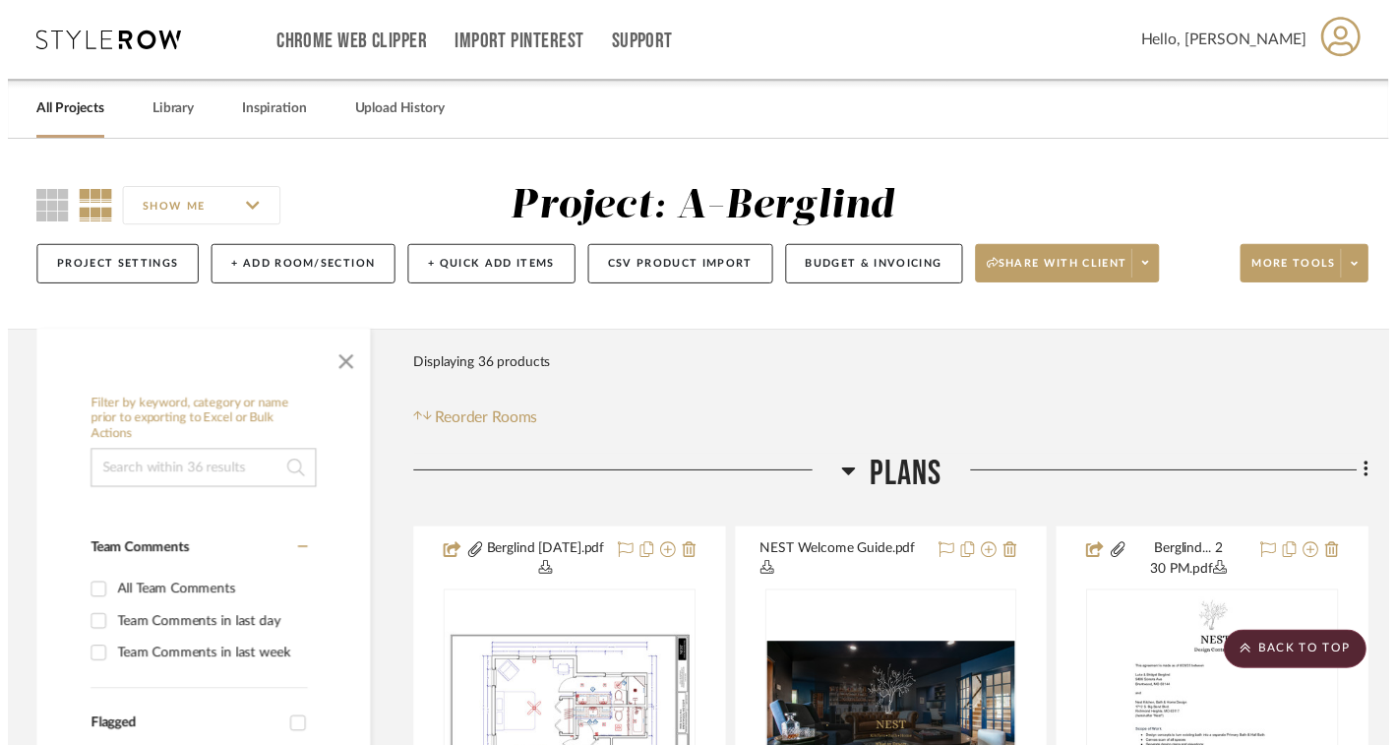
scroll to position [5766, 0]
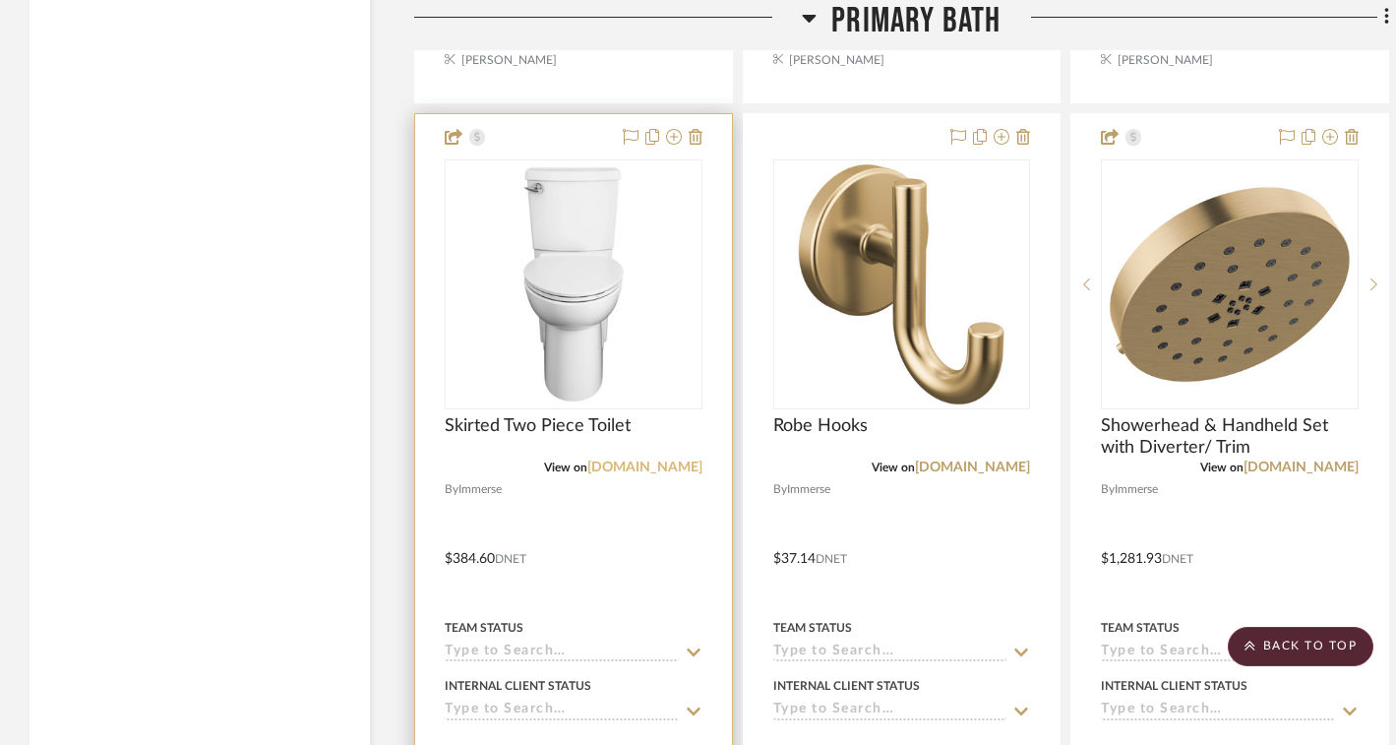
click at [610, 460] on link "[DOMAIN_NAME]" at bounding box center [644, 467] width 115 height 14
click at [587, 447] on div "Skirted Two Piece Toilet" at bounding box center [574, 436] width 258 height 43
click at [592, 327] on img "0" at bounding box center [573, 284] width 246 height 246
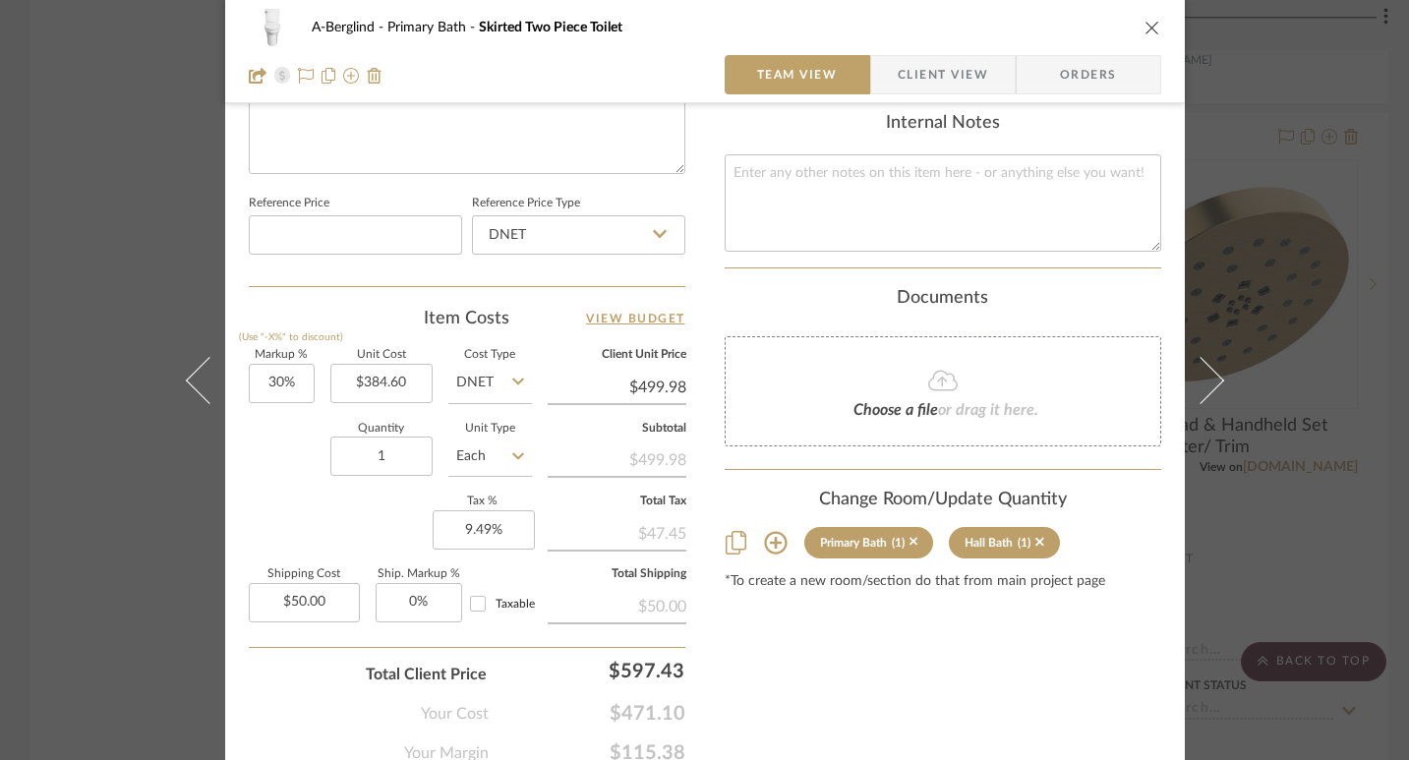
scroll to position [1065, 0]
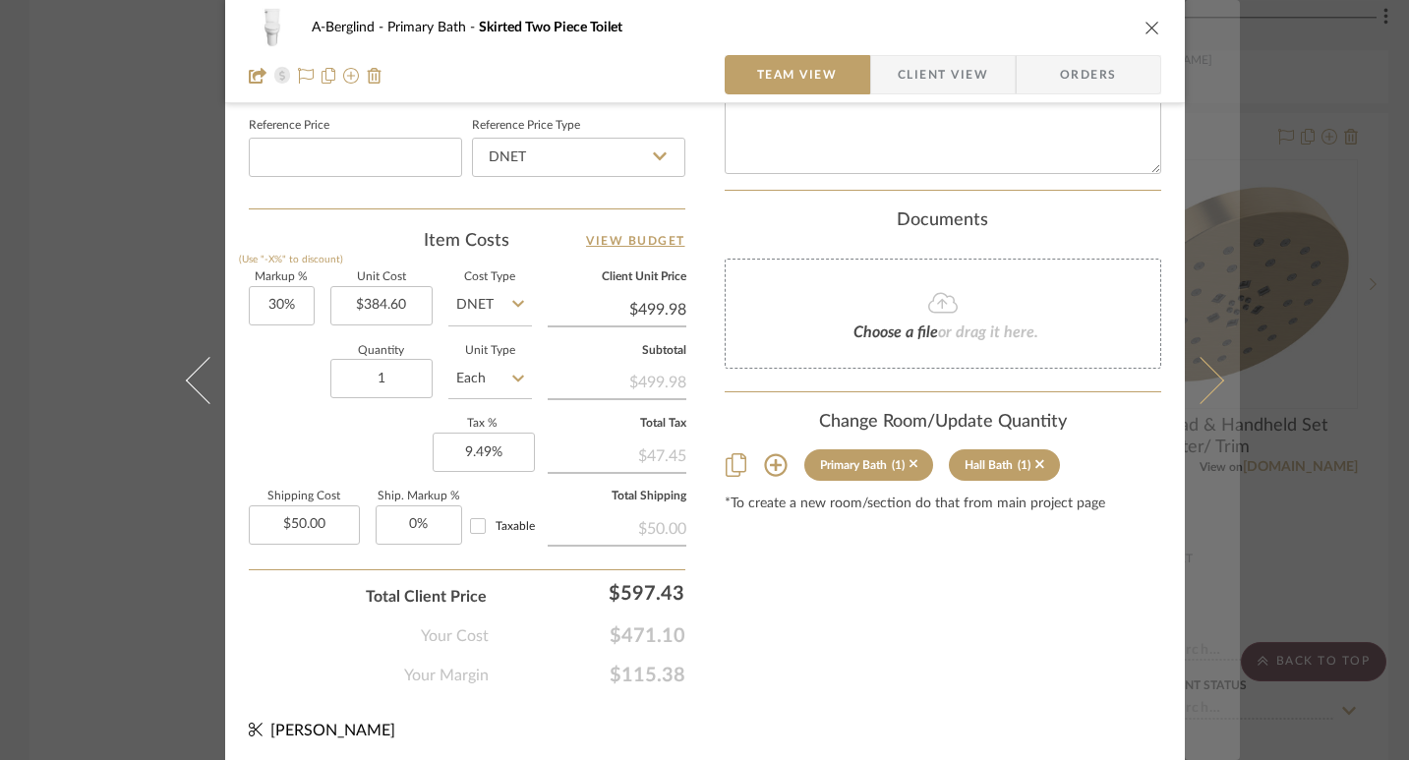
click at [1193, 360] on icon at bounding box center [1199, 379] width 47 height 47
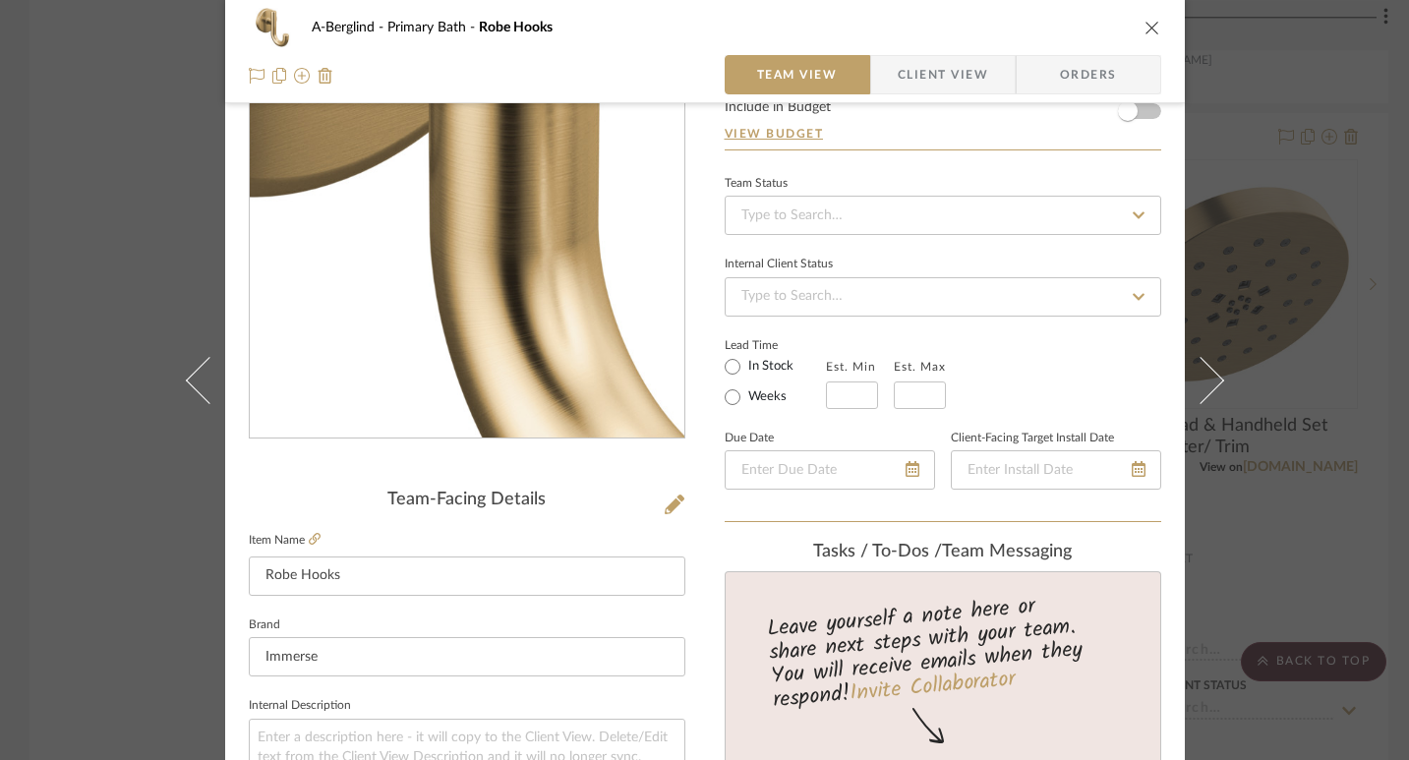
scroll to position [517, 0]
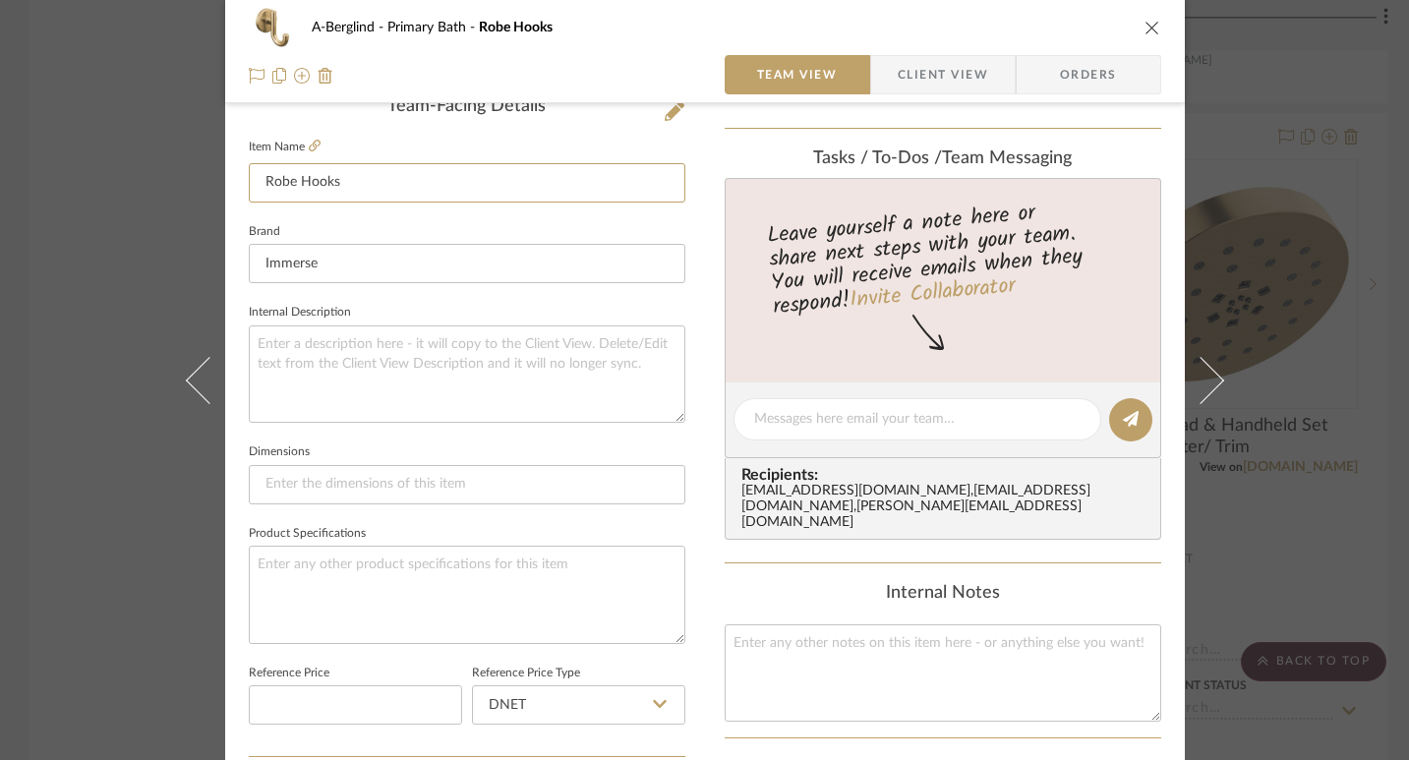
drag, startPoint x: 358, startPoint y: 191, endPoint x: 239, endPoint y: 162, distance: 122.4
click at [239, 162] on div "A-Berglind Primary Bath Robe Hooks Team View Client View Orders Team-Facing Det…" at bounding box center [705, 405] width 960 height 1817
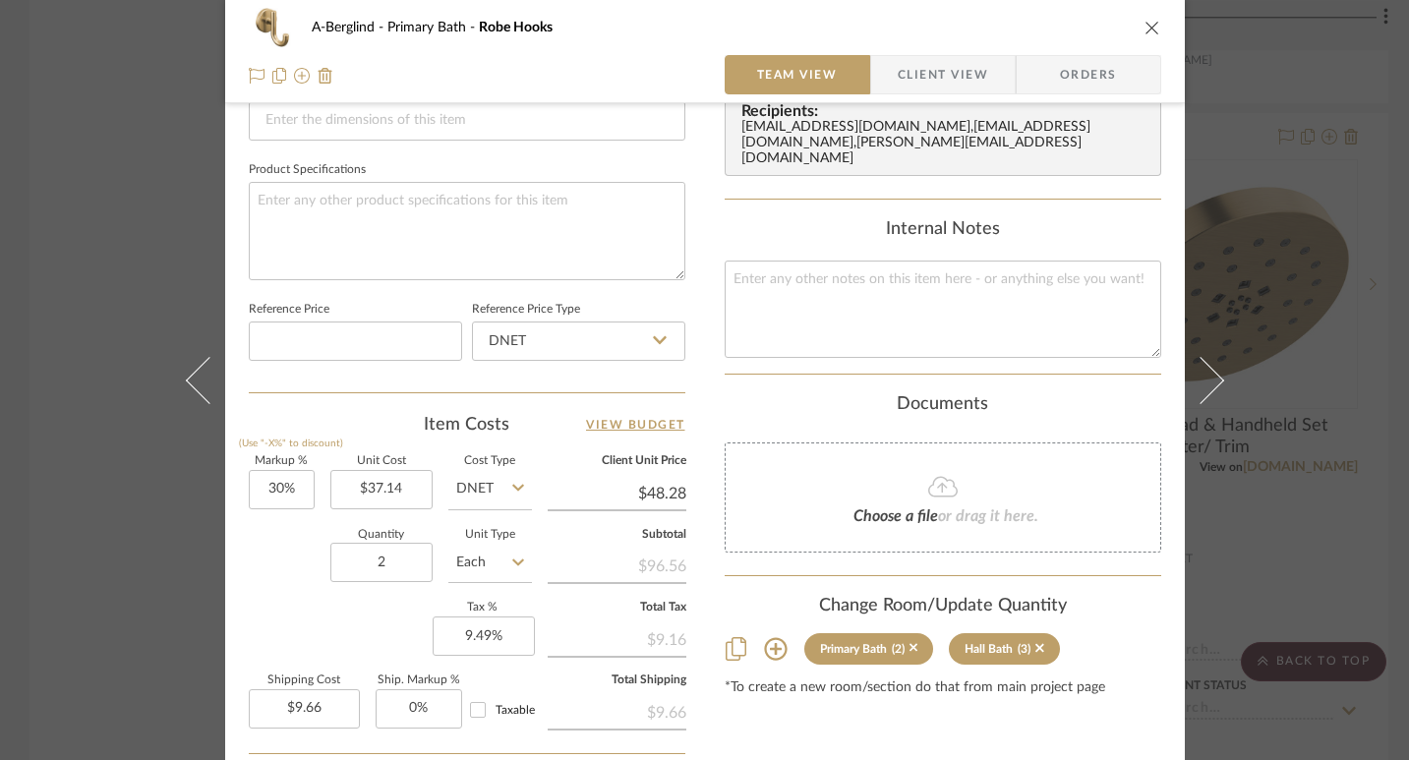
scroll to position [391, 0]
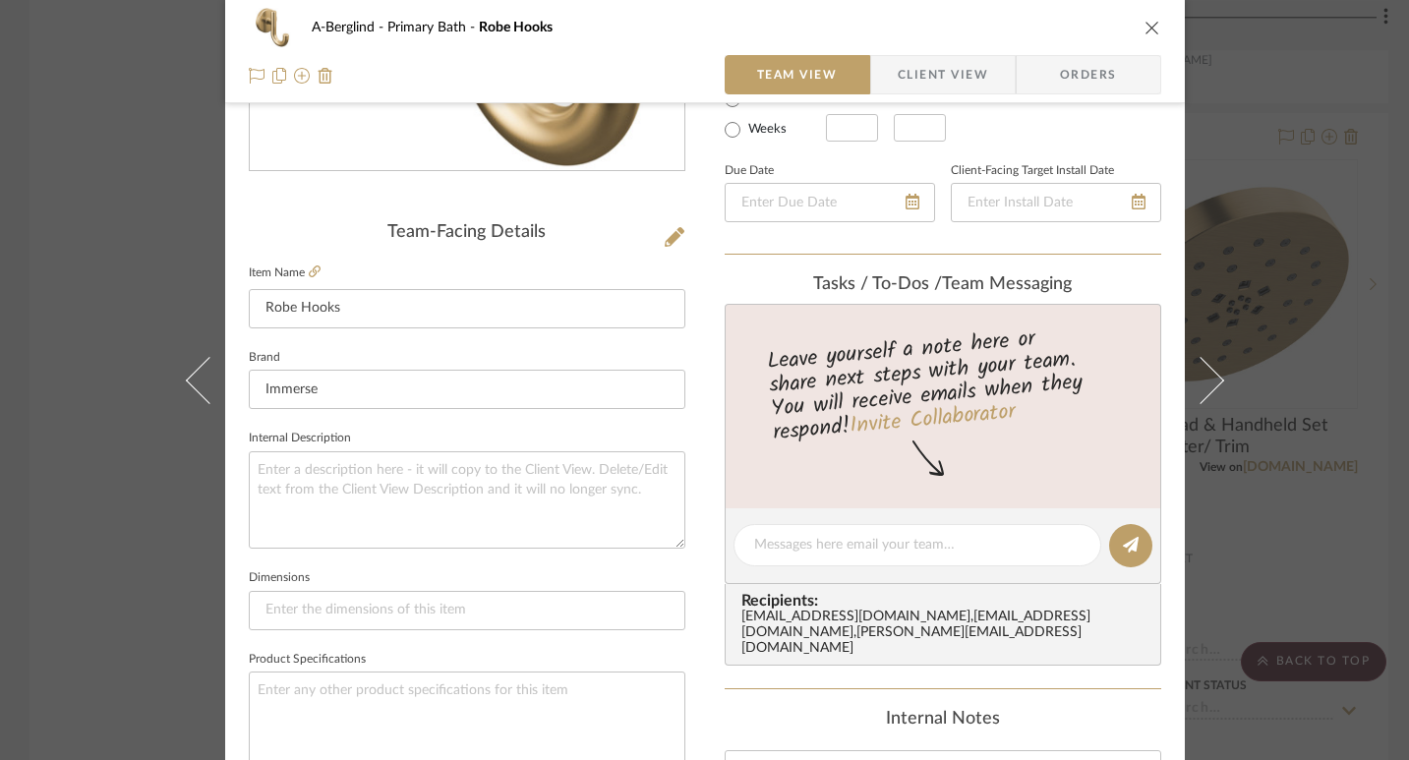
click at [1145, 20] on icon "close" at bounding box center [1153, 28] width 16 height 16
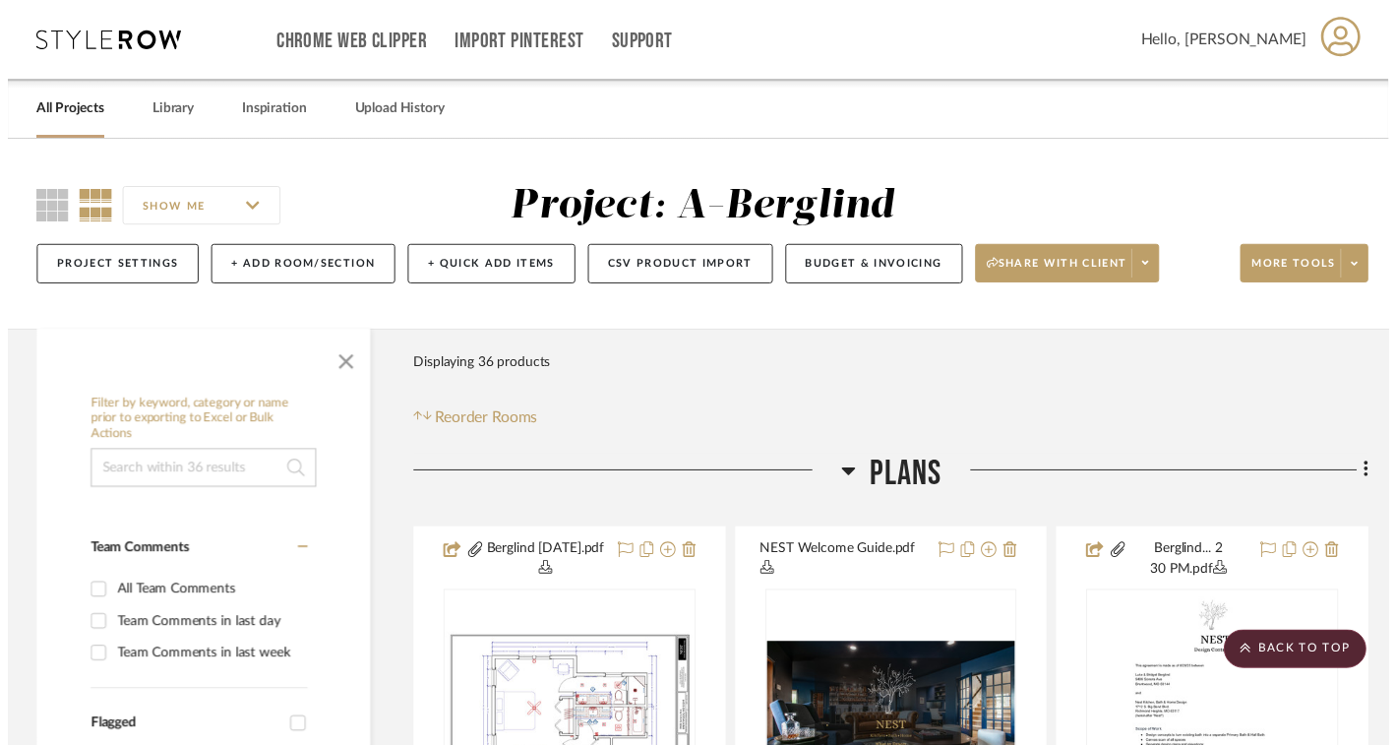
scroll to position [5766, 0]
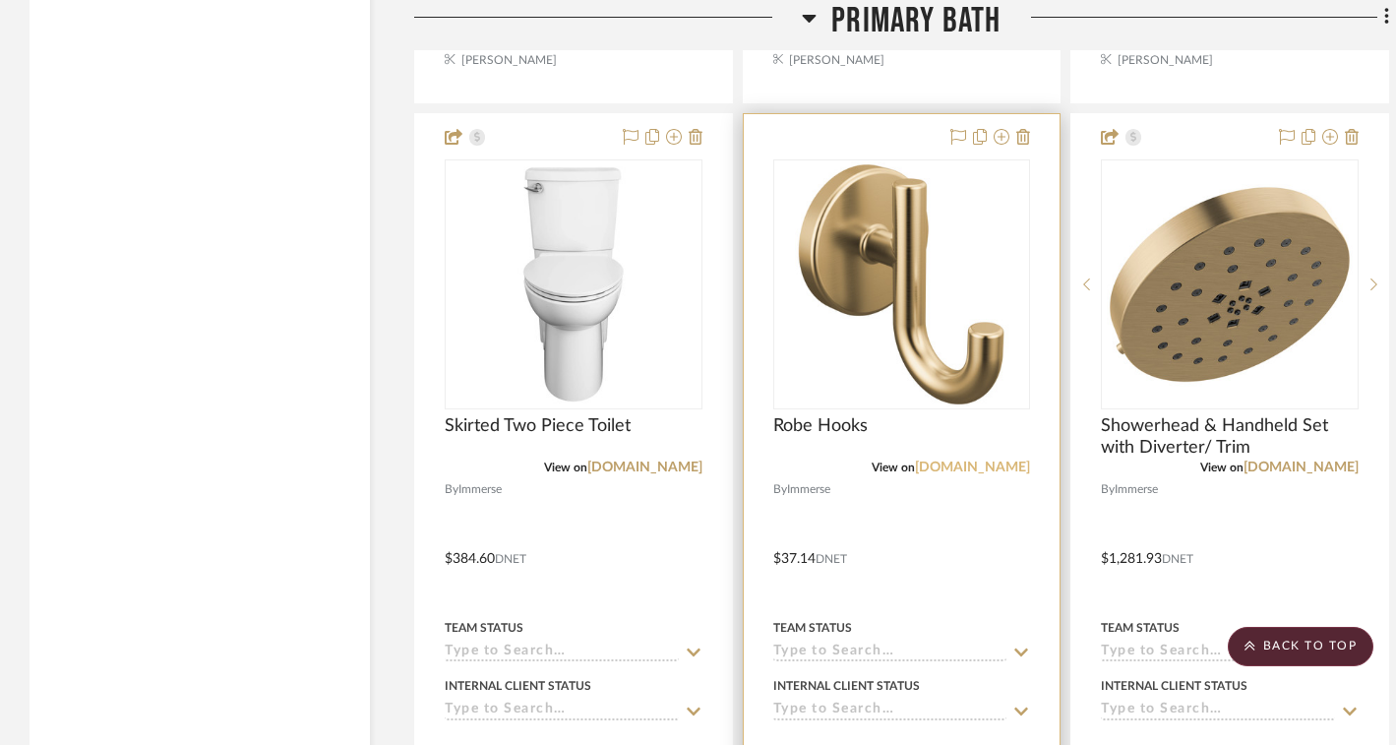
click at [973, 460] on link "[DOMAIN_NAME]" at bounding box center [972, 467] width 115 height 14
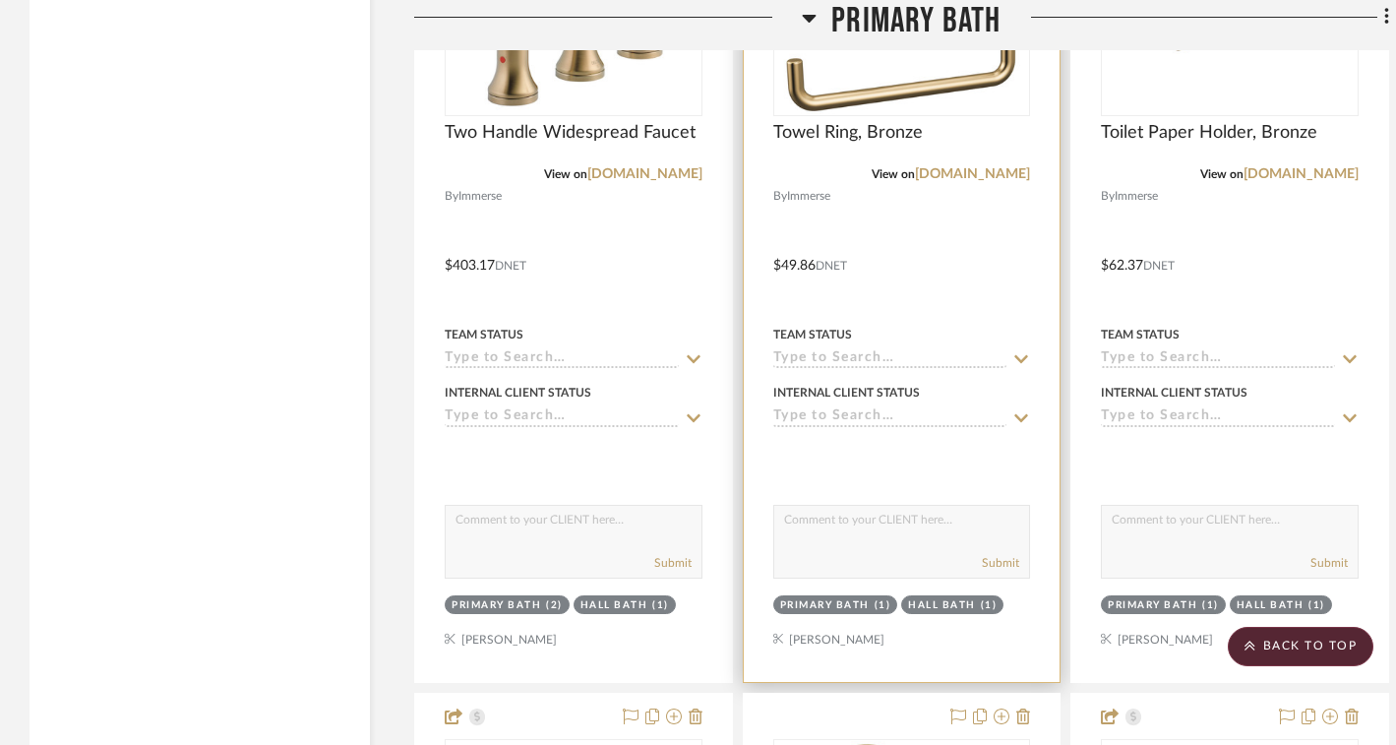
scroll to position [5175, 0]
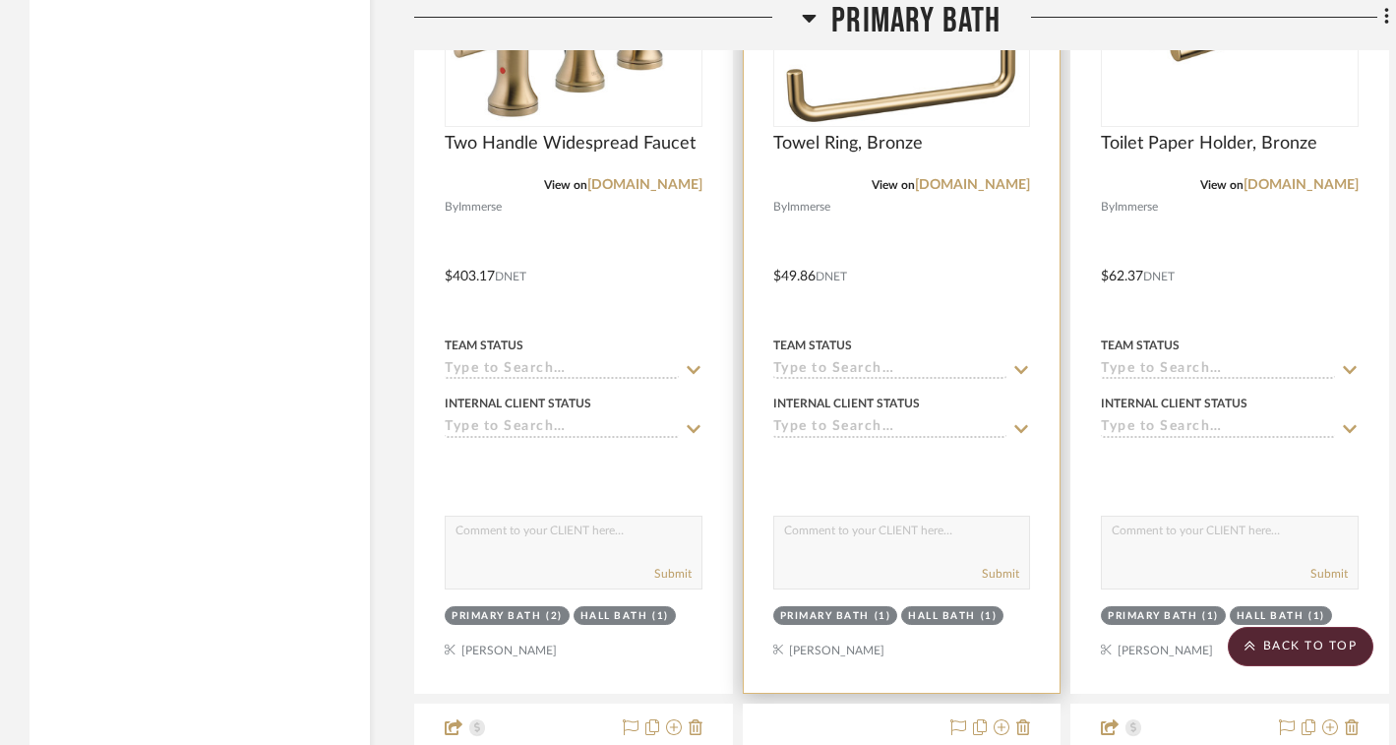
click at [928, 165] on div "Towel Ring, Bronze" at bounding box center [902, 154] width 258 height 43
click at [928, 178] on link "[DOMAIN_NAME]" at bounding box center [972, 185] width 115 height 14
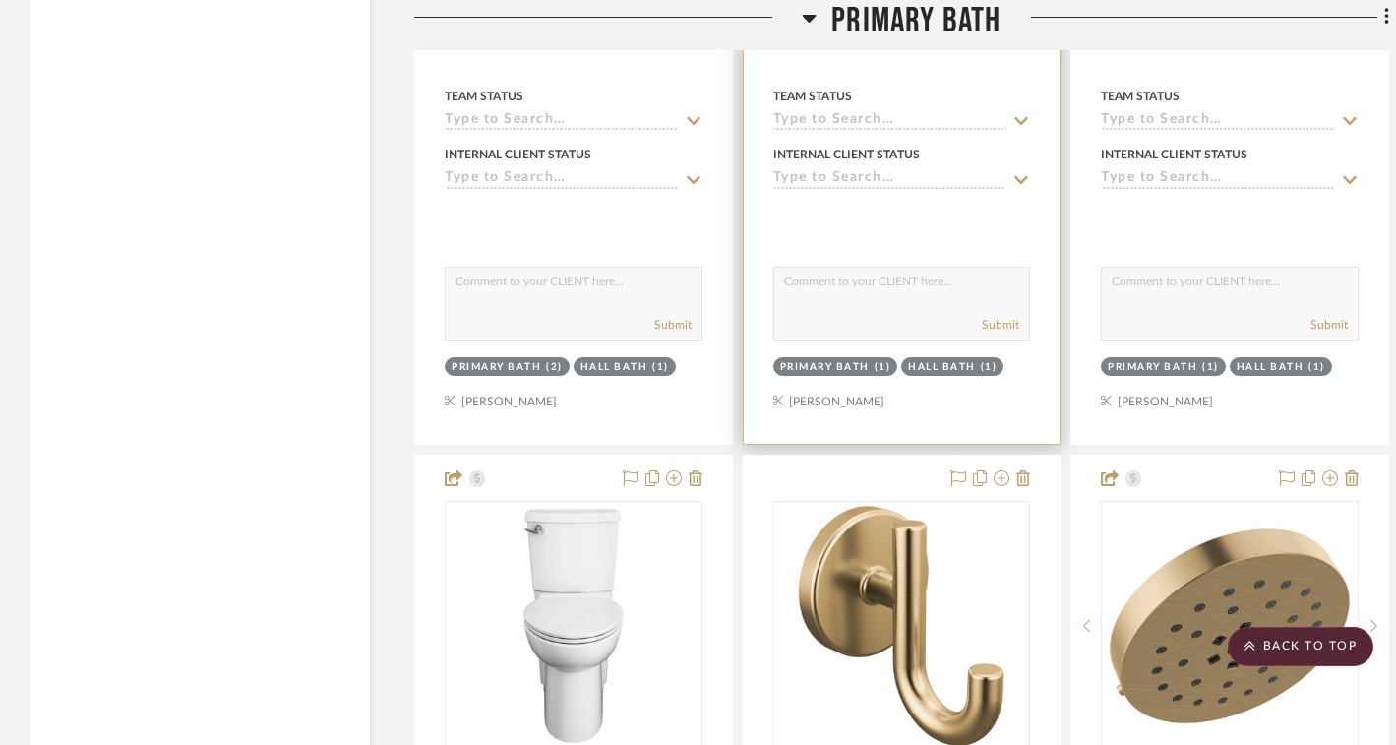
scroll to position [5626, 0]
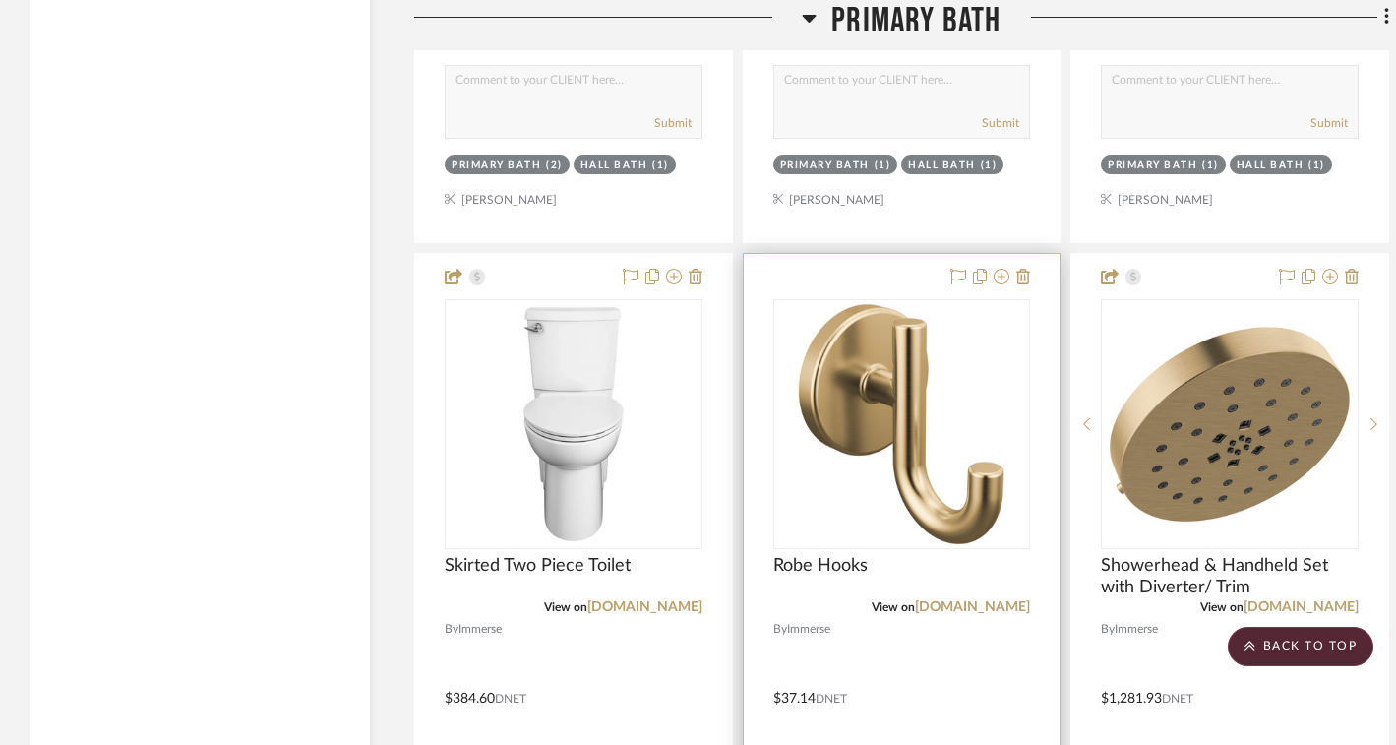
click at [905, 433] on img "0" at bounding box center [901, 424] width 246 height 246
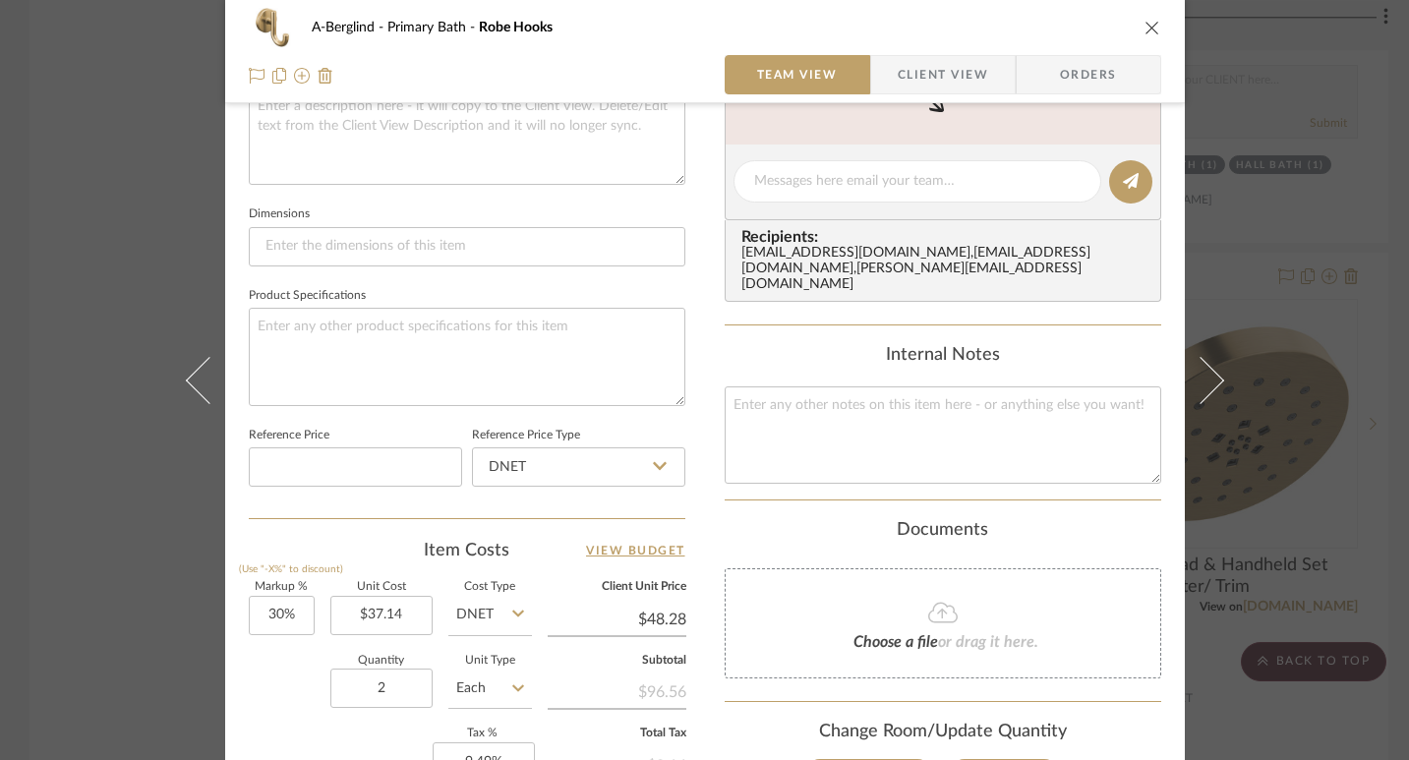
scroll to position [944, 0]
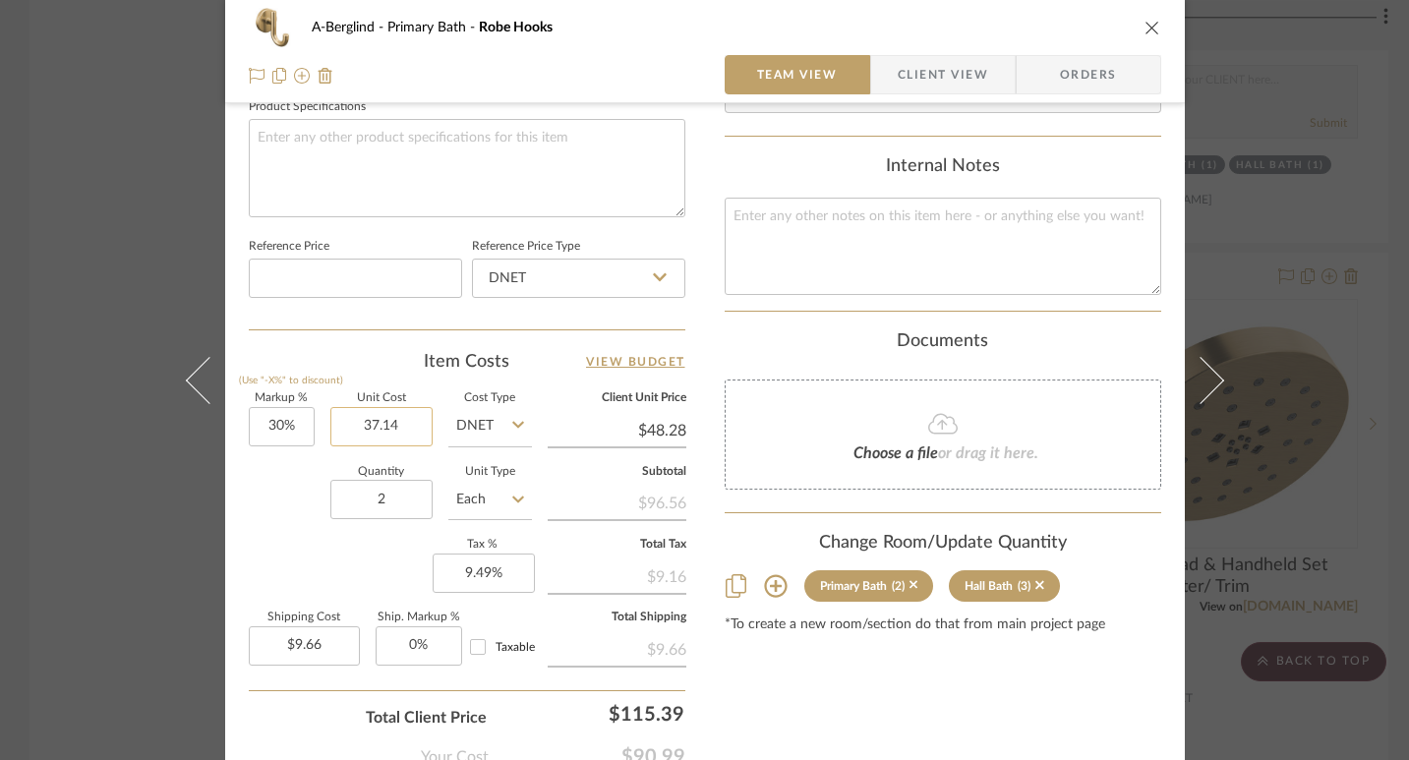
click at [405, 420] on input "37.14" at bounding box center [381, 426] width 102 height 39
type input "37.14"
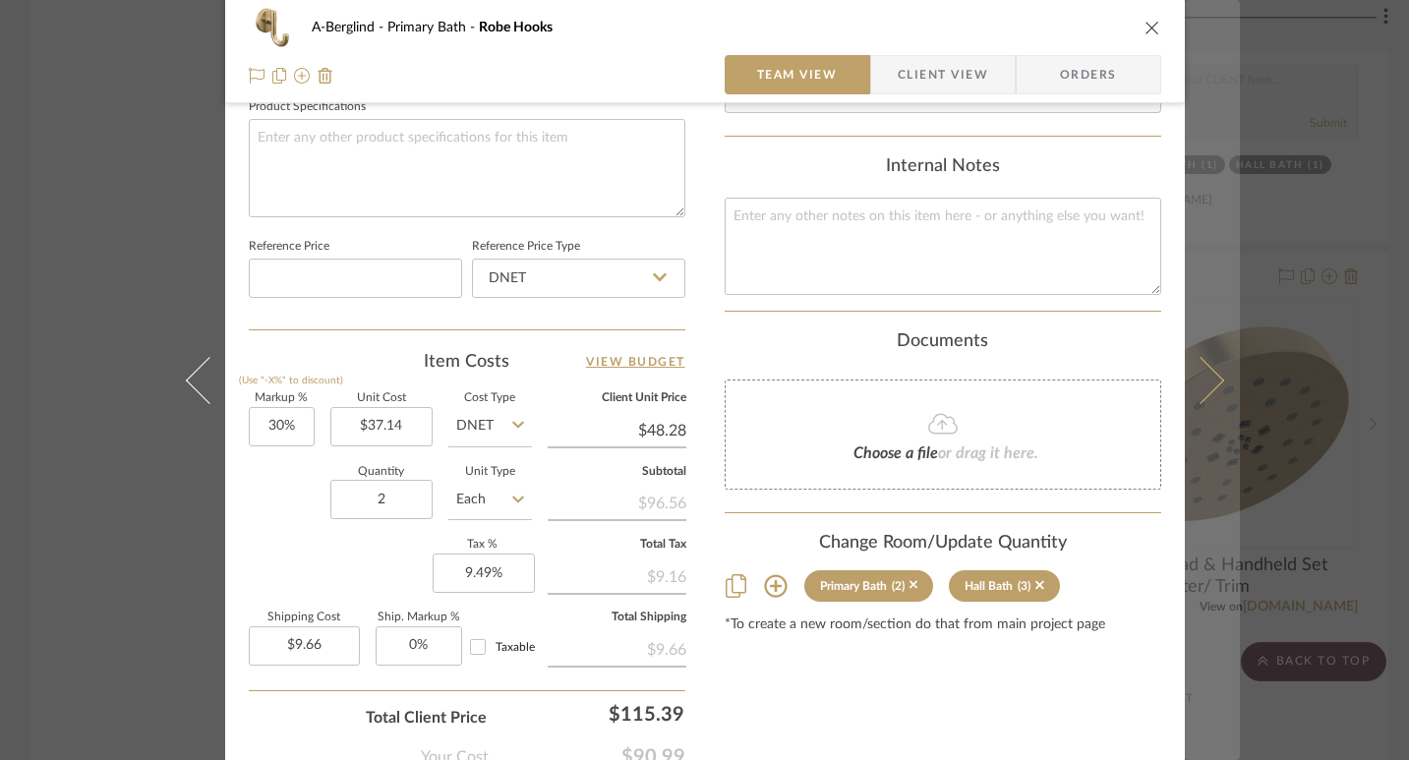
click at [1201, 382] on icon at bounding box center [1199, 379] width 47 height 47
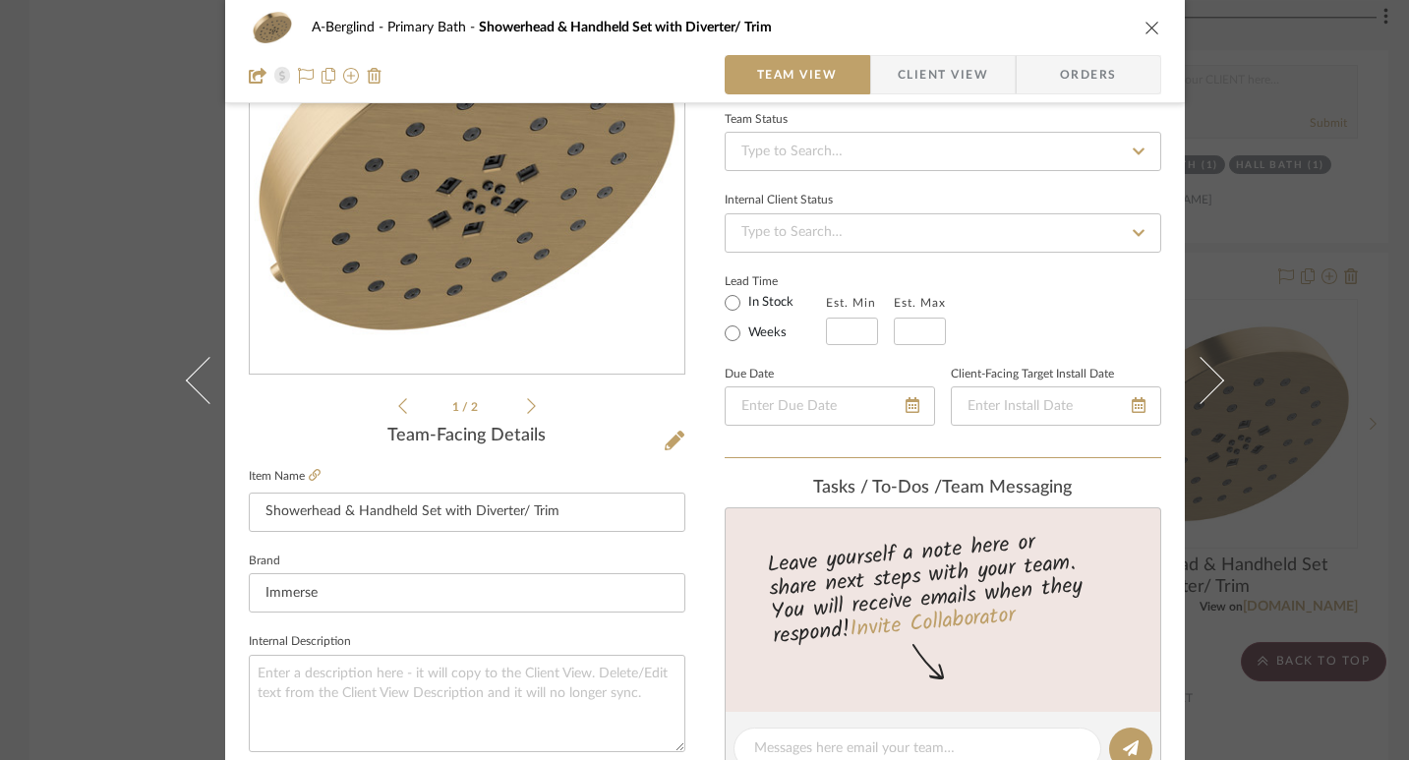
scroll to position [153, 0]
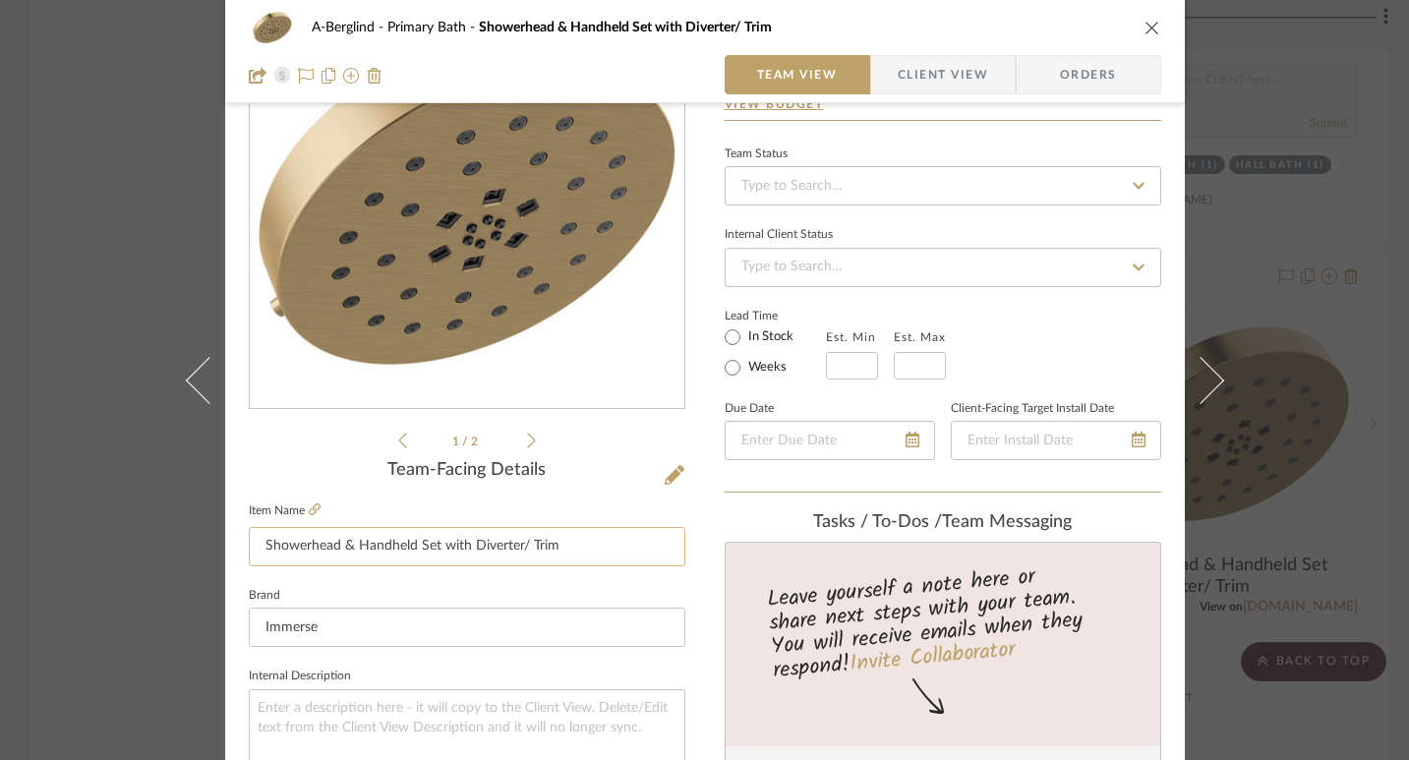
click at [439, 549] on input "Showerhead & Handheld Set with Diverter/ Trim" at bounding box center [467, 546] width 437 height 39
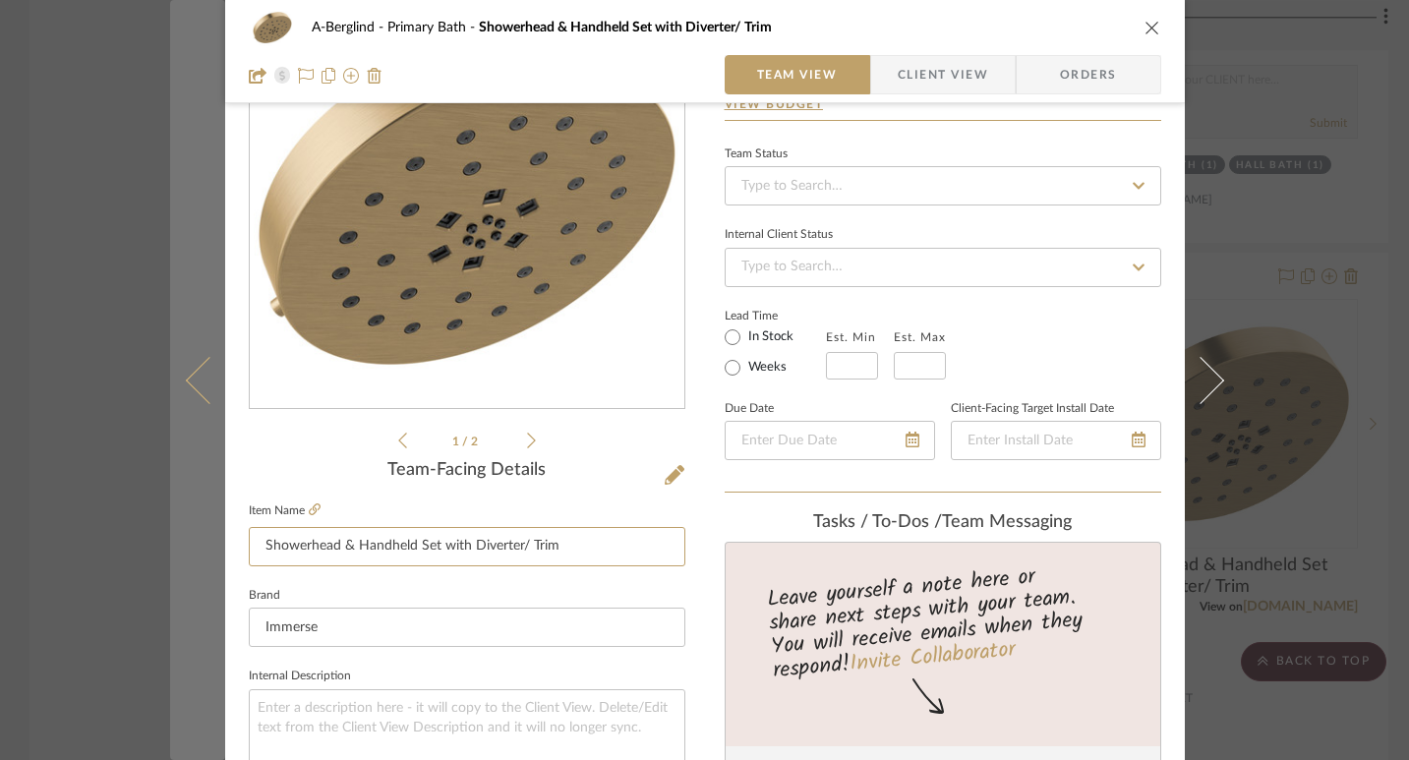
drag, startPoint x: 560, startPoint y: 548, endPoint x: 192, endPoint y: 545, distance: 367.9
click at [192, 545] on mat-dialog-content "A-Berglind Primary Bath Showerhead & Handheld Set with Diverter/ Trim Team View…" at bounding box center [705, 769] width 1070 height 1817
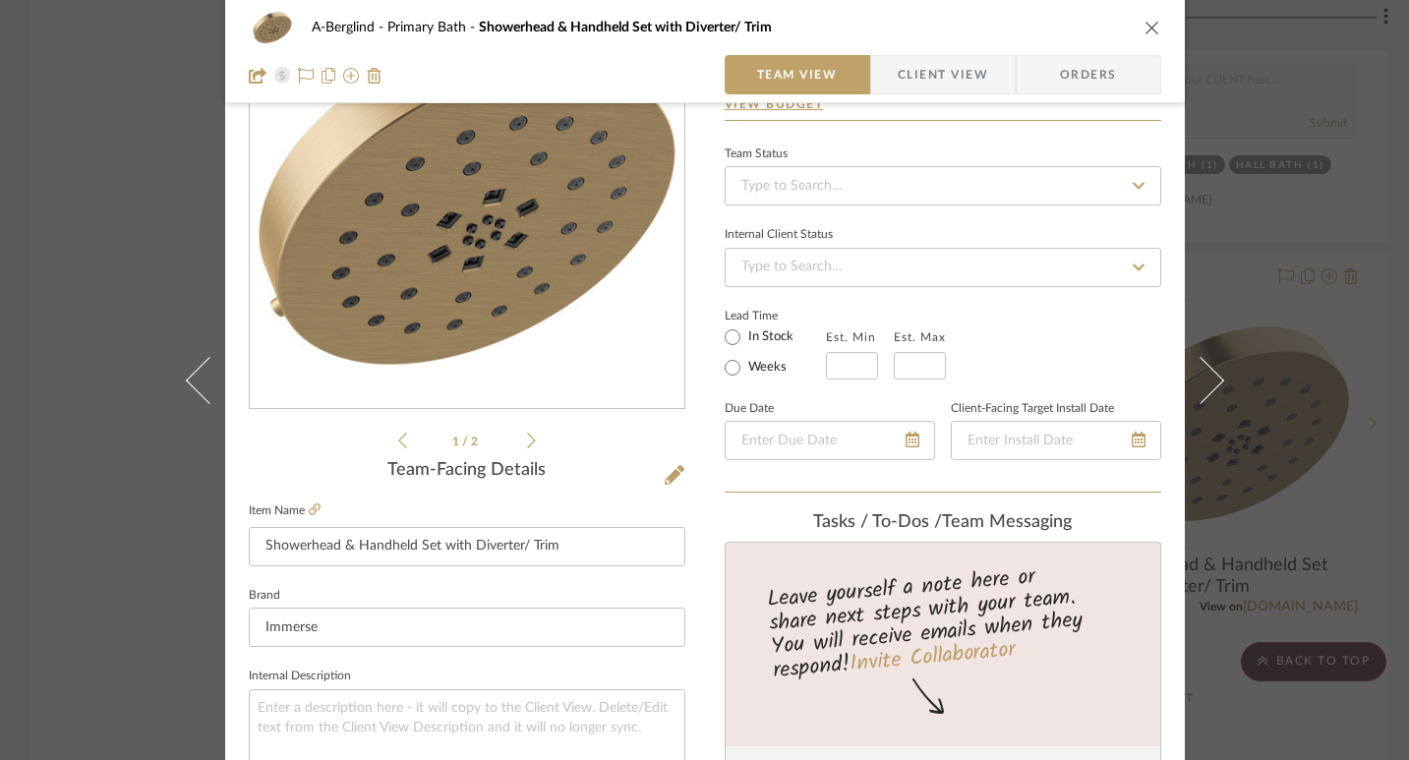
click at [1145, 22] on icon "close" at bounding box center [1153, 28] width 16 height 16
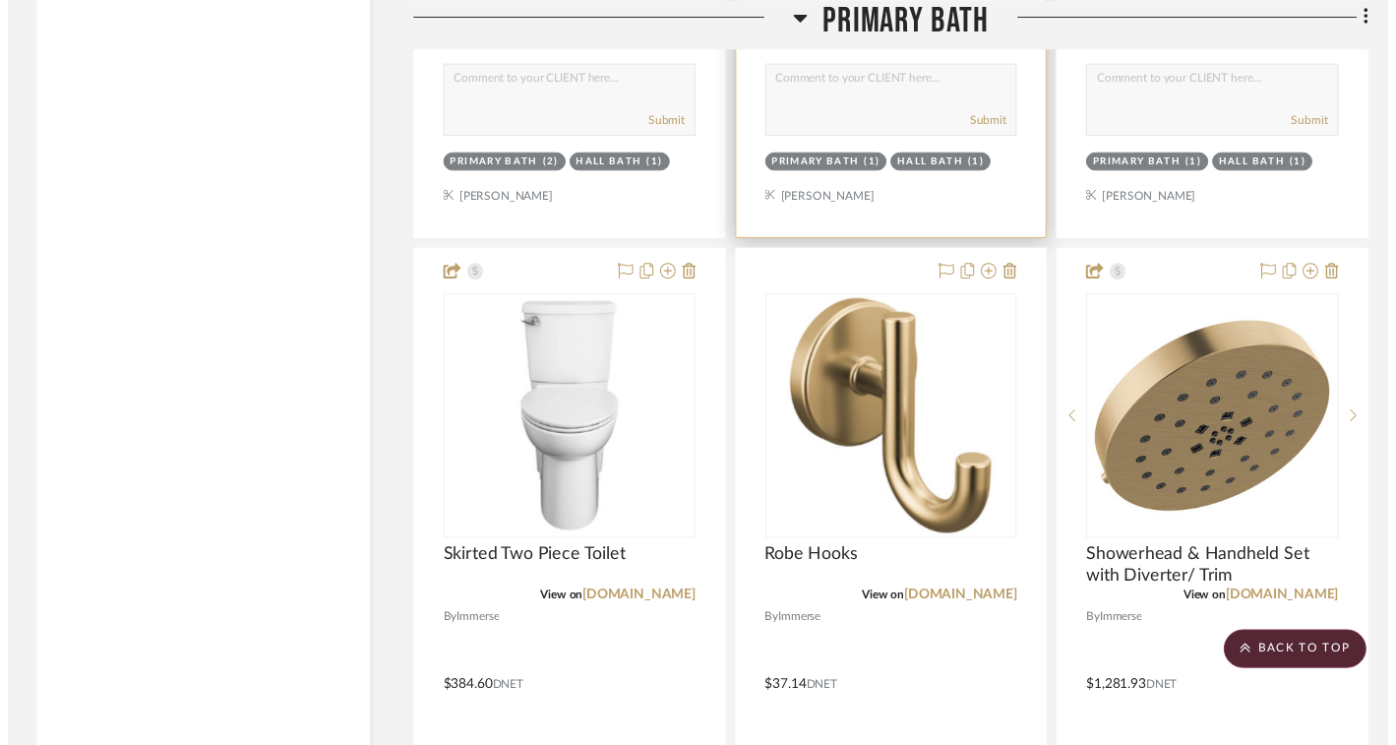
scroll to position [5626, 0]
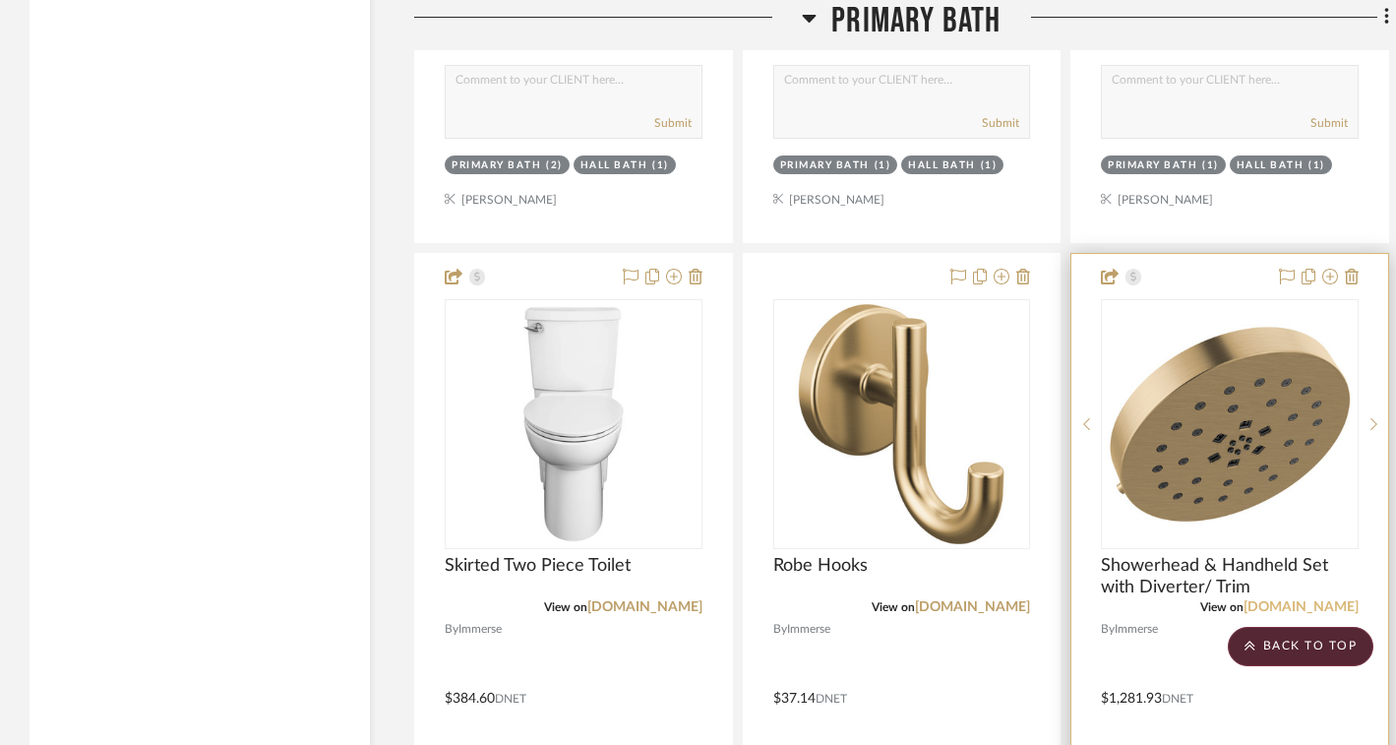
click at [1267, 600] on link "[DOMAIN_NAME]" at bounding box center [1300, 607] width 115 height 14
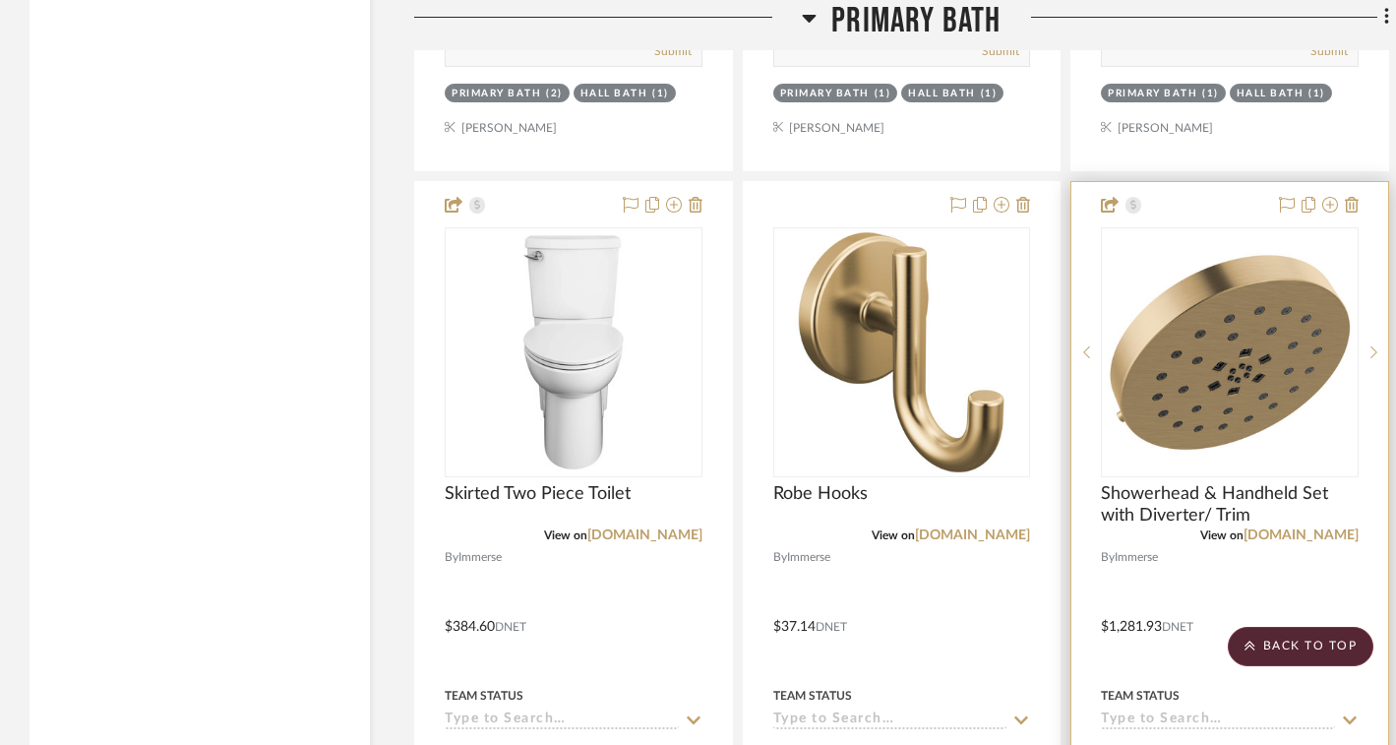
scroll to position [5682, 0]
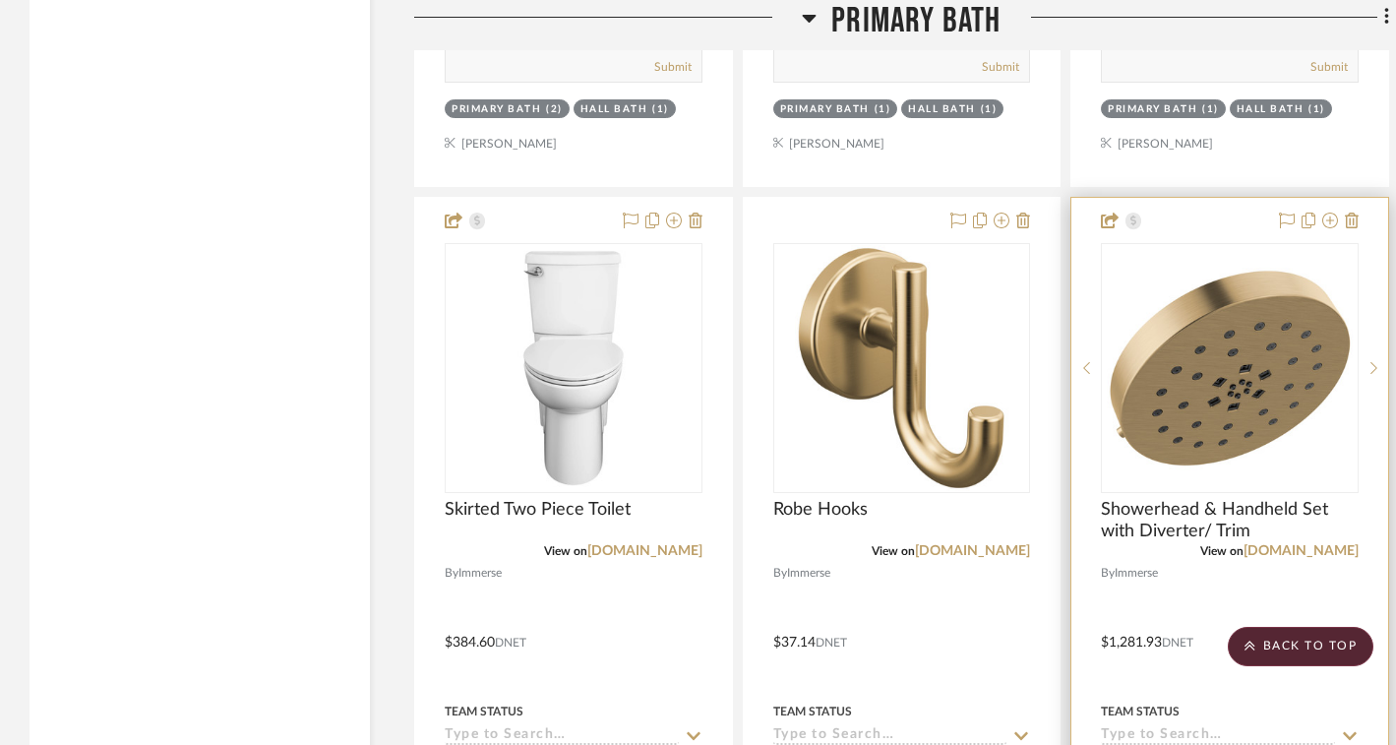
click at [1202, 376] on img "0" at bounding box center [1229, 368] width 246 height 246
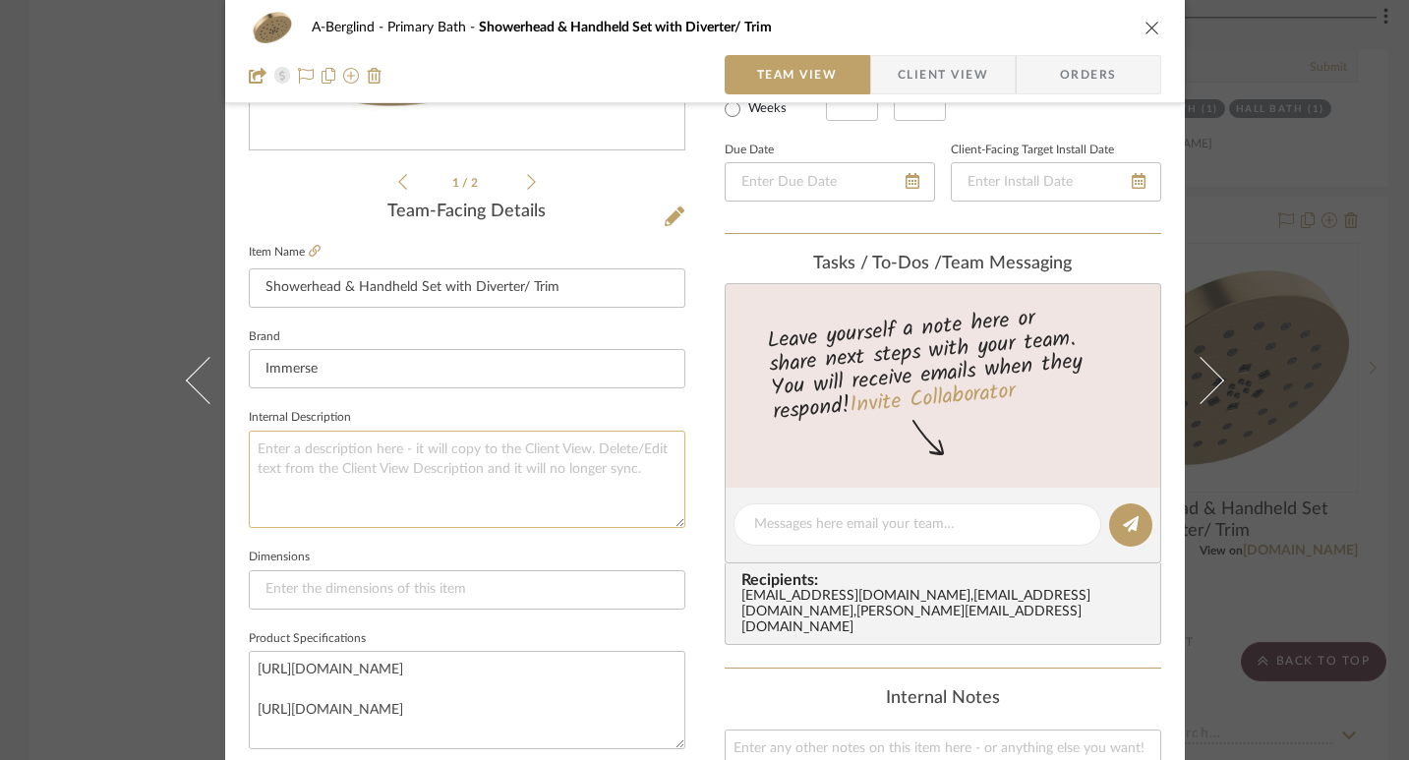
scroll to position [0, 0]
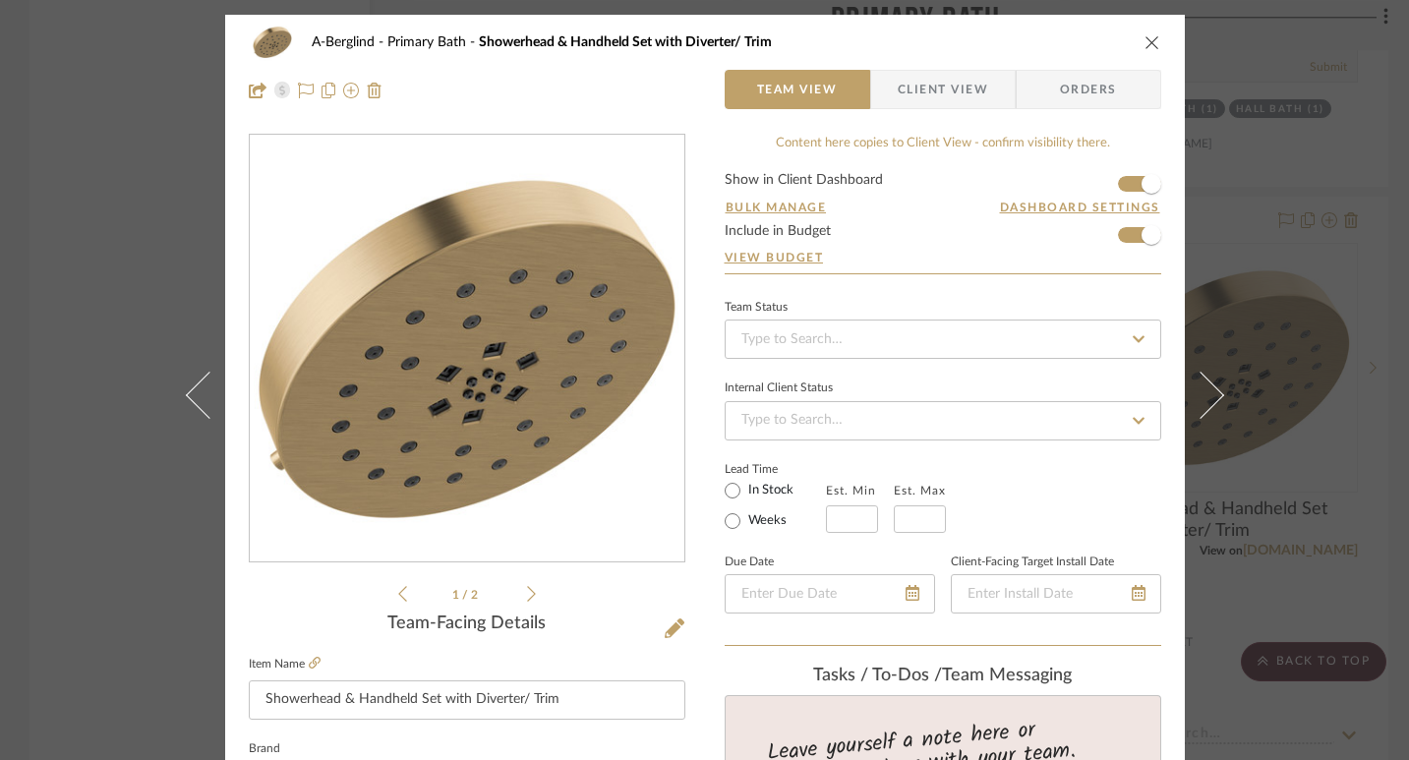
click at [530, 600] on div "1 / 2" at bounding box center [467, 370] width 437 height 472
click at [527, 598] on icon at bounding box center [531, 594] width 9 height 18
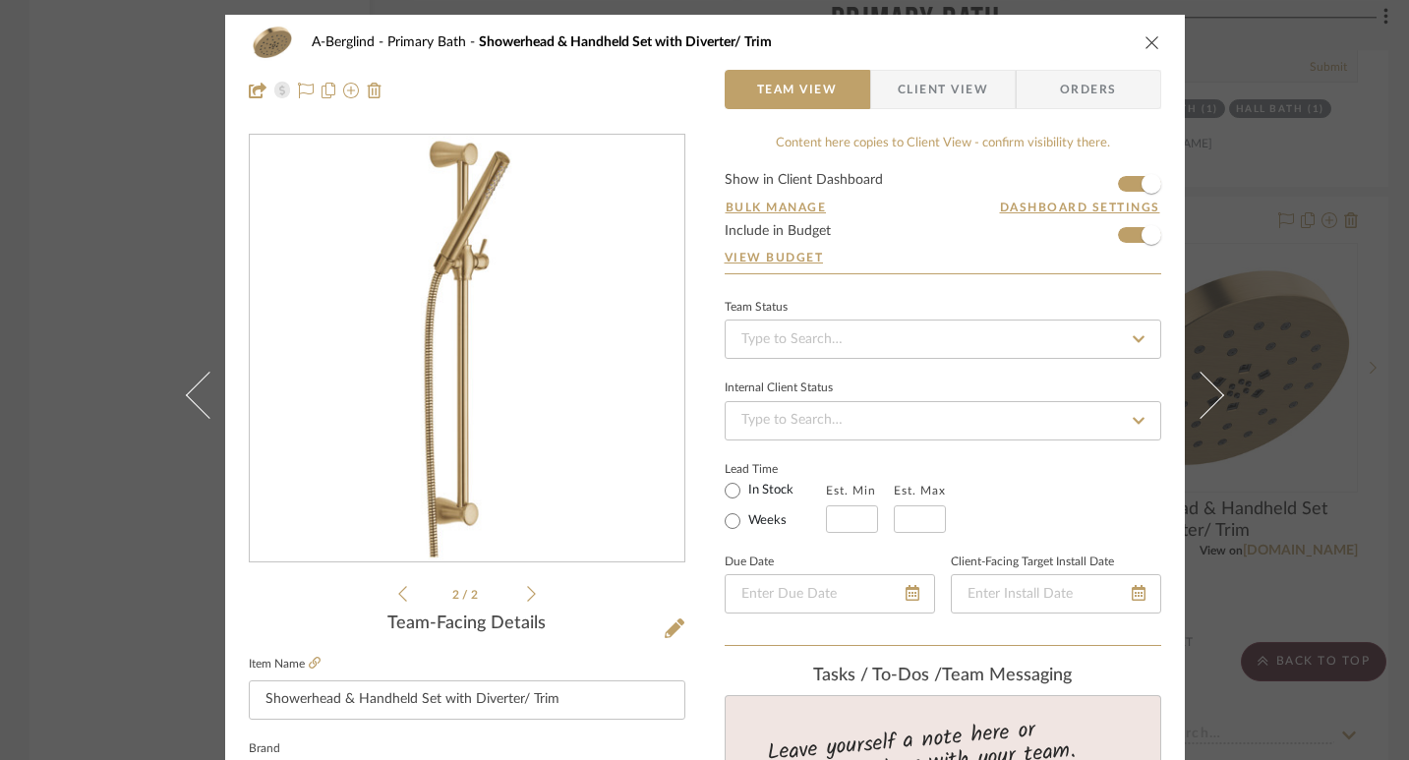
click at [1145, 46] on icon "close" at bounding box center [1153, 42] width 16 height 16
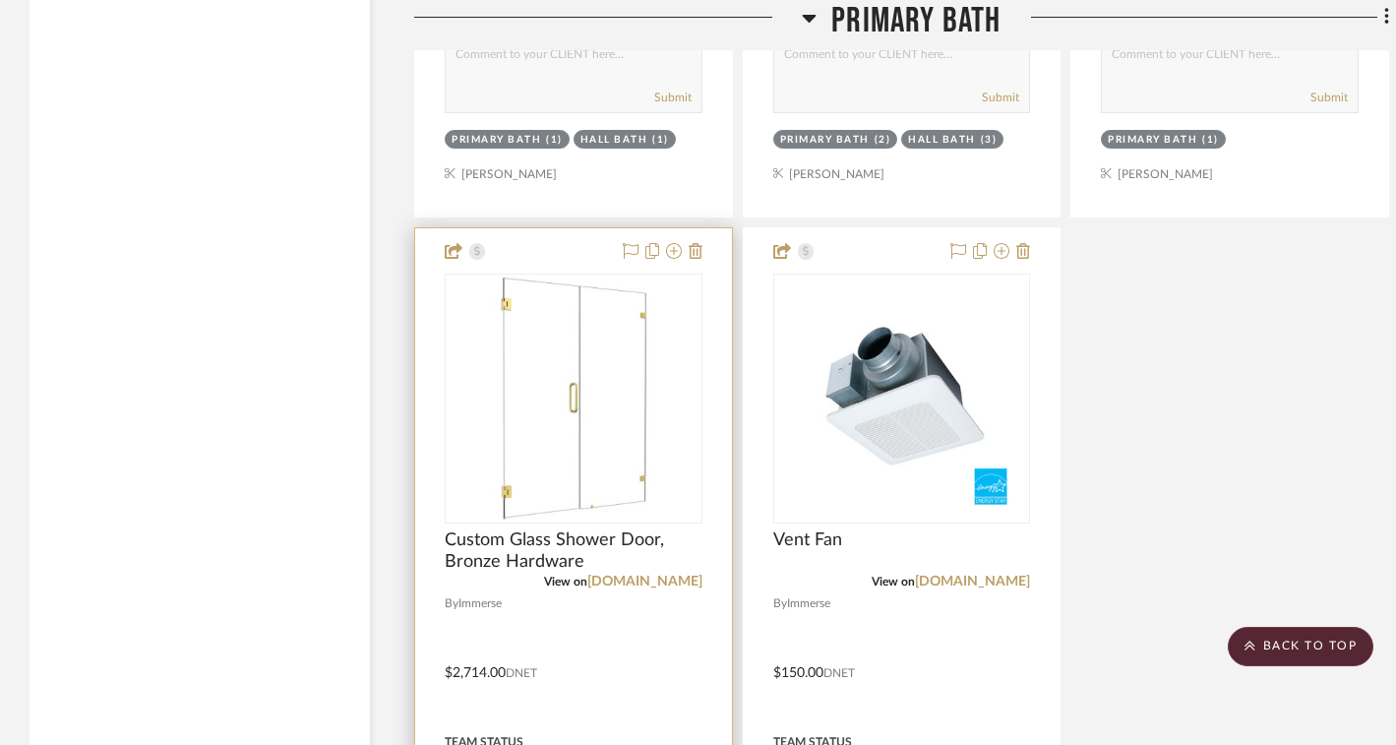
scroll to position [6547, 0]
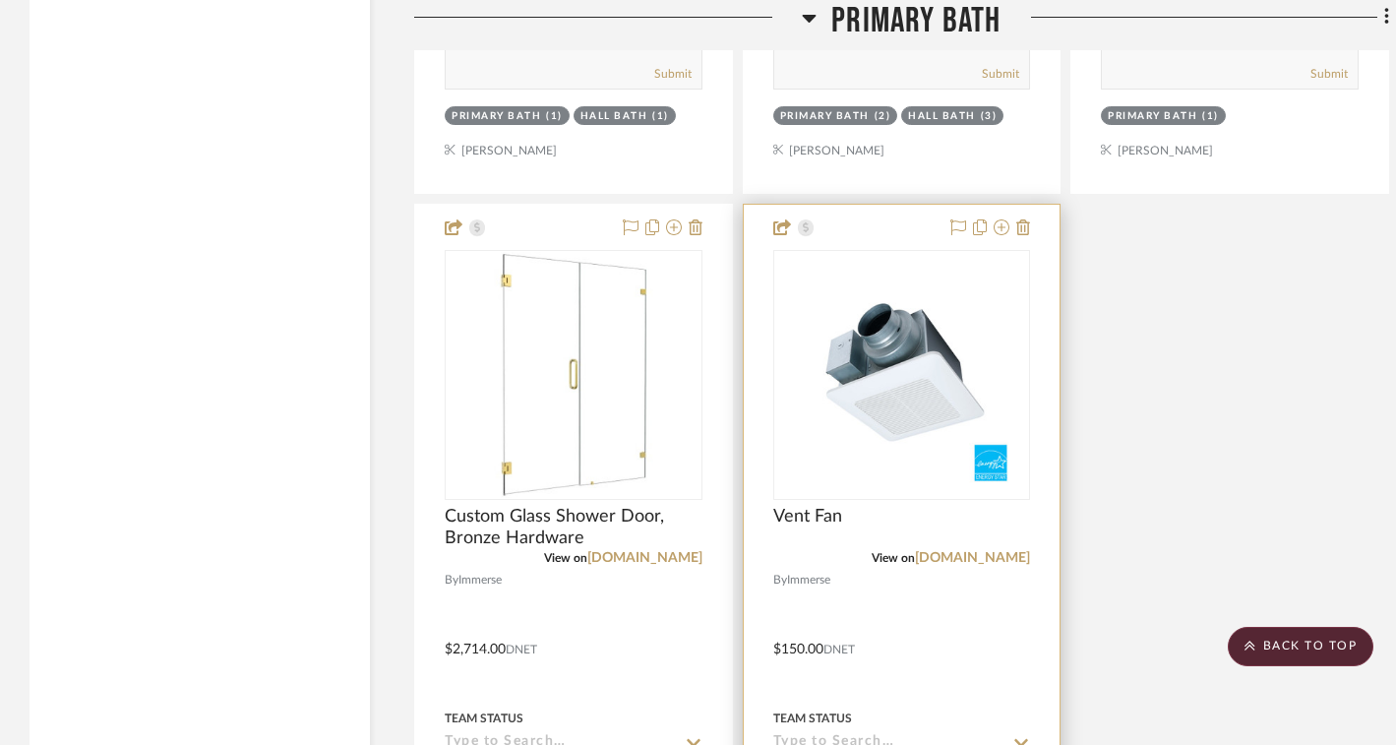
click at [903, 343] on img "0" at bounding box center [901, 375] width 246 height 246
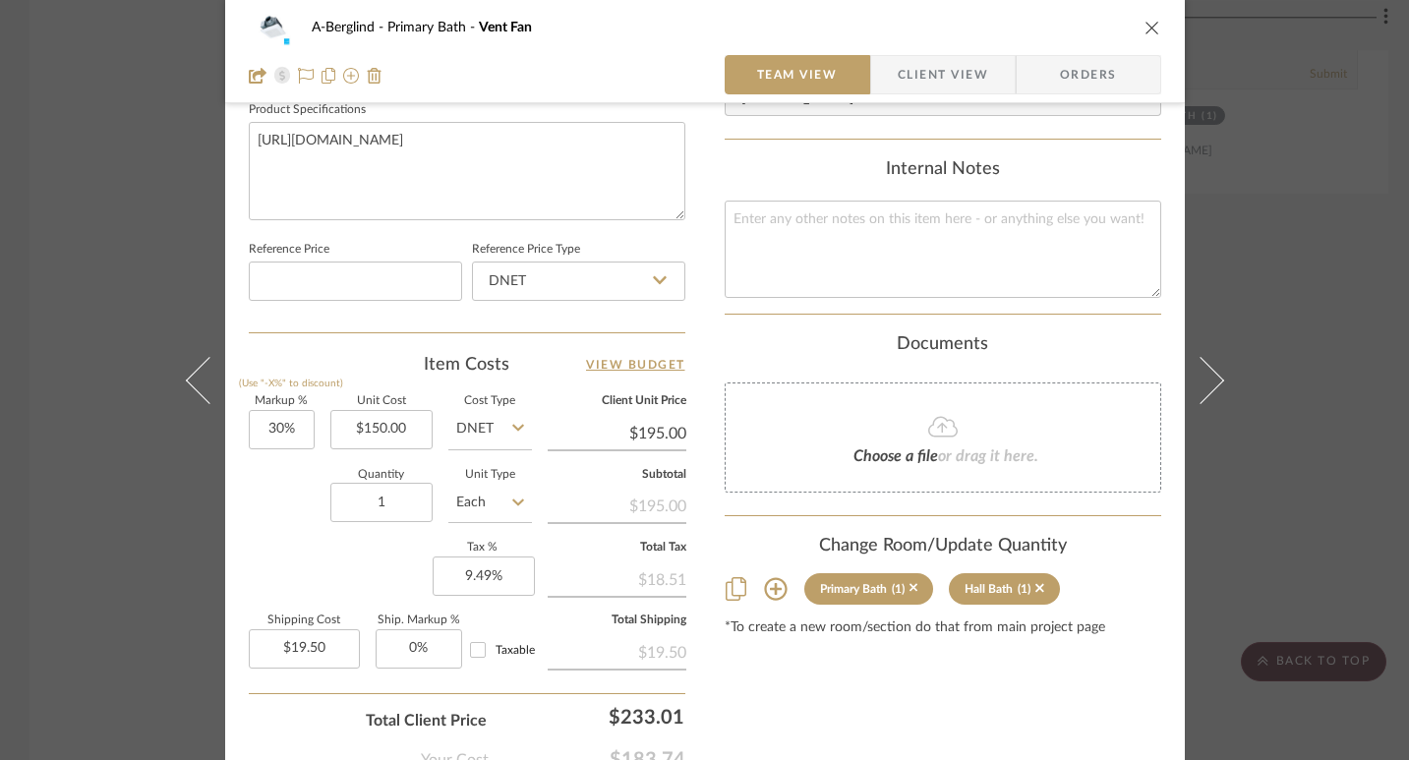
scroll to position [0, 0]
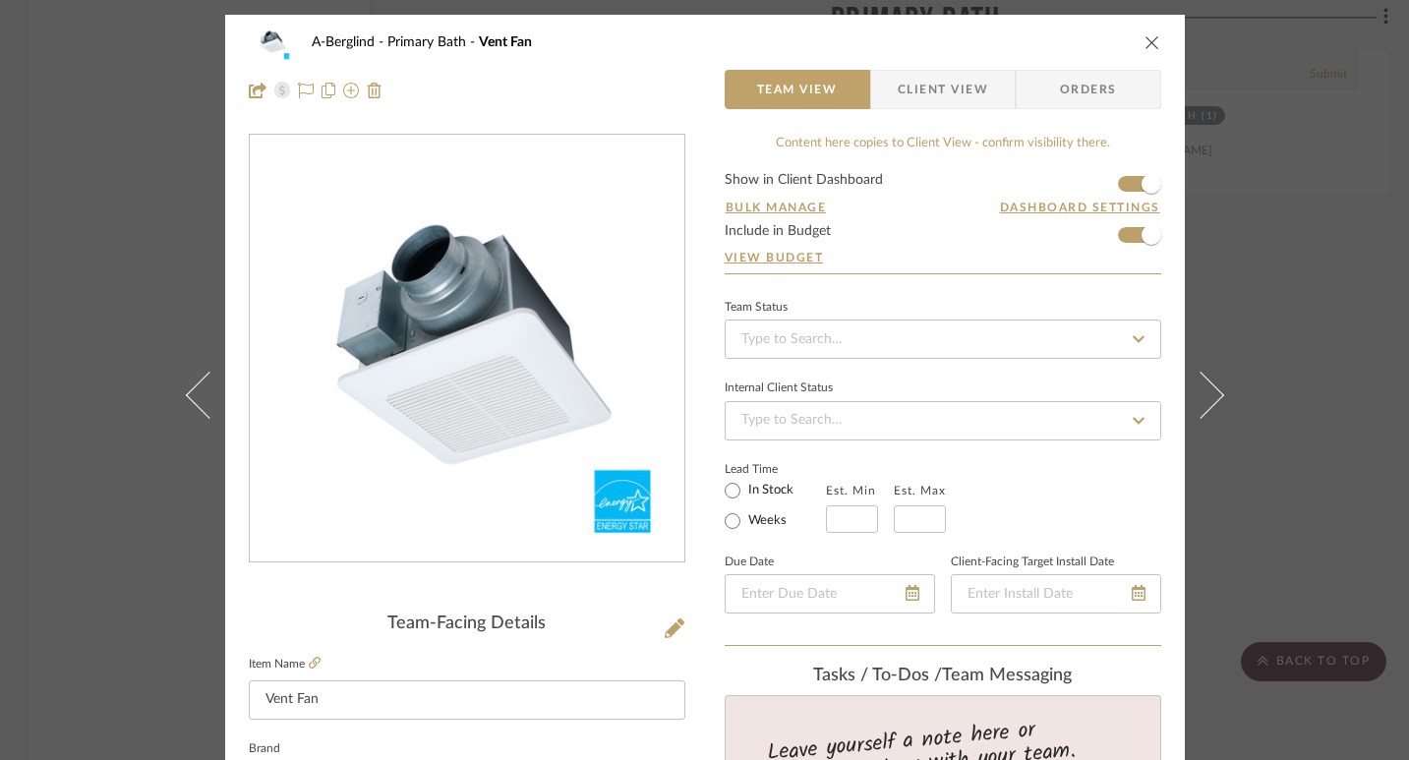
click at [1248, 242] on div "A-Berglind Primary Bath Vent Fan Team View Client View Orders Team-Facing Detai…" at bounding box center [704, 380] width 1409 height 760
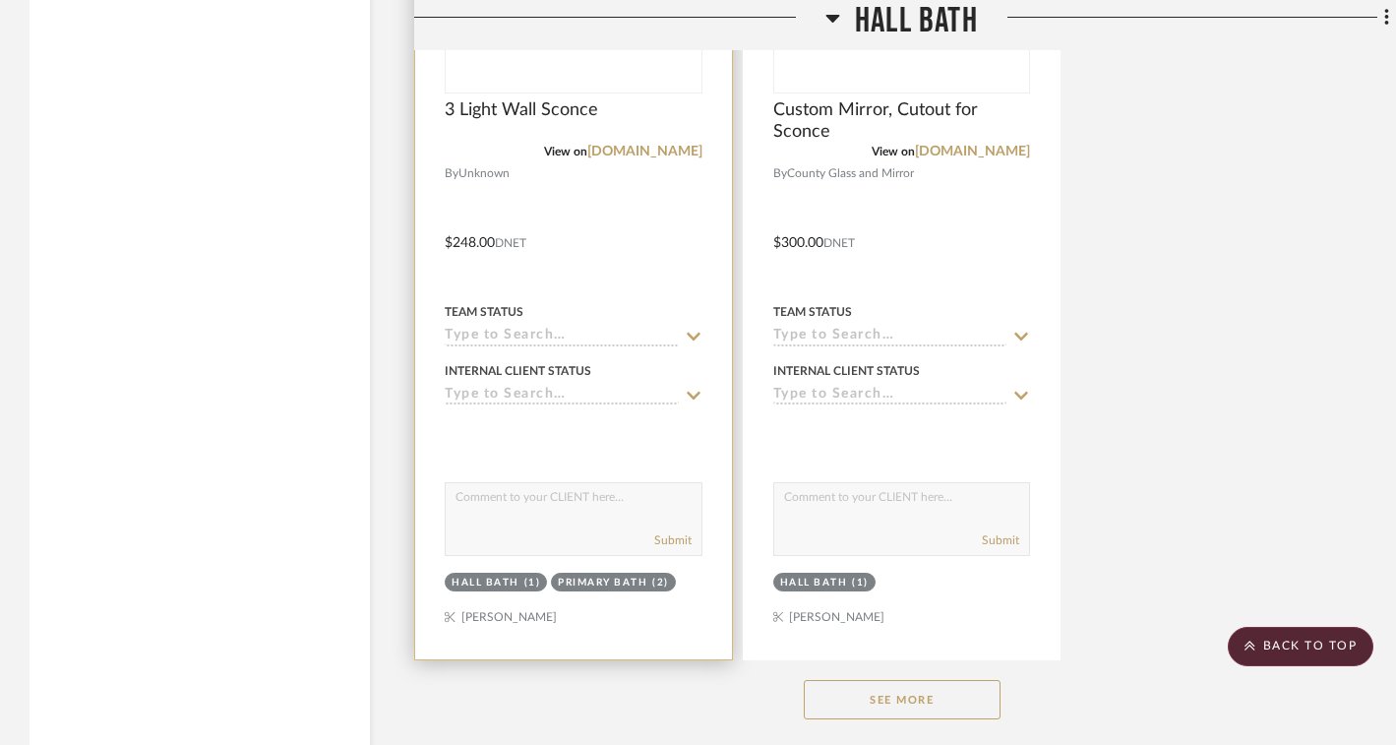
scroll to position [9852, 0]
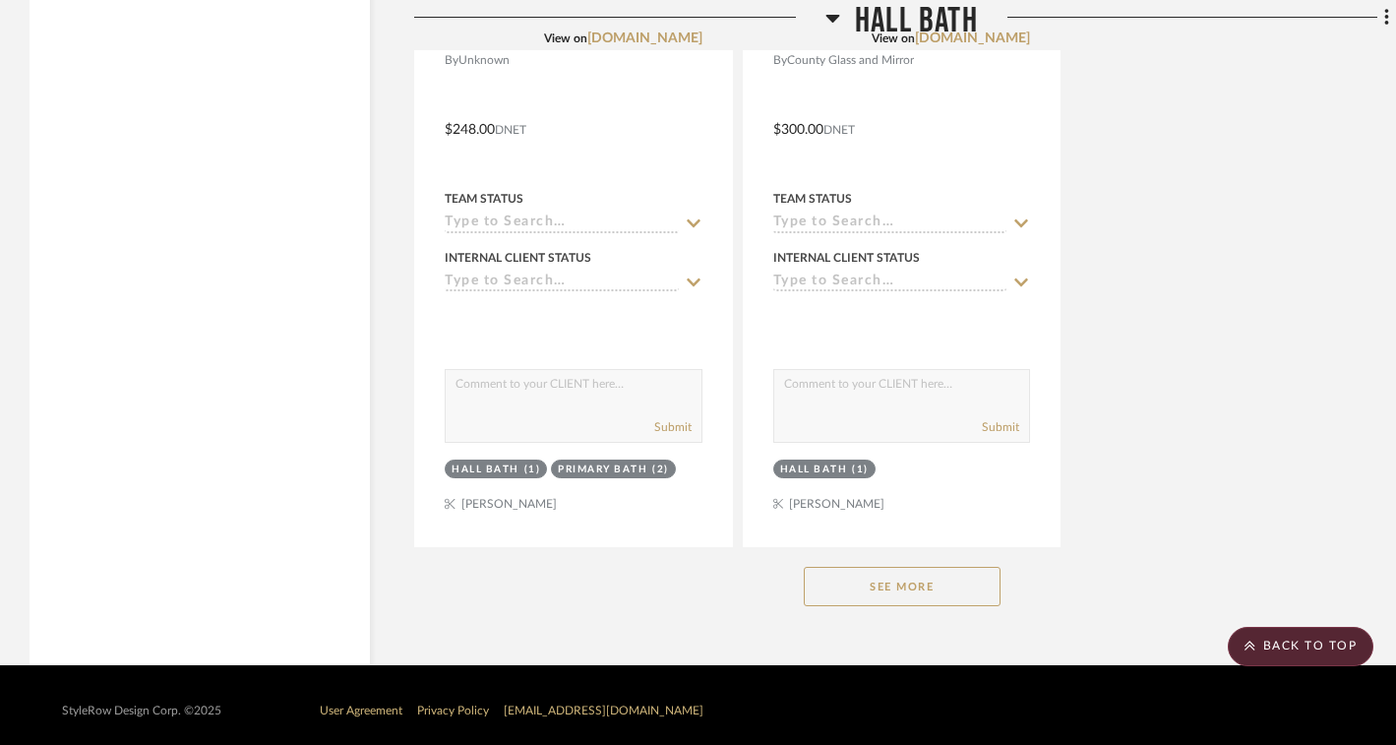
click at [888, 571] on button "See More" at bounding box center [902, 586] width 197 height 39
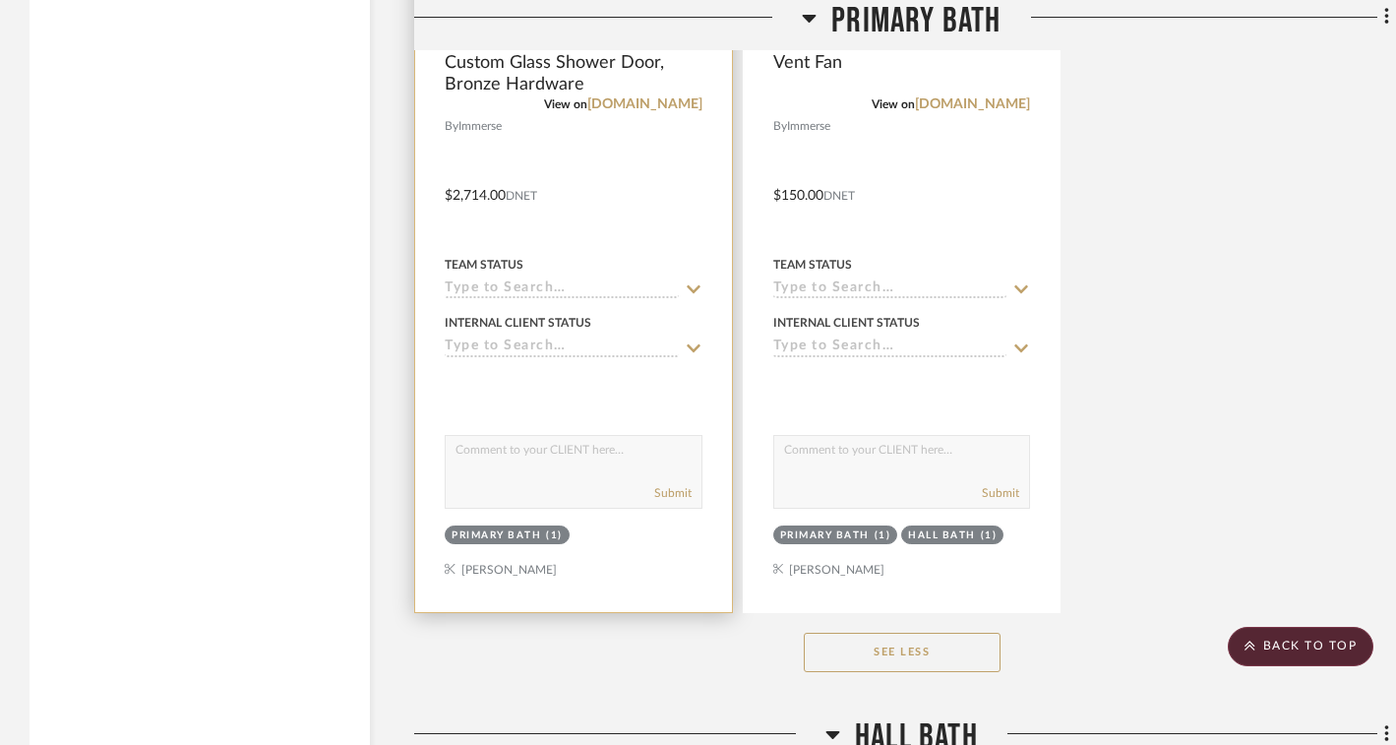
scroll to position [6724, 0]
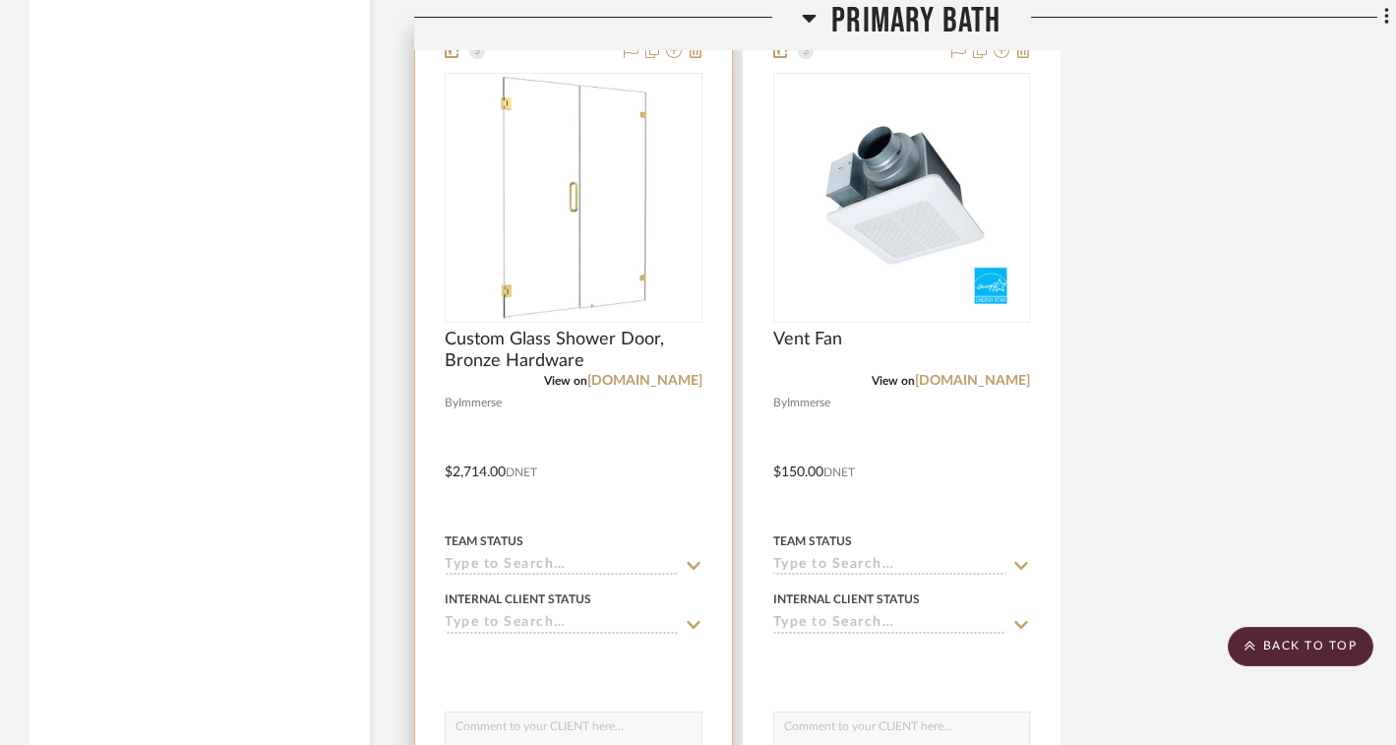
click at [559, 260] on img "0" at bounding box center [573, 198] width 246 height 246
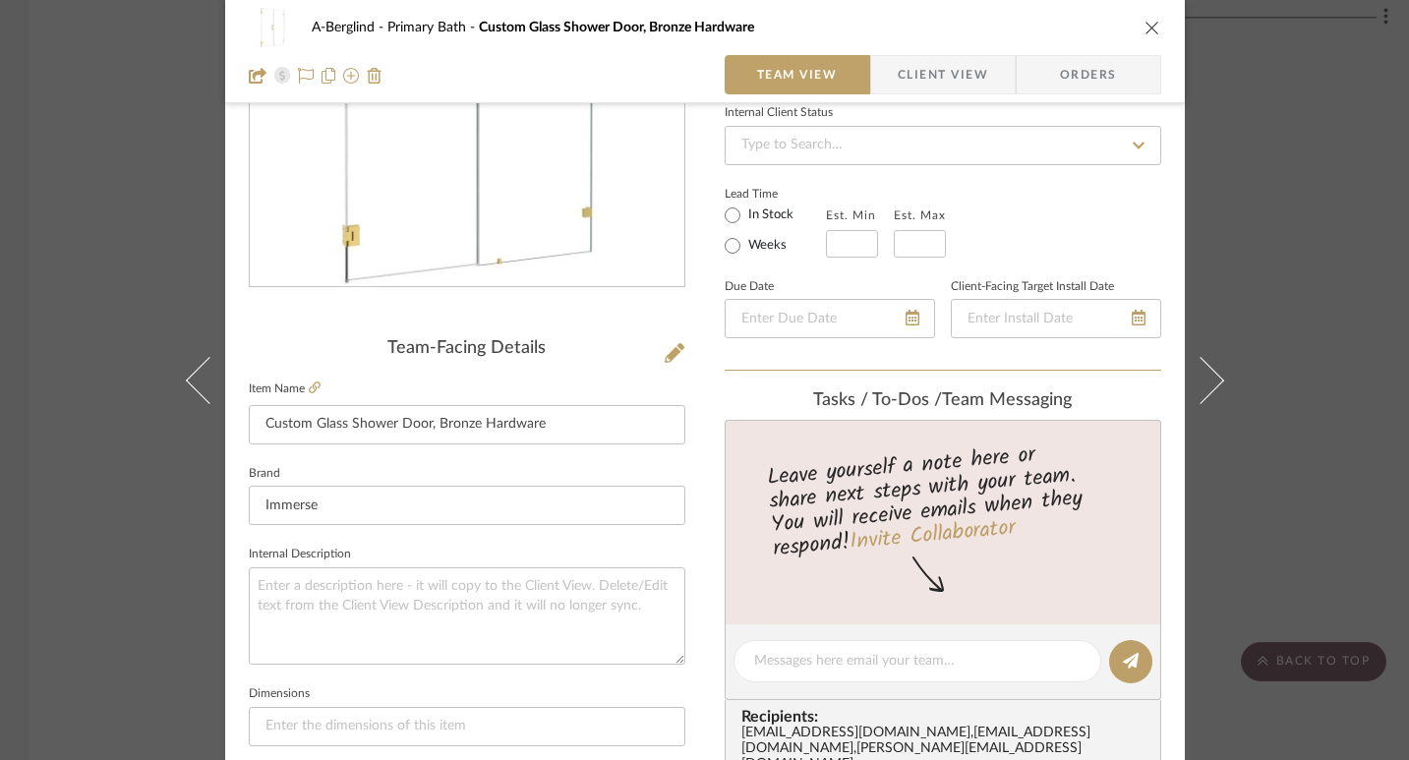
scroll to position [429, 0]
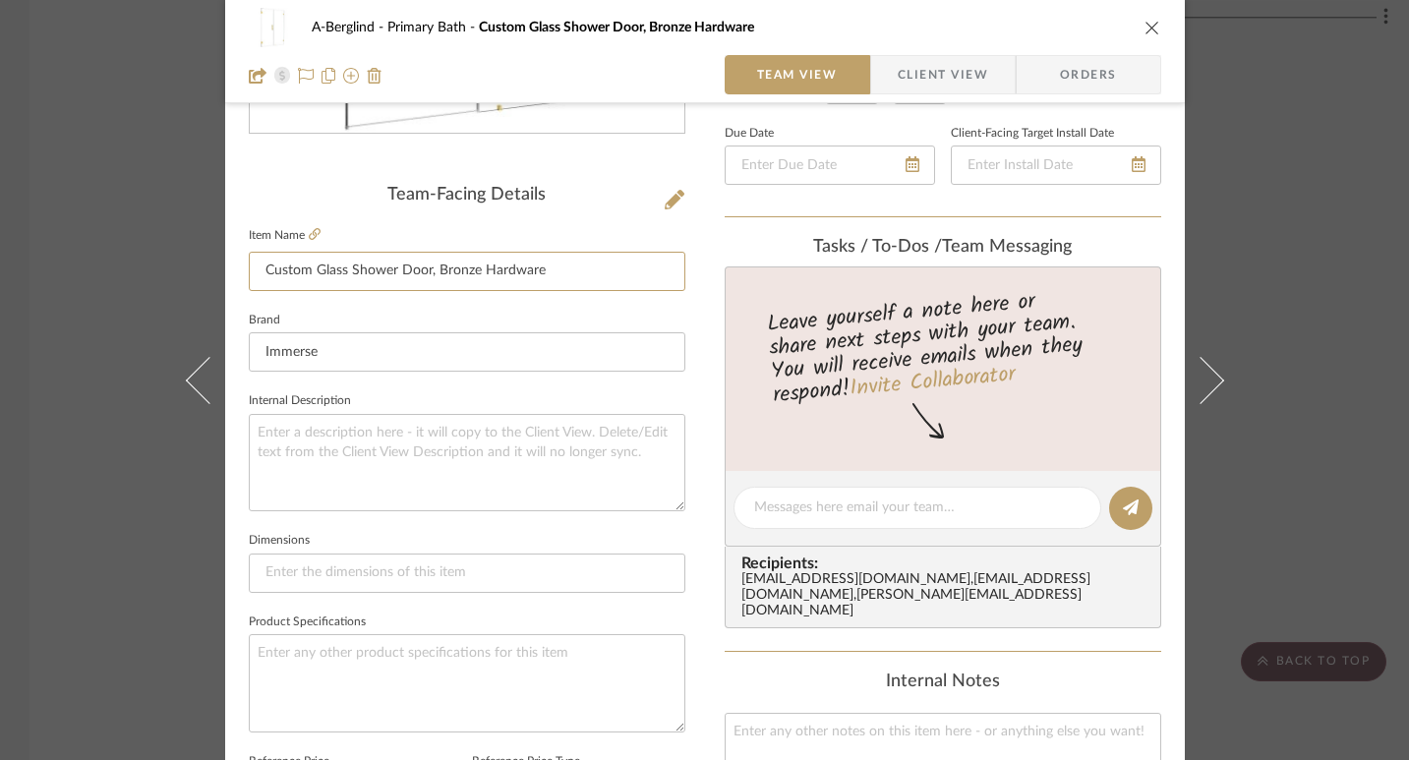
drag, startPoint x: 547, startPoint y: 272, endPoint x: 217, endPoint y: 265, distance: 329.6
click at [225, 265] on div "A-Berglind Primary Bath Custom Glass Shower Door, Bronze Hardware Team View Cli…" at bounding box center [705, 494] width 960 height 1817
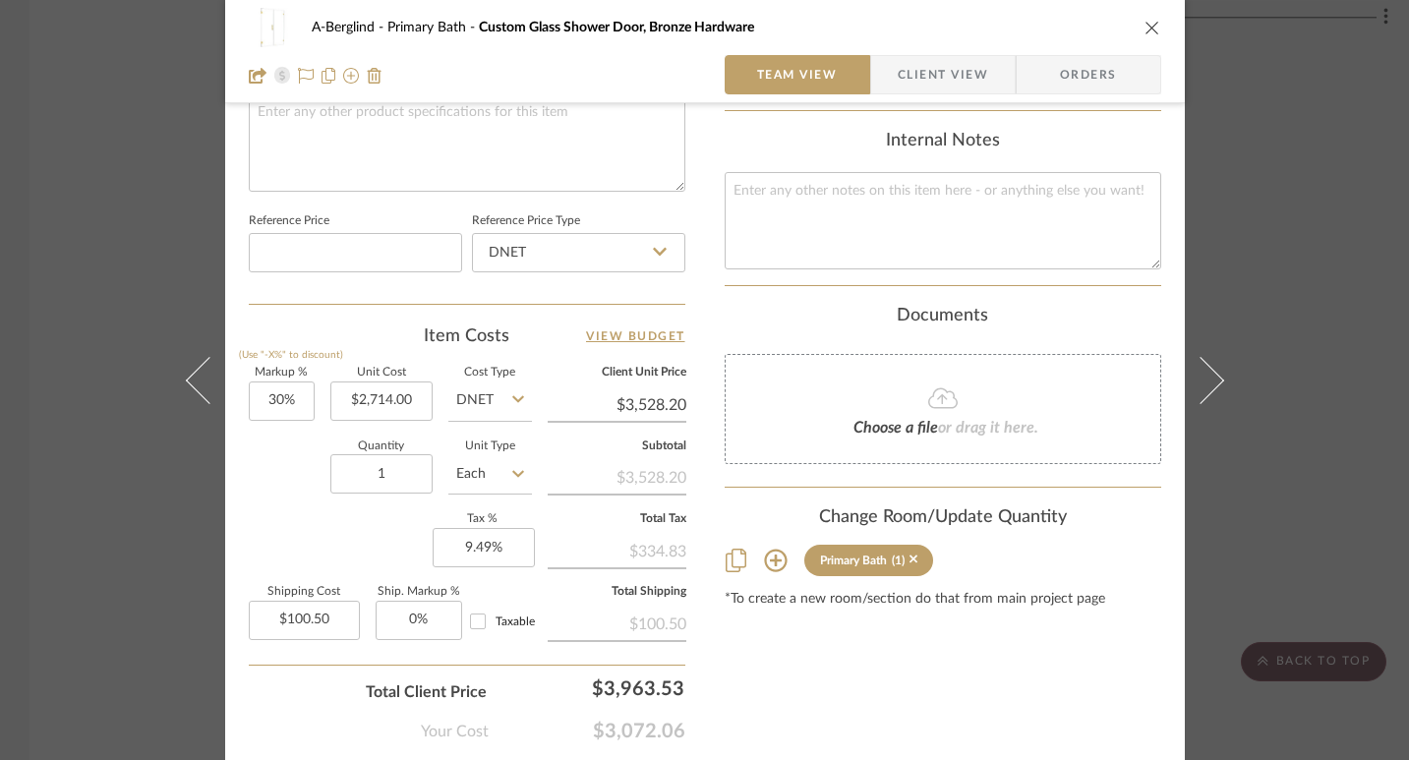
scroll to position [987, 0]
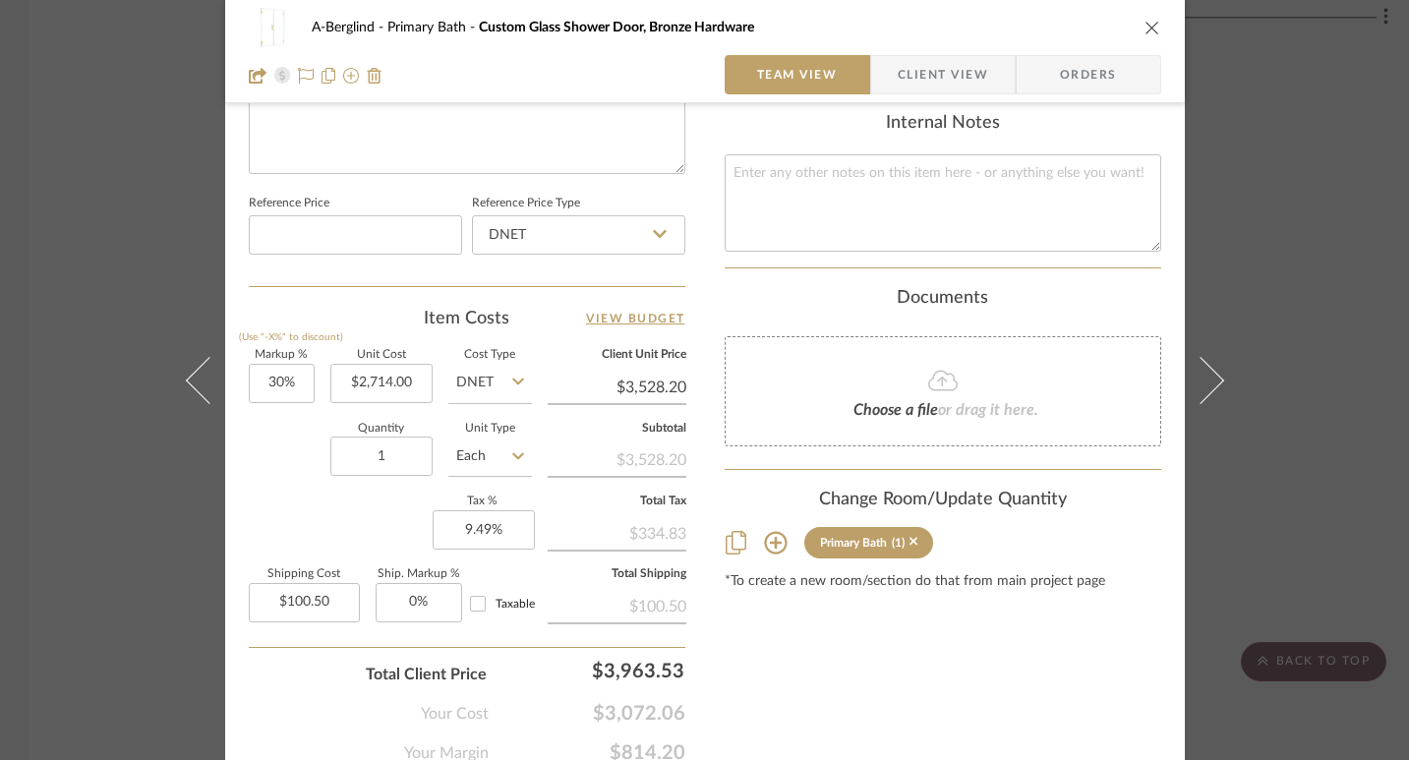
click at [1145, 32] on icon "close" at bounding box center [1153, 28] width 16 height 16
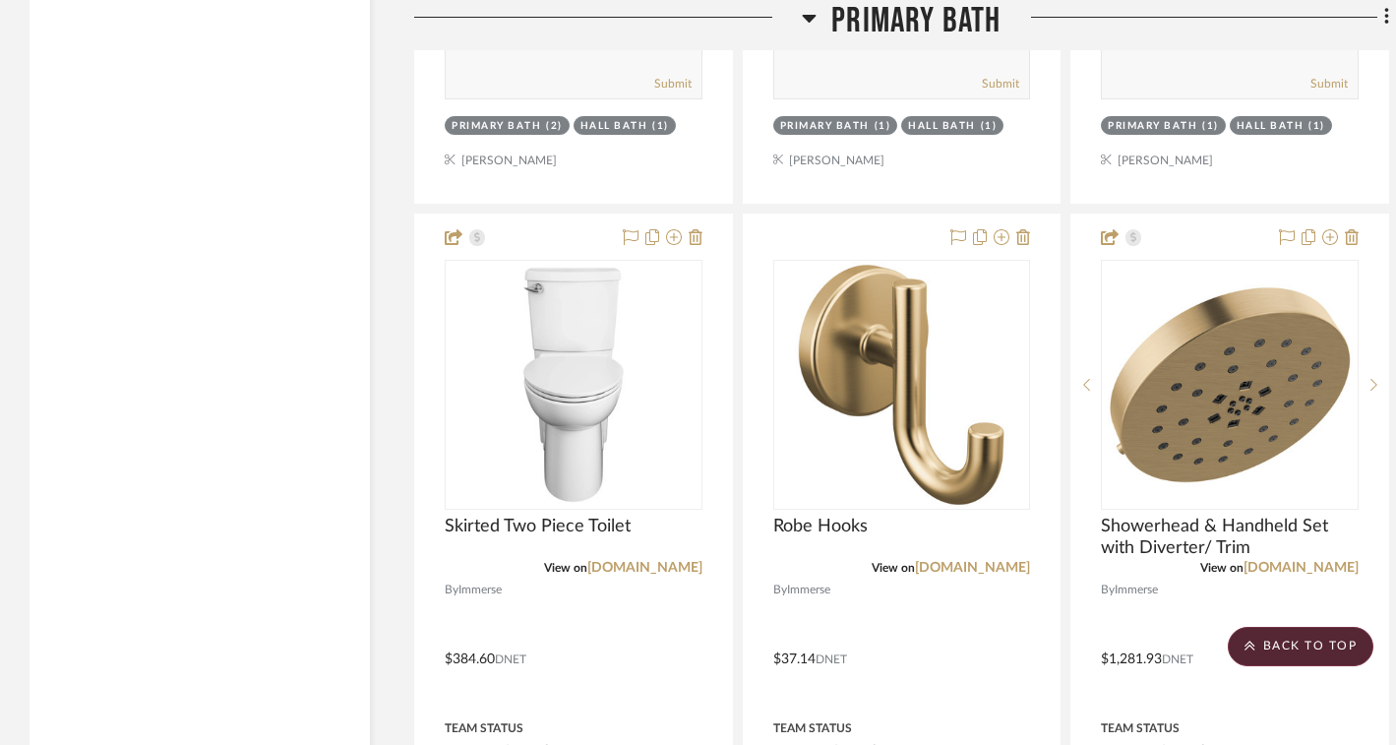
scroll to position [5664, 0]
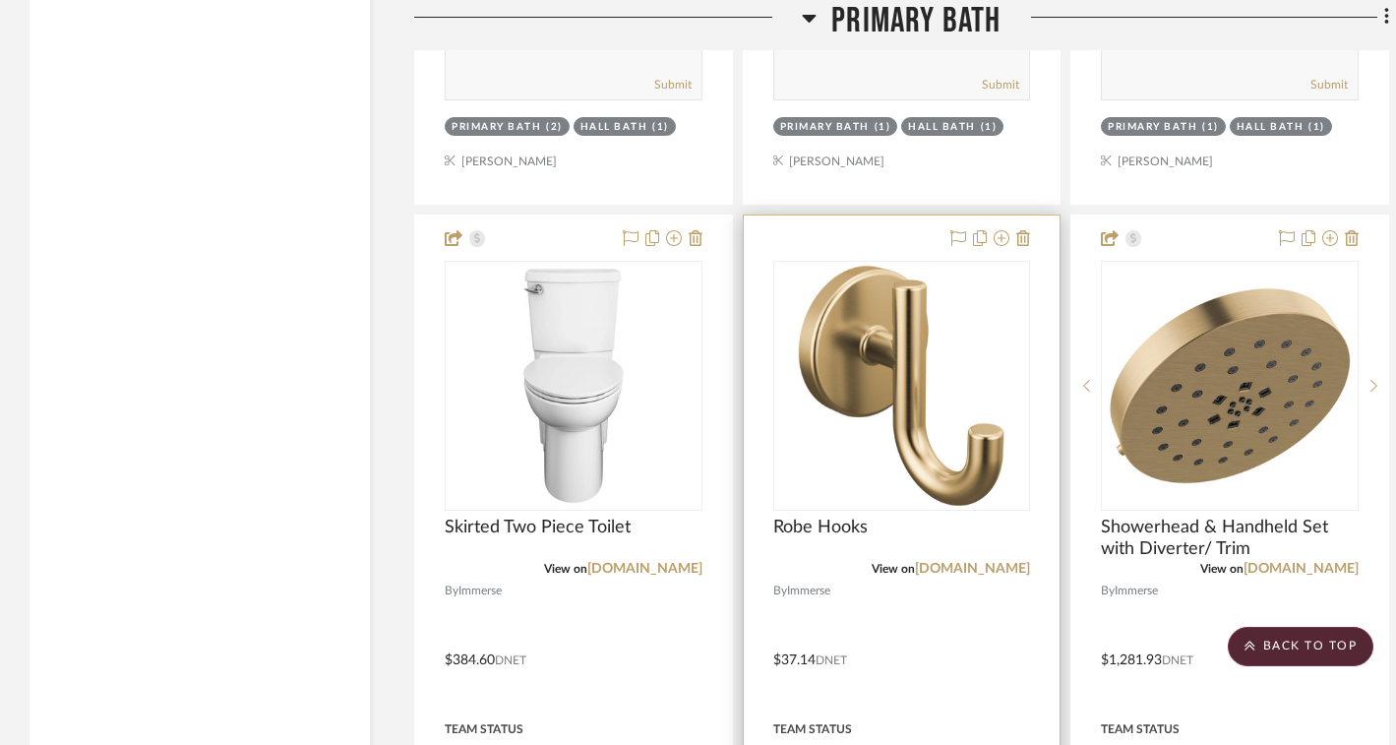
click at [889, 378] on img "0" at bounding box center [901, 386] width 246 height 246
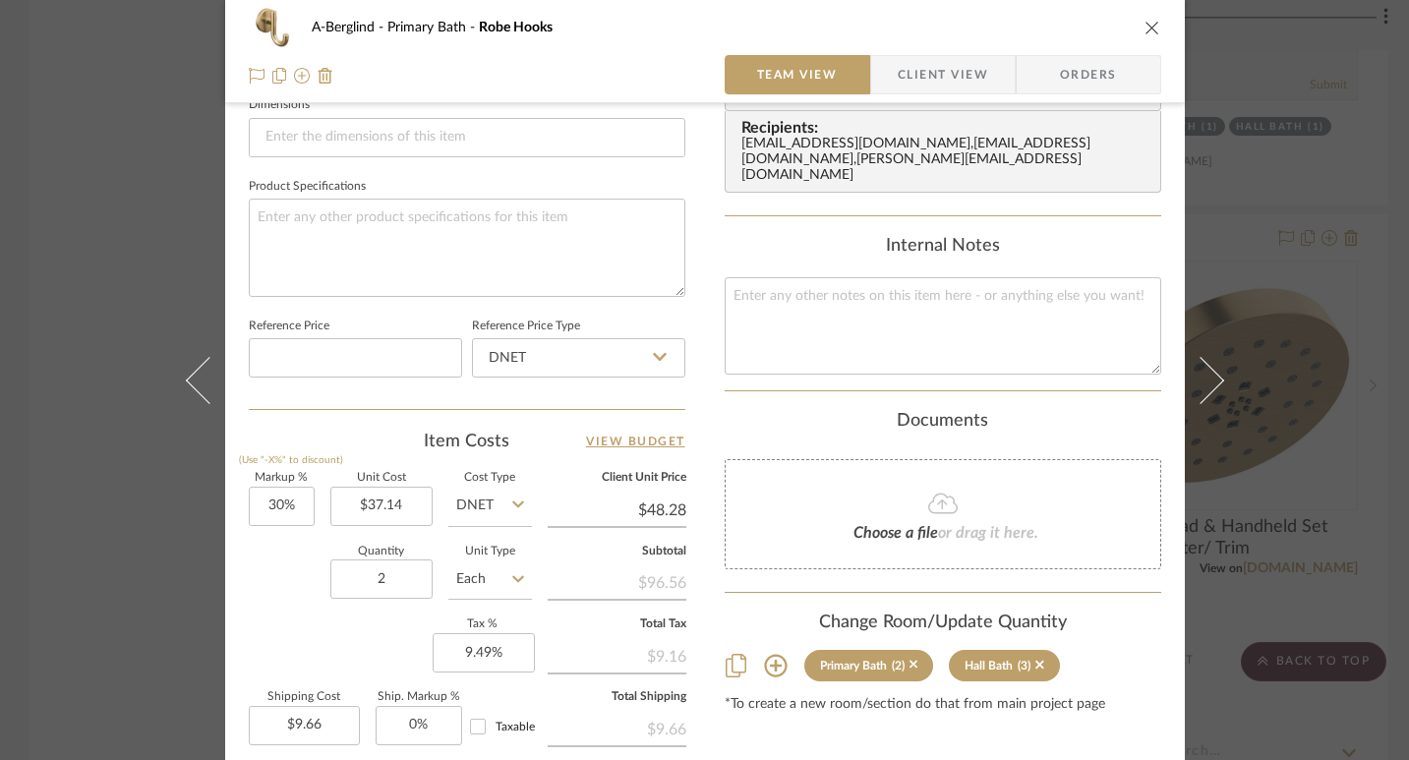
scroll to position [1067, 0]
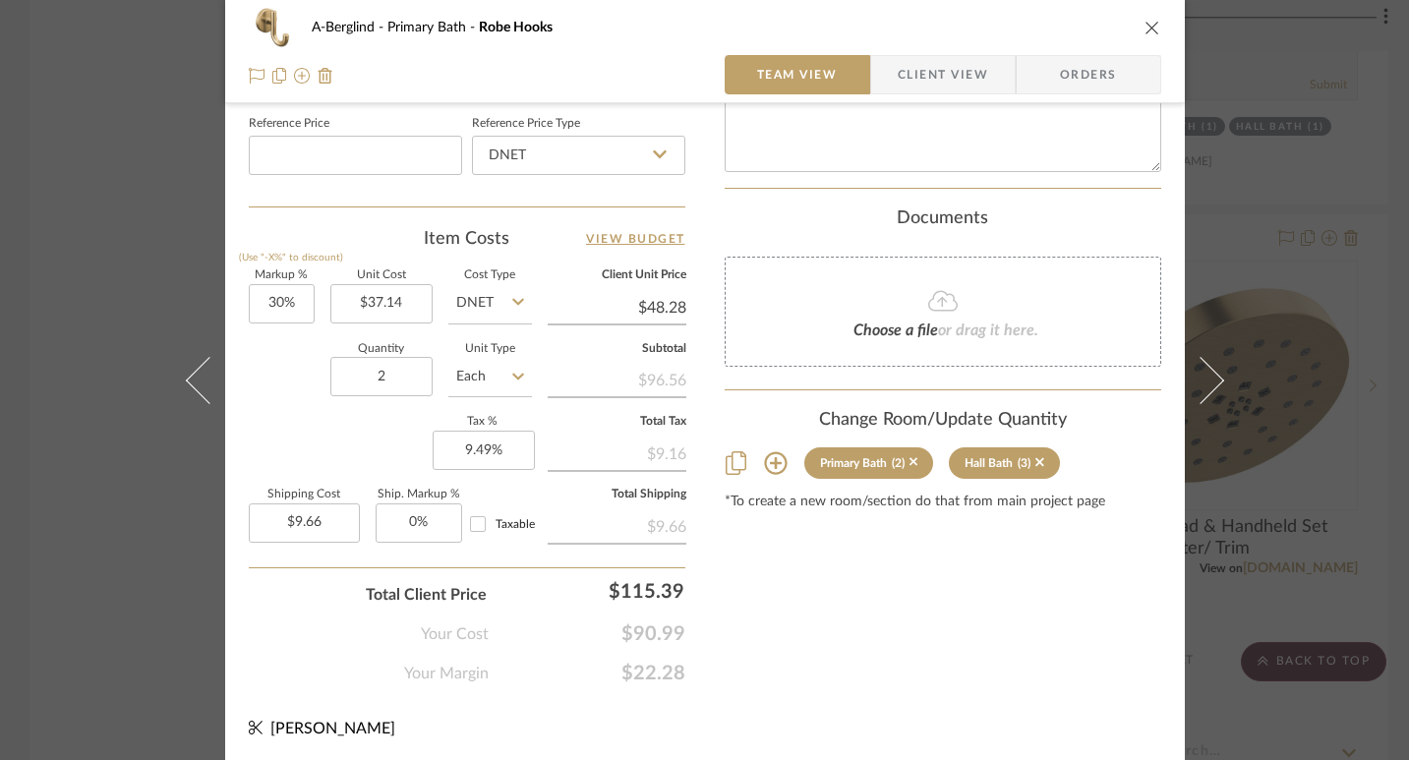
click at [1356, 238] on div "A-Berglind Primary Bath Robe Hooks Team View Client View Orders Team-Facing Det…" at bounding box center [704, 380] width 1409 height 760
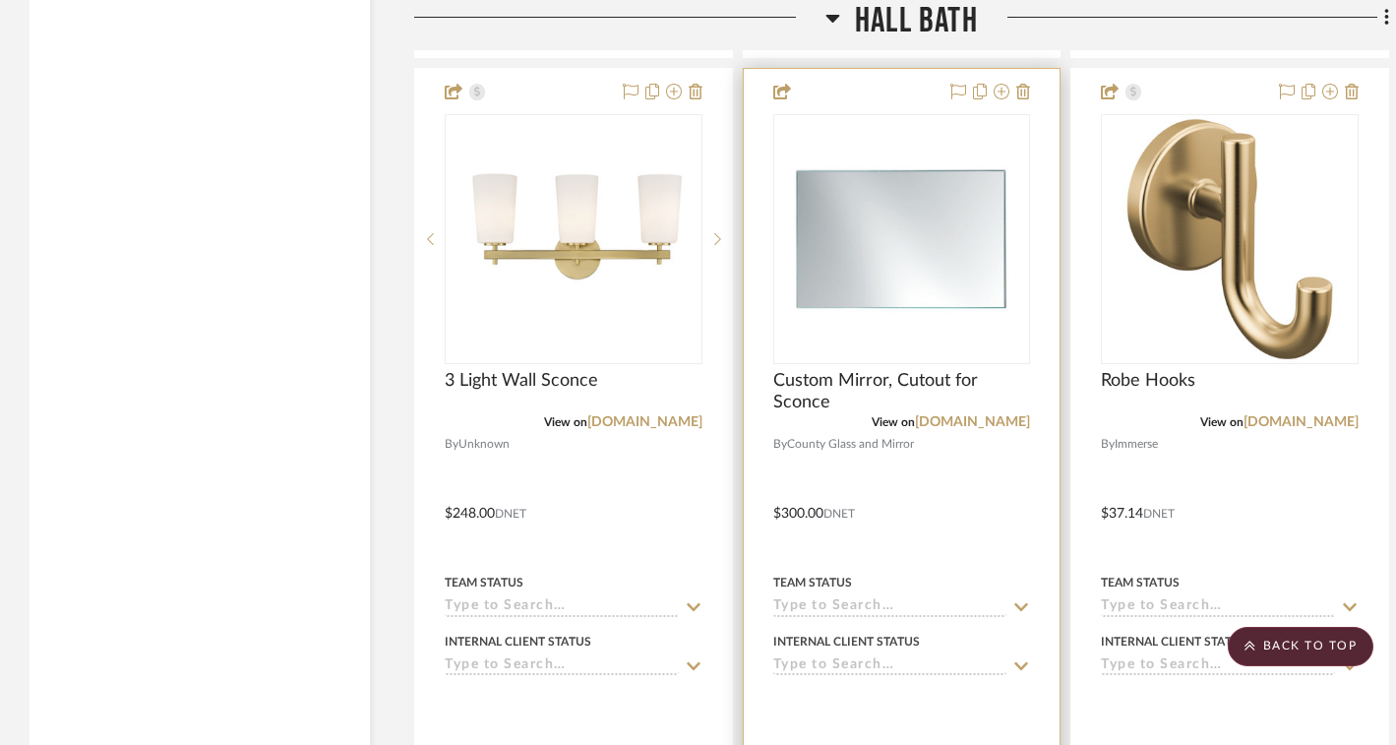
scroll to position [9495, 0]
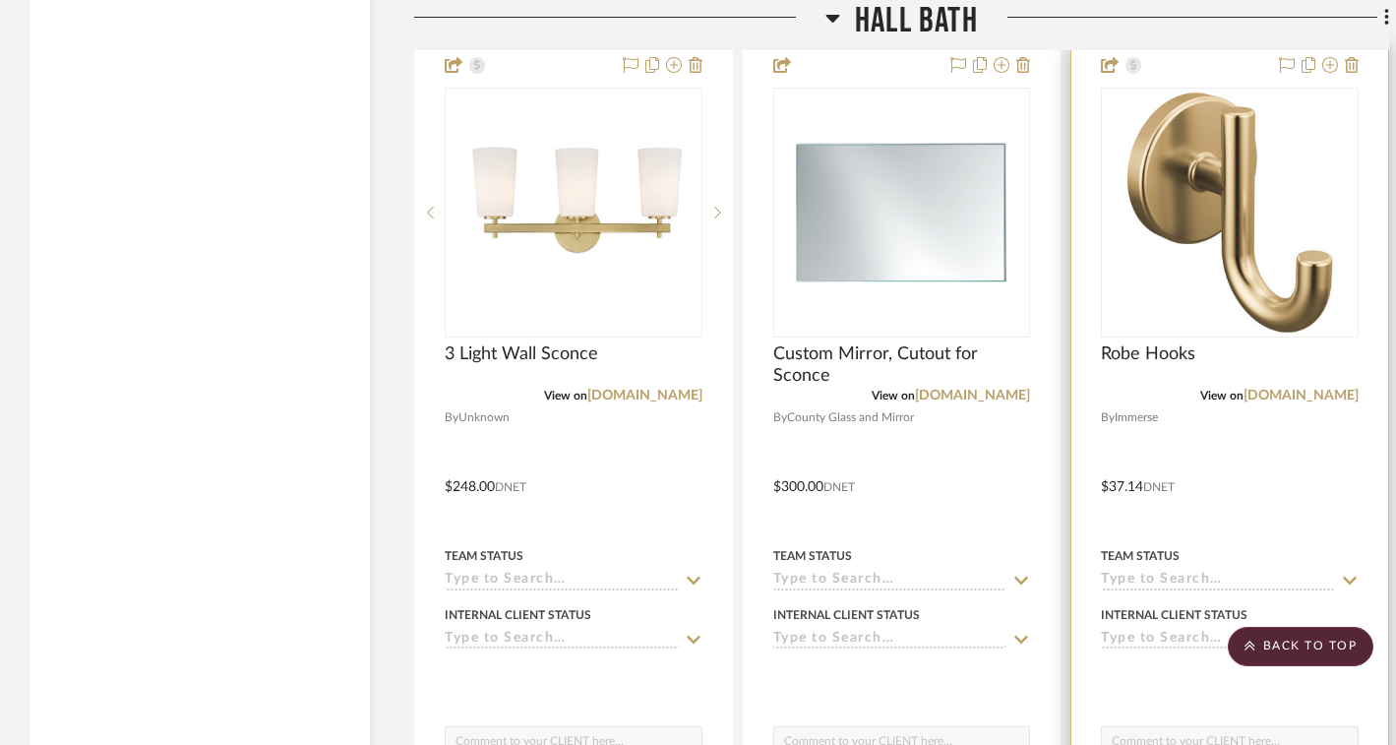
click at [1259, 237] on div at bounding box center [1230, 213] width 258 height 250
click at [1179, 166] on img "0" at bounding box center [1229, 213] width 246 height 246
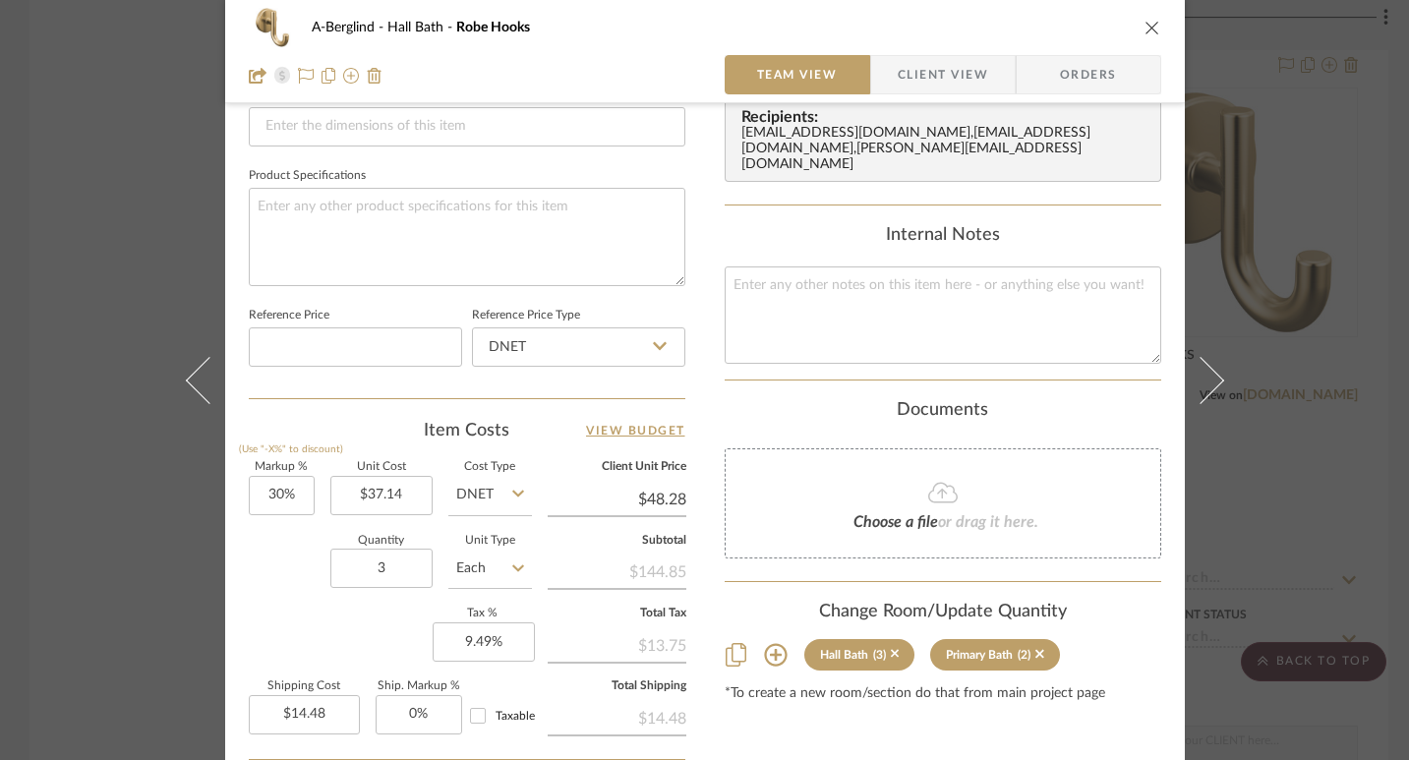
scroll to position [917, 0]
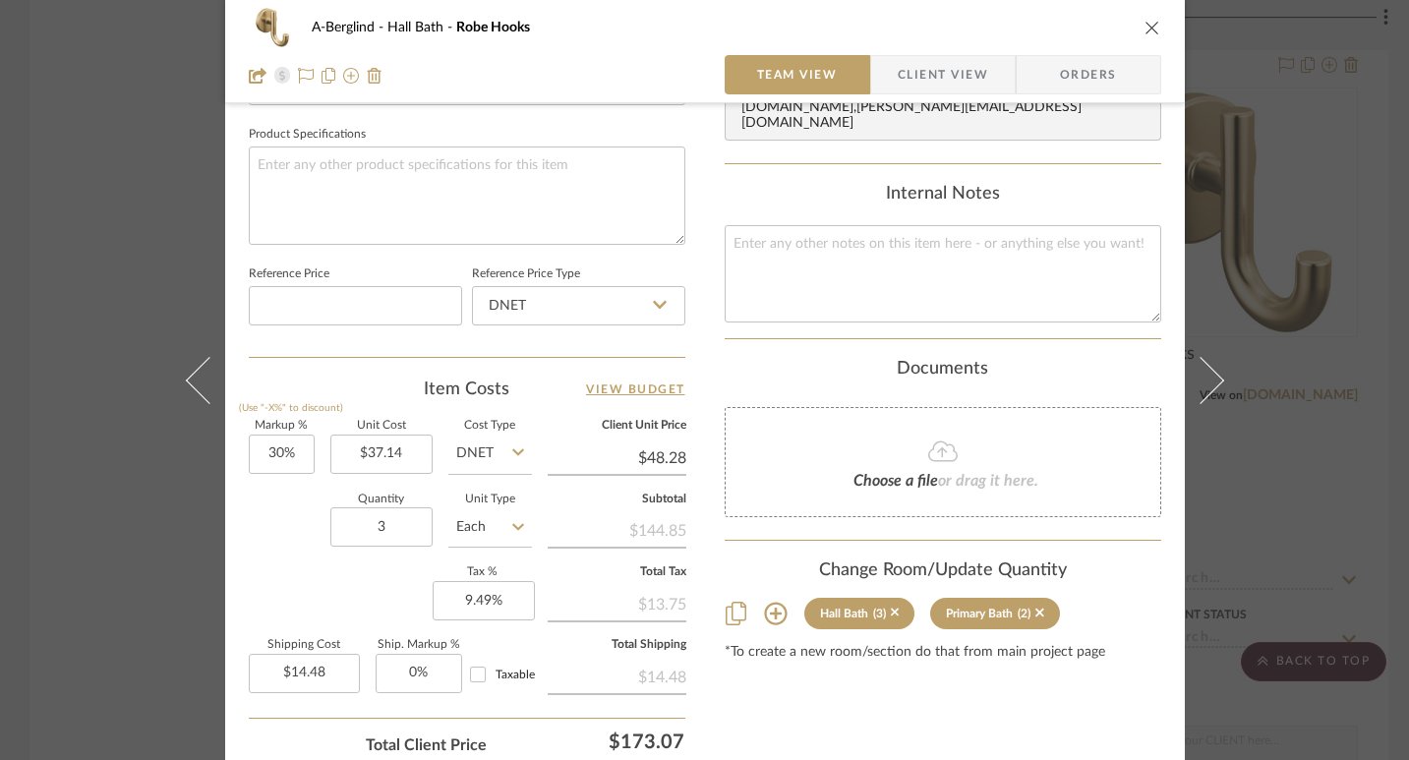
click at [1295, 264] on div "A-[PERSON_NAME] Bath Robe Hooks Team View Client View Orders Team-Facing Detail…" at bounding box center [704, 380] width 1409 height 760
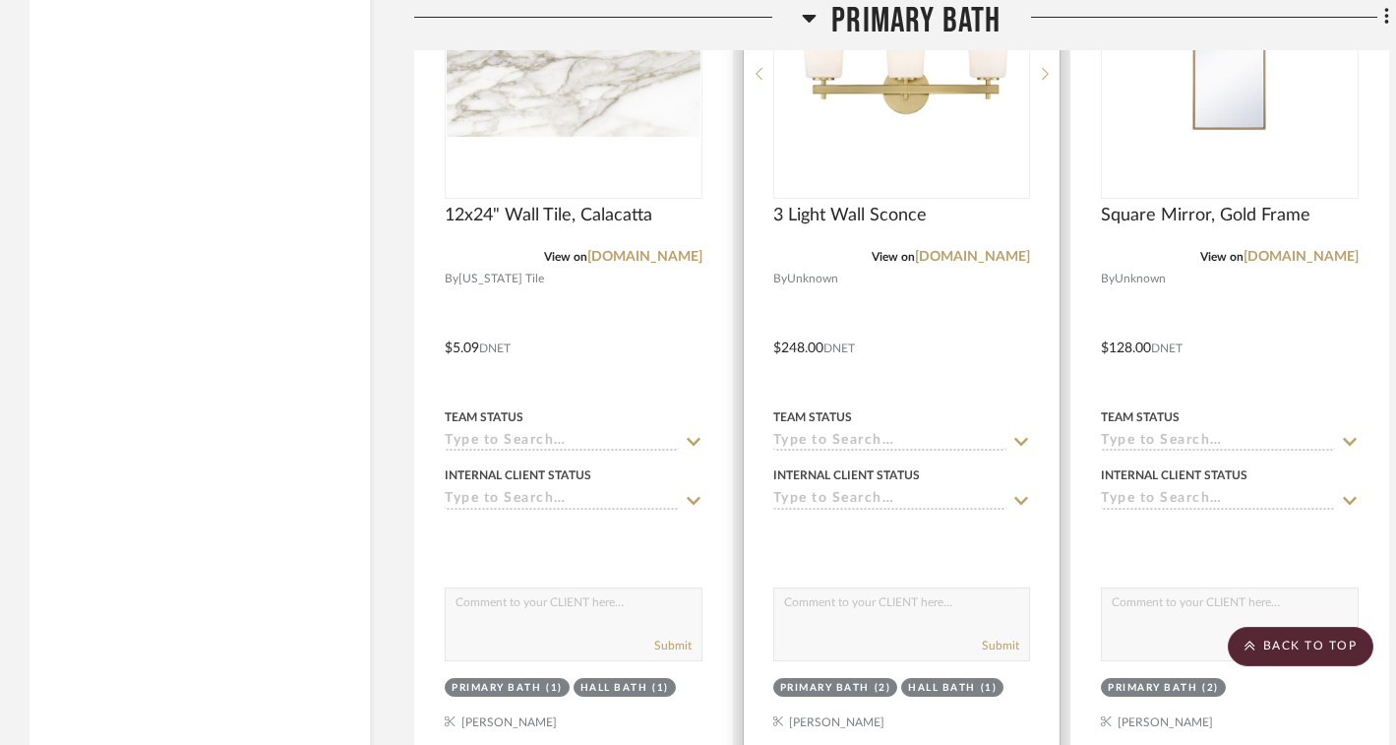
scroll to position [3376, 0]
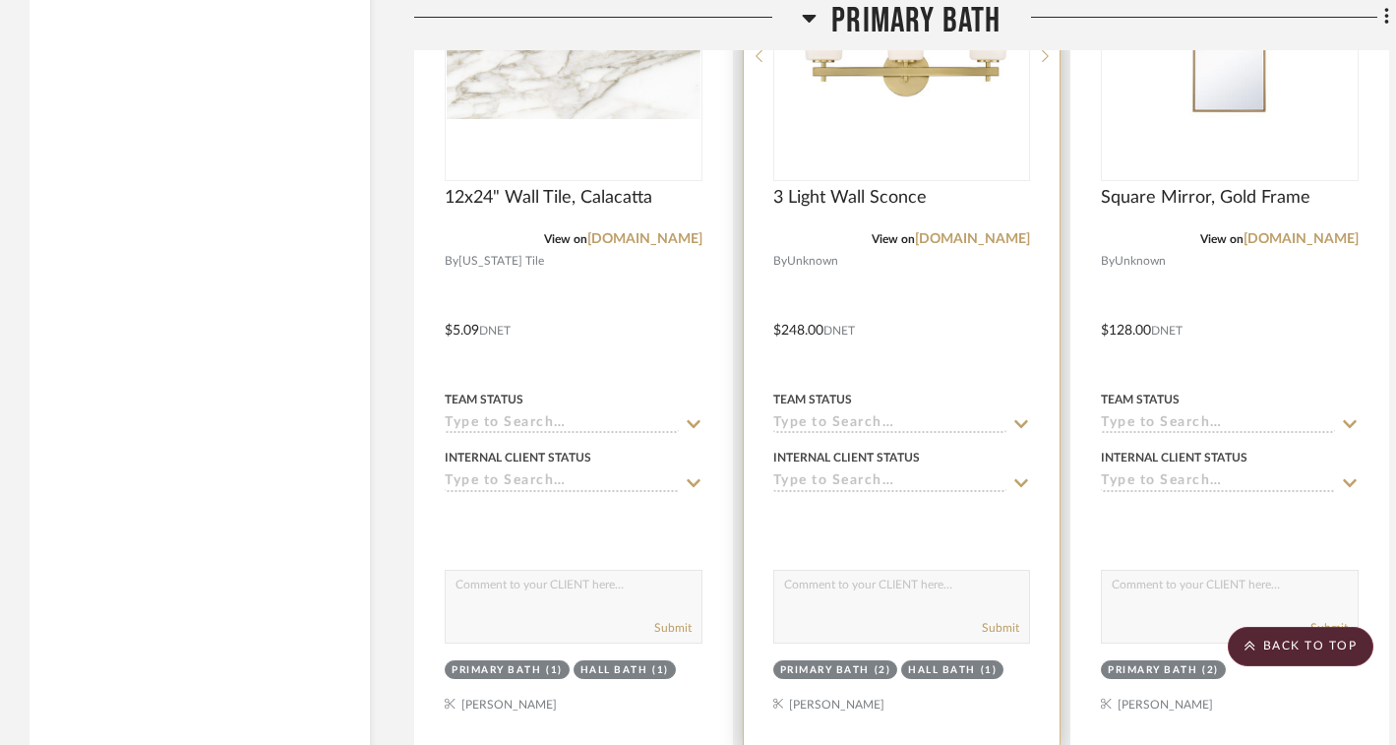
click at [866, 142] on img "0" at bounding box center [901, 56] width 246 height 246
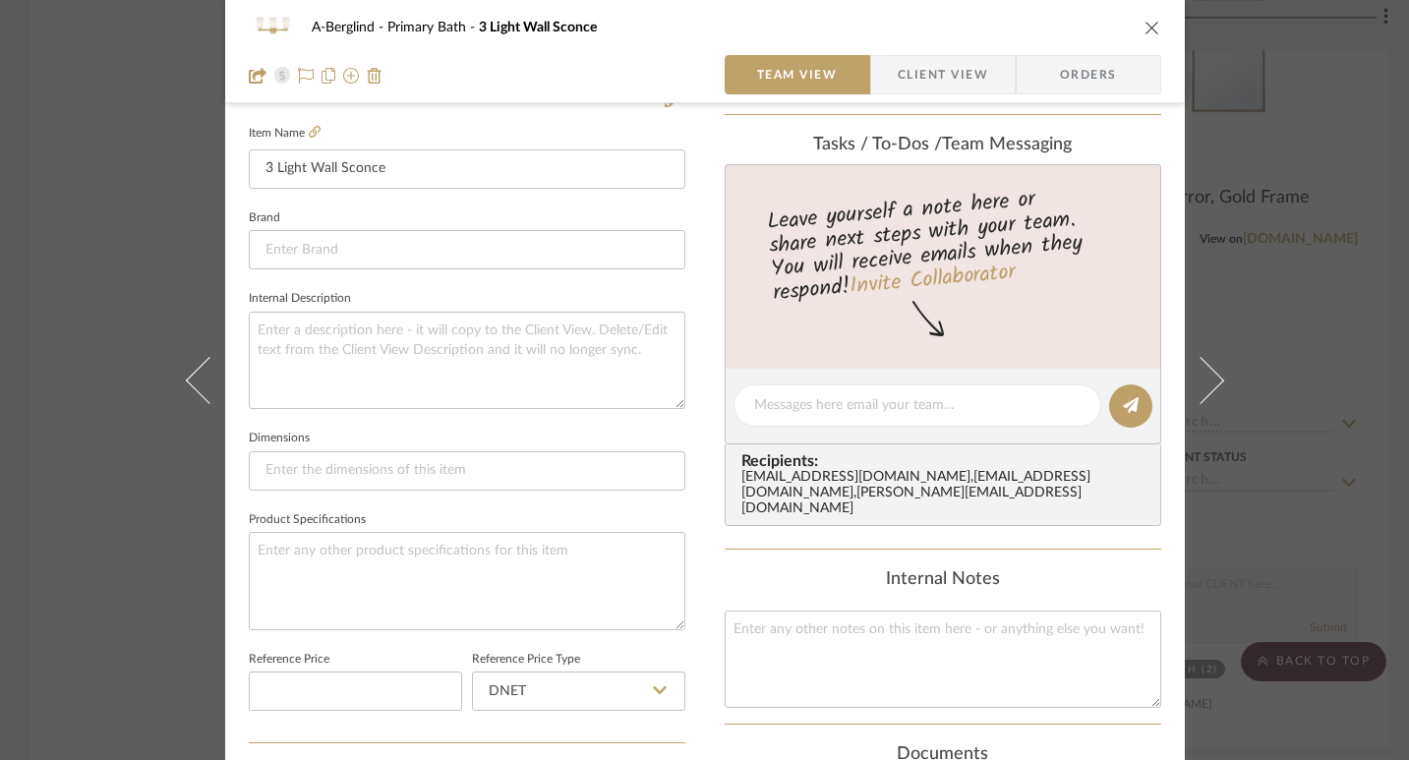
scroll to position [728, 0]
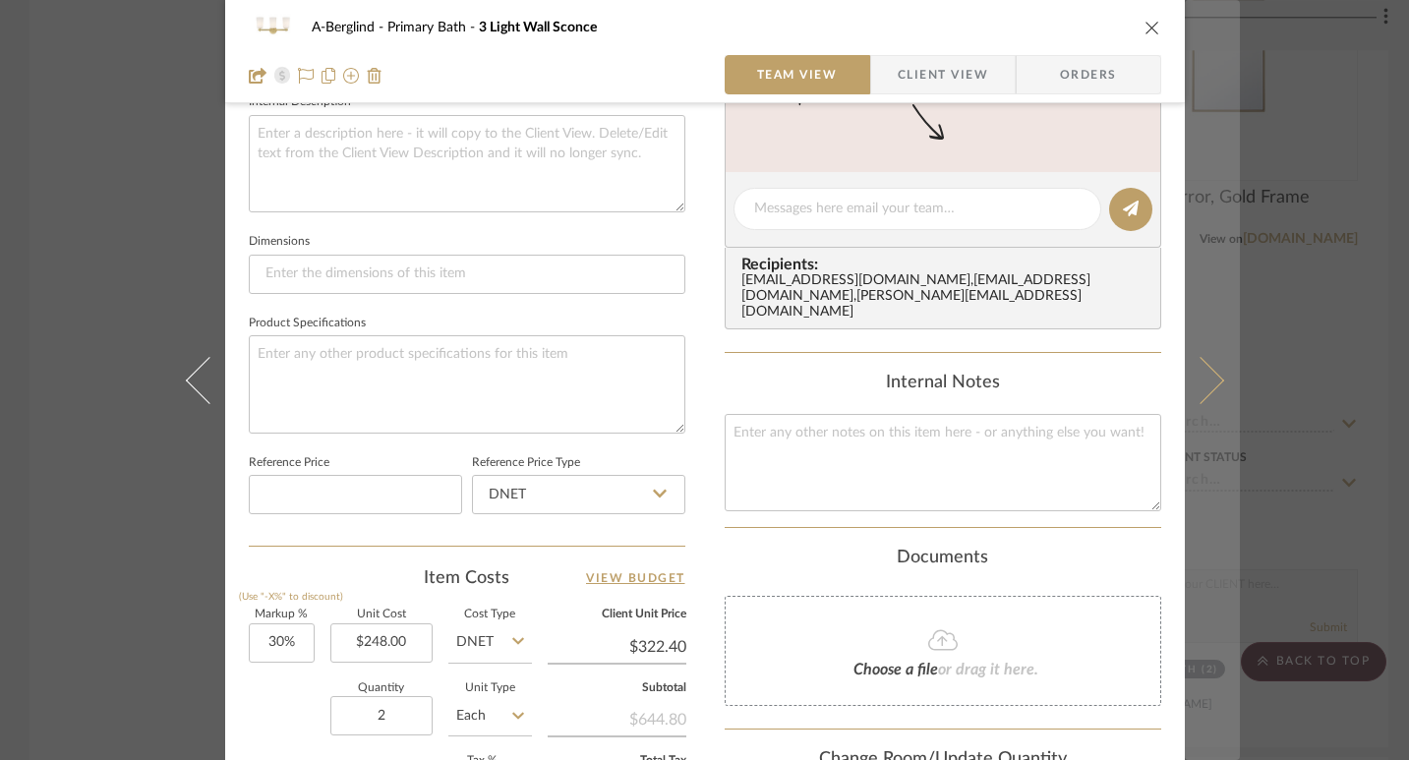
click at [1198, 365] on icon at bounding box center [1199, 379] width 47 height 47
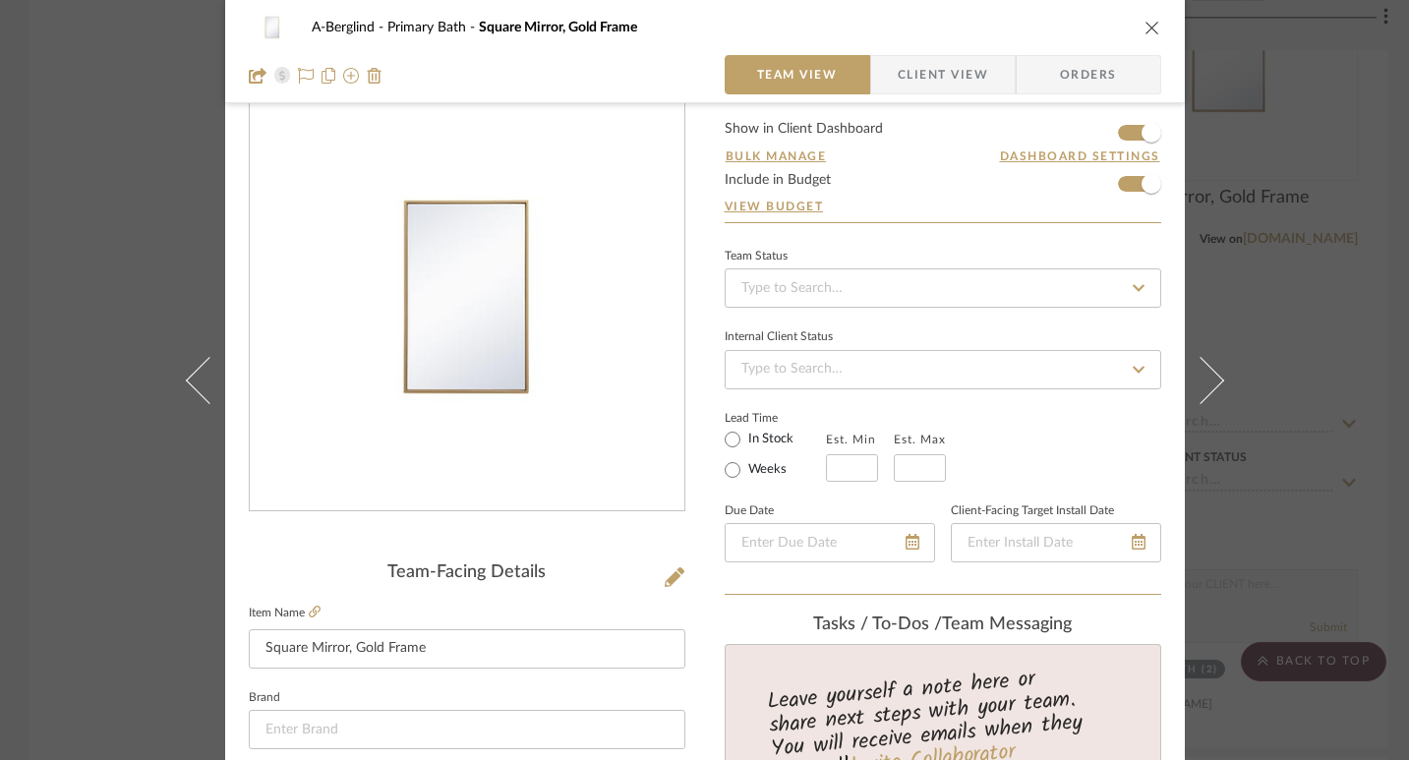
scroll to position [17, 0]
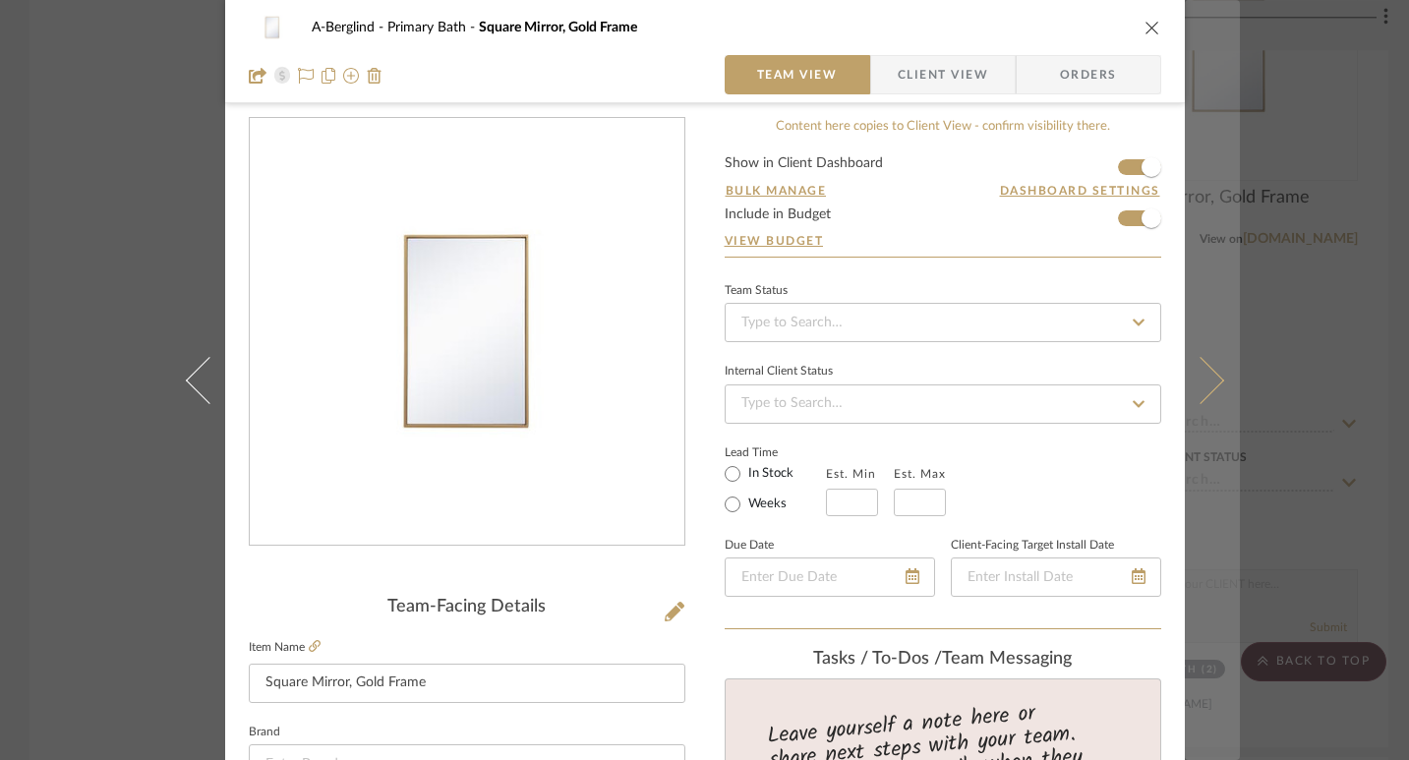
click at [1211, 377] on icon at bounding box center [1199, 379] width 47 height 47
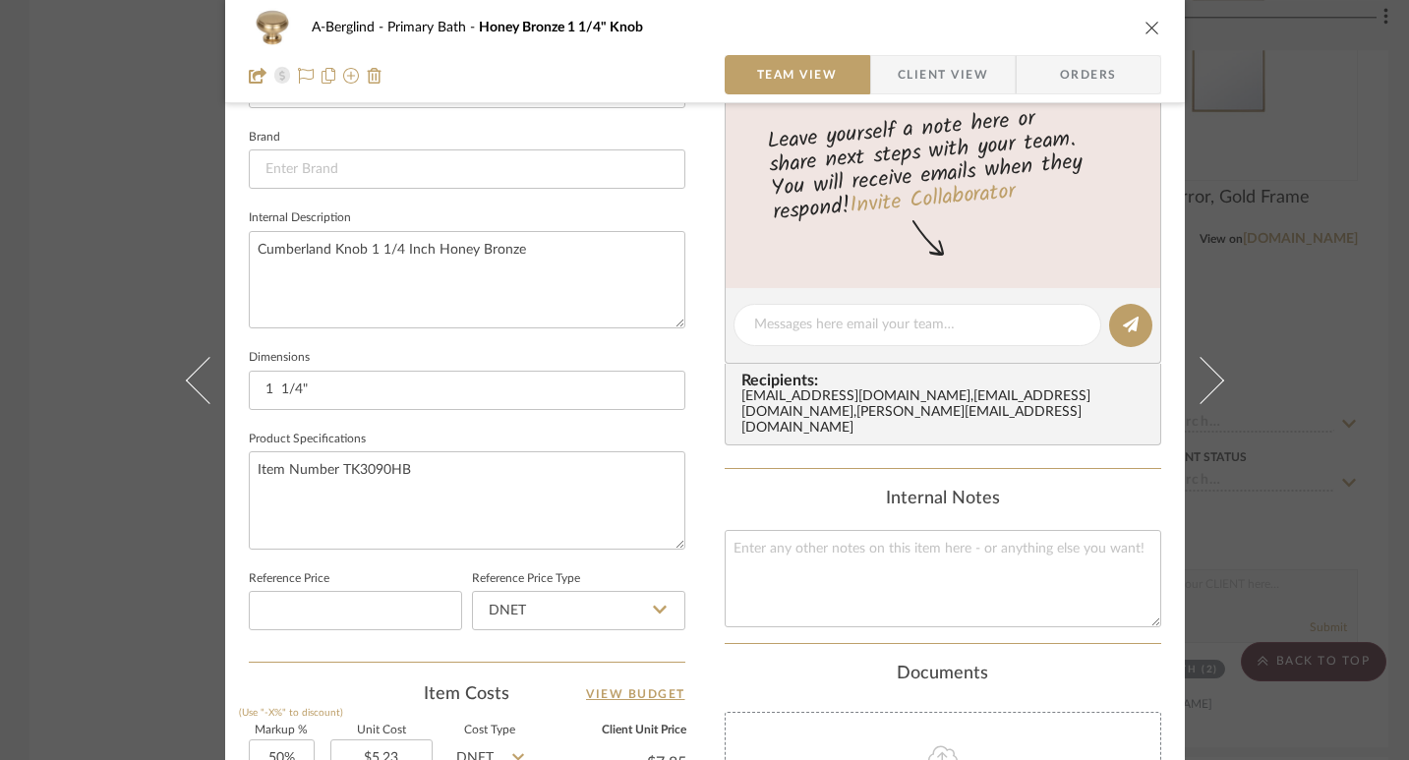
scroll to position [817, 0]
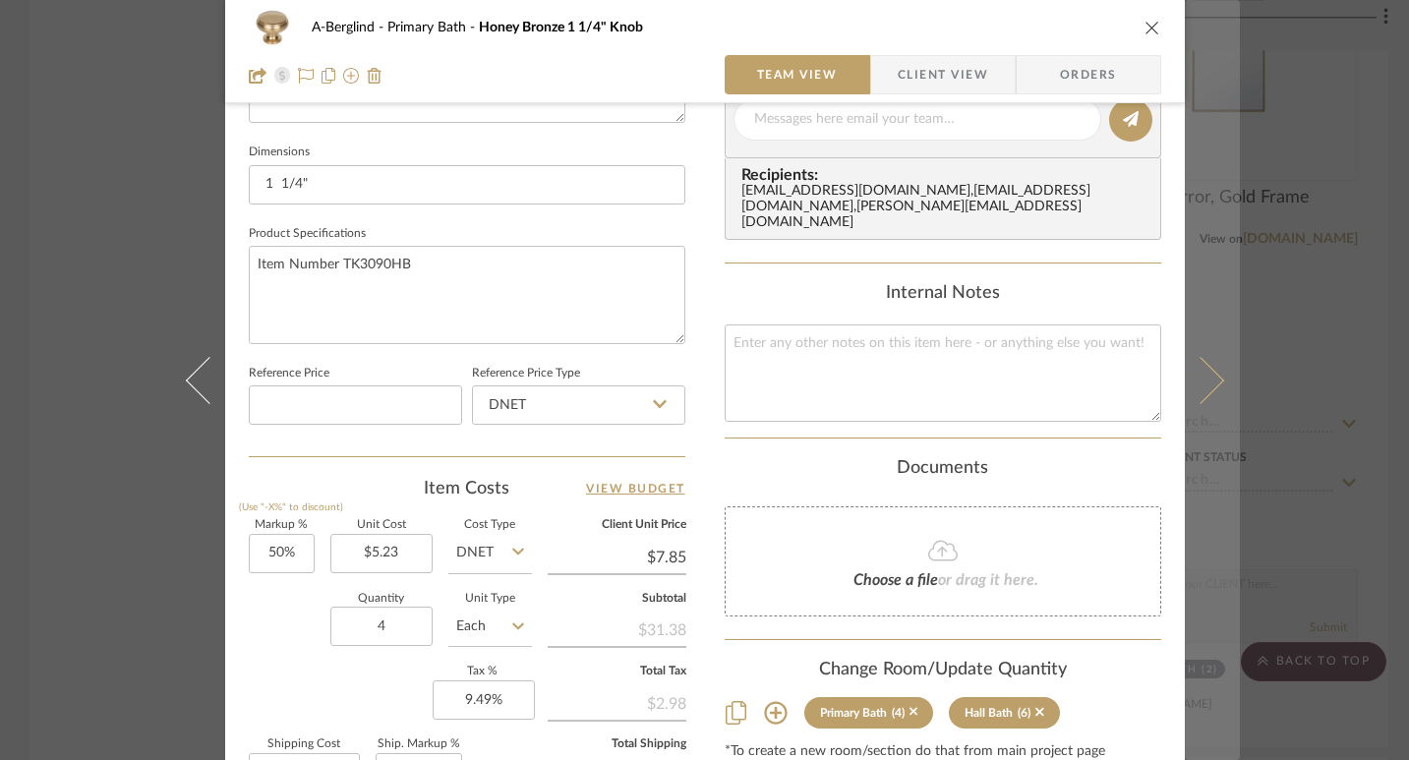
click at [1200, 361] on button at bounding box center [1212, 380] width 55 height 760
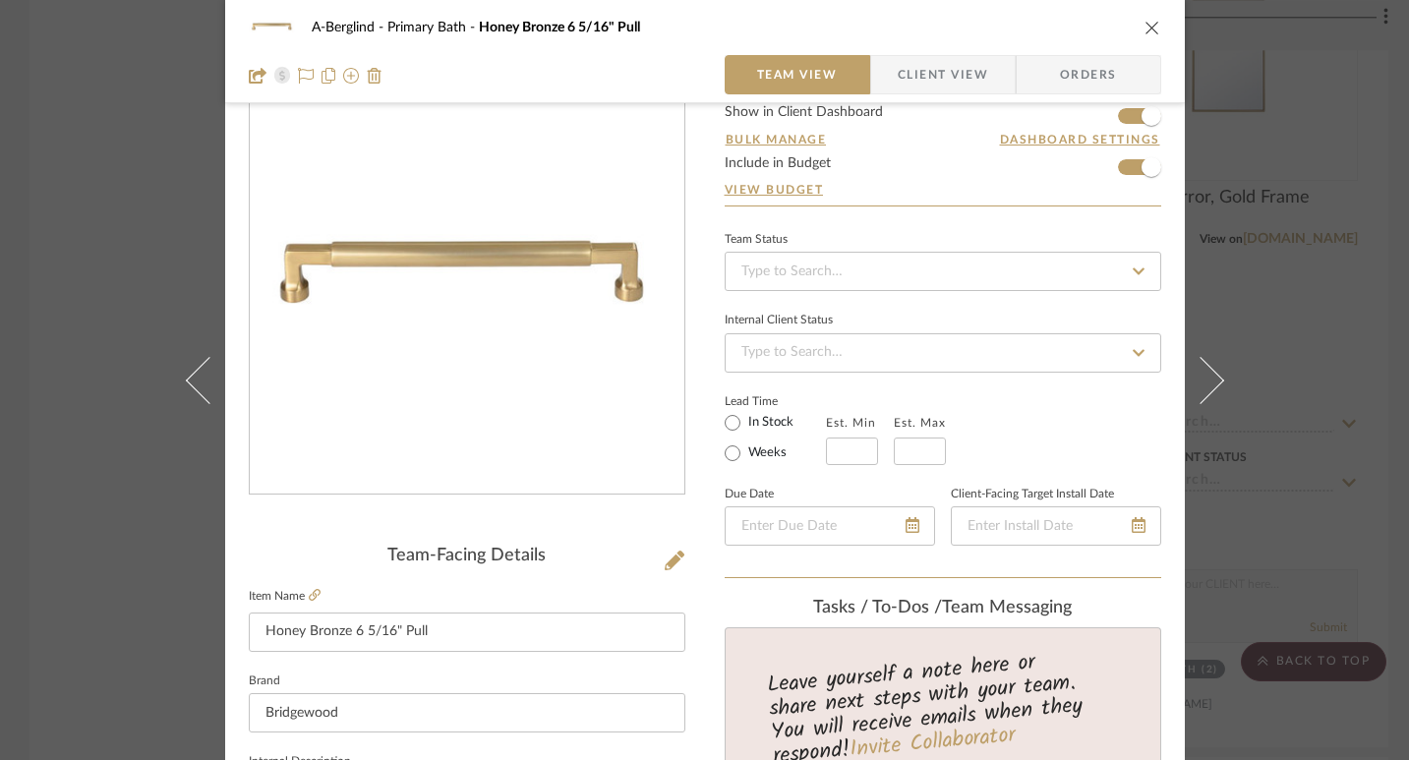
scroll to position [67, 0]
click at [1150, 24] on icon "close" at bounding box center [1153, 28] width 16 height 16
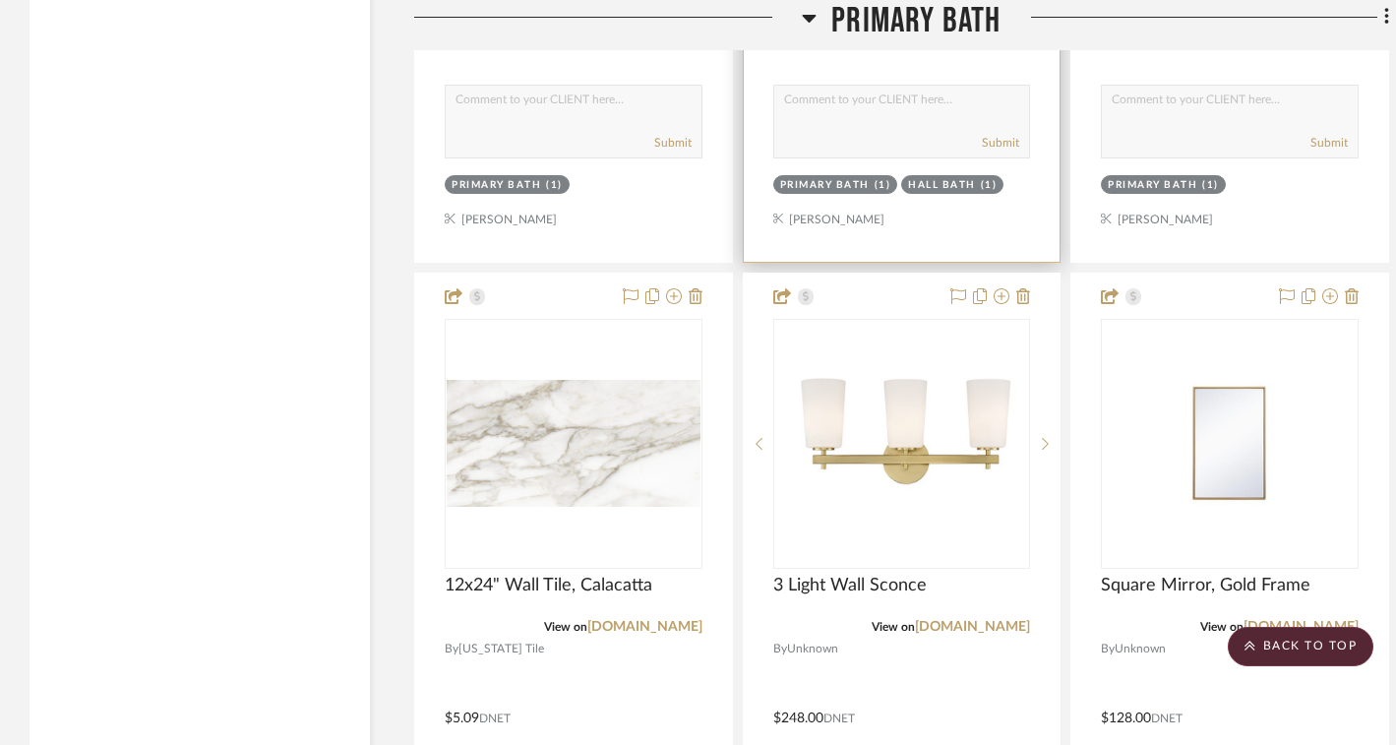
scroll to position [2948, 0]
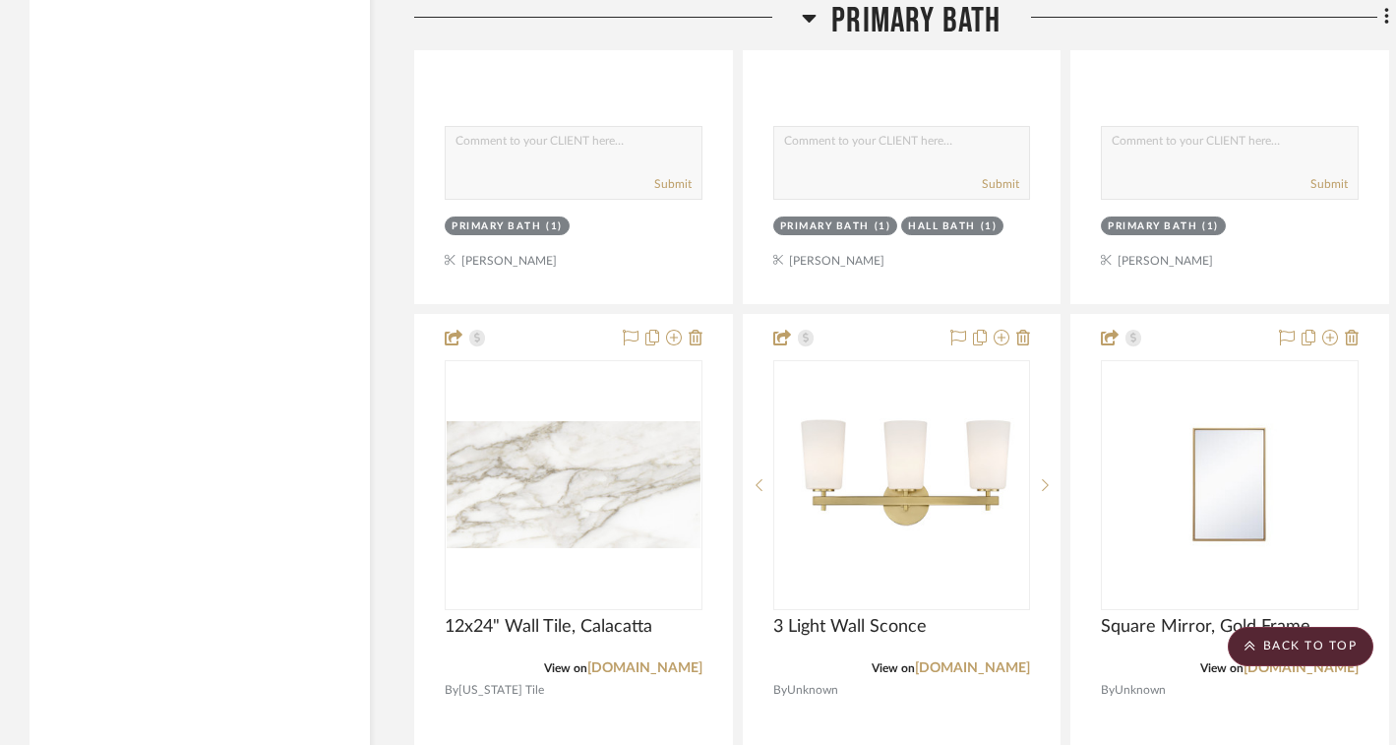
click at [807, 16] on icon at bounding box center [810, 19] width 14 height 8
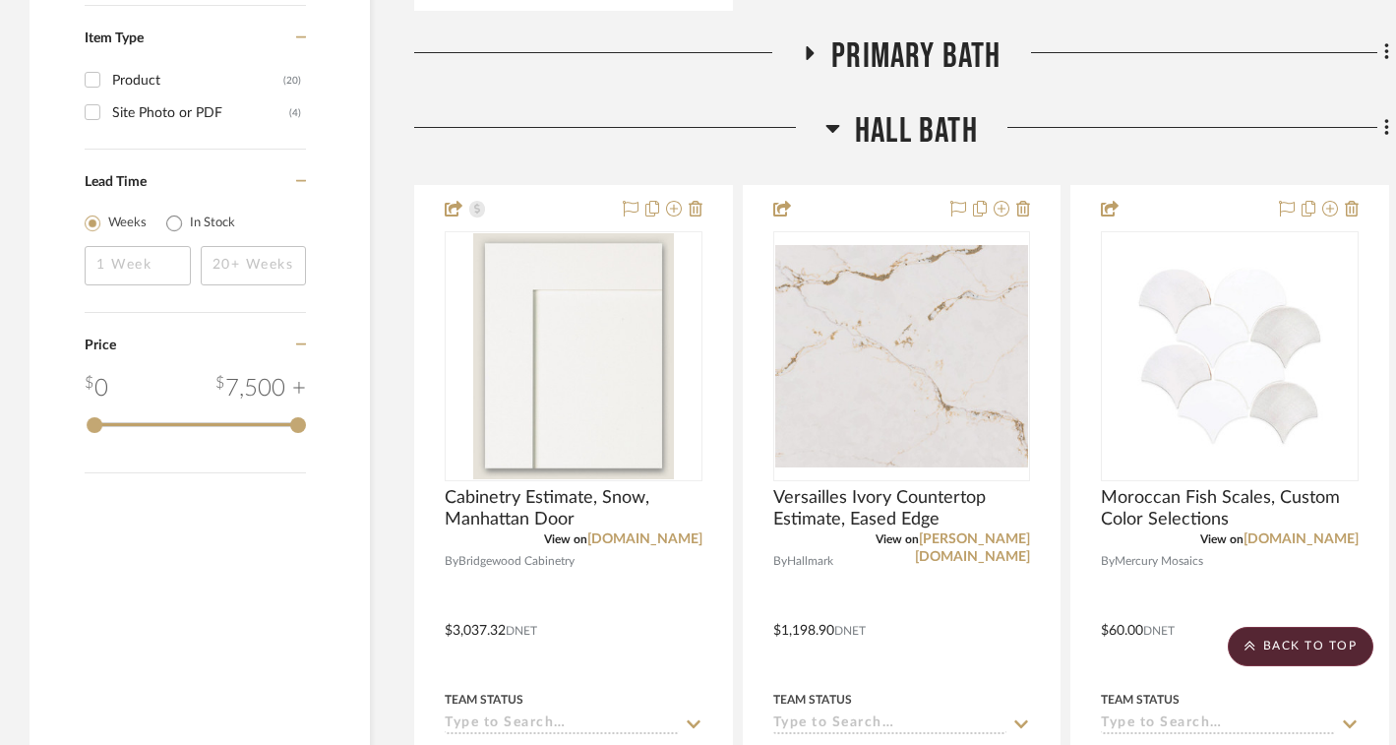
scroll to position [2263, 0]
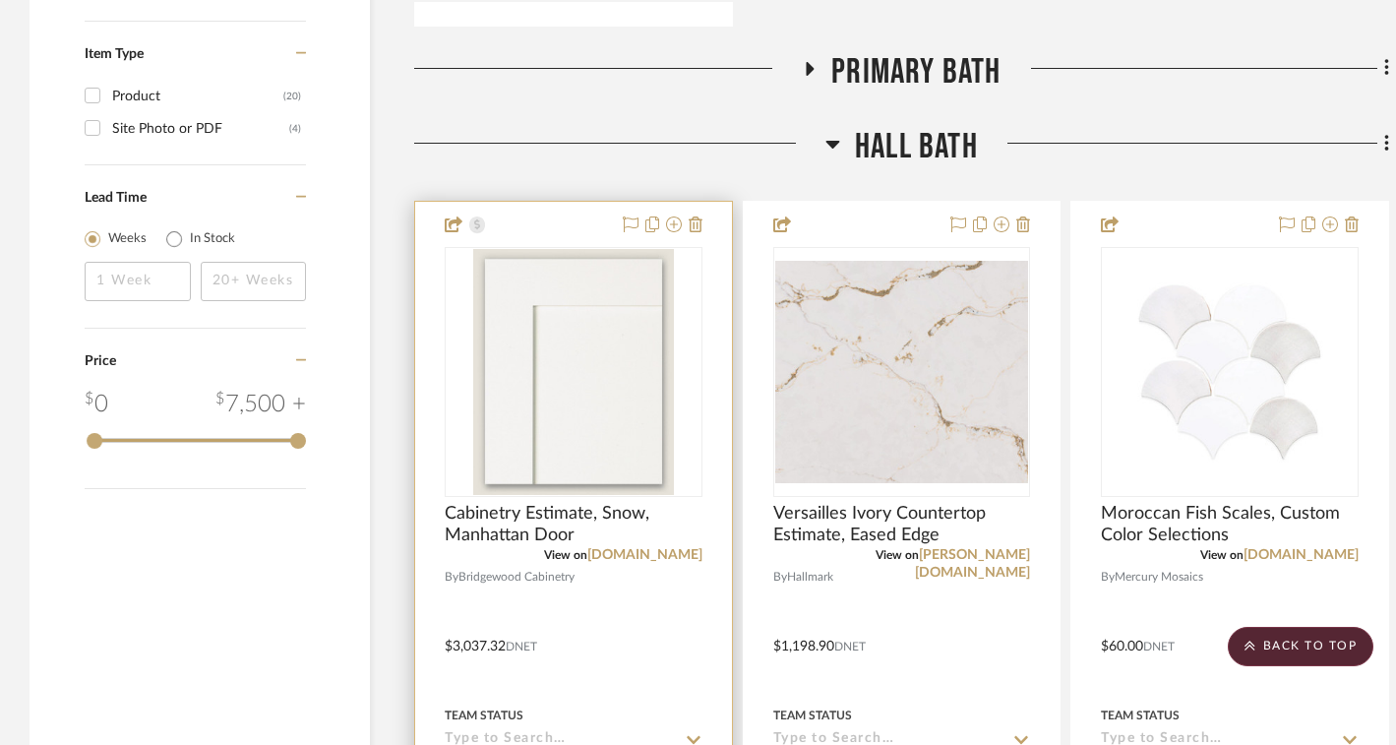
click at [628, 446] on img "0" at bounding box center [573, 372] width 201 height 246
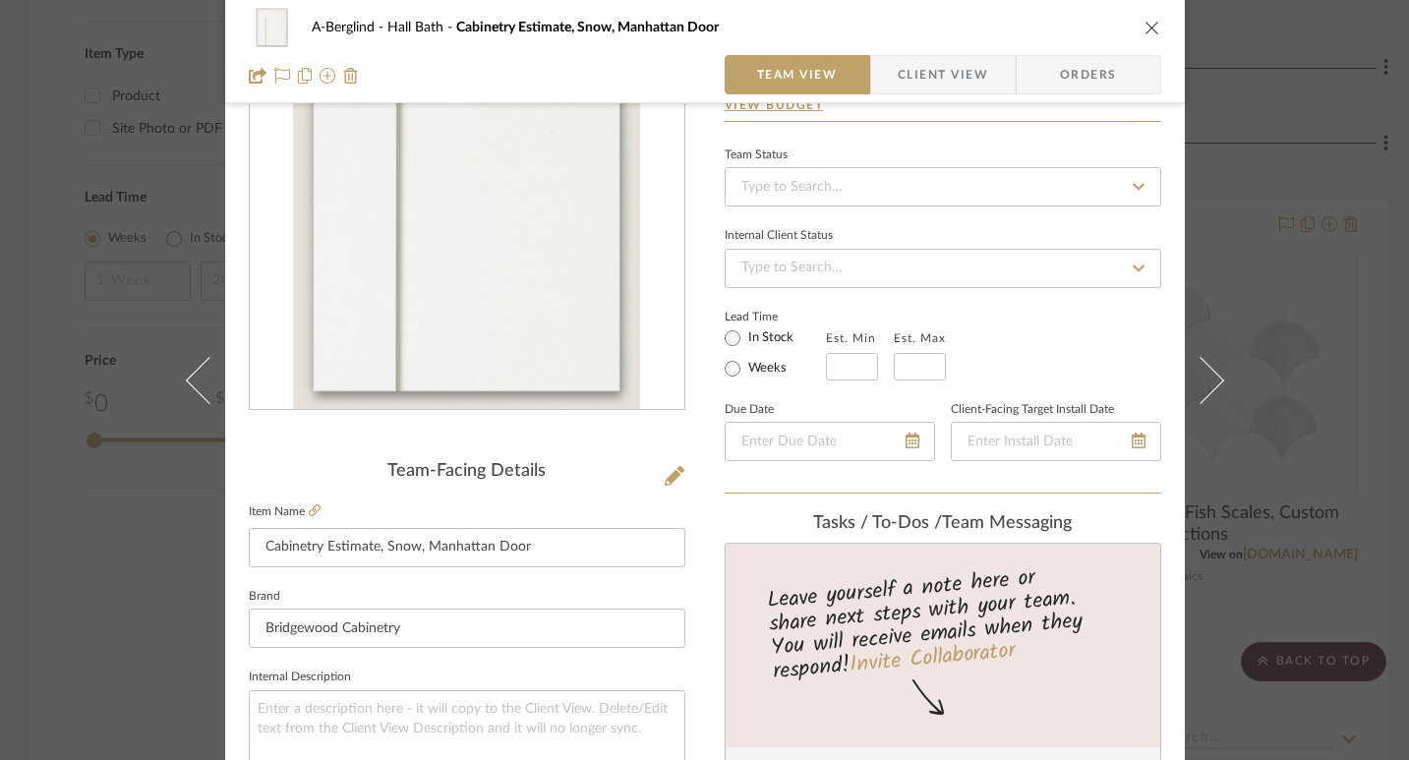
scroll to position [236, 0]
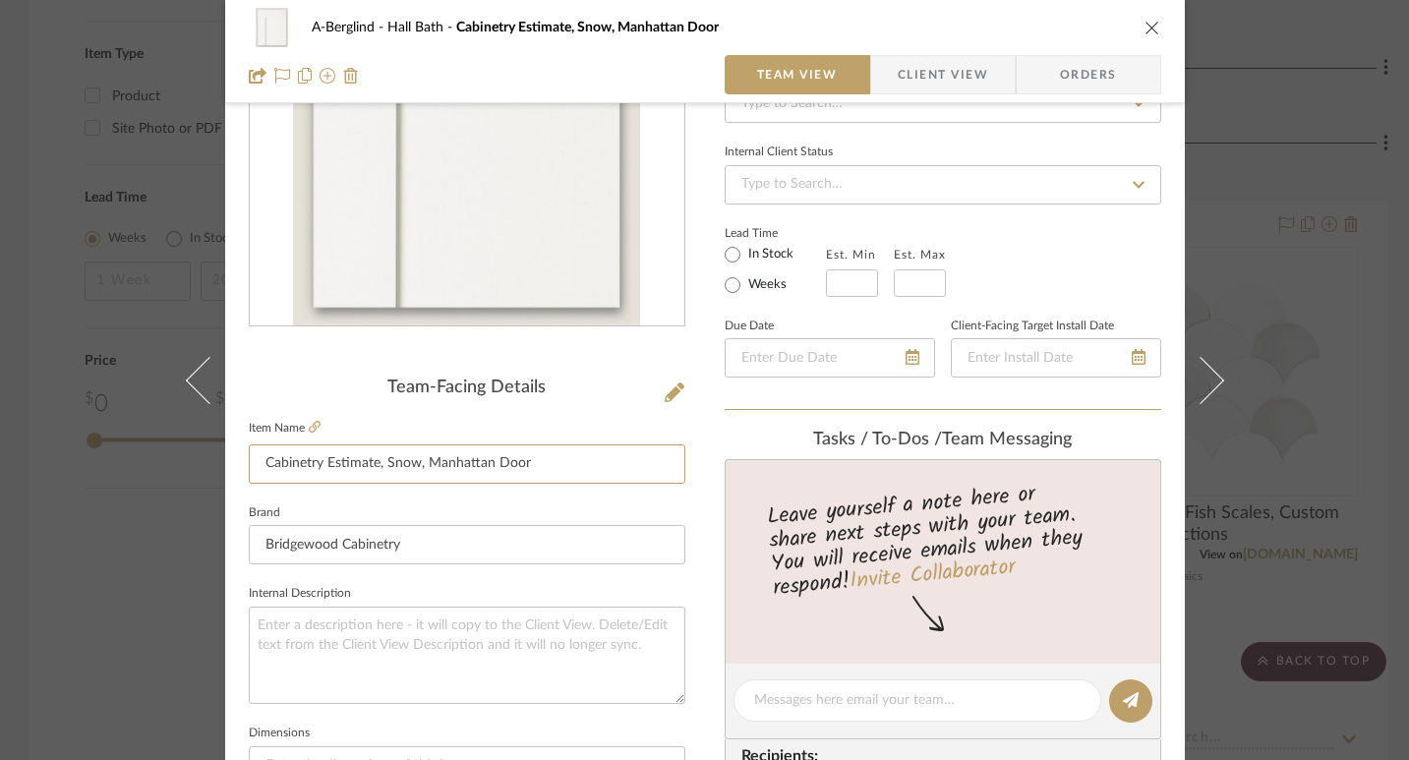
drag, startPoint x: 542, startPoint y: 471, endPoint x: 238, endPoint y: 452, distance: 304.5
click at [238, 452] on div "A-[PERSON_NAME] Bath Cabinetry Estimate, Snow, [GEOGRAPHIC_DATA] Door Team View…" at bounding box center [705, 687] width 960 height 1817
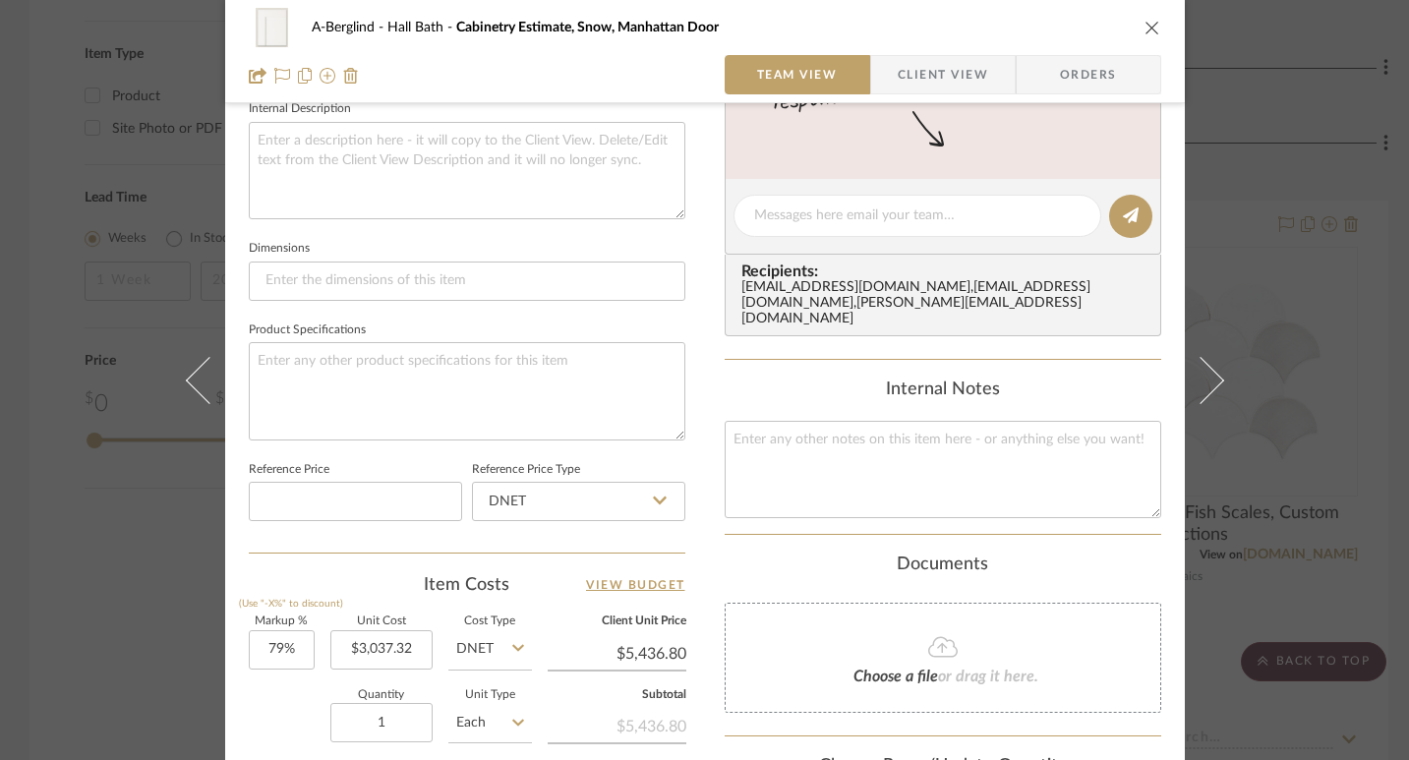
scroll to position [883, 0]
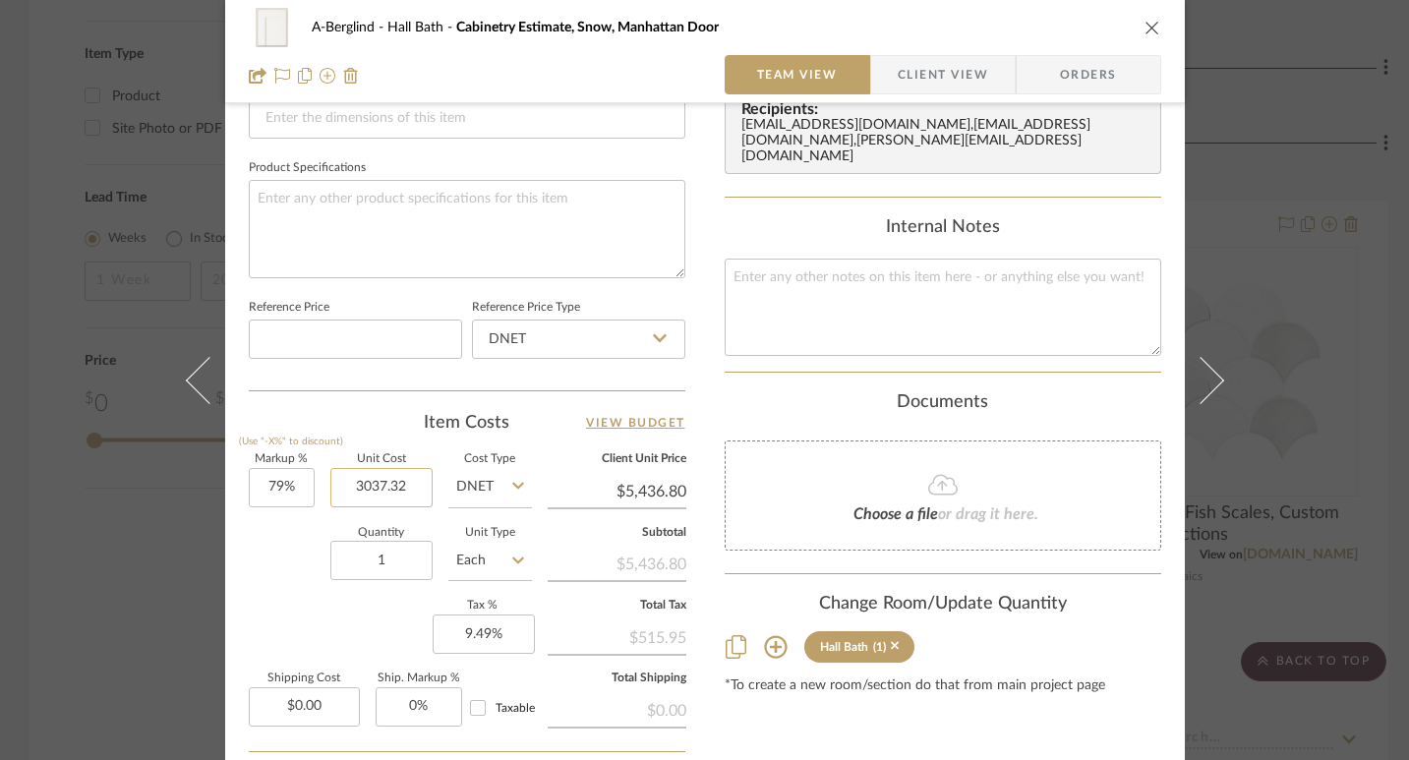
click at [395, 489] on input "3037.32" at bounding box center [381, 487] width 102 height 39
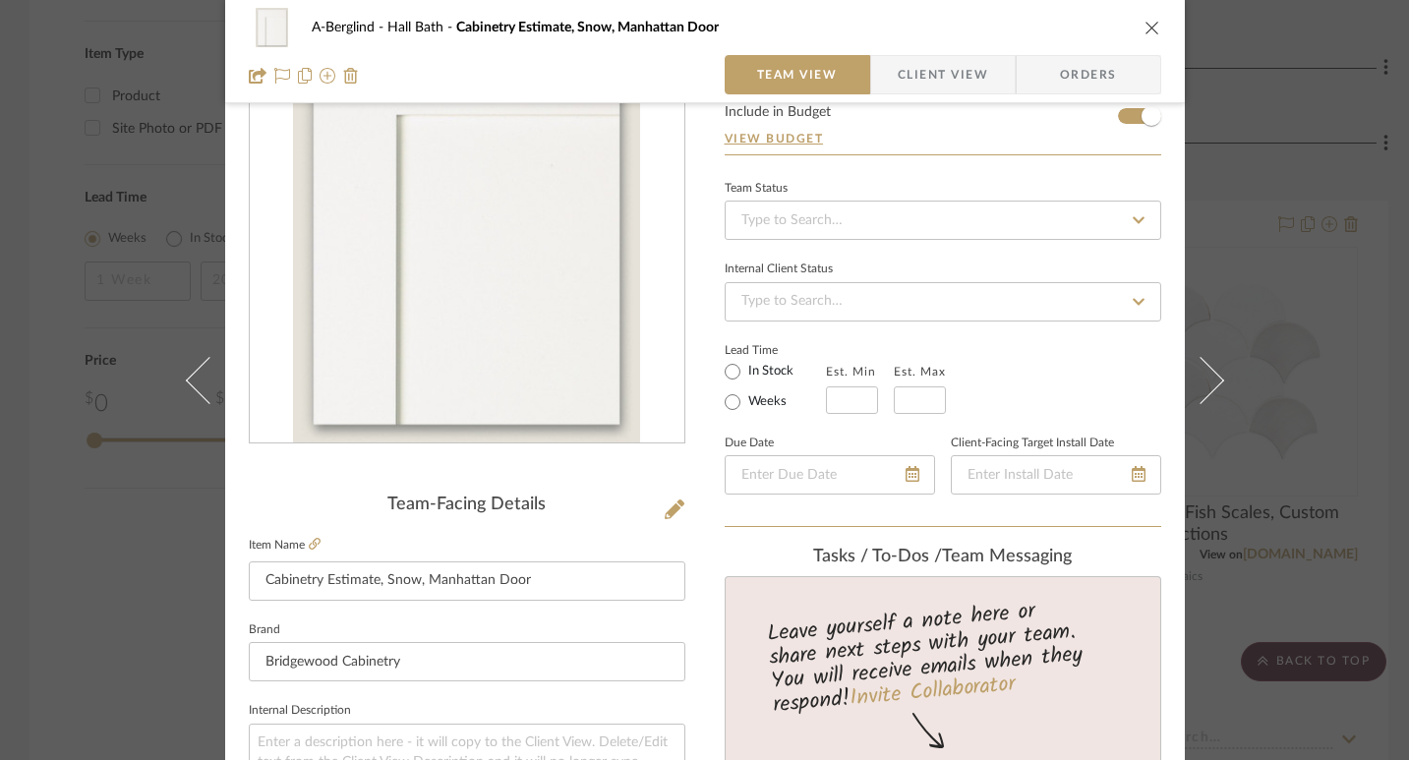
scroll to position [0, 0]
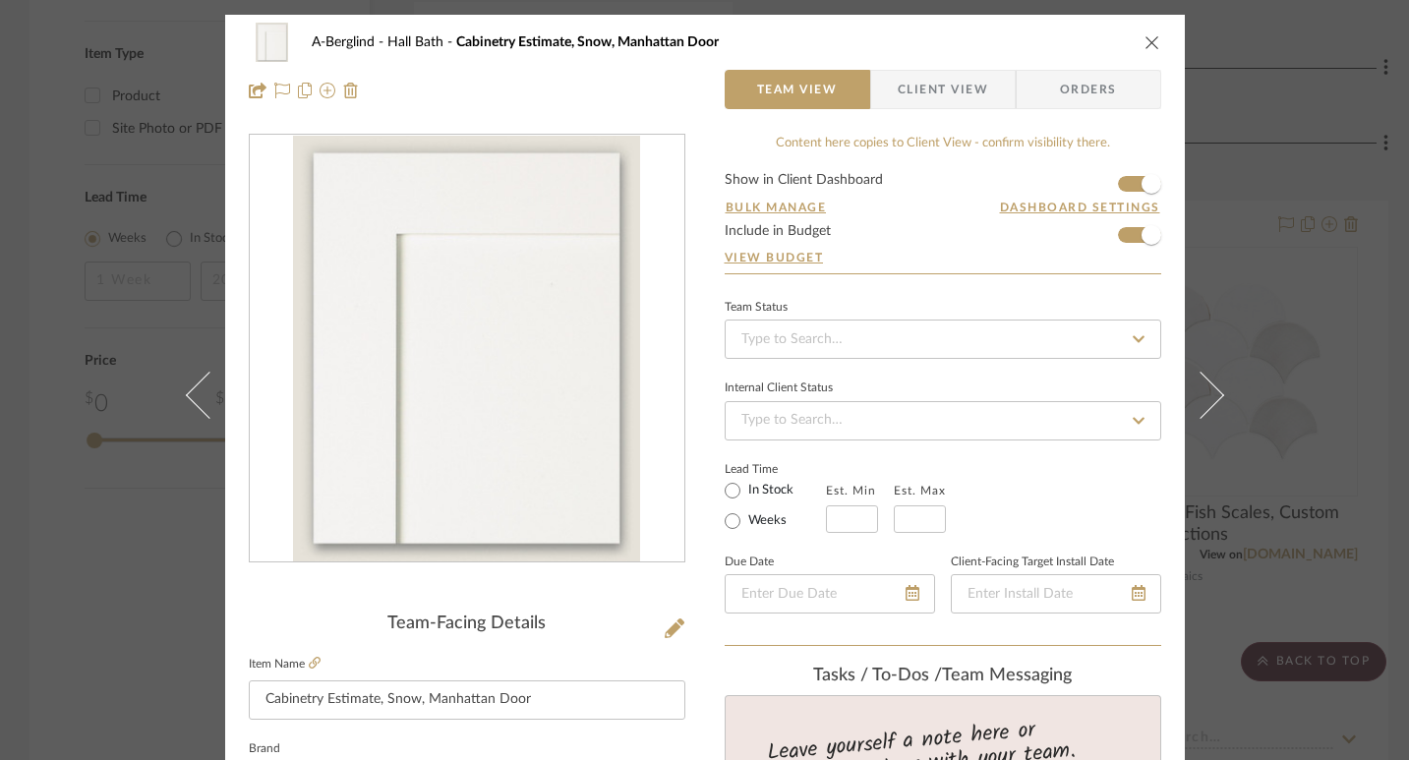
type input "$3,037.32"
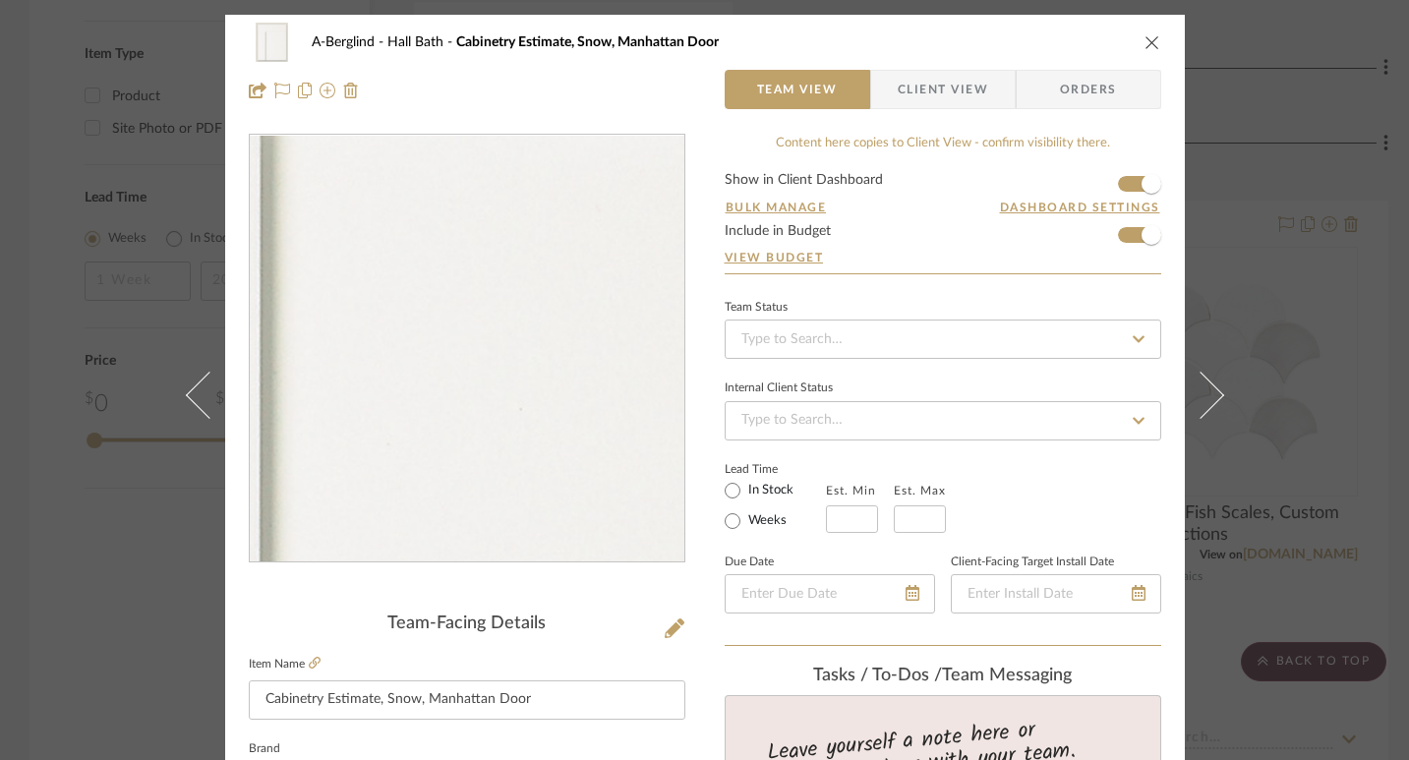
click at [458, 316] on img "0" at bounding box center [467, 349] width 348 height 427
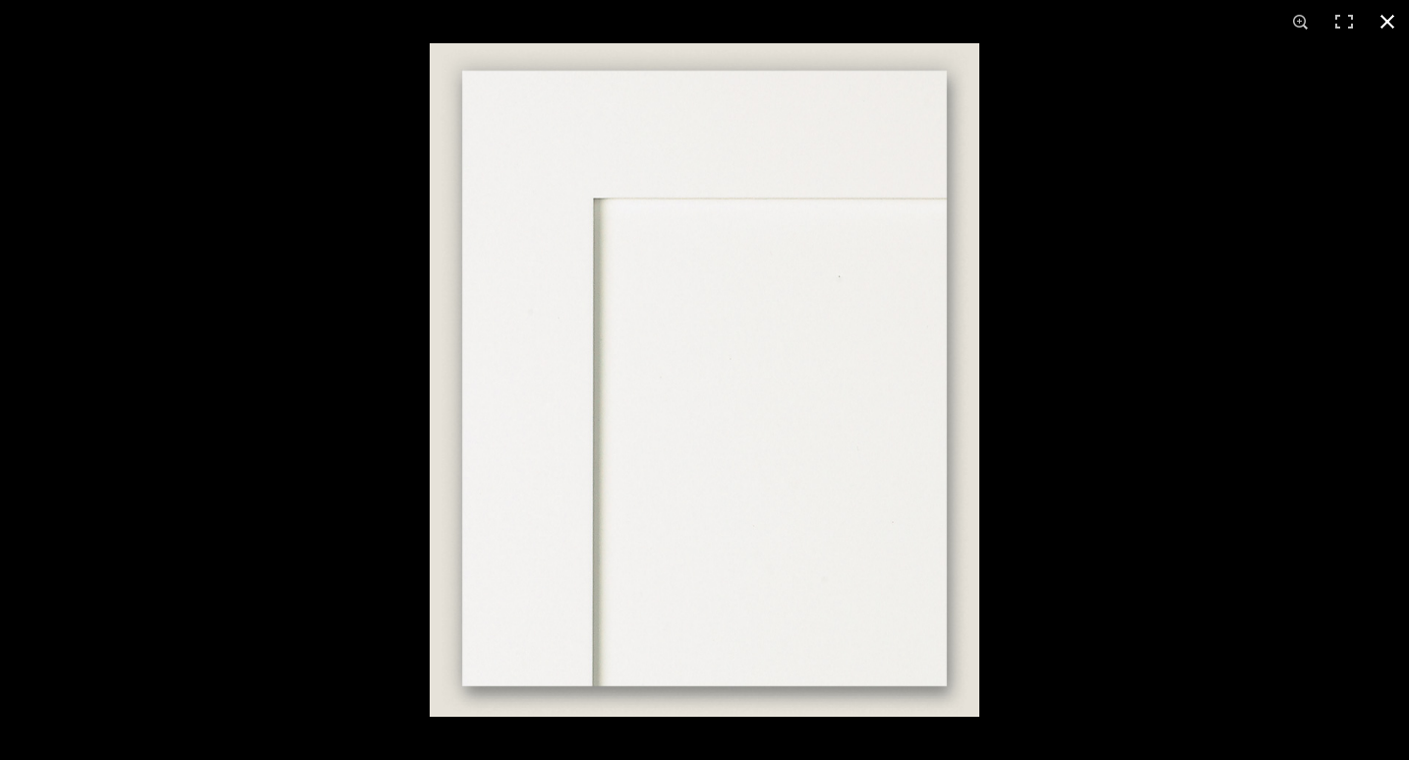
click at [1400, 18] on button at bounding box center [1387, 21] width 43 height 43
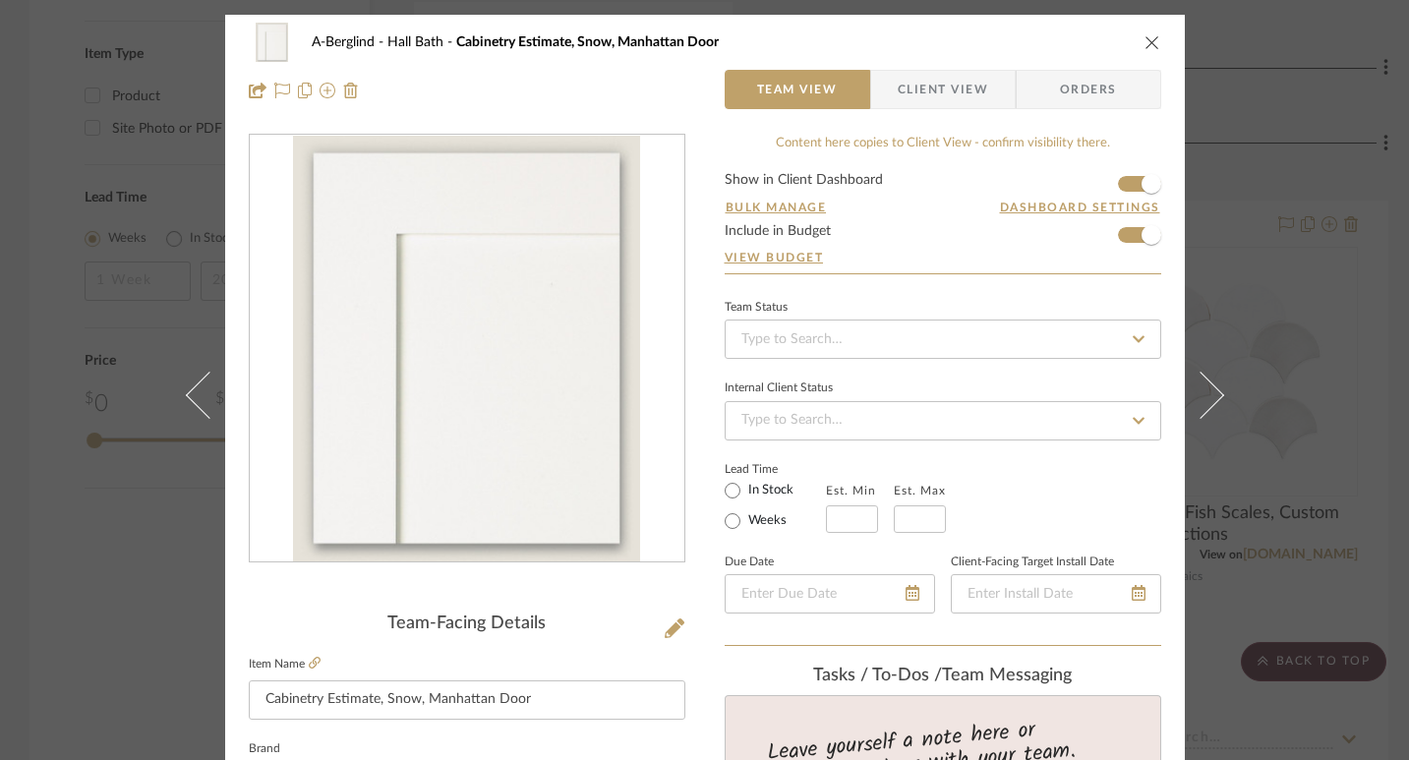
click at [1145, 42] on icon "close" at bounding box center [1153, 42] width 16 height 16
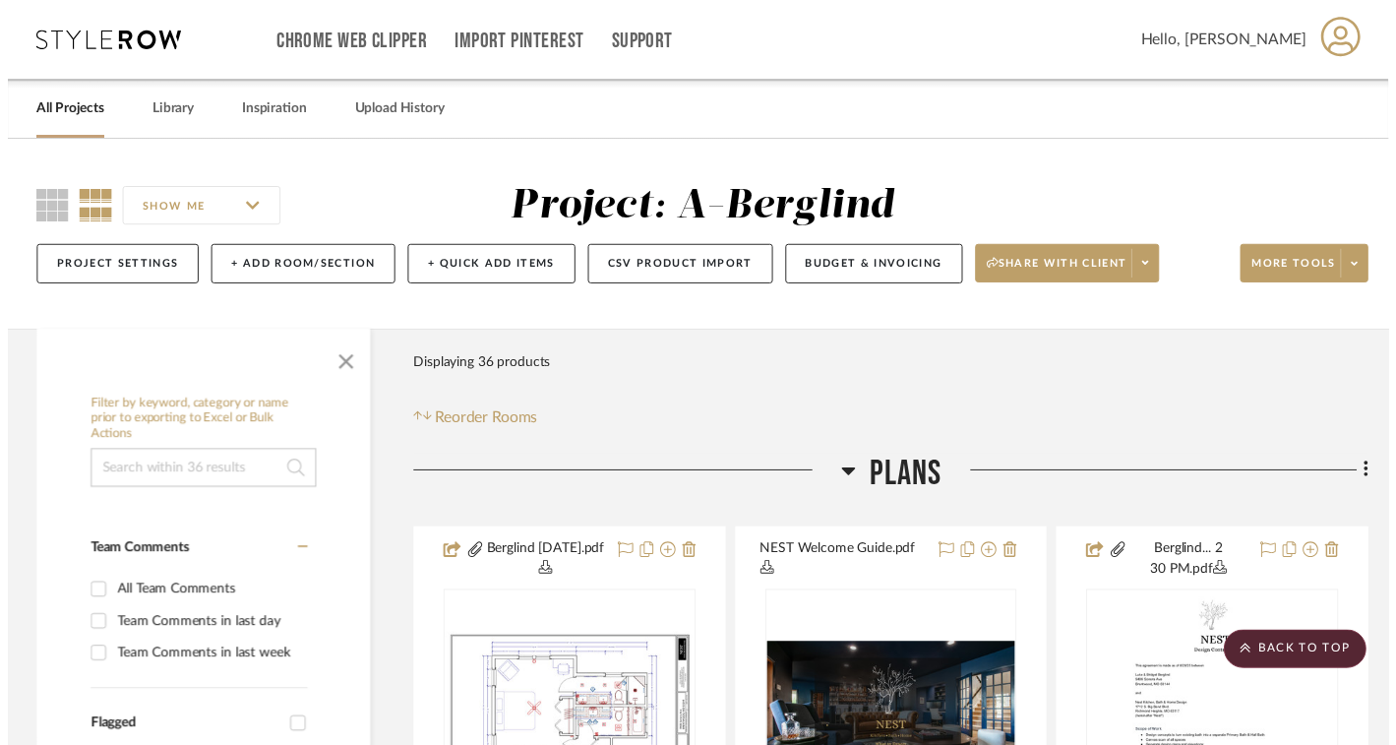
scroll to position [2263, 0]
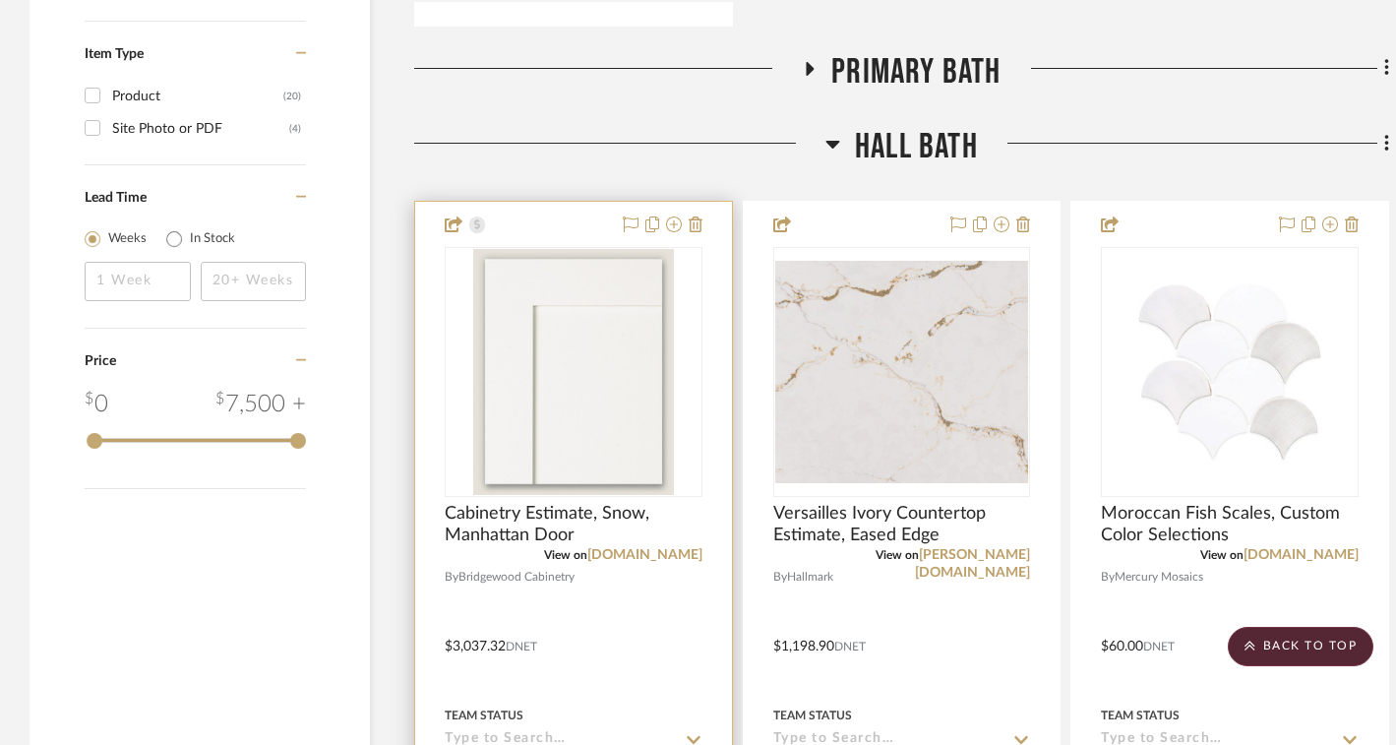
click at [593, 282] on img "0" at bounding box center [573, 372] width 201 height 246
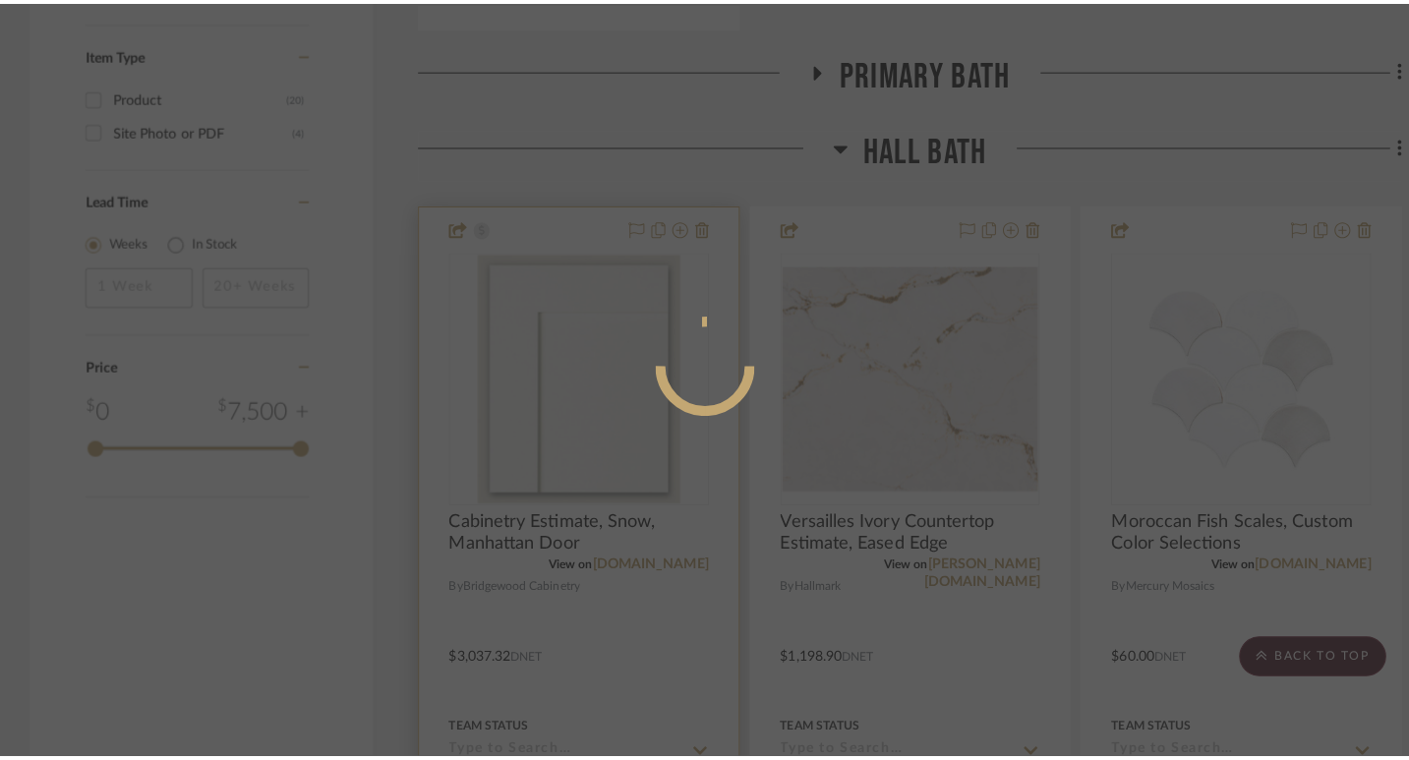
scroll to position [0, 0]
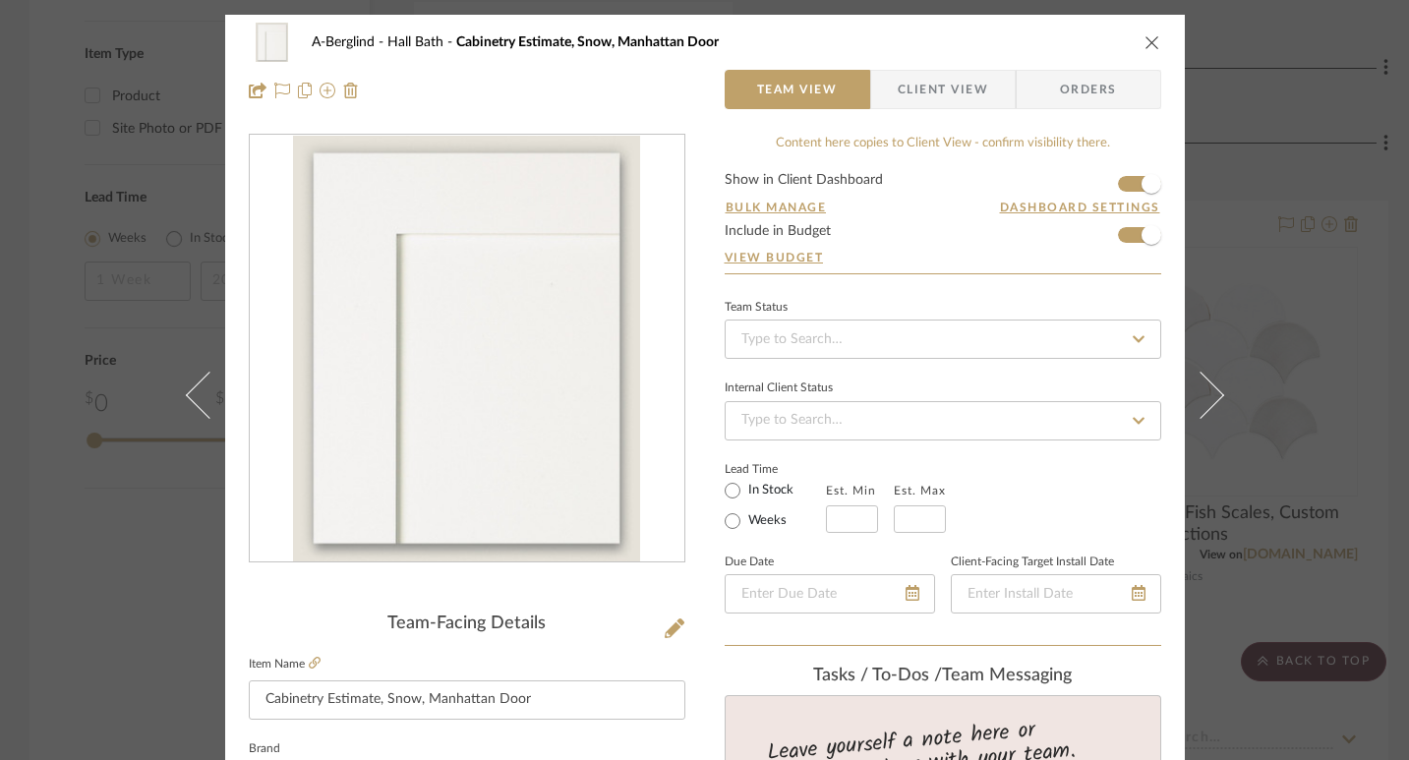
click at [1138, 30] on div "A-[PERSON_NAME] Bath Cabinetry Estimate, Snow, Manhattan Door" at bounding box center [705, 42] width 913 height 39
click at [1147, 43] on icon "close" at bounding box center [1153, 42] width 16 height 16
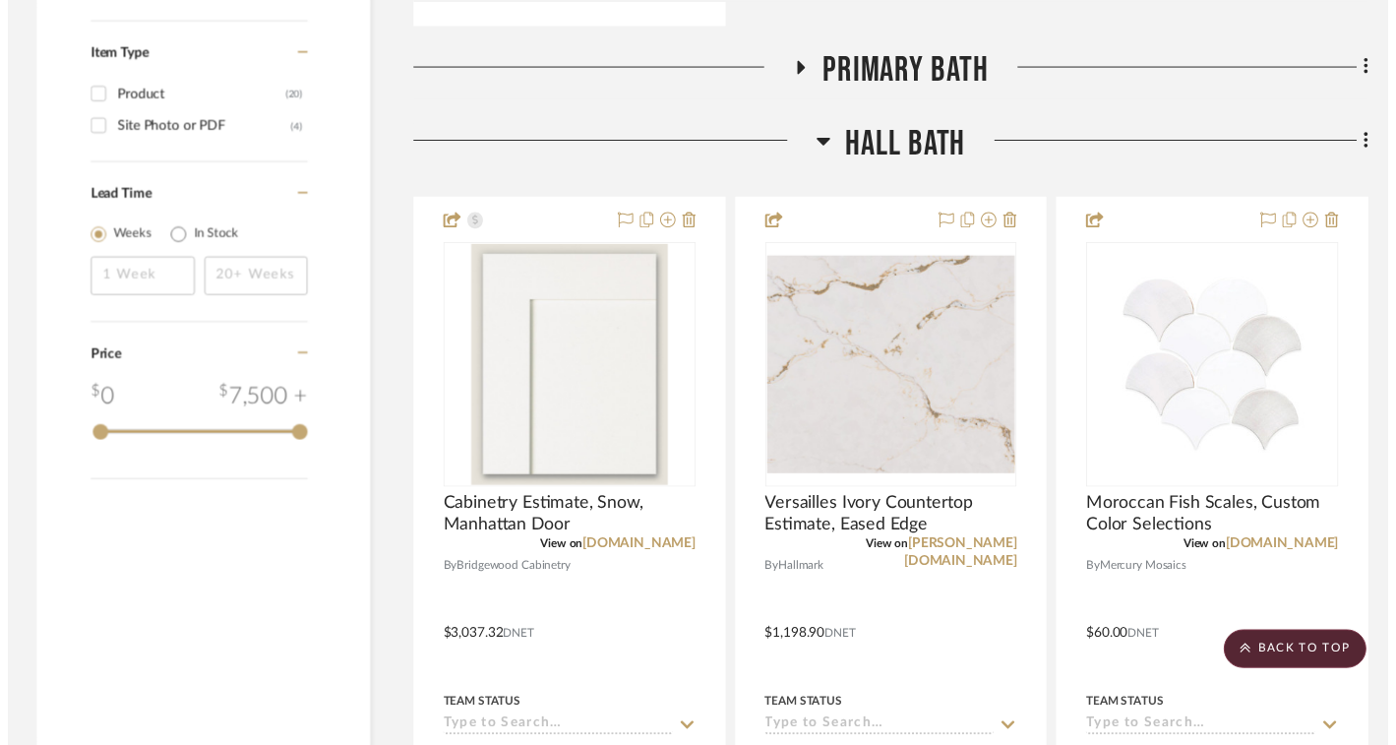
scroll to position [2263, 0]
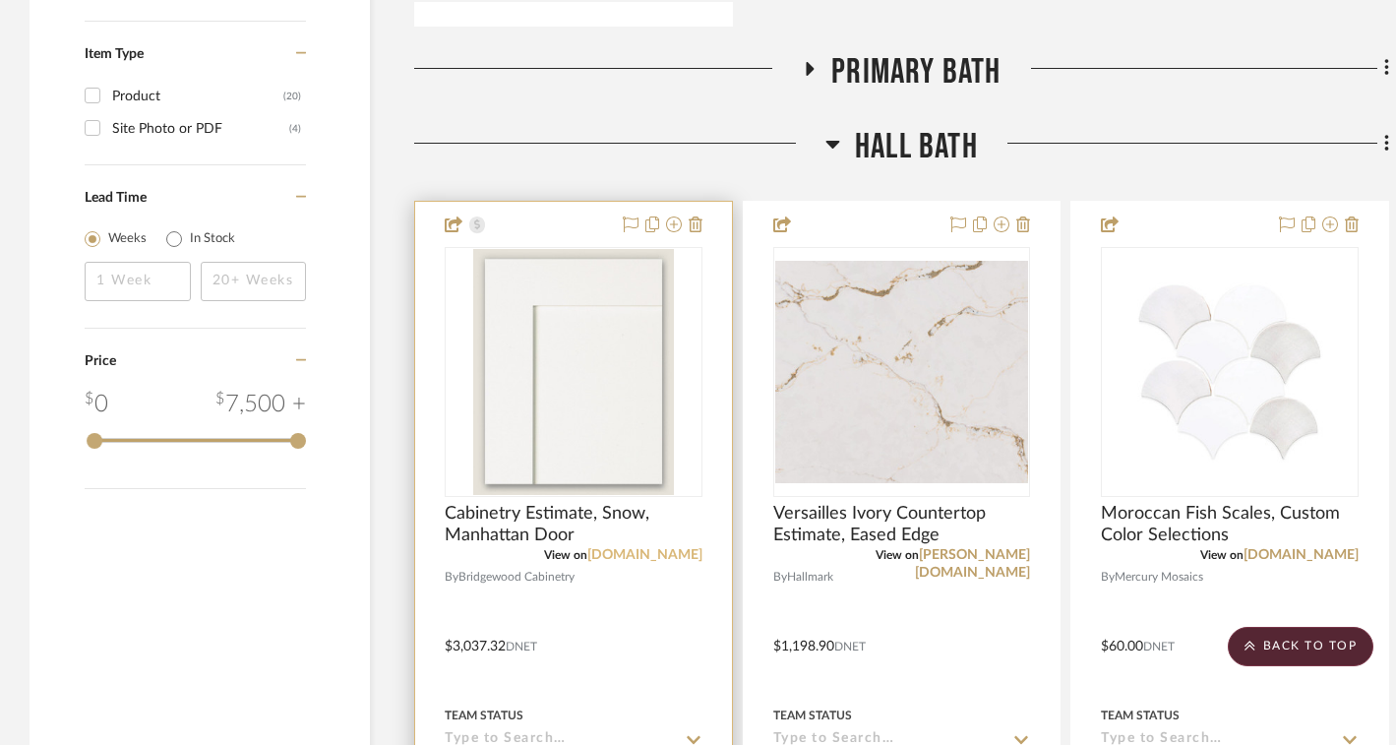
click at [614, 548] on link "[DOMAIN_NAME]" at bounding box center [644, 555] width 115 height 14
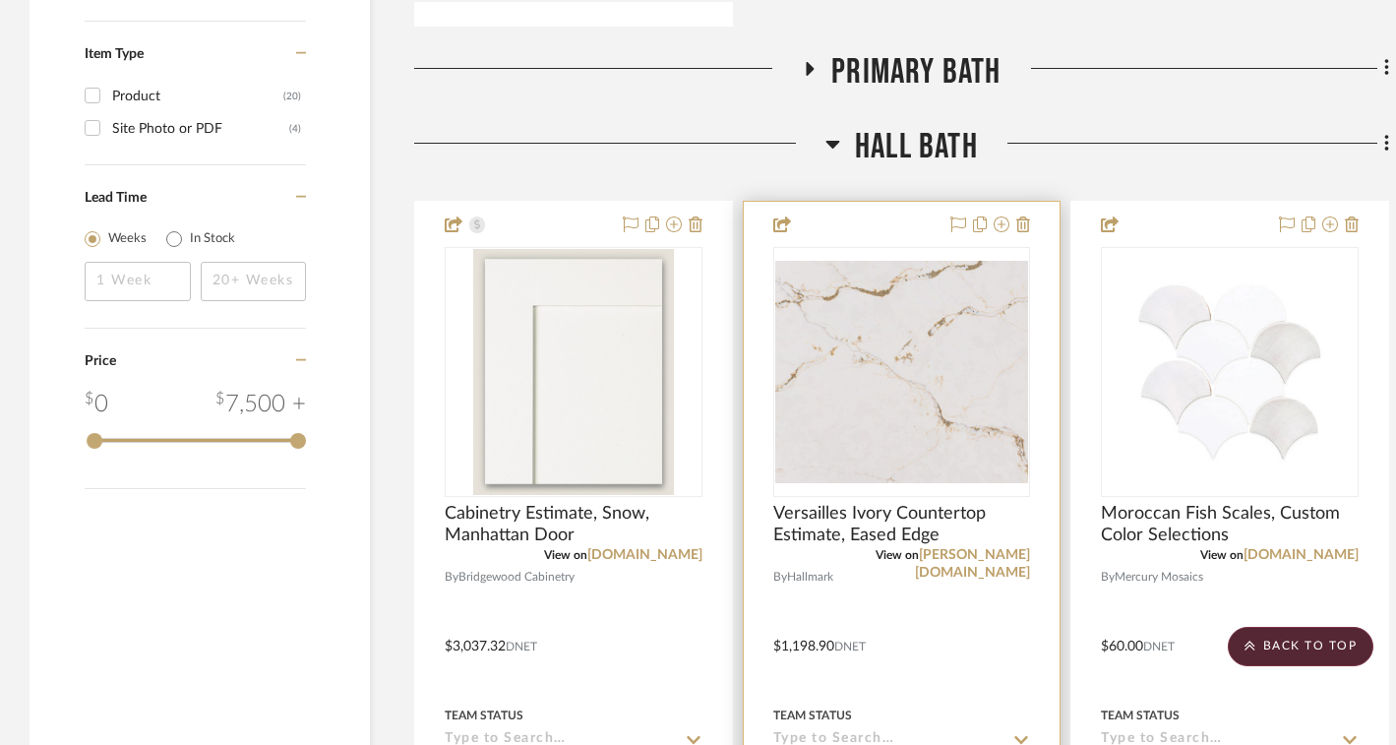
click at [897, 385] on img "0" at bounding box center [902, 372] width 254 height 222
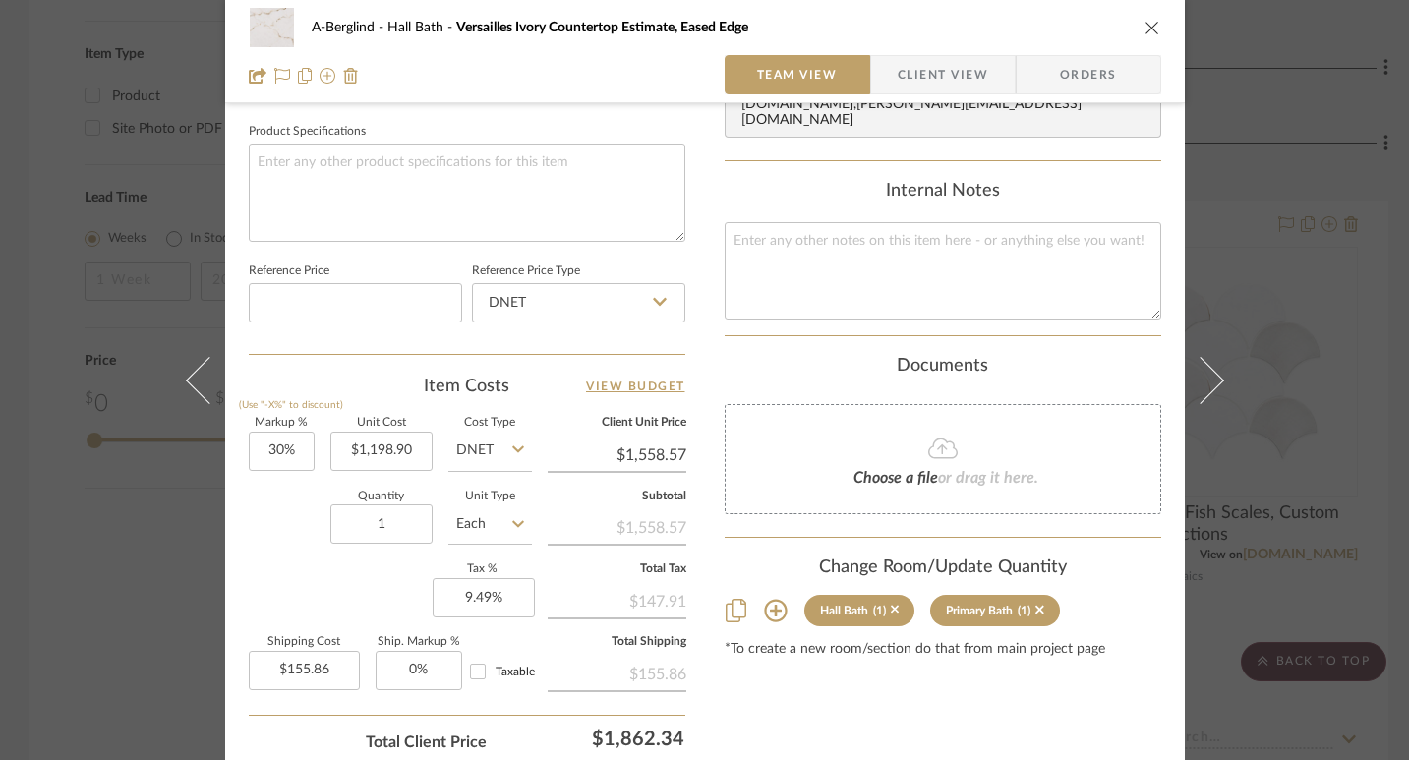
scroll to position [1067, 0]
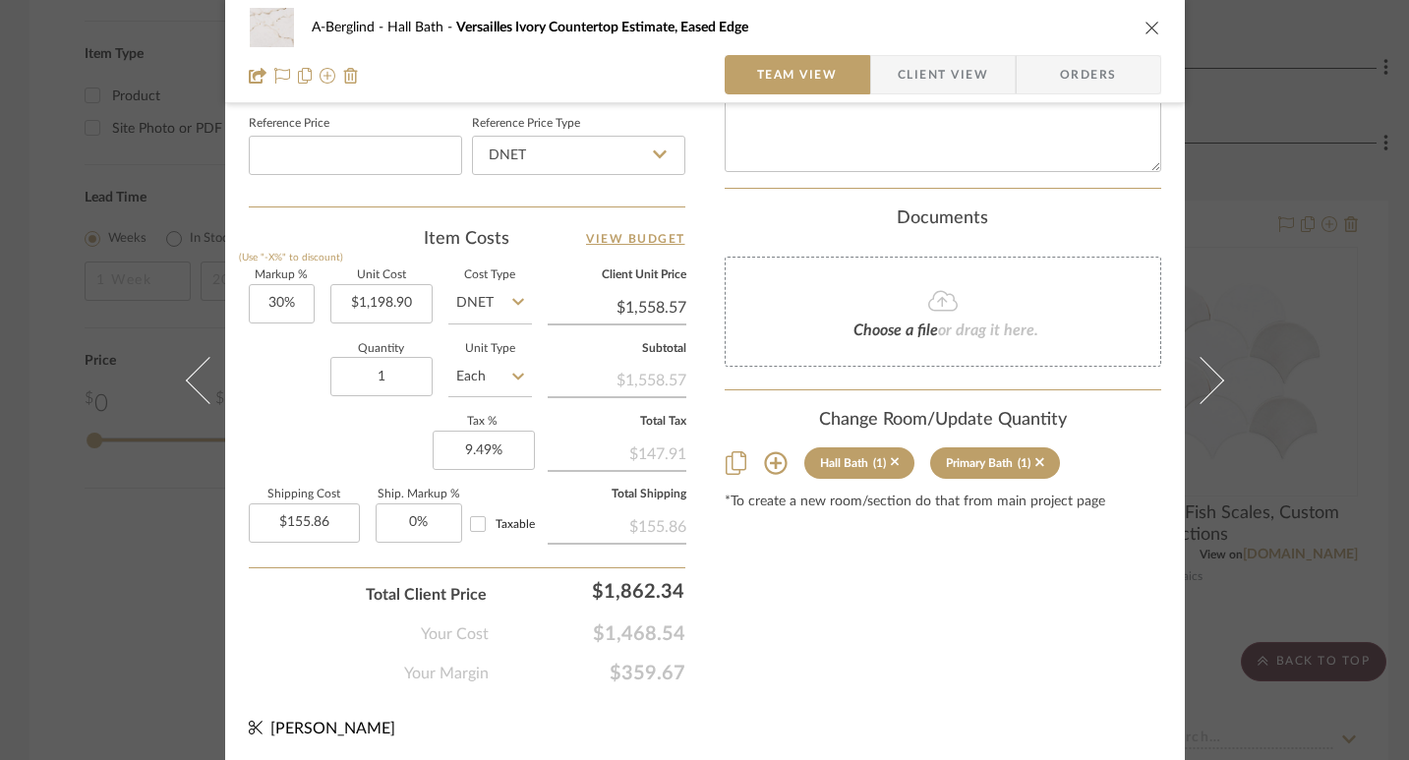
click at [1150, 20] on icon "close" at bounding box center [1153, 28] width 16 height 16
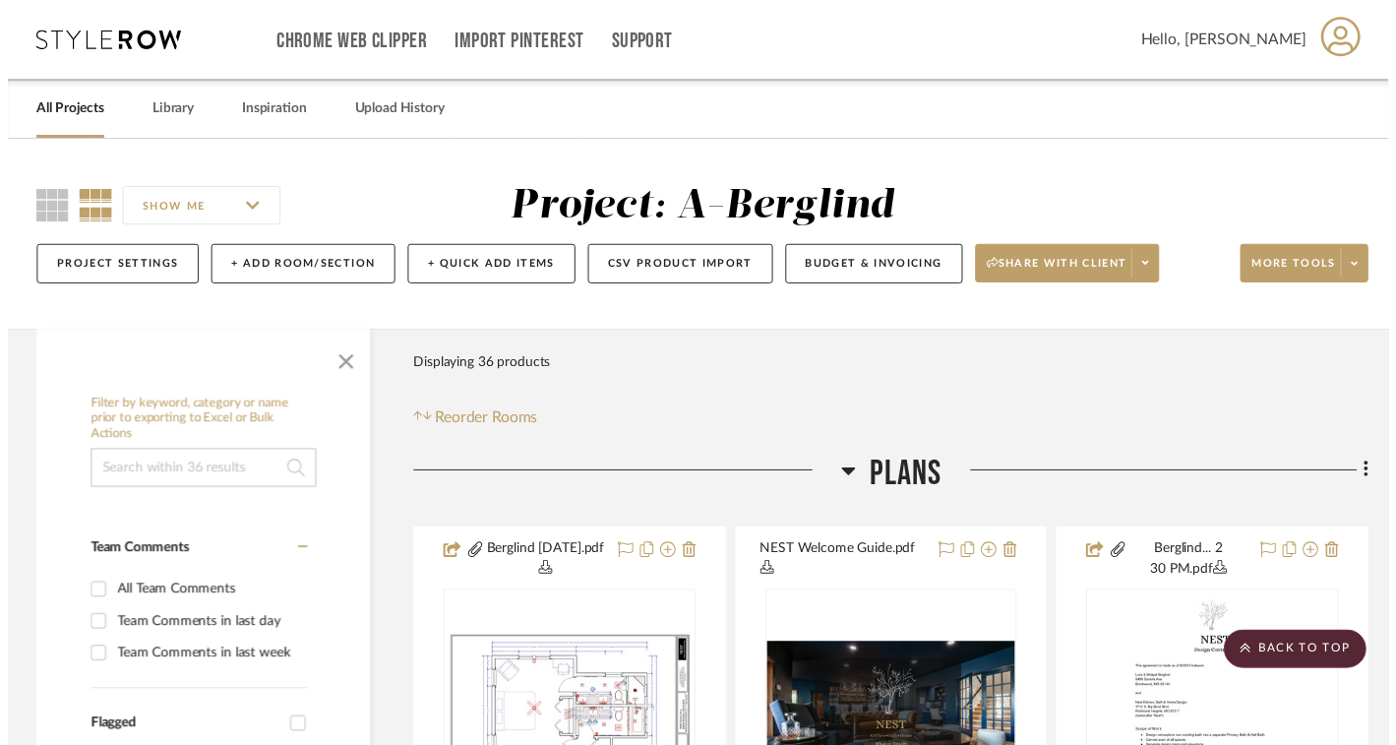
scroll to position [2263, 0]
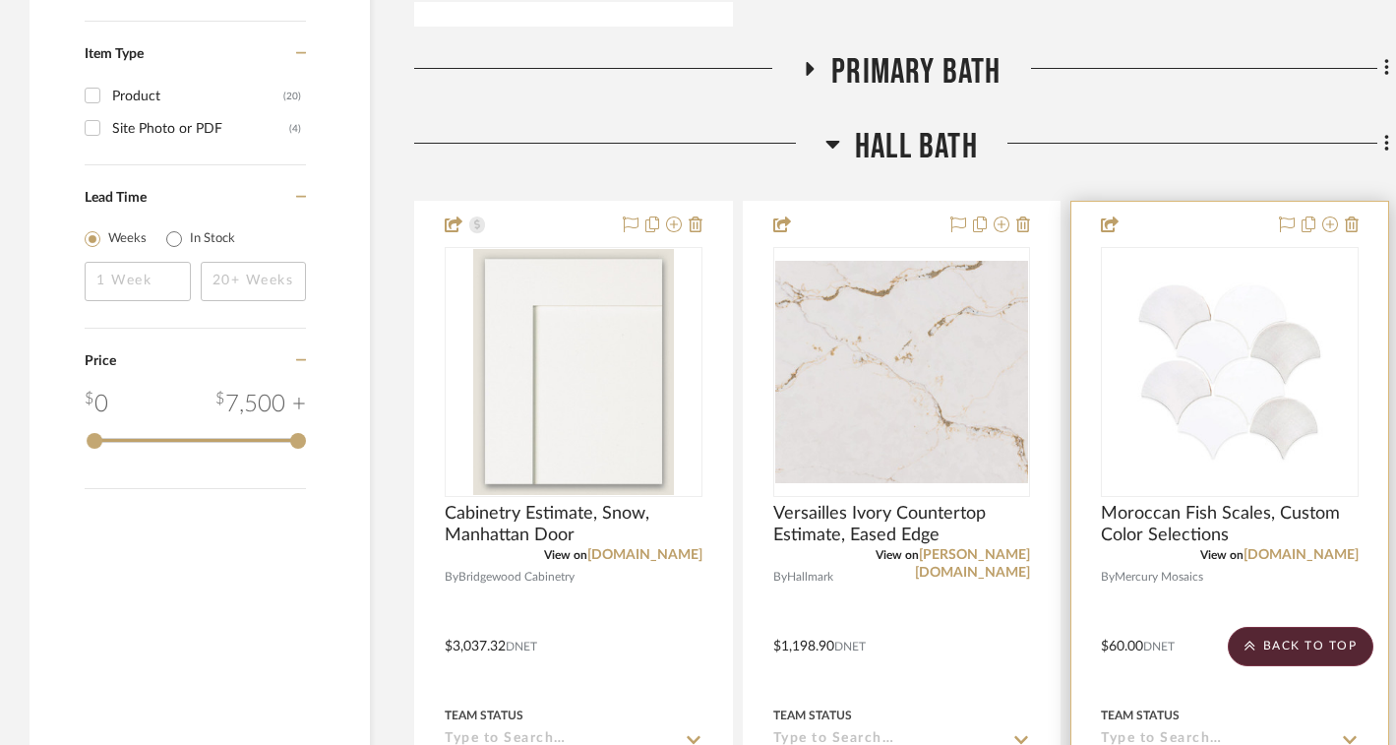
click at [1211, 374] on img "0" at bounding box center [1230, 371] width 255 height 191
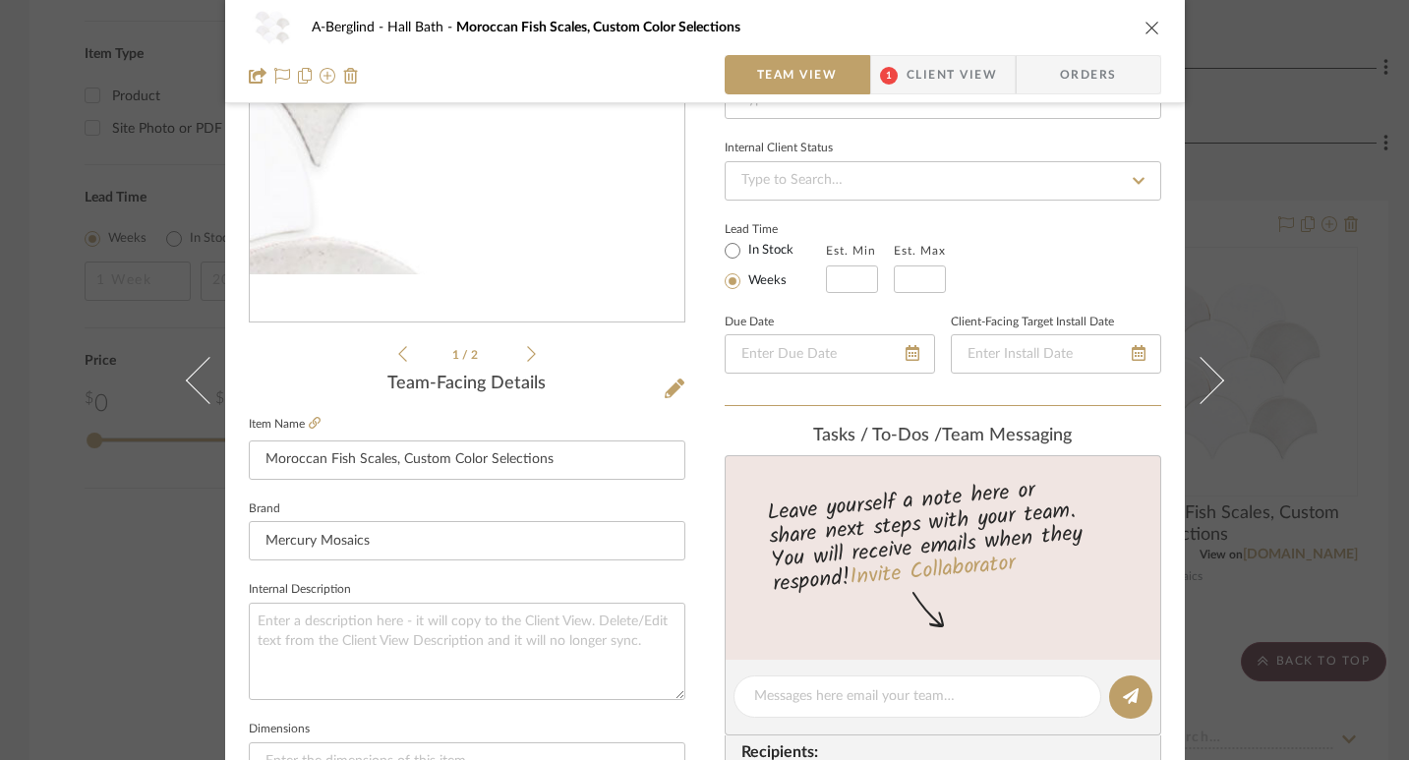
scroll to position [426, 0]
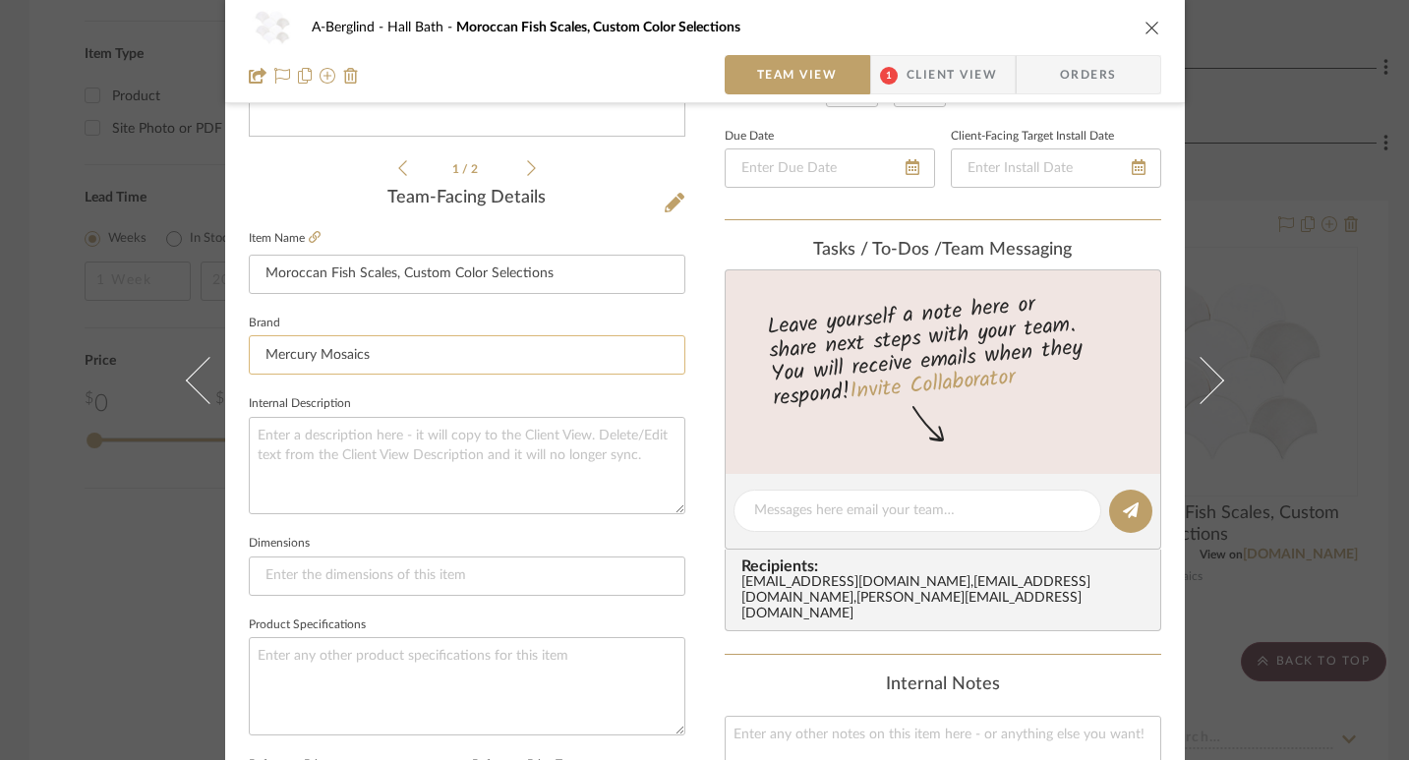
click at [367, 363] on input "Mercury Mosaics" at bounding box center [467, 354] width 437 height 39
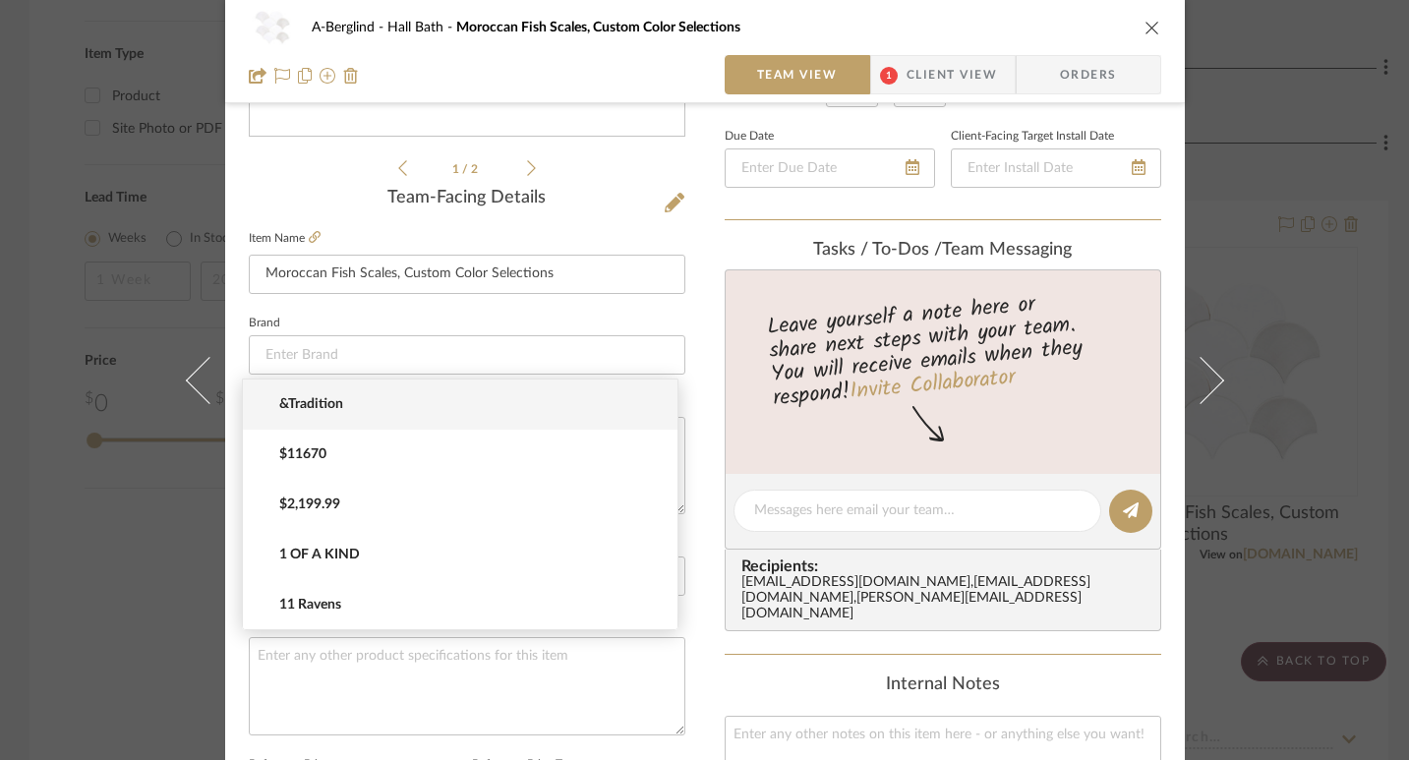
click at [323, 186] on div "1 / 2 Team-Facing Details Item Name Moroccan Fish Scales, Custom Color Selectio…" at bounding box center [467, 517] width 437 height 1619
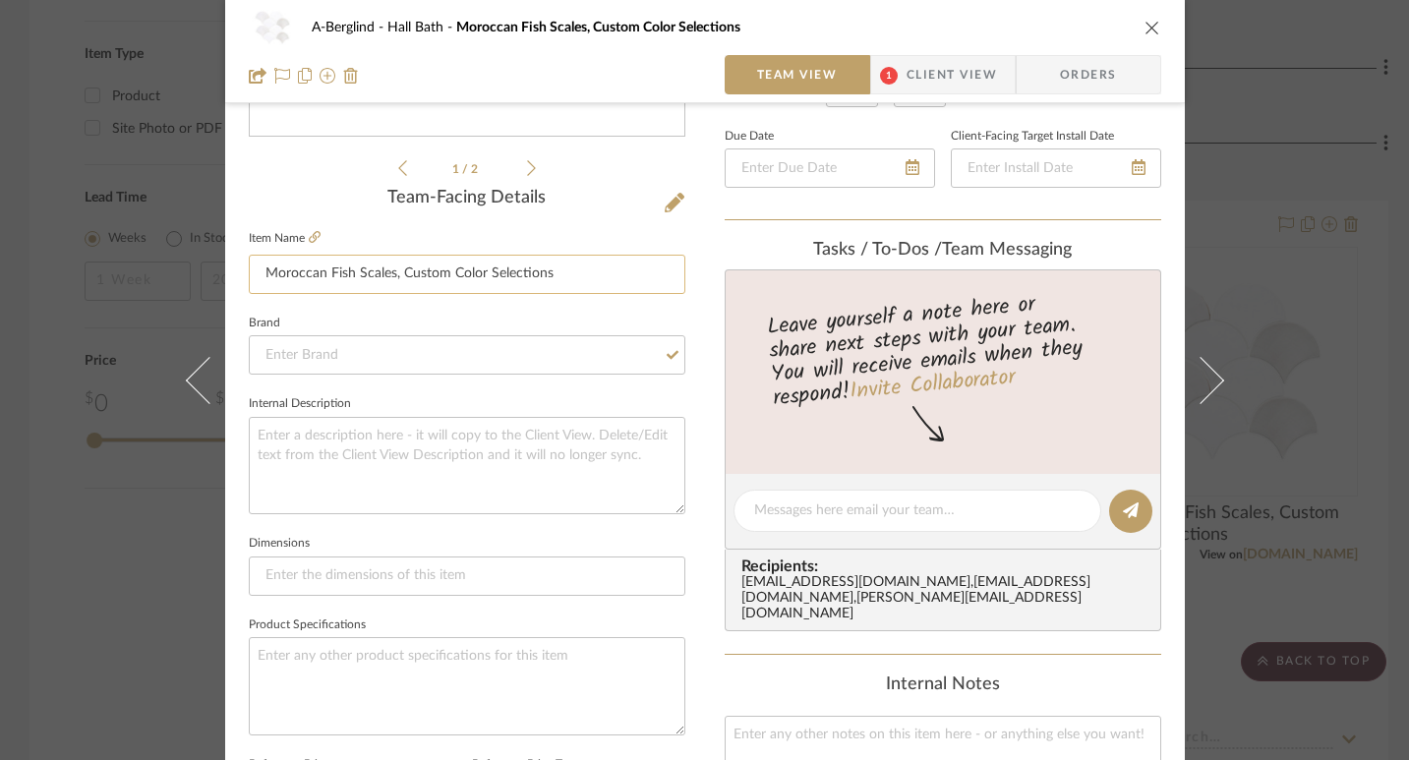
click at [429, 272] on input "Moroccan Fish Scales, Custom Color Selections" at bounding box center [467, 274] width 437 height 39
drag, startPoint x: 555, startPoint y: 273, endPoint x: 244, endPoint y: 267, distance: 310.9
click at [249, 267] on input "Moroccan Fish Scales, Custom Color Selections" at bounding box center [467, 274] width 437 height 39
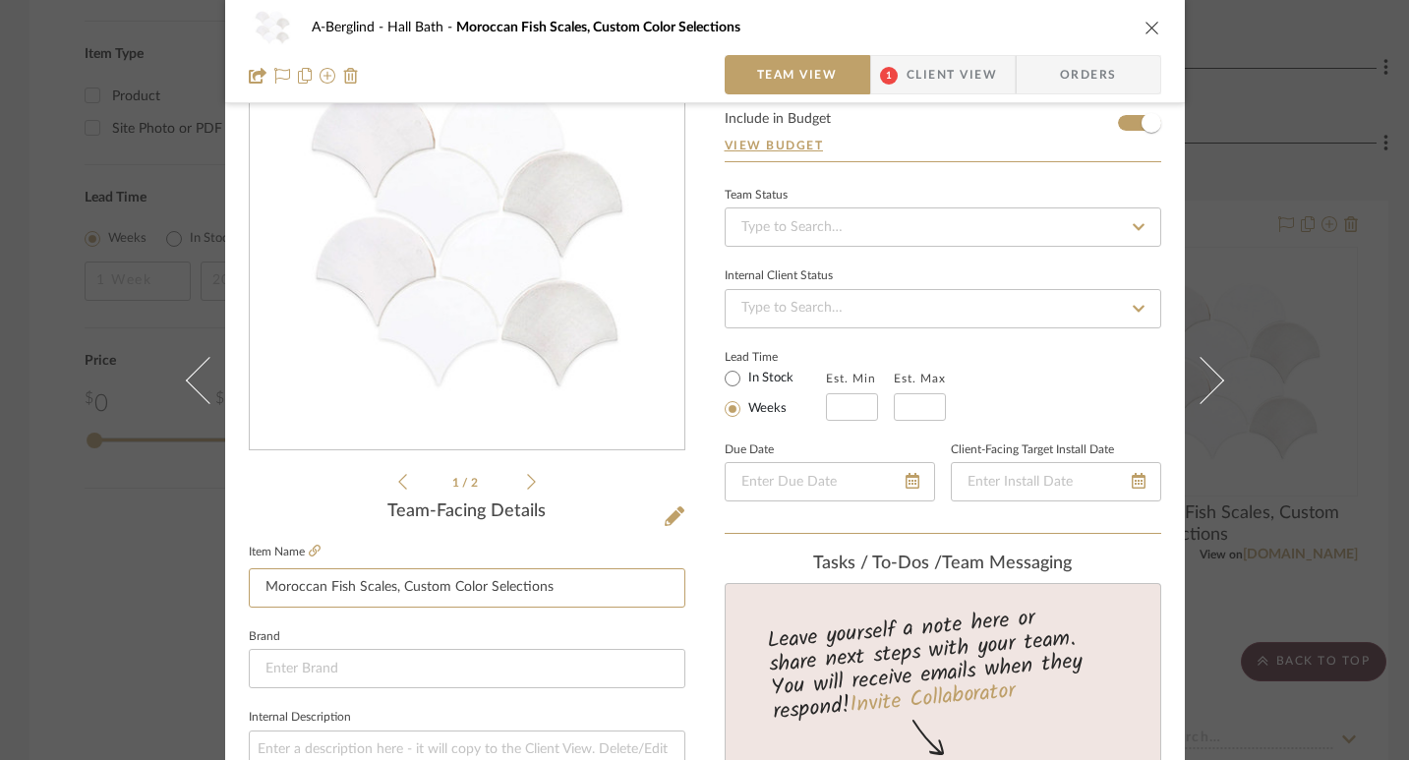
scroll to position [0, 0]
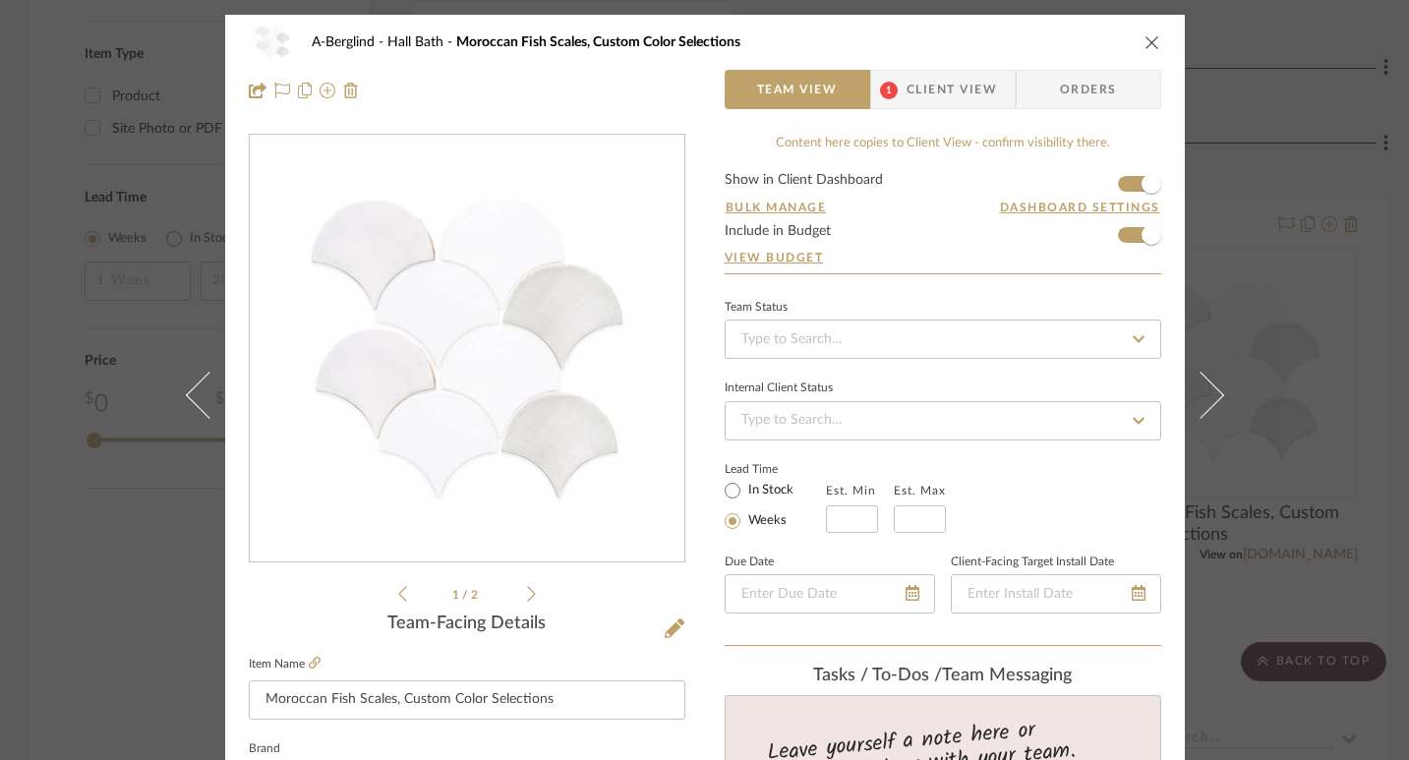
click at [527, 593] on icon at bounding box center [531, 594] width 9 height 18
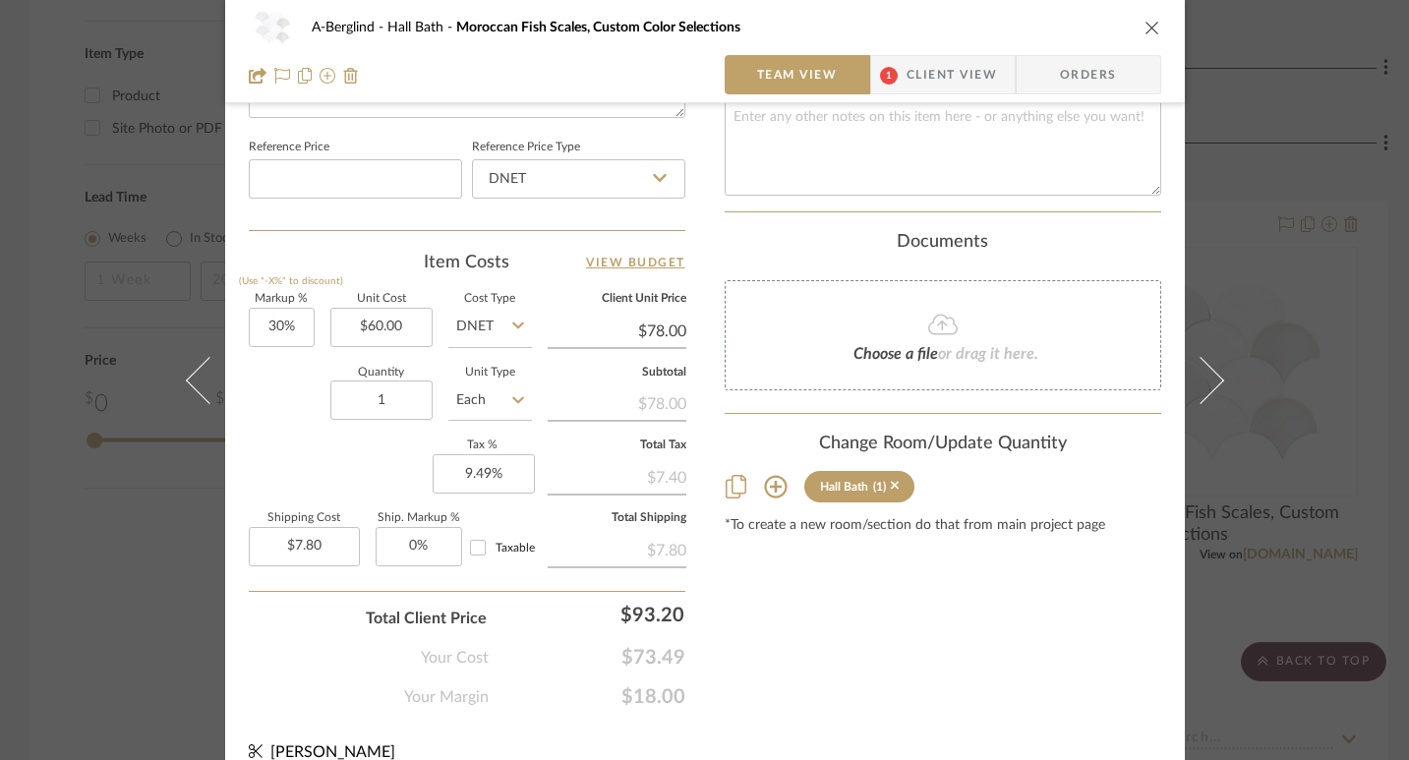
scroll to position [1067, 0]
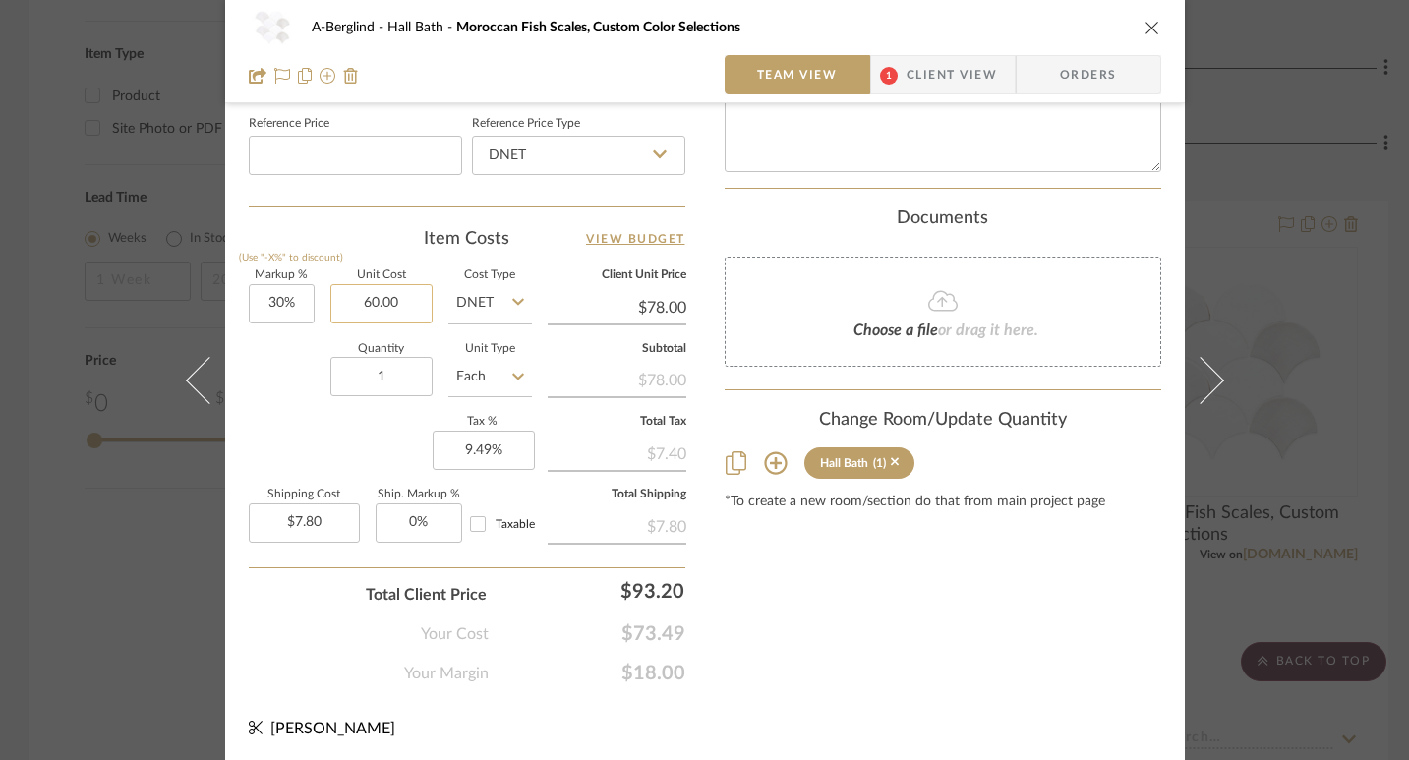
click at [400, 299] on input "60.00" at bounding box center [381, 303] width 102 height 39
type input "60.00"
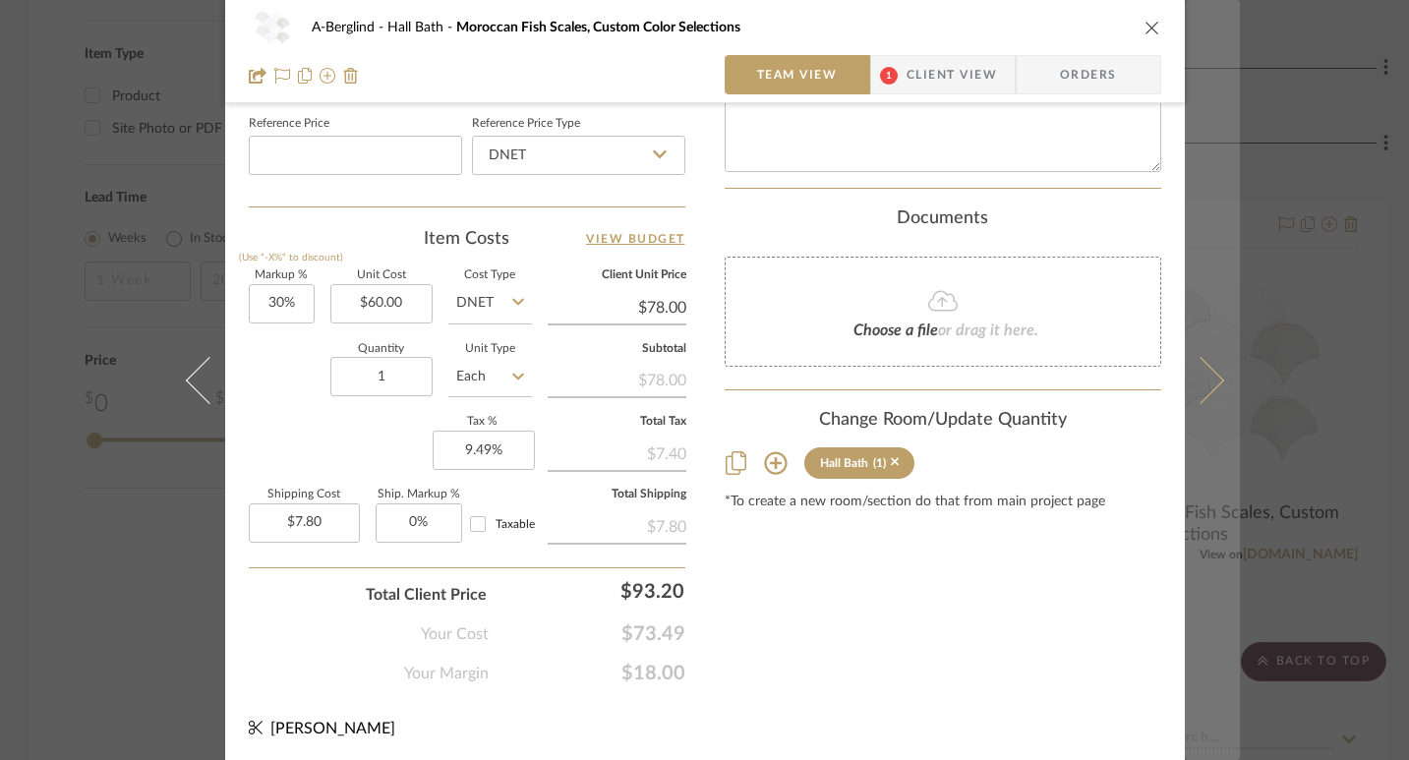
click at [1190, 369] on icon at bounding box center [1199, 379] width 47 height 47
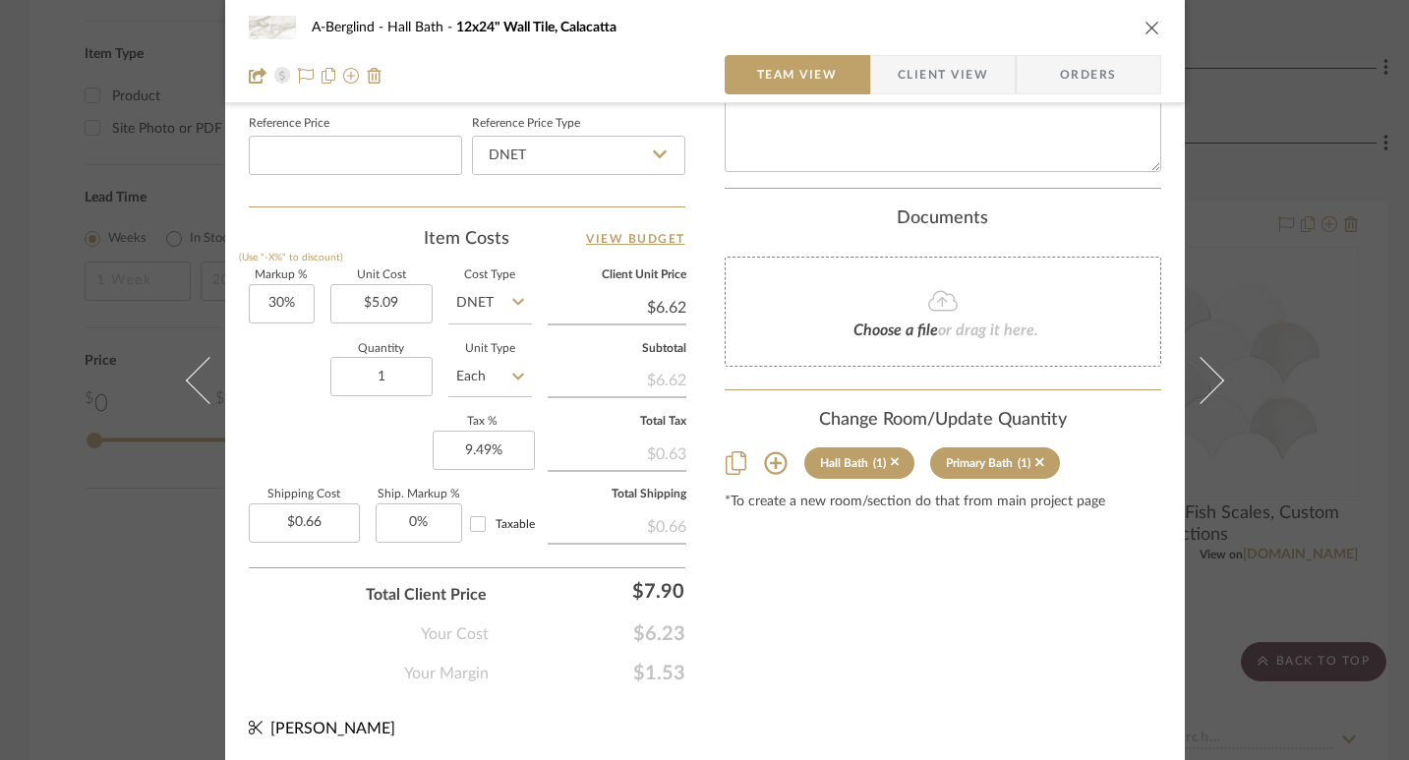
click at [1350, 200] on div "A-Berglind Hall Bath 12x24" Wall Tile, Calacatta Team View Client View Orders T…" at bounding box center [704, 380] width 1409 height 760
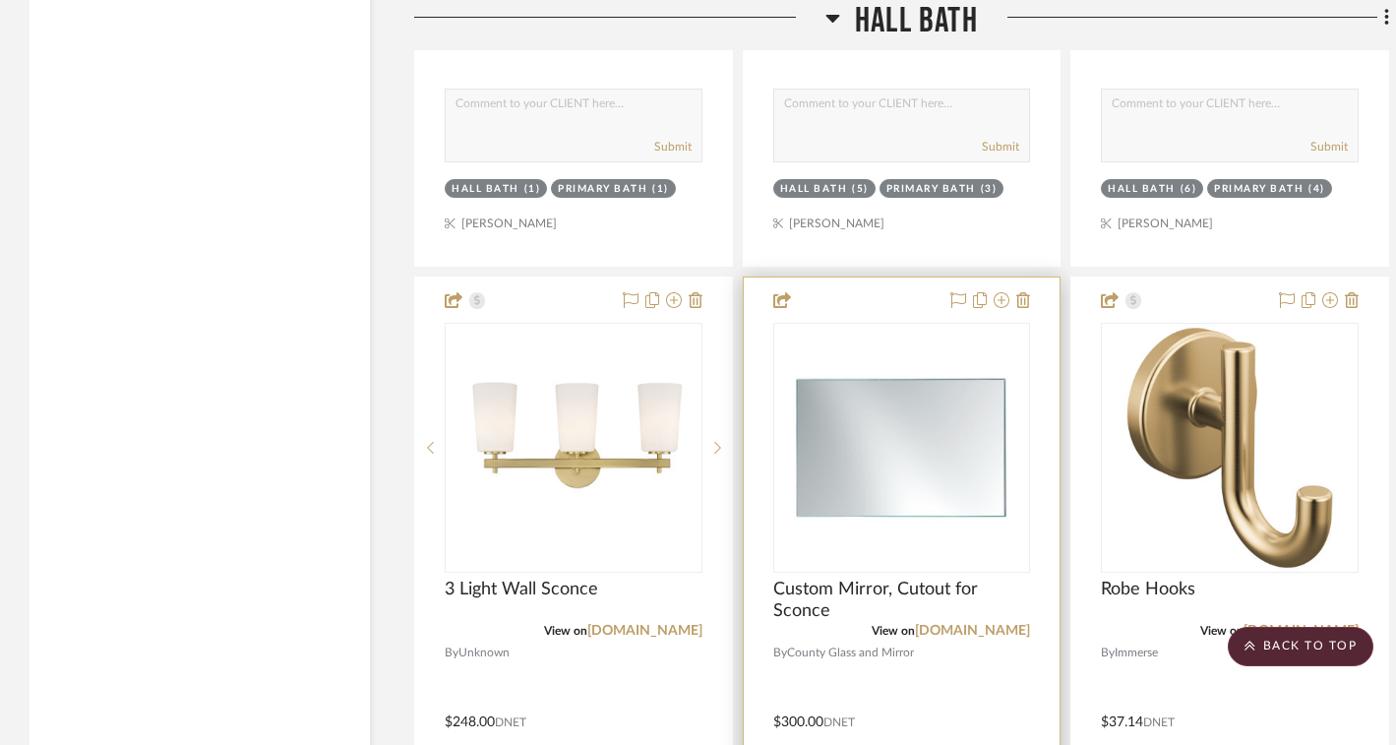
scroll to position [3923, 0]
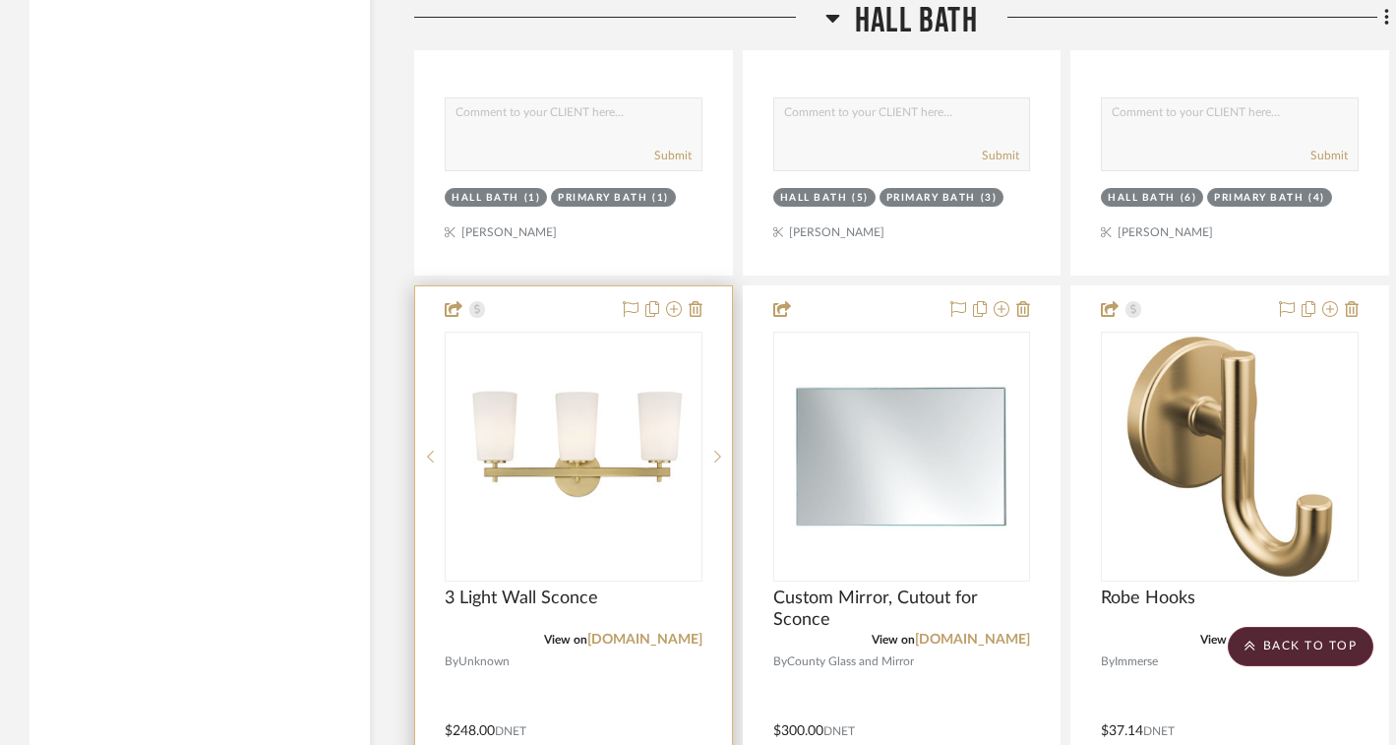
click at [597, 431] on img "0" at bounding box center [573, 456] width 246 height 246
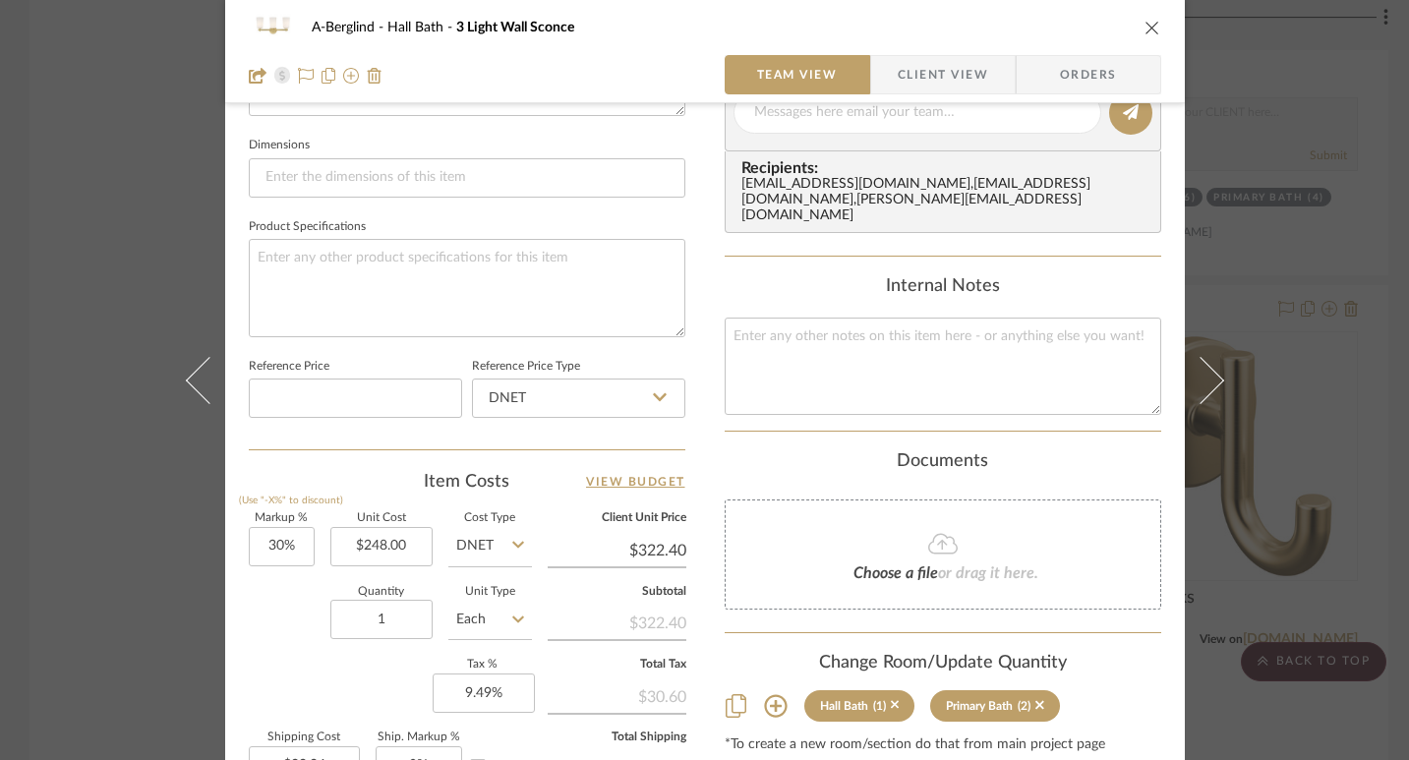
scroll to position [901, 0]
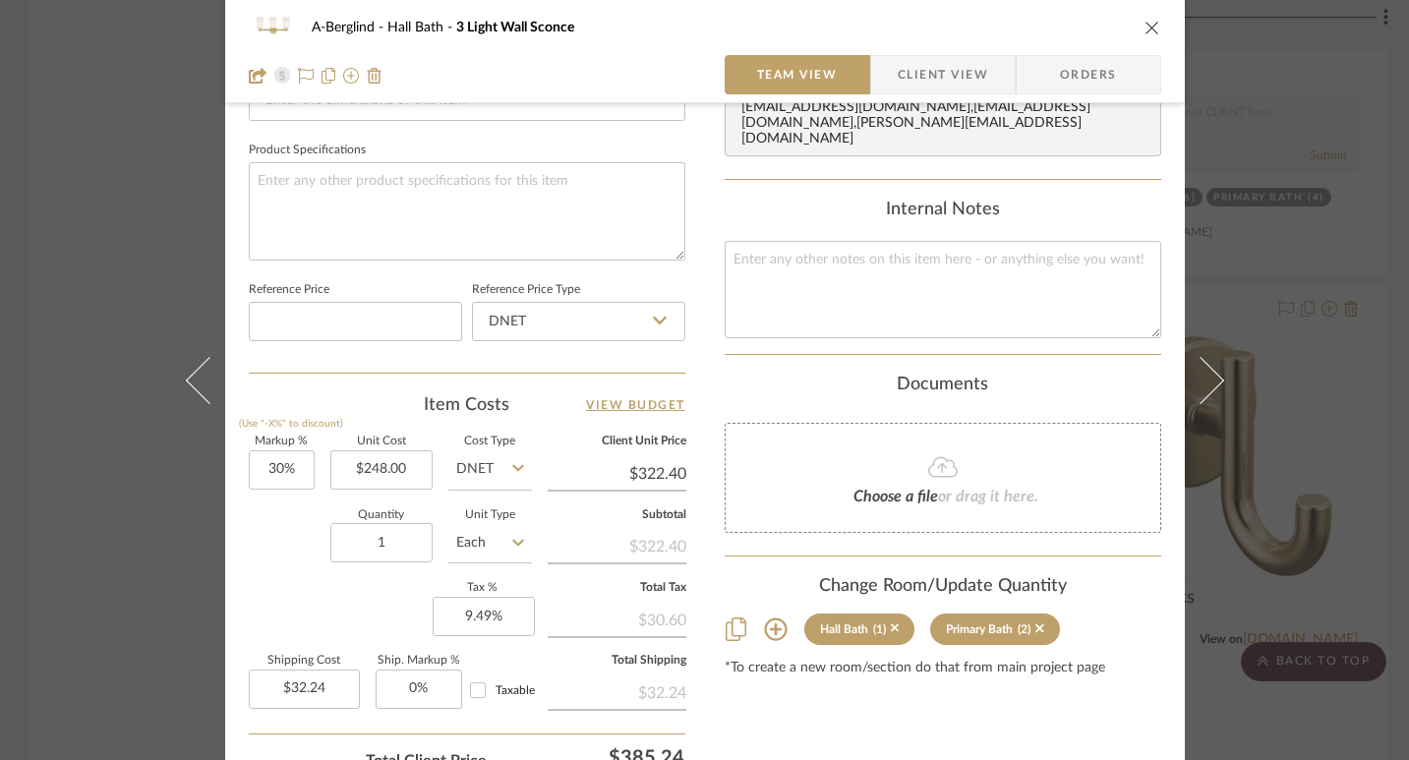
click at [1145, 26] on icon "close" at bounding box center [1153, 28] width 16 height 16
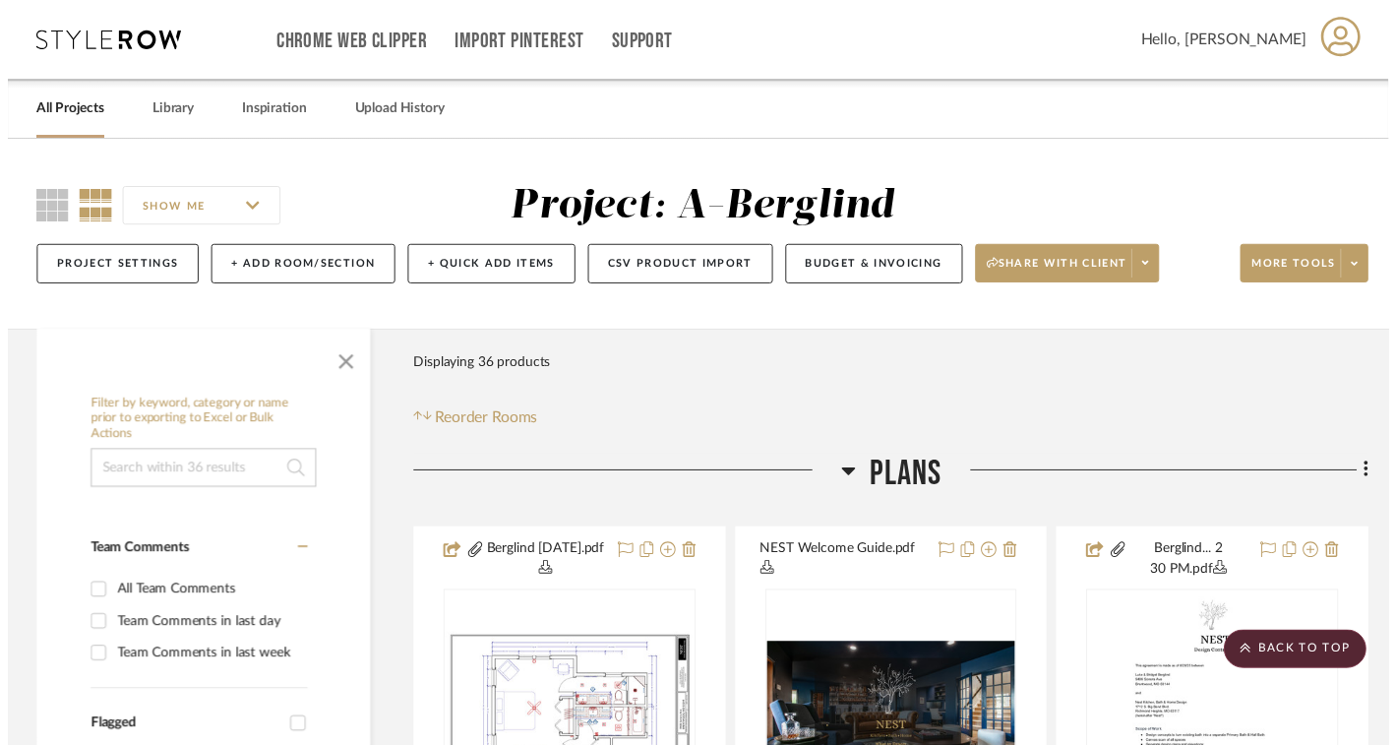
scroll to position [3923, 0]
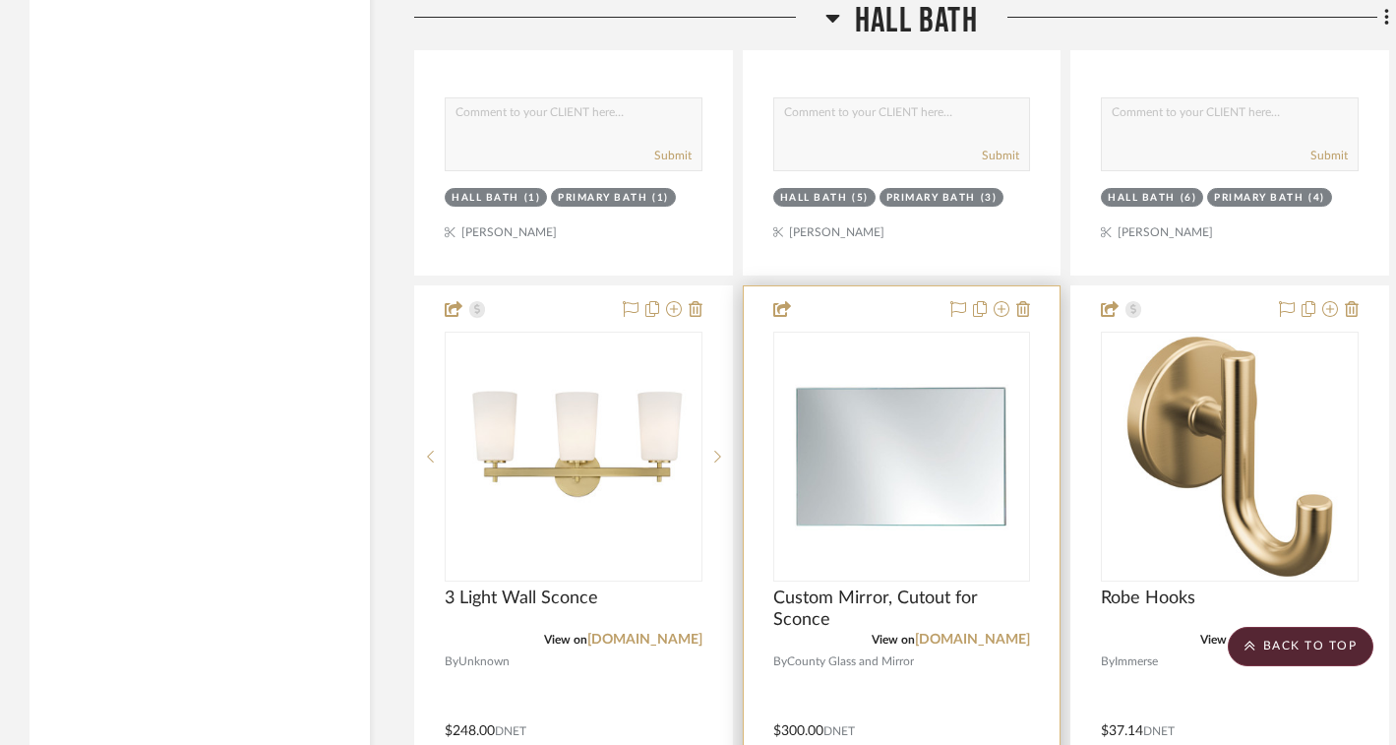
click at [868, 462] on img "0" at bounding box center [901, 456] width 246 height 246
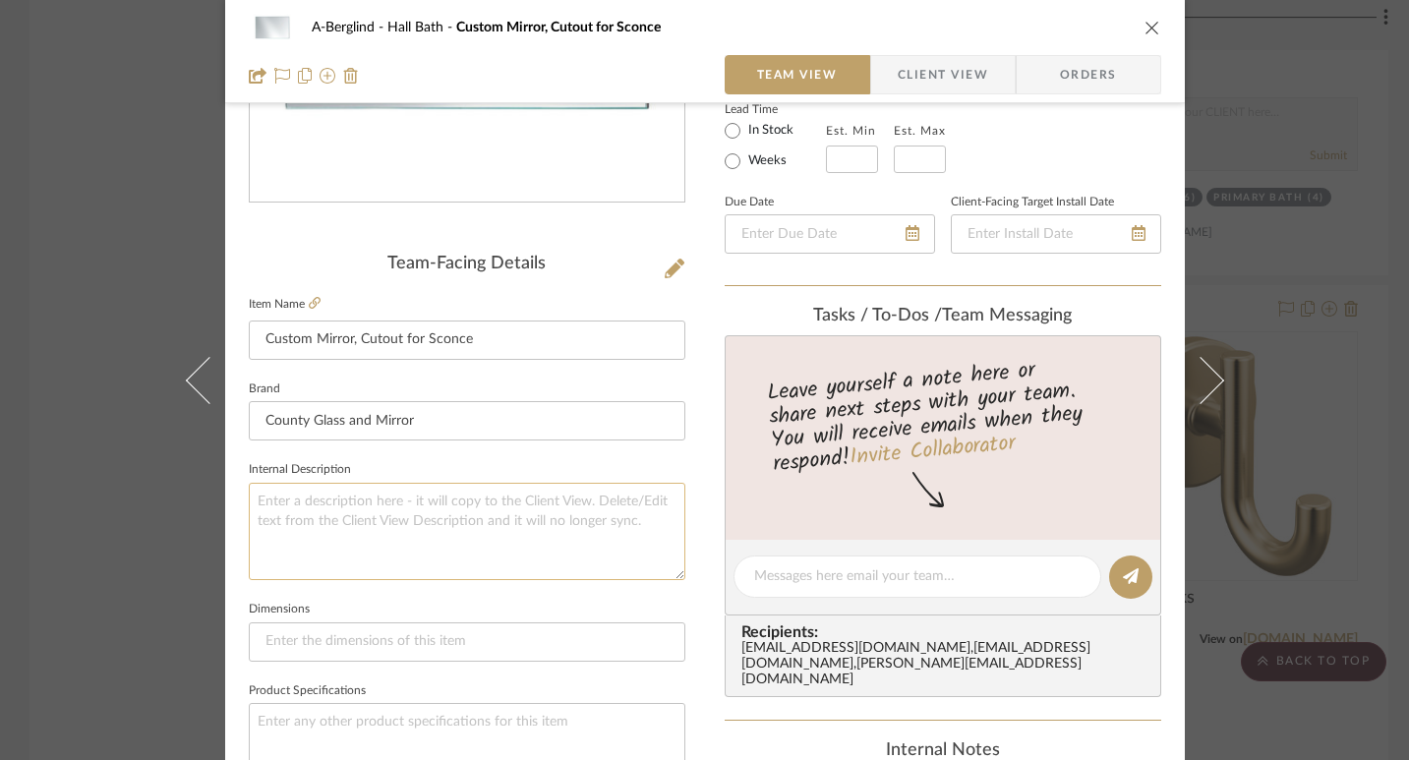
scroll to position [399, 0]
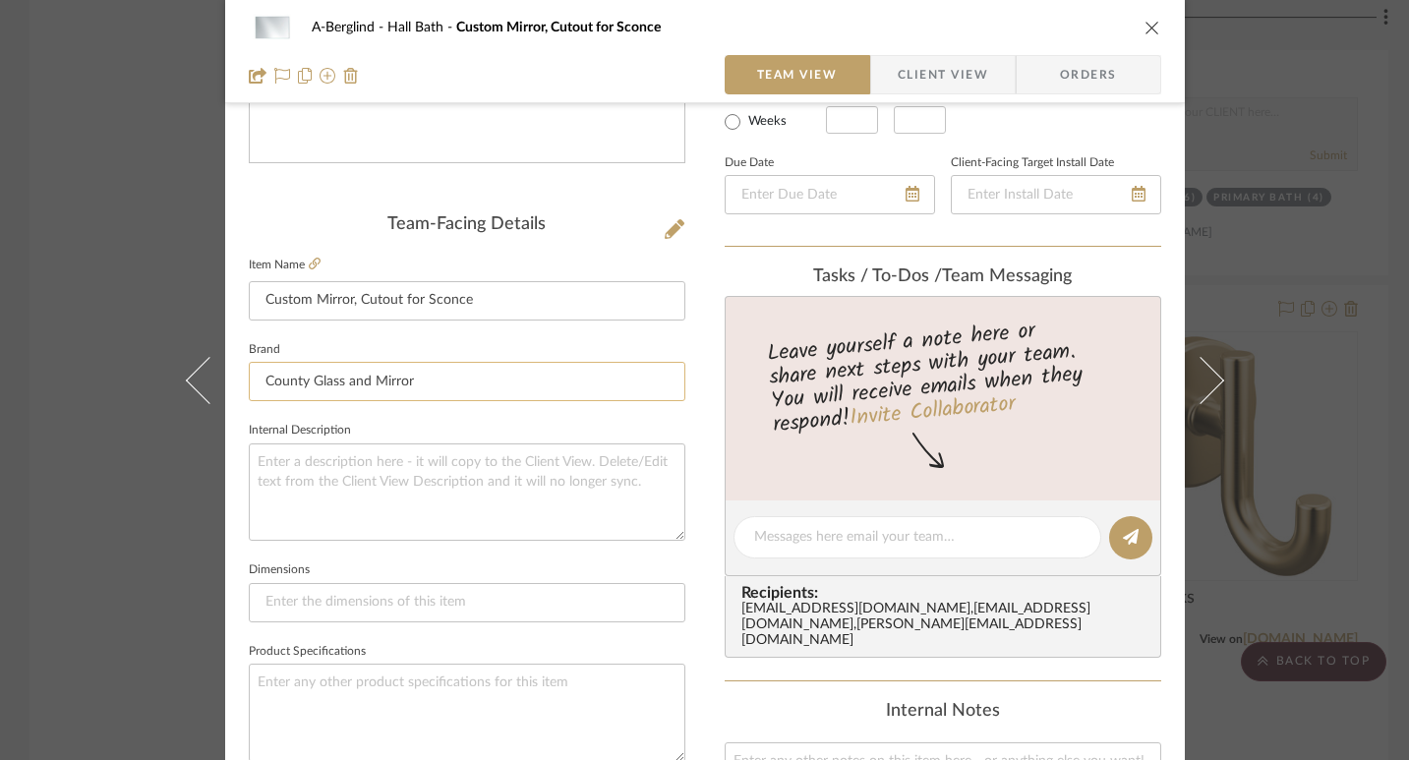
click at [402, 380] on input "County Glass and Mirror" at bounding box center [467, 381] width 437 height 39
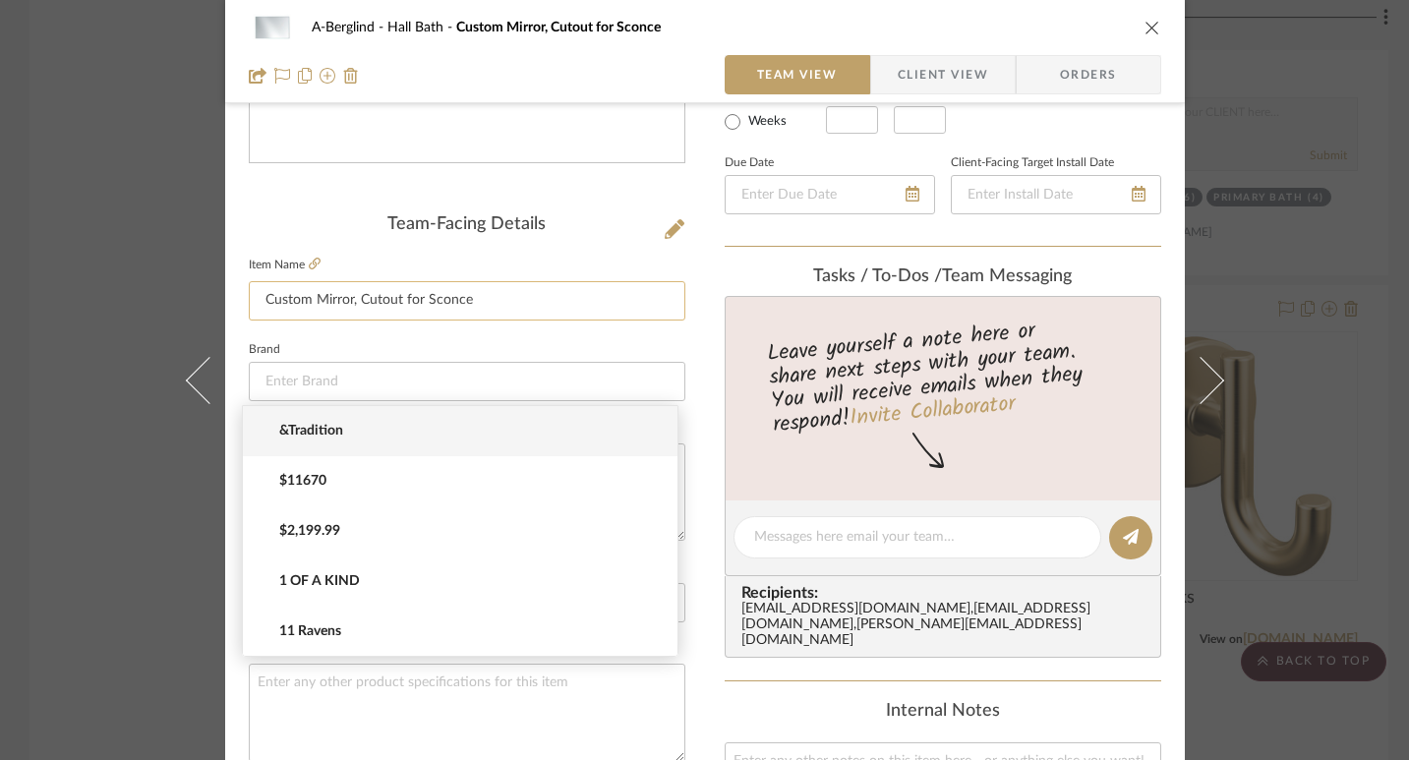
click at [427, 292] on input "Custom Mirror, Cutout for Sconce" at bounding box center [467, 300] width 437 height 39
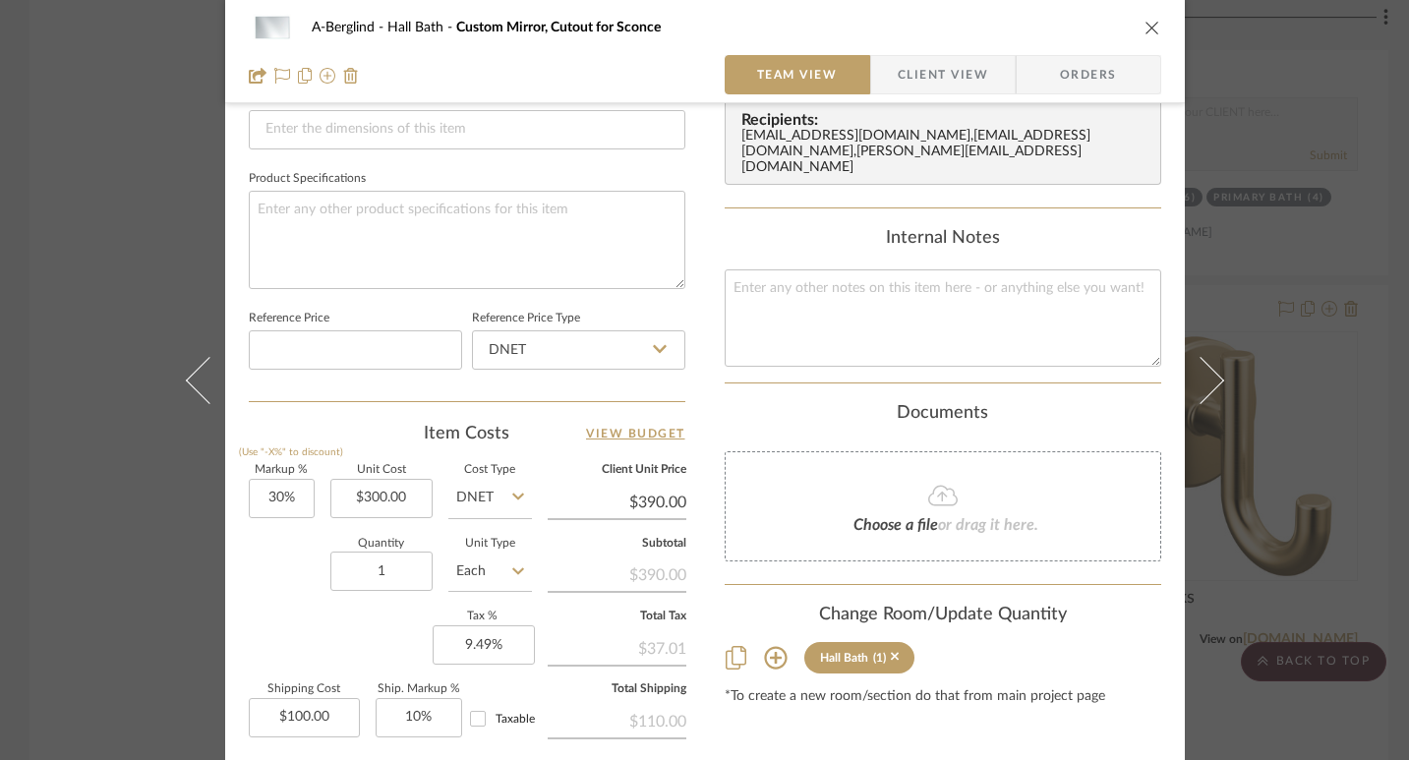
scroll to position [875, 0]
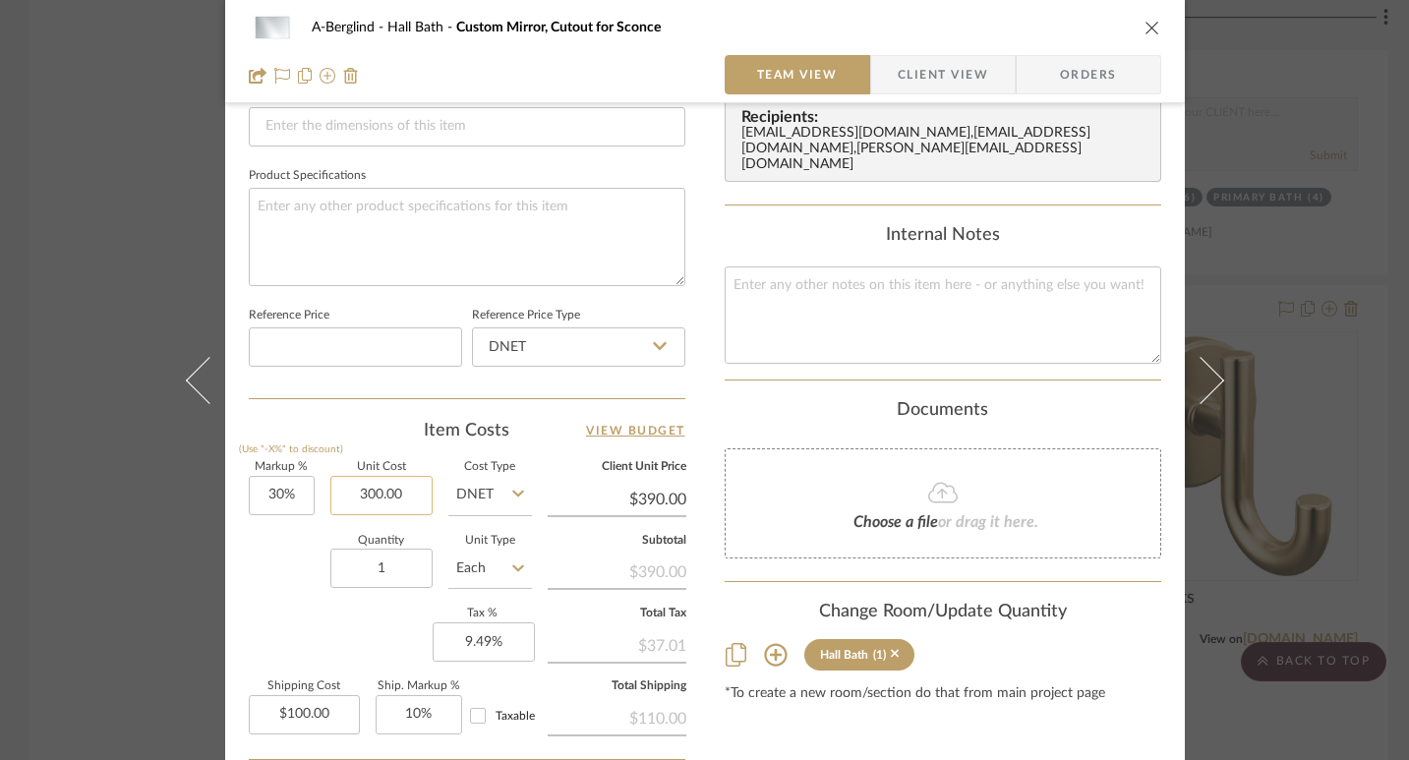
click at [392, 479] on input "300.00" at bounding box center [381, 495] width 102 height 39
type input "$300.00"
